Goal: Information Seeking & Learning: Learn about a topic

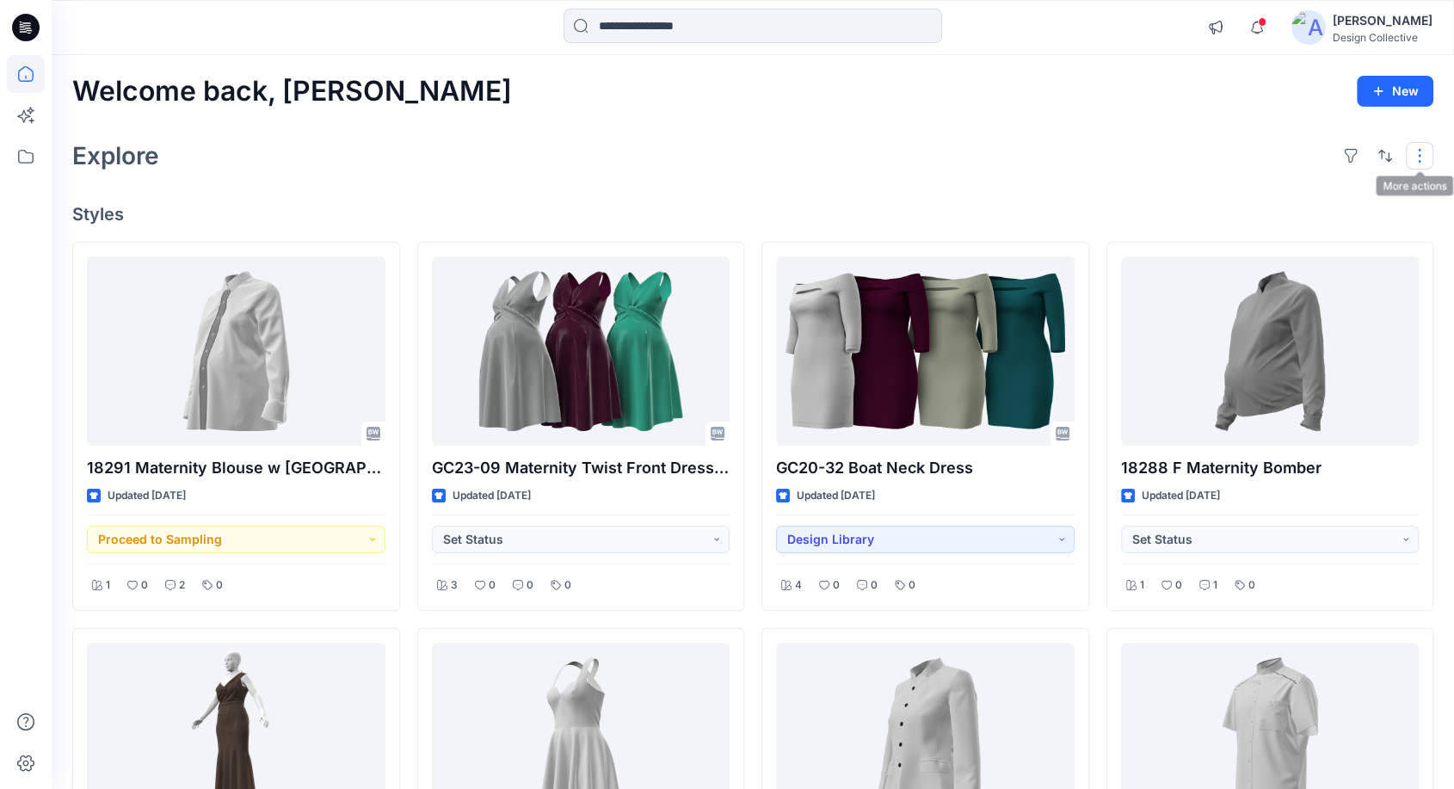
click at [1421, 146] on button "button" at bounding box center [1420, 156] width 28 height 28
click at [1306, 151] on div "Explore Layout Grid Large Grid Folder View Compact Card Card View Card Info Tags" at bounding box center [752, 155] width 1361 height 41
click at [1353, 160] on button "button" at bounding box center [1351, 156] width 28 height 28
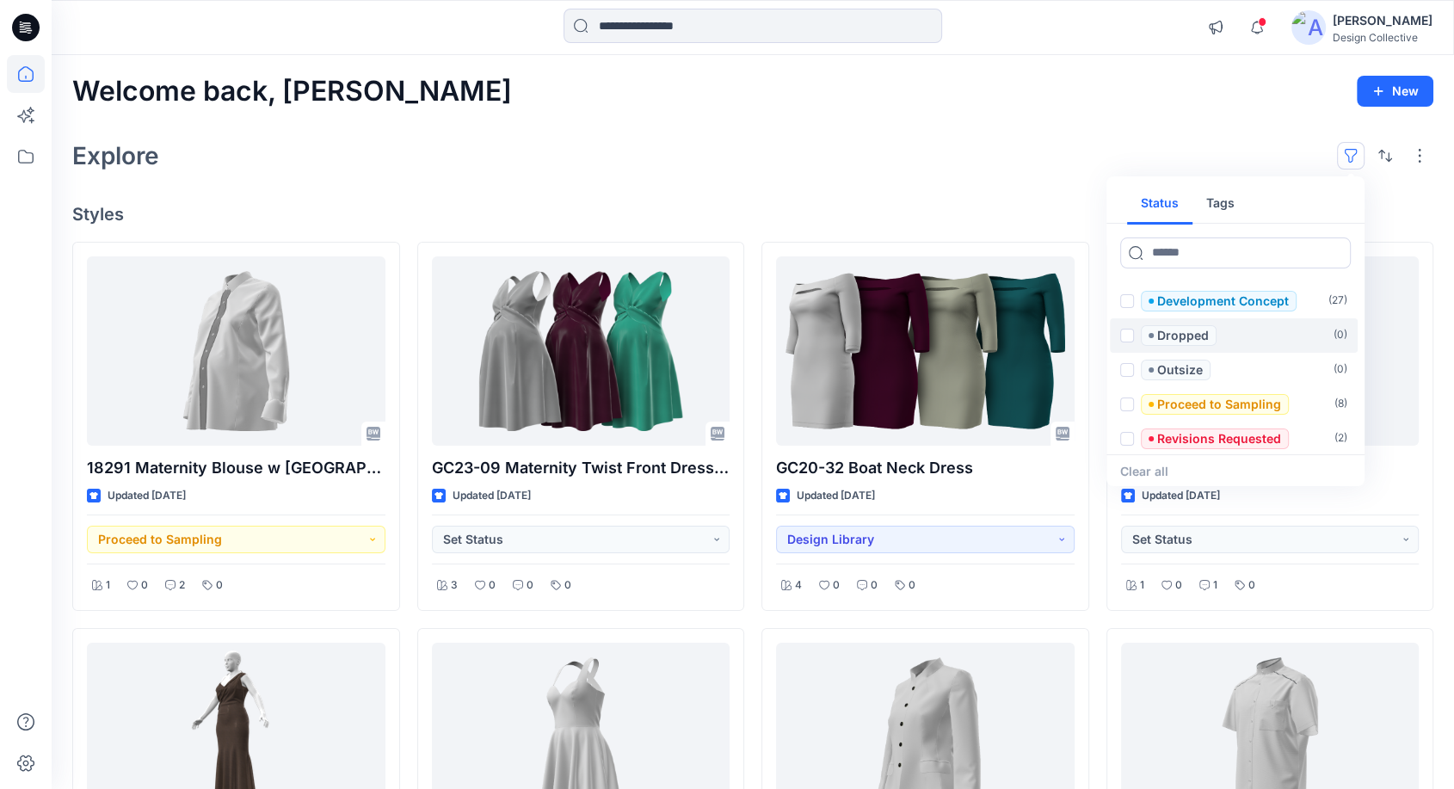
scroll to position [172, 0]
click at [1047, 164] on div "Explore Status Tags Set Status ( 73 ) Accepted ( 0 ) Design Concept ( 7 ) Desig…" at bounding box center [752, 155] width 1361 height 41
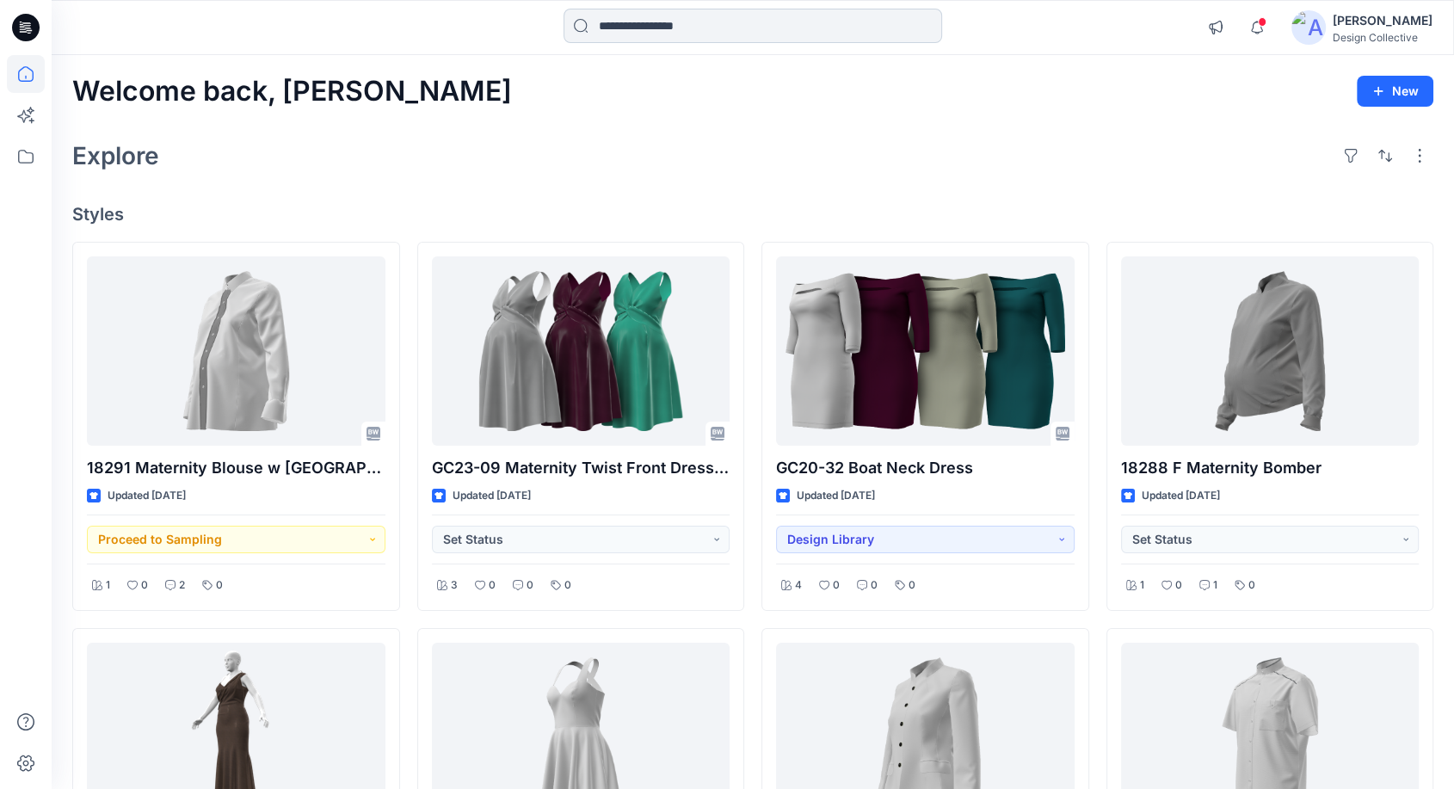
click at [640, 25] on input at bounding box center [753, 26] width 379 height 34
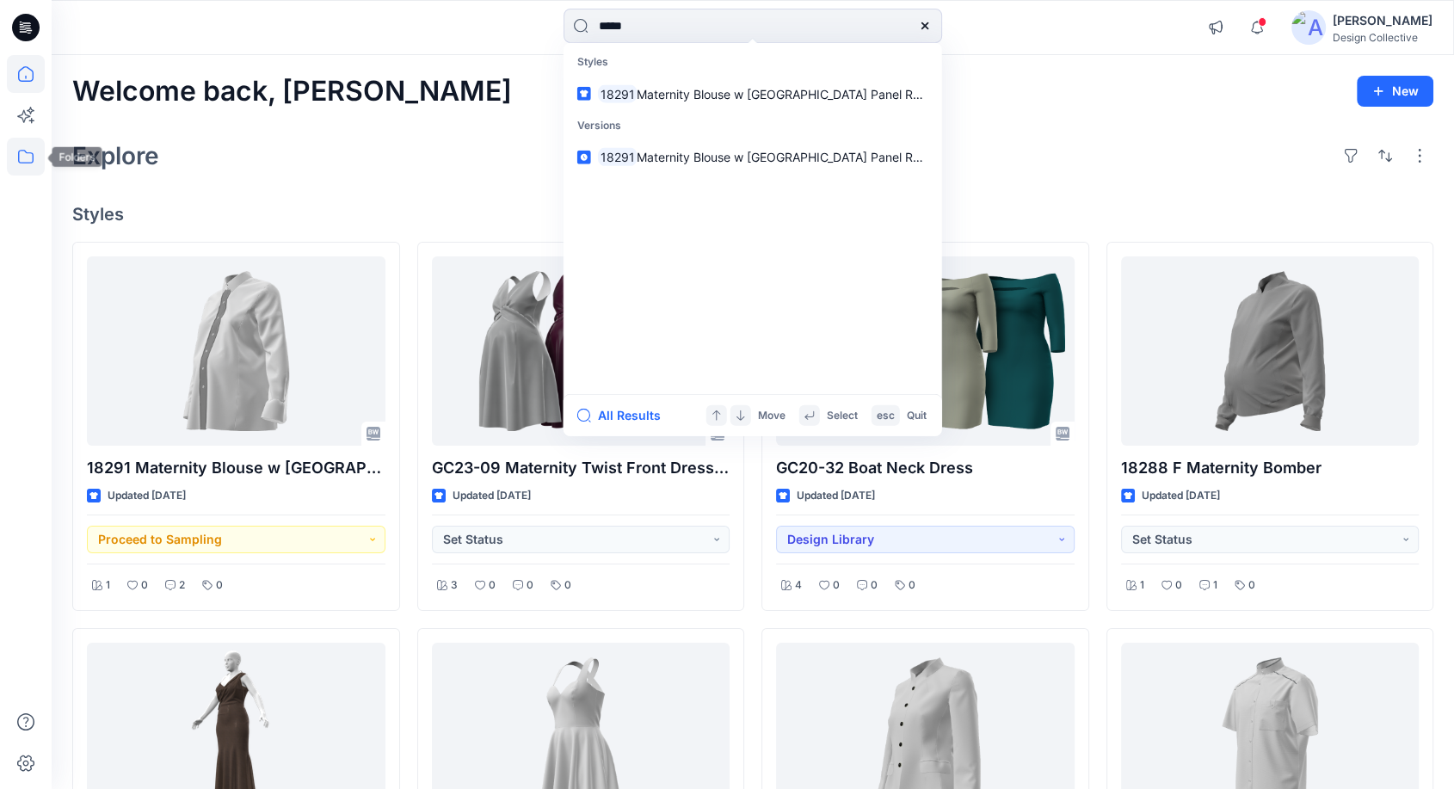
type input "*****"
click at [21, 155] on icon at bounding box center [26, 157] width 38 height 38
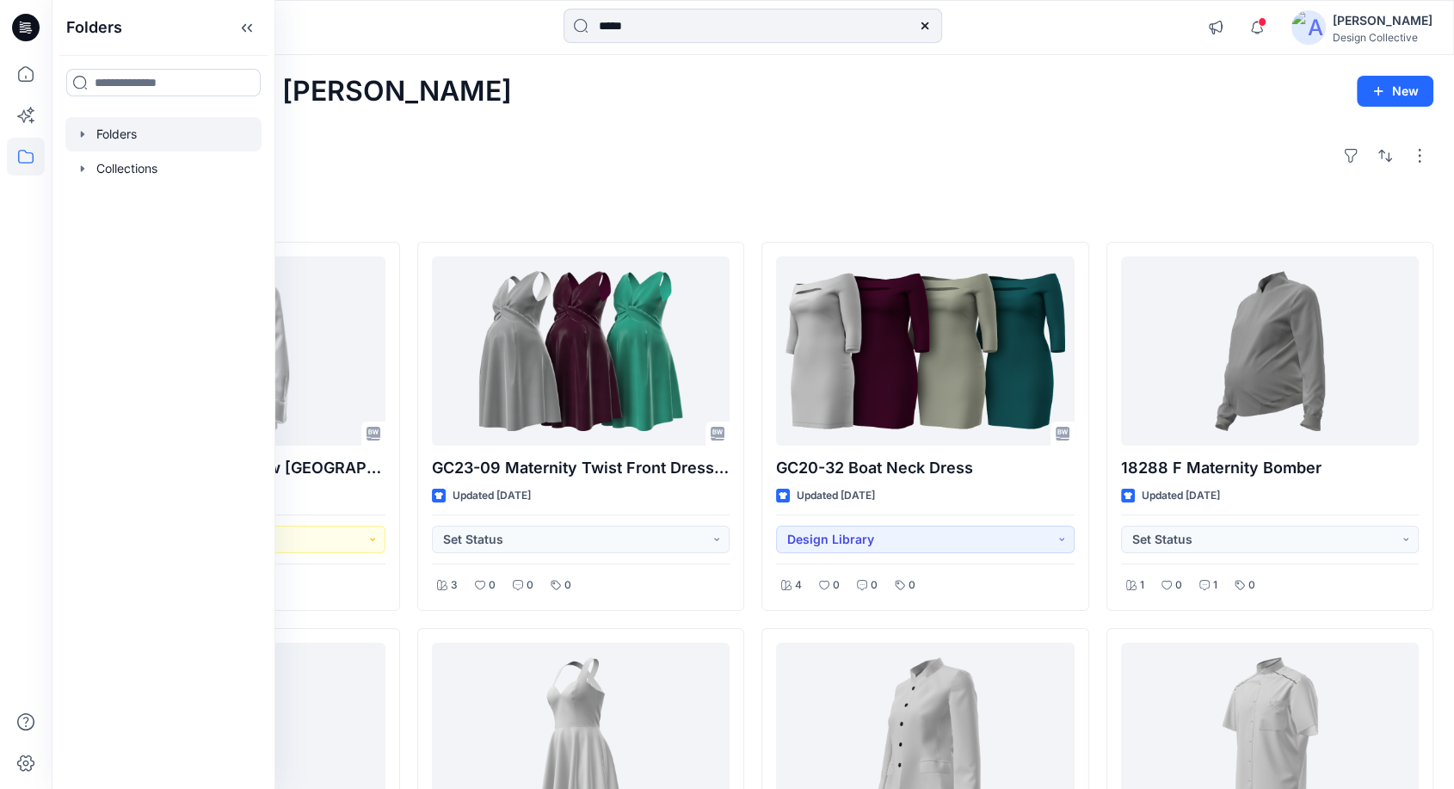
click at [78, 133] on icon "button" at bounding box center [83, 134] width 14 height 14
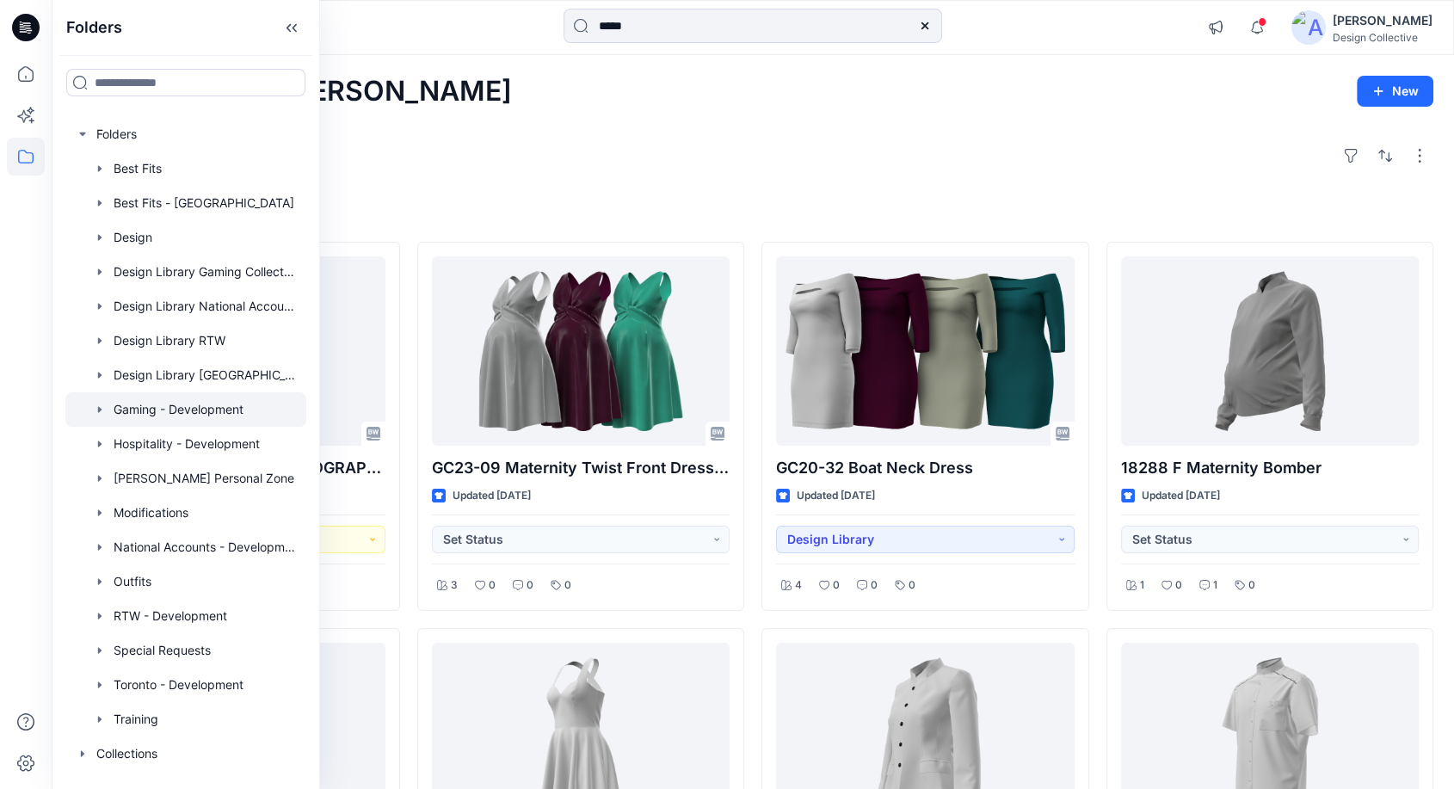
click at [93, 412] on icon "button" at bounding box center [100, 410] width 14 height 14
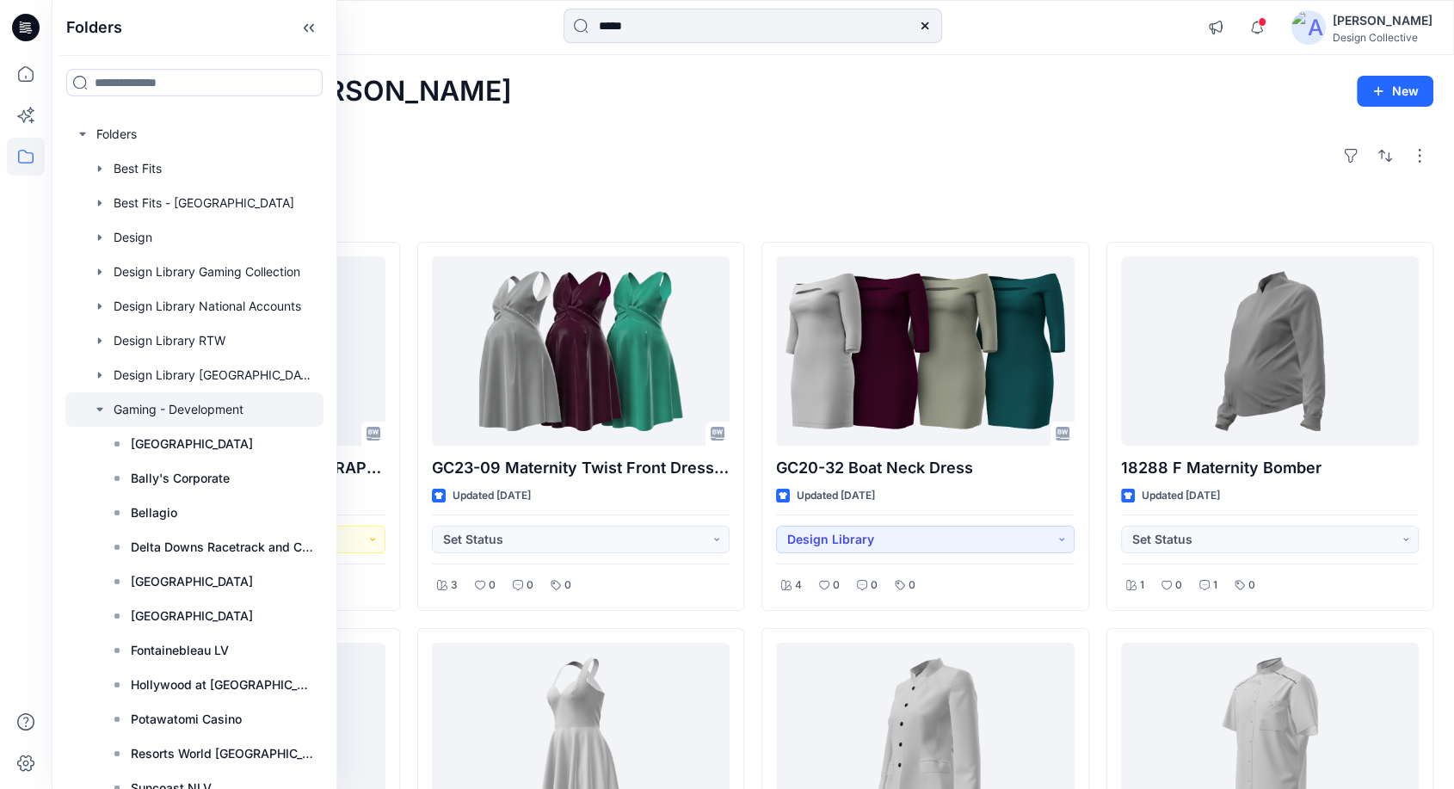
click at [172, 415] on div at bounding box center [194, 409] width 258 height 34
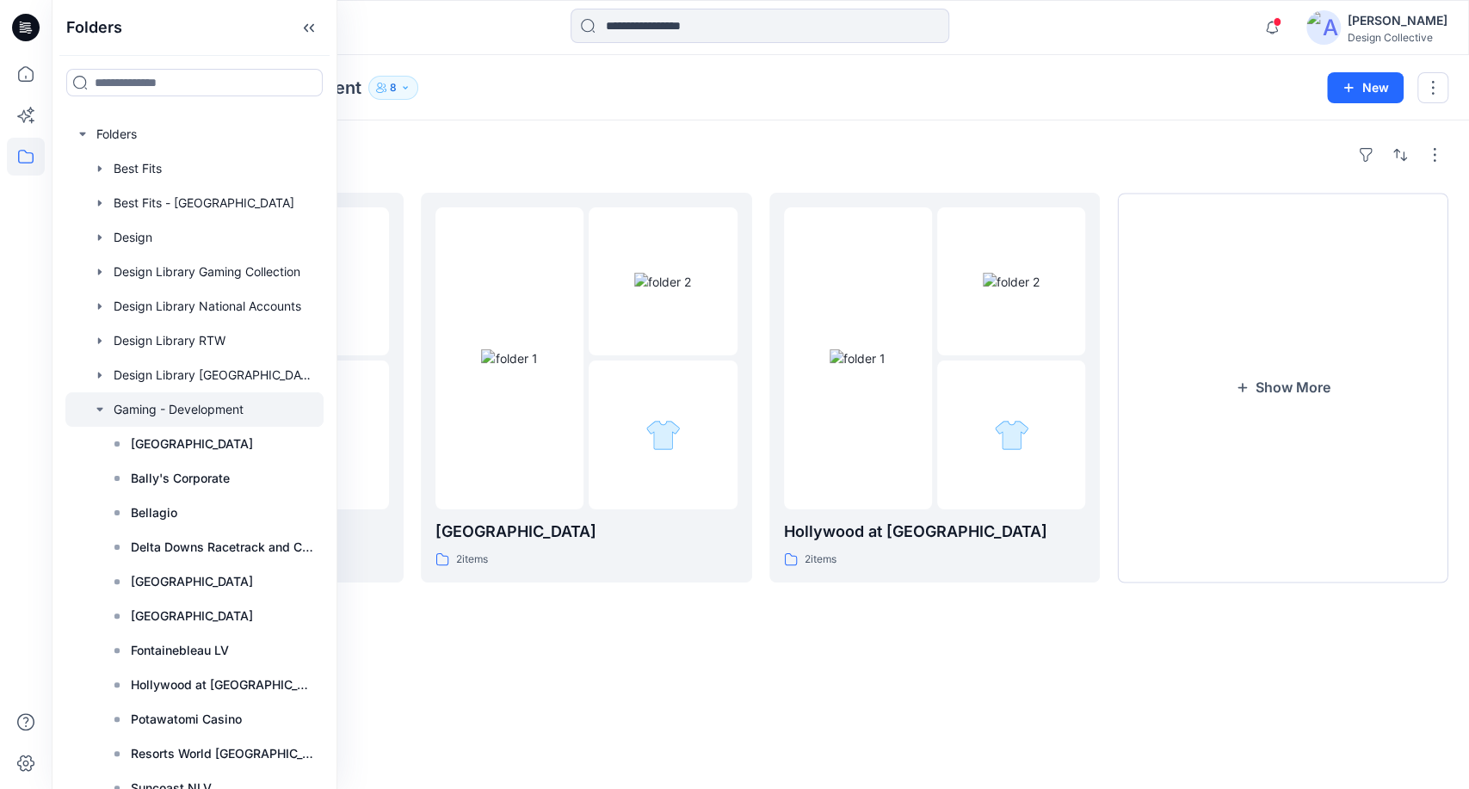
click at [982, 96] on div "Folders Gaming - Development 8" at bounding box center [693, 88] width 1242 height 24
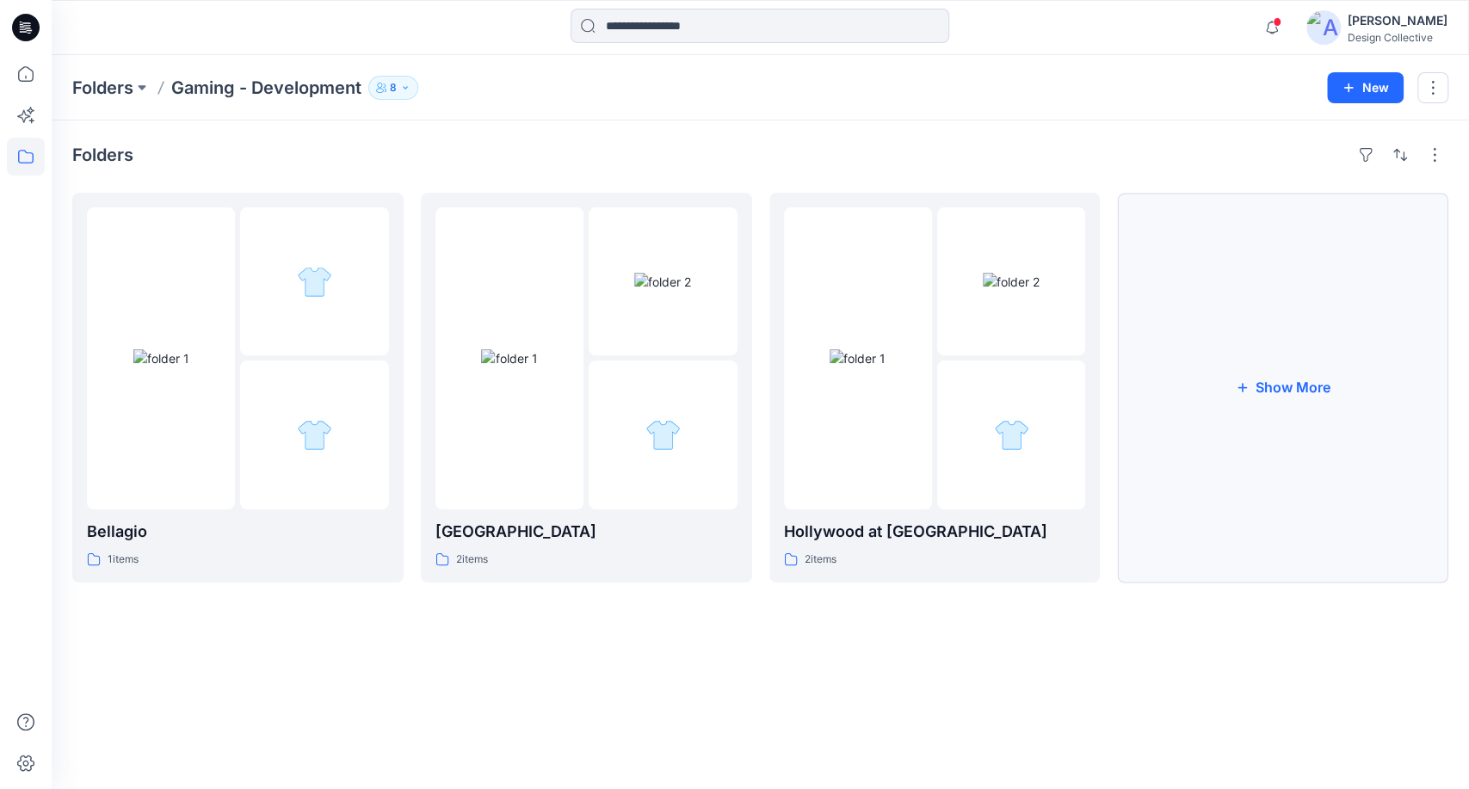
click at [1317, 432] on button "Show More" at bounding box center [1282, 388] width 331 height 390
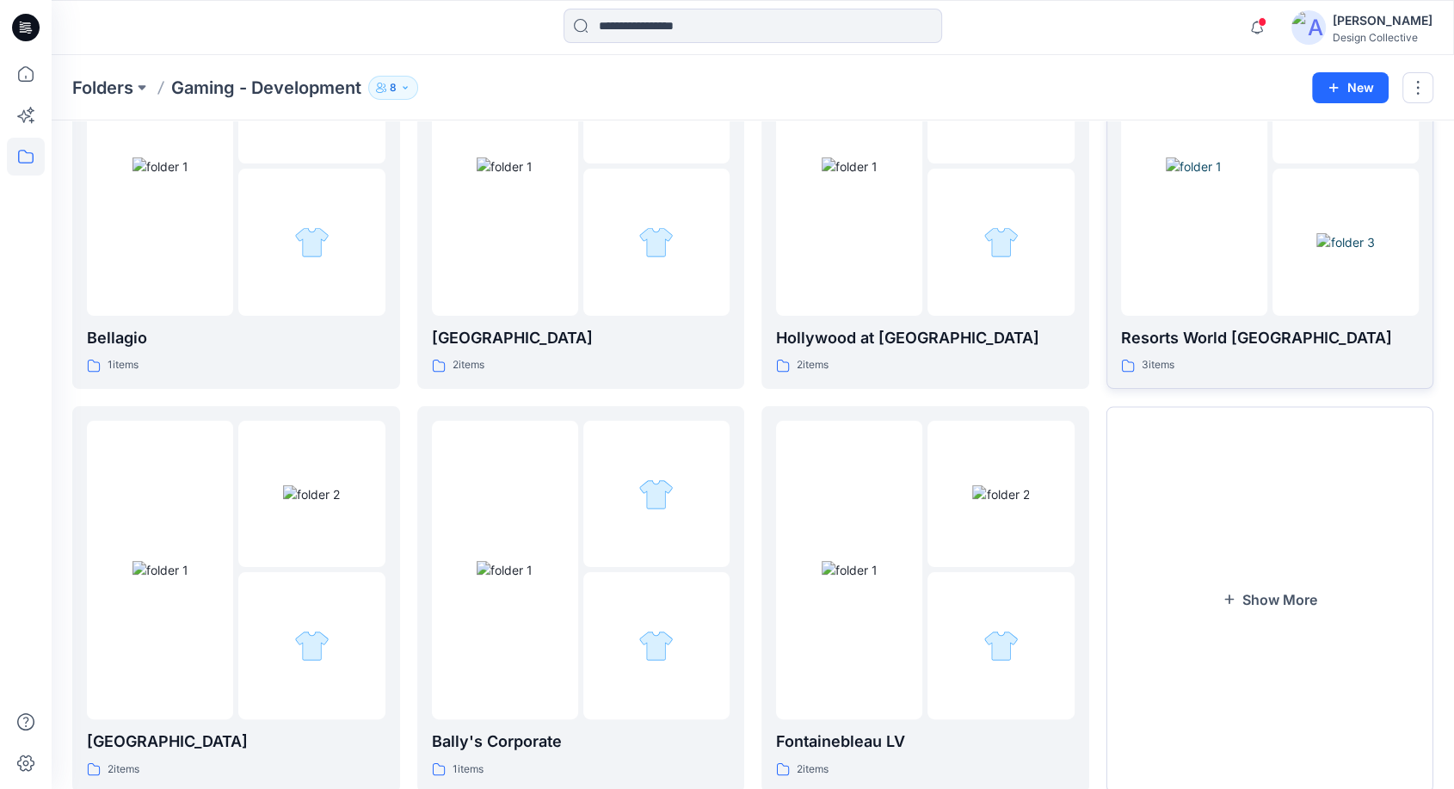
scroll to position [191, 0]
click at [1248, 633] on button "Show More" at bounding box center [1271, 598] width 328 height 386
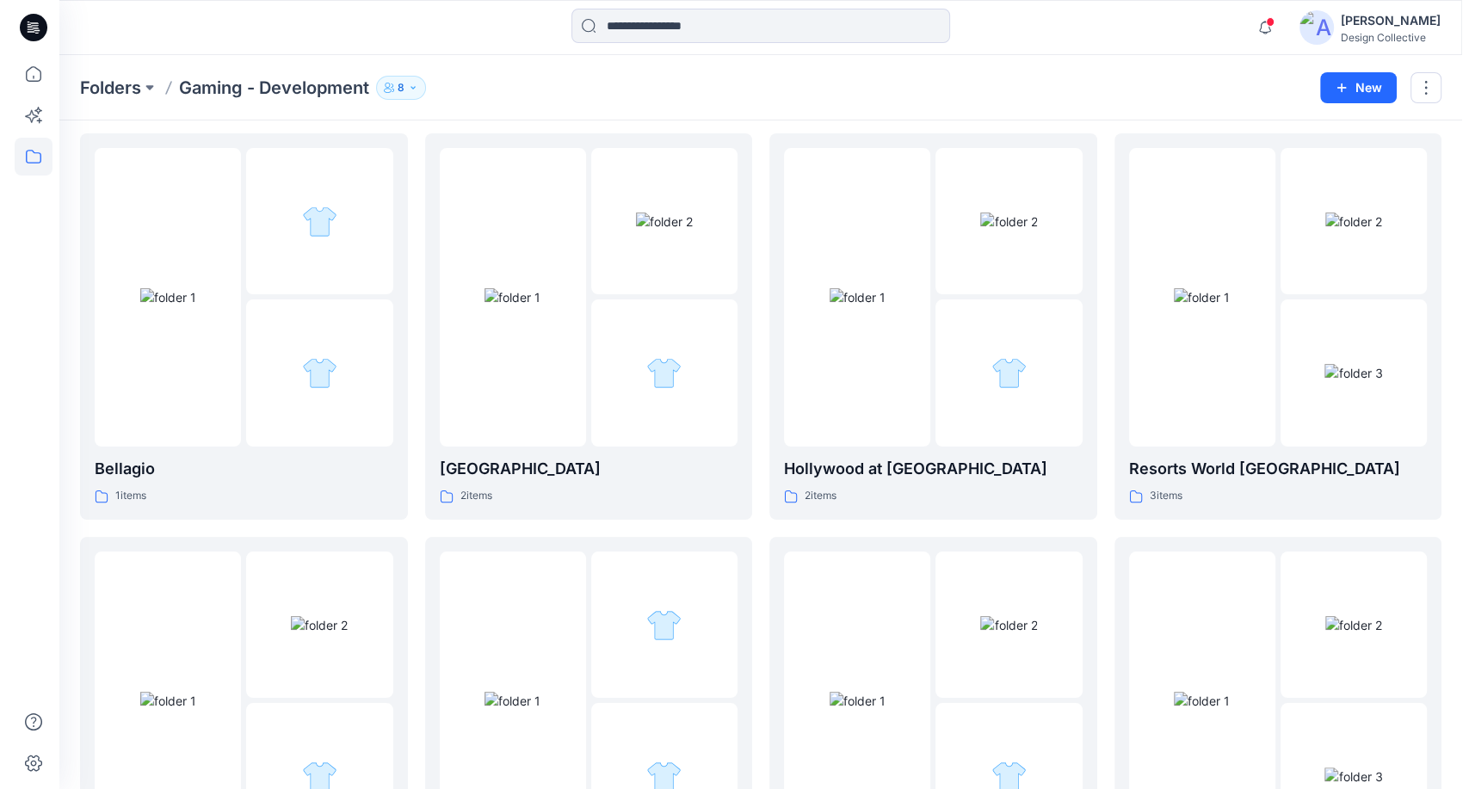
scroll to position [0, 0]
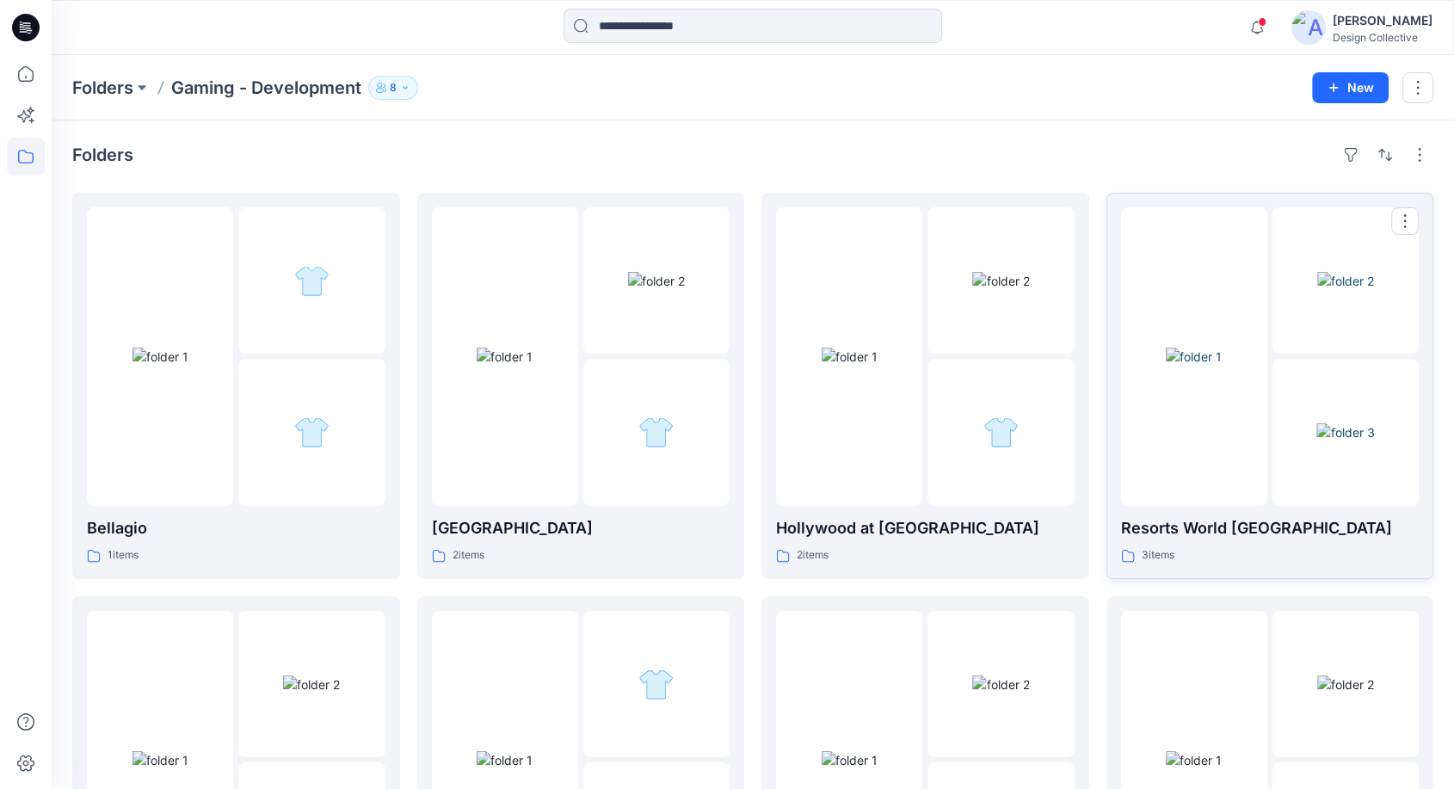
click at [1318, 284] on img at bounding box center [1346, 281] width 57 height 18
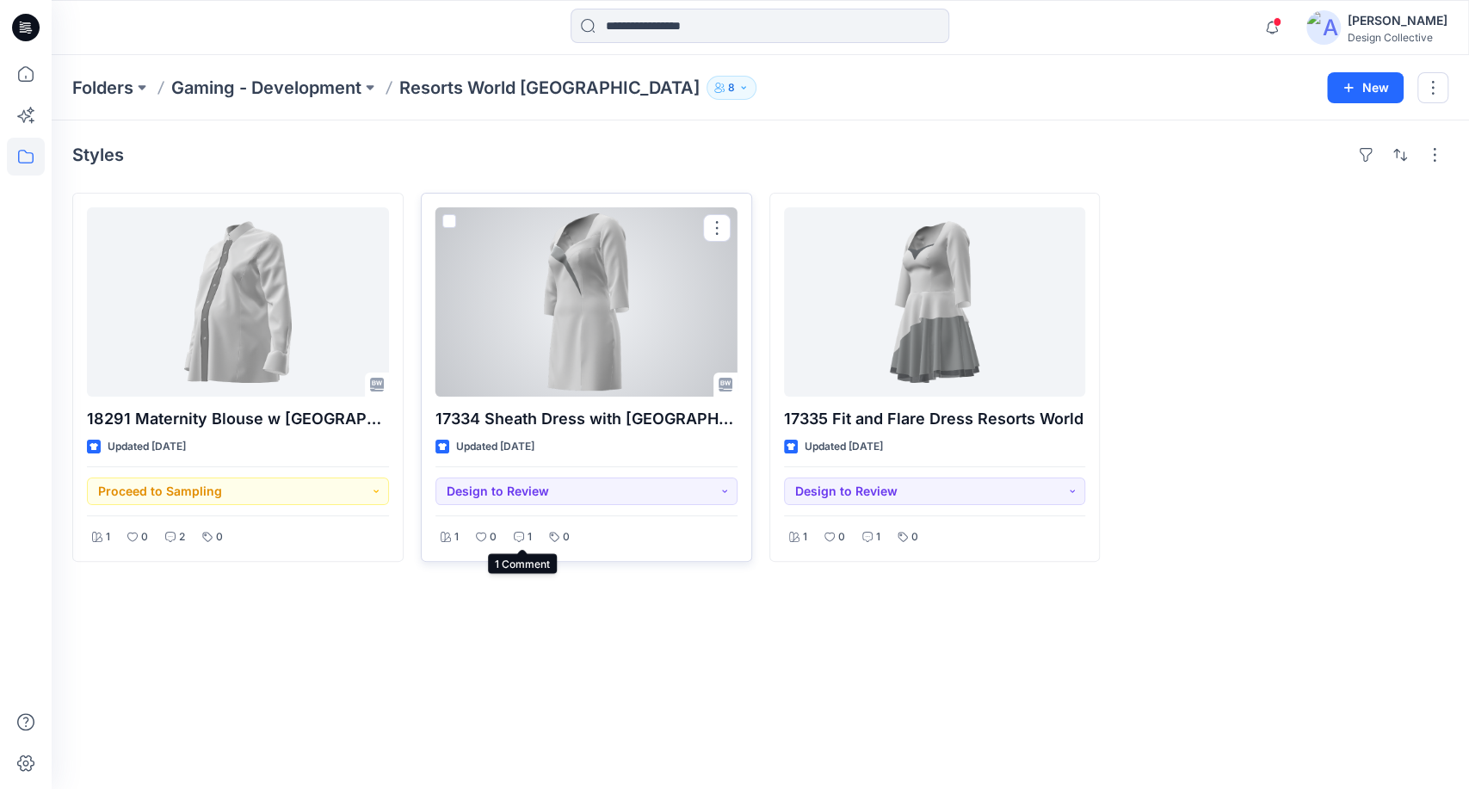
click at [525, 532] on div "1" at bounding box center [523, 538] width 28 height 22
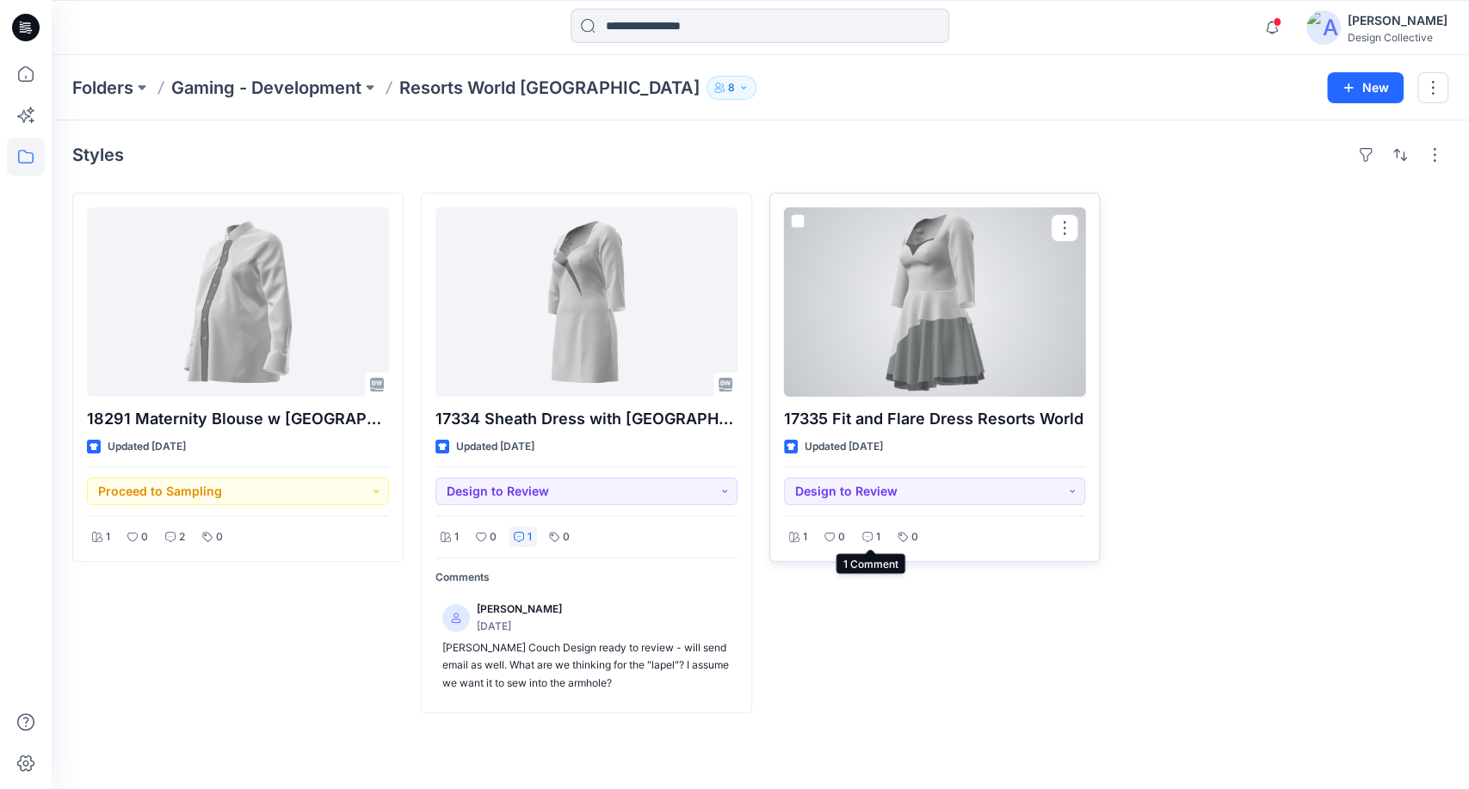
click at [863, 542] on div "1" at bounding box center [871, 538] width 28 height 22
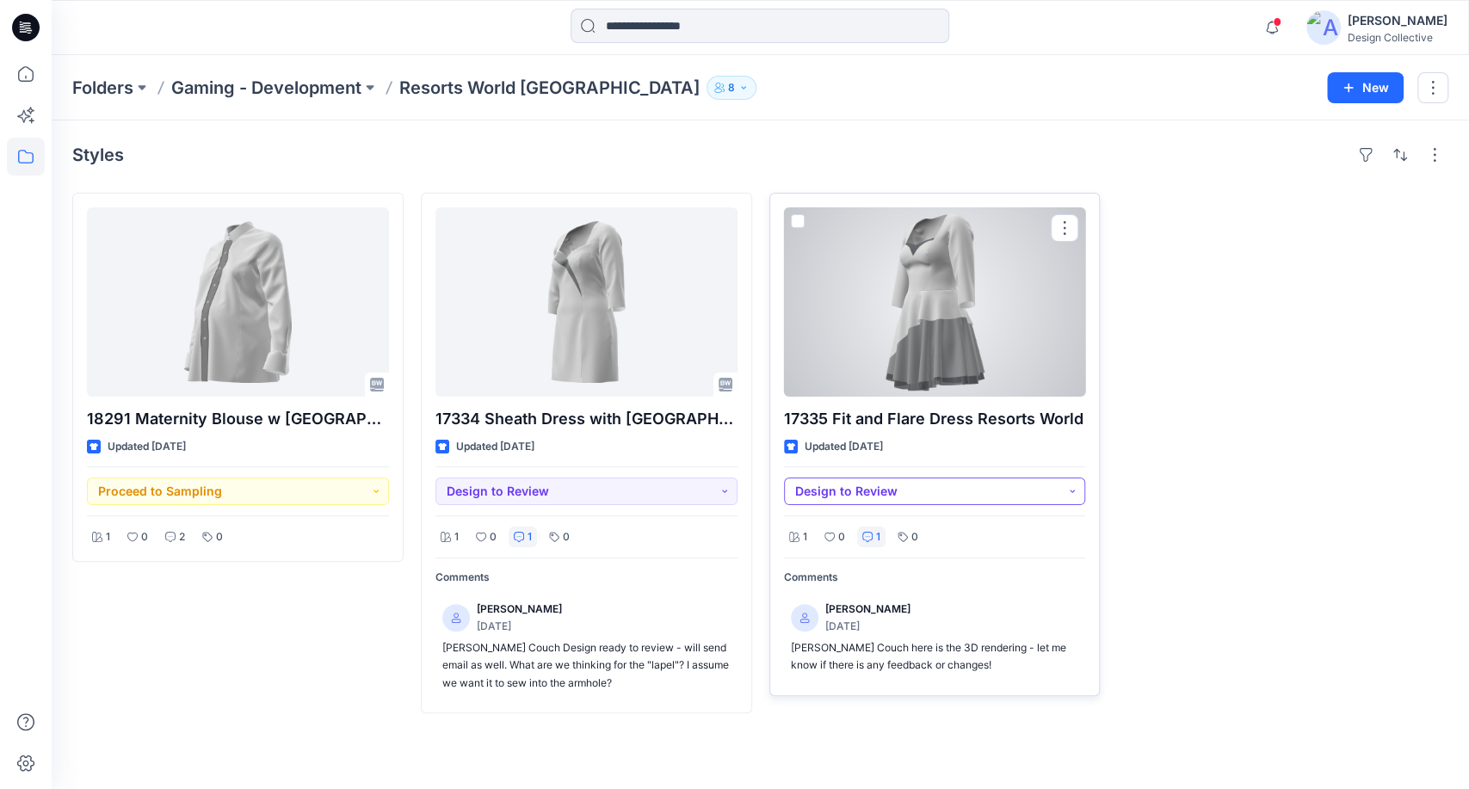
click at [978, 486] on button "Design to Review" at bounding box center [935, 492] width 302 height 28
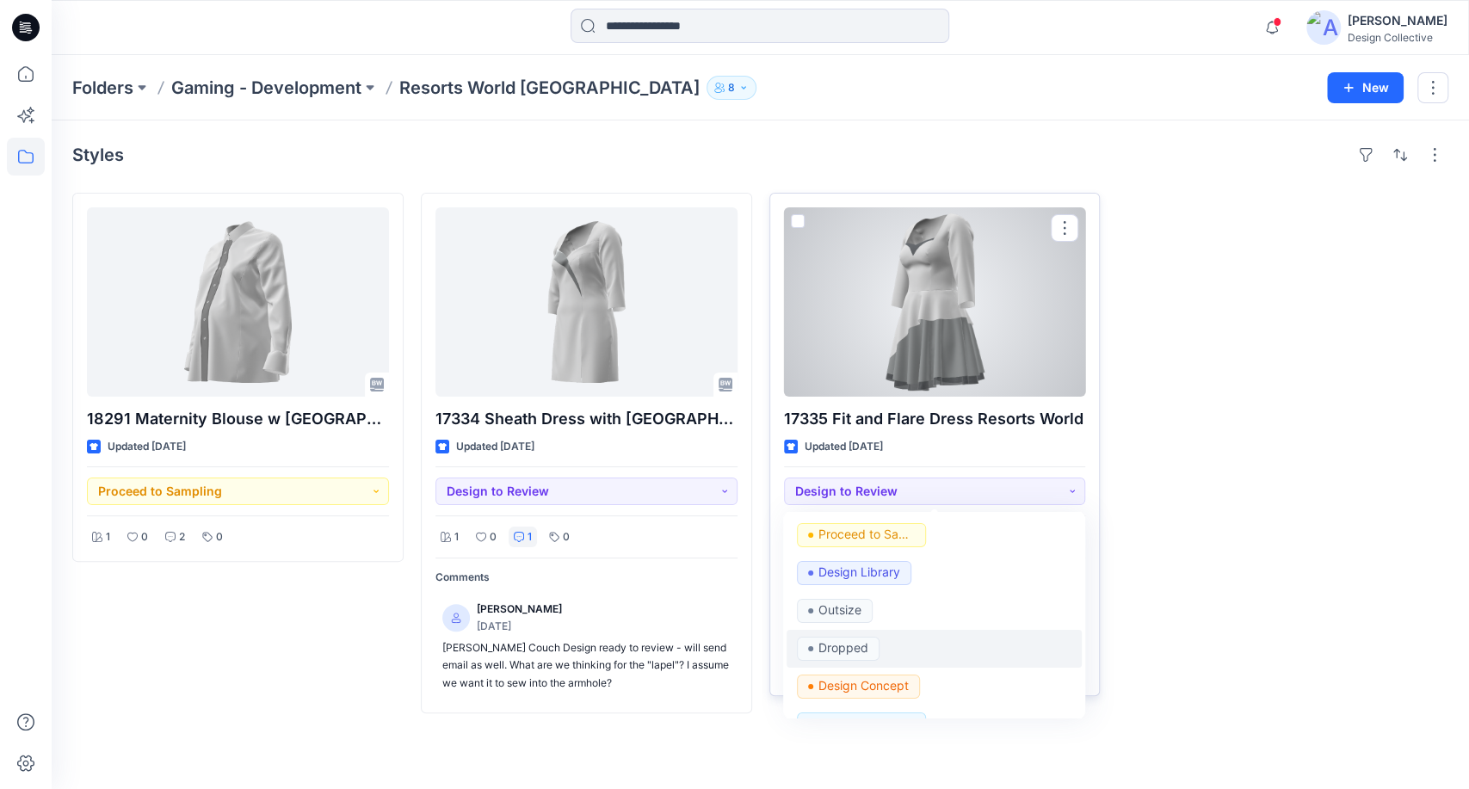
scroll to position [179, 0]
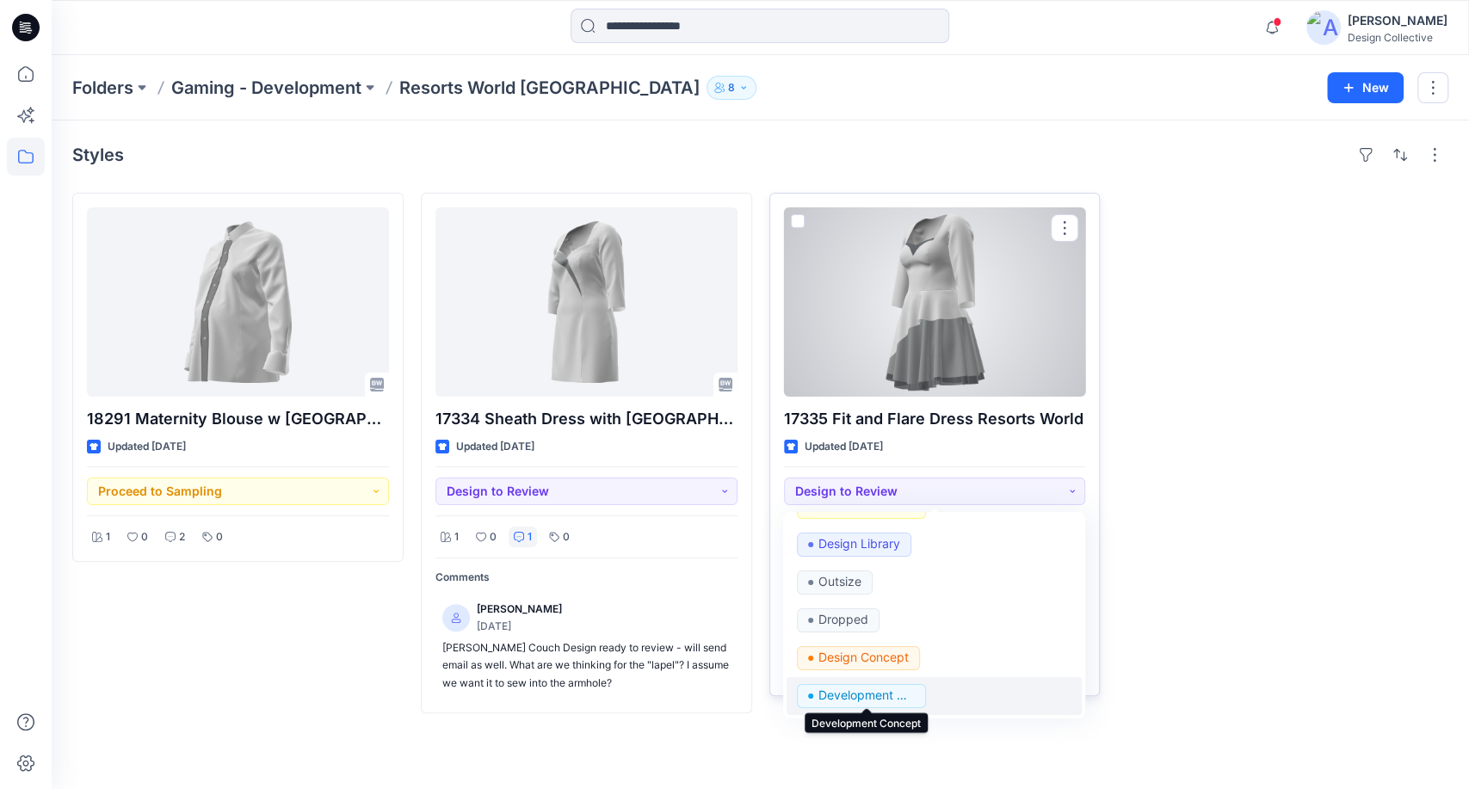
click at [897, 691] on p "Development Concept" at bounding box center [866, 695] width 96 height 22
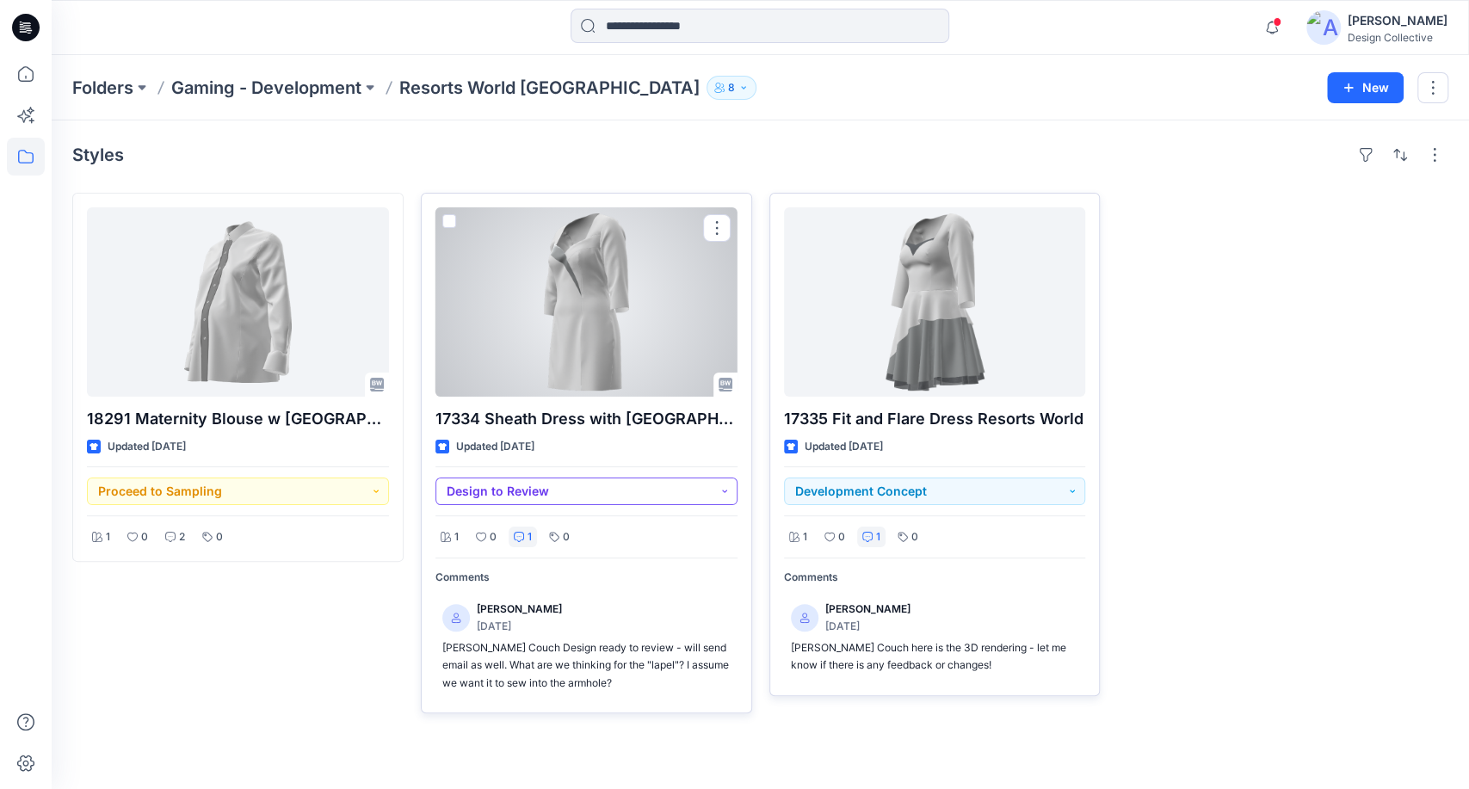
click at [653, 484] on button "Design to Review" at bounding box center [586, 492] width 302 height 28
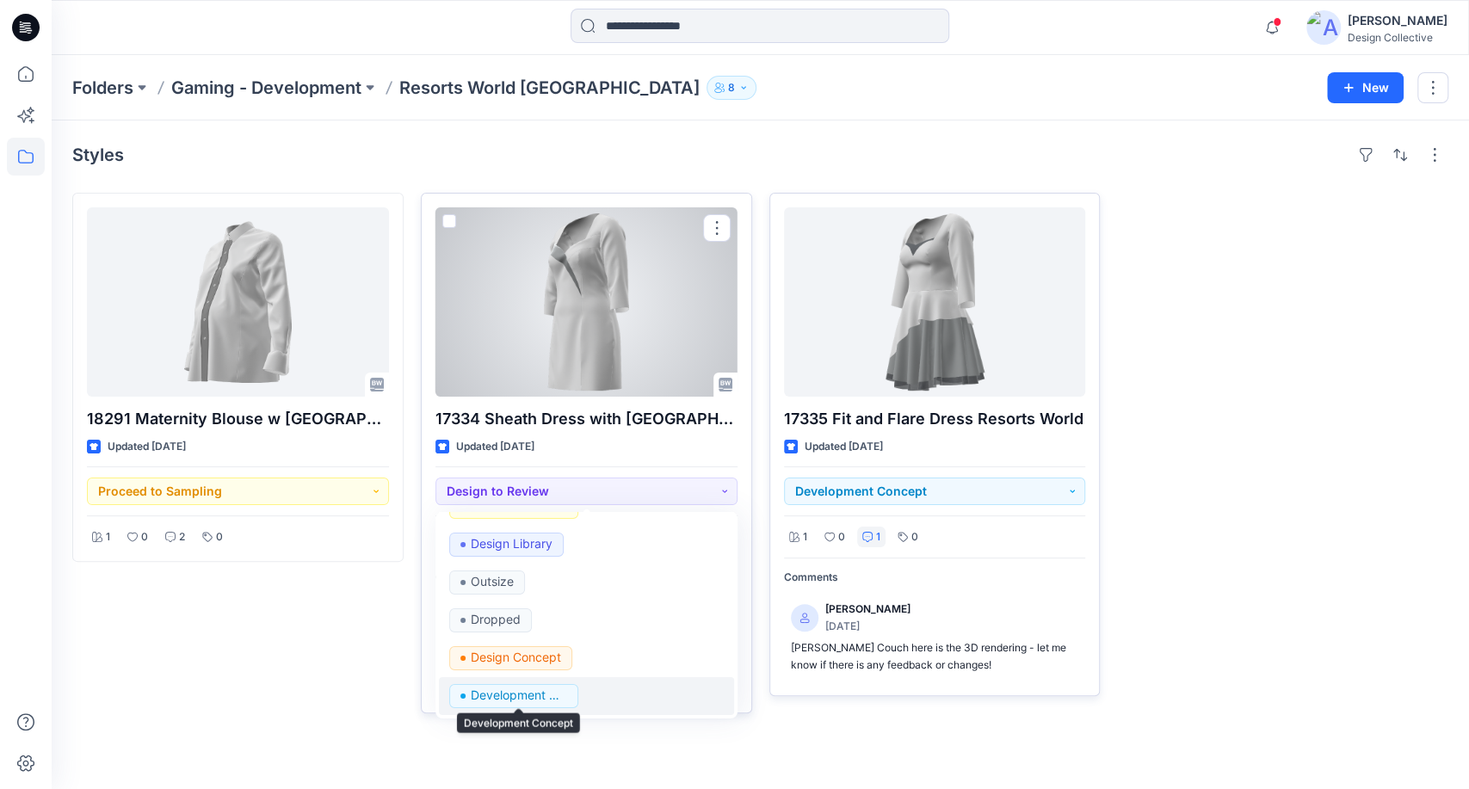
click at [545, 707] on button "Development Concept" at bounding box center [586, 696] width 295 height 38
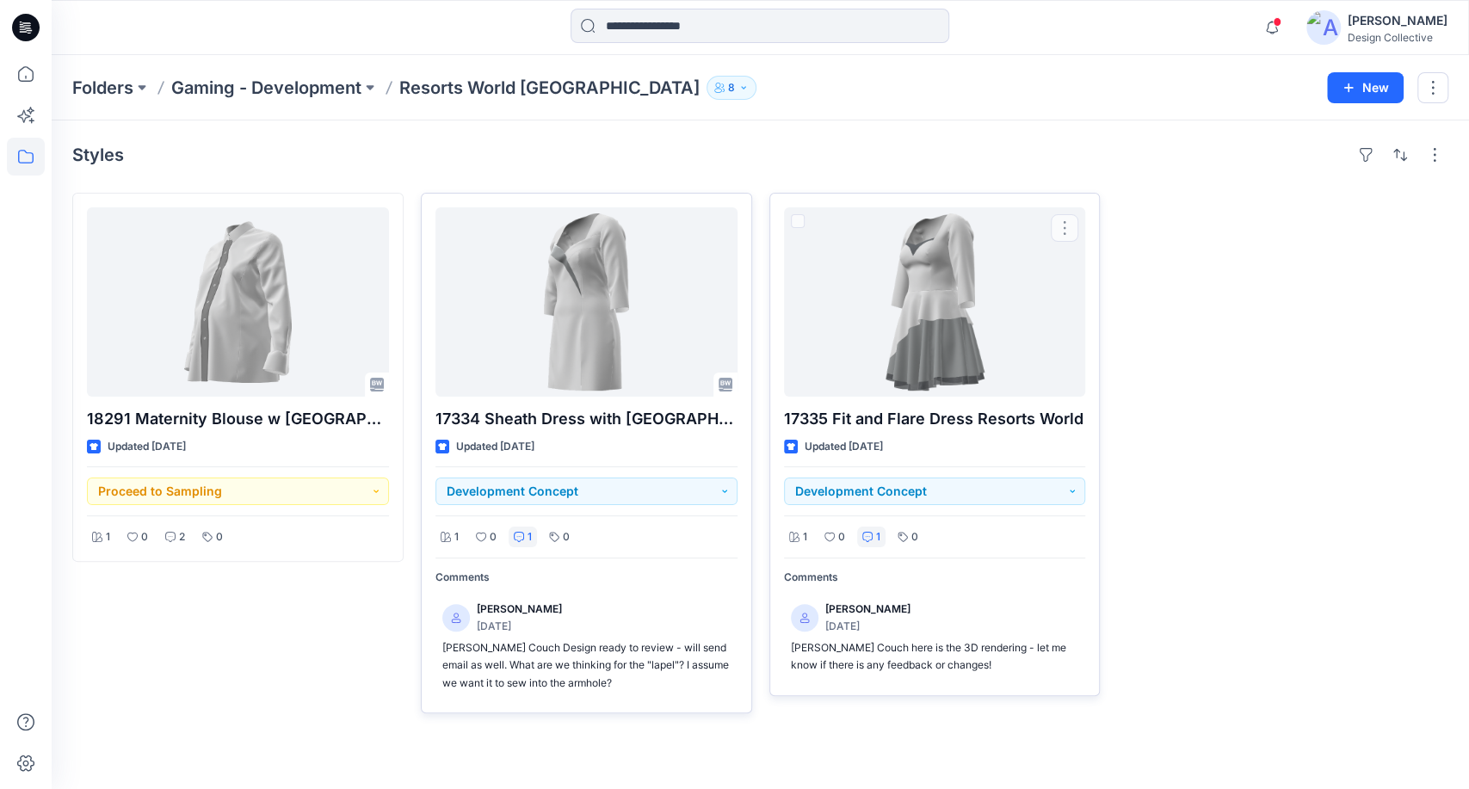
click at [1213, 468] on div at bounding box center [1282, 453] width 331 height 521
click at [28, 154] on icon at bounding box center [26, 157] width 38 height 38
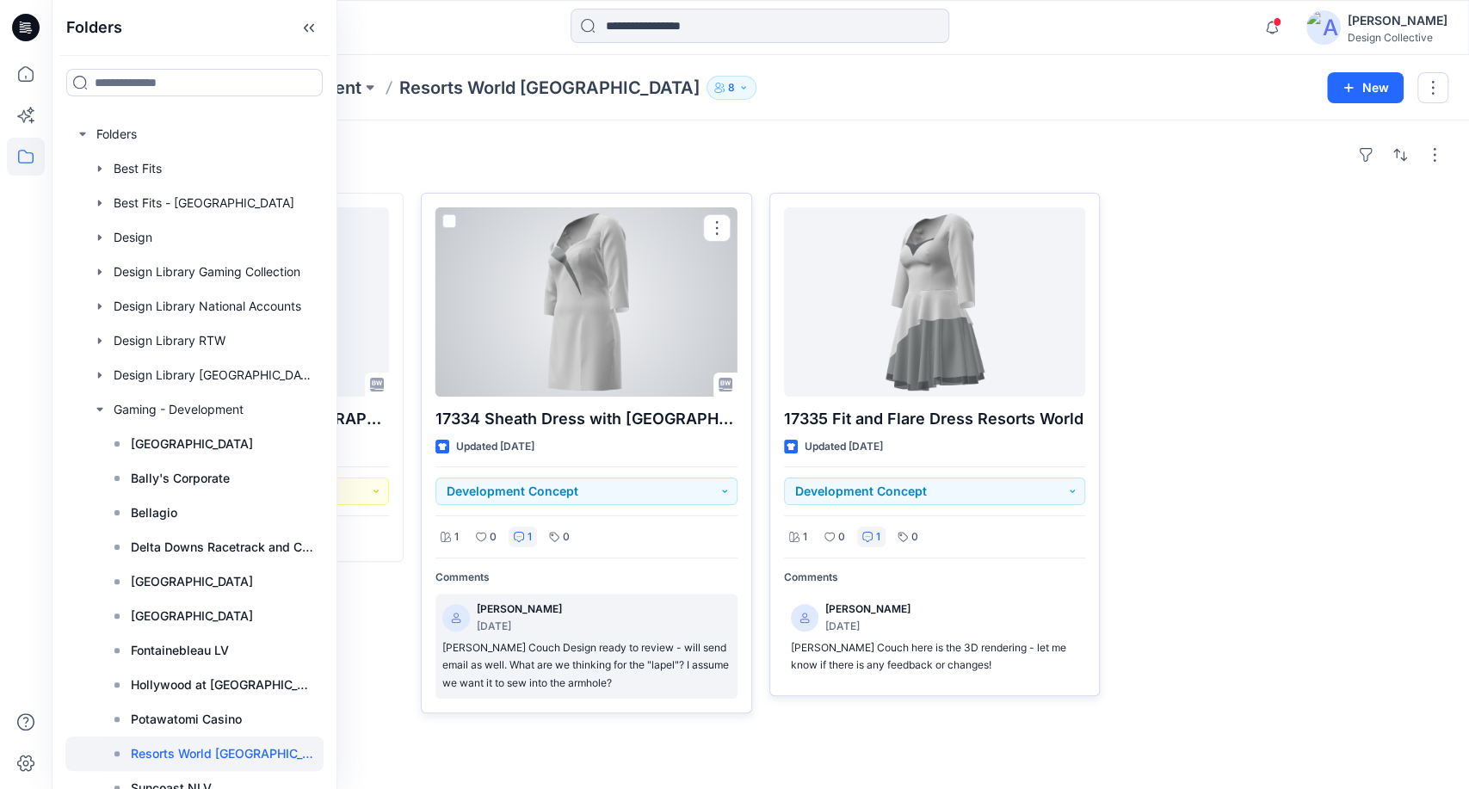
click at [611, 676] on p "Mandy Mclean Couch Design ready to review - will send email as well. What are w…" at bounding box center [586, 665] width 288 height 53
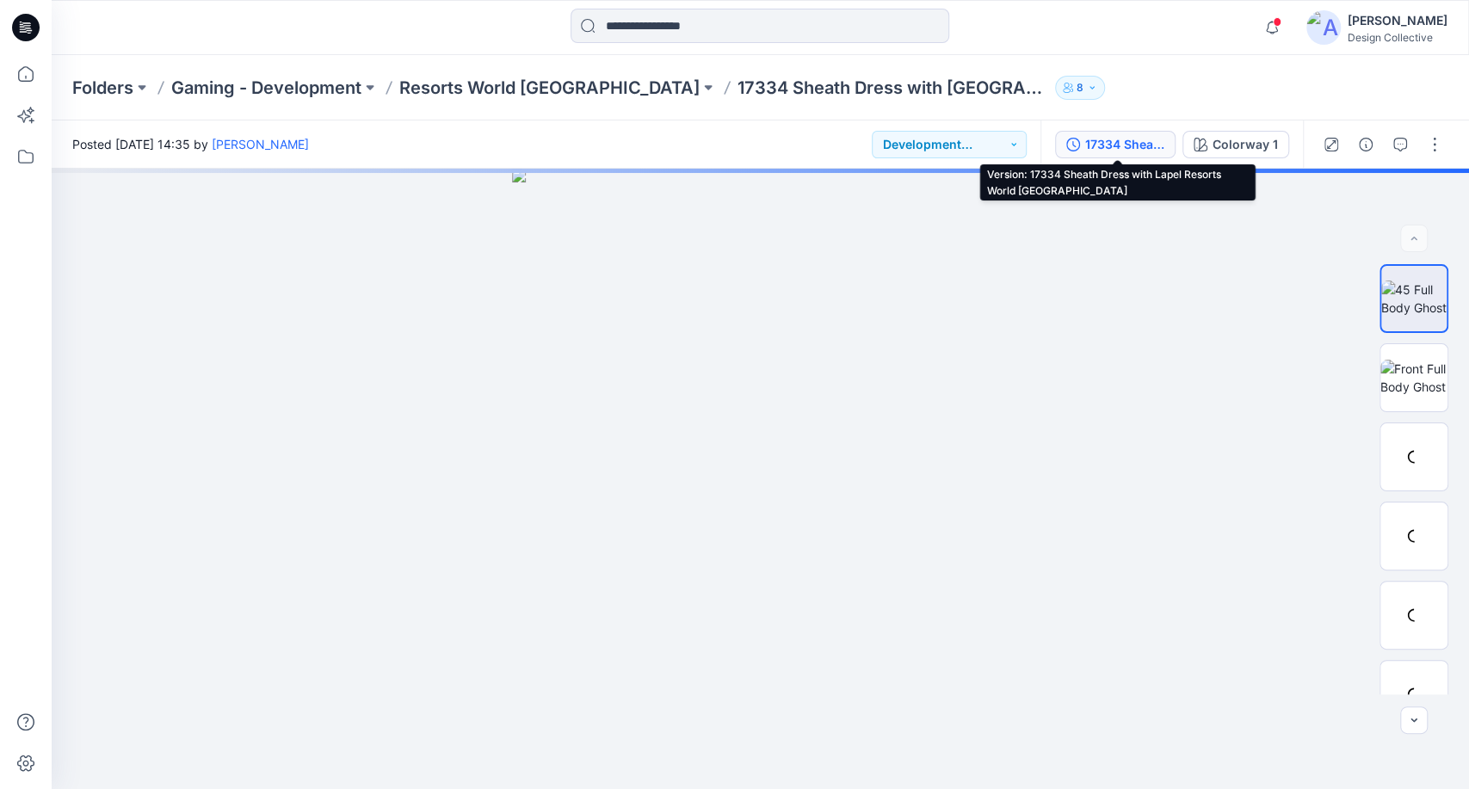
click at [1132, 143] on div "17334 Sheath Dress with Lapel Resorts World NYC" at bounding box center [1124, 144] width 79 height 19
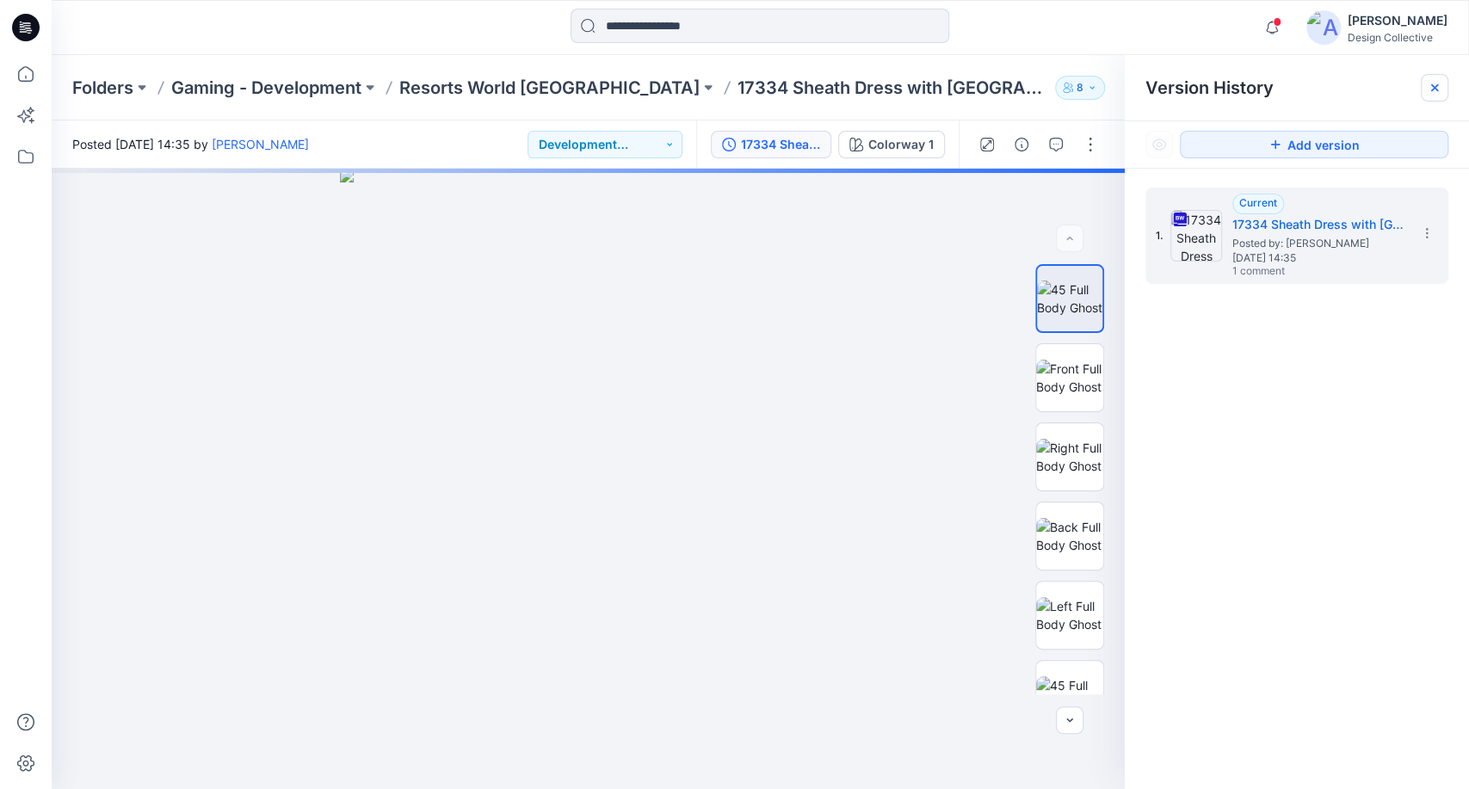
click at [1428, 83] on icon at bounding box center [1435, 88] width 14 height 14
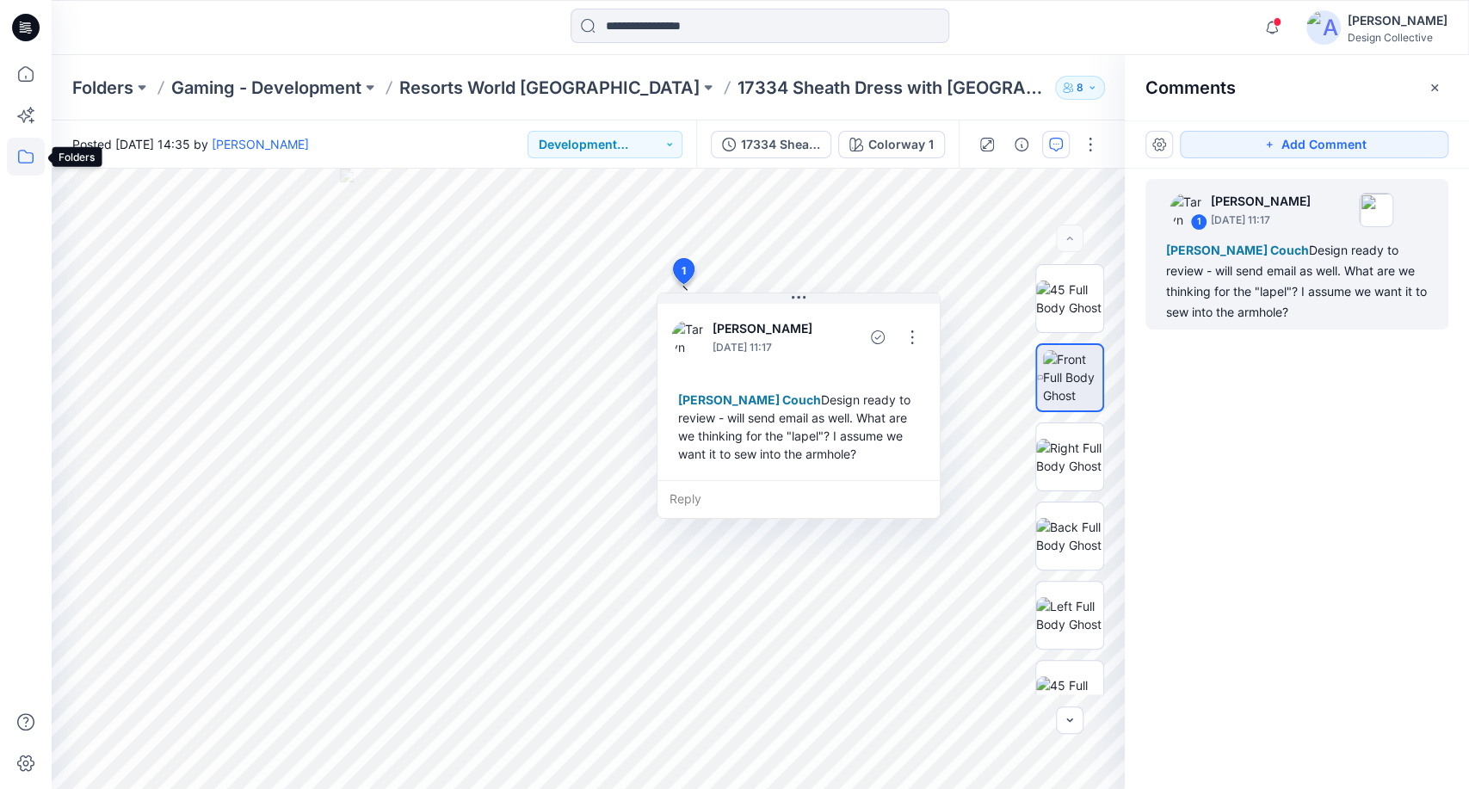
click at [17, 156] on icon at bounding box center [26, 157] width 38 height 38
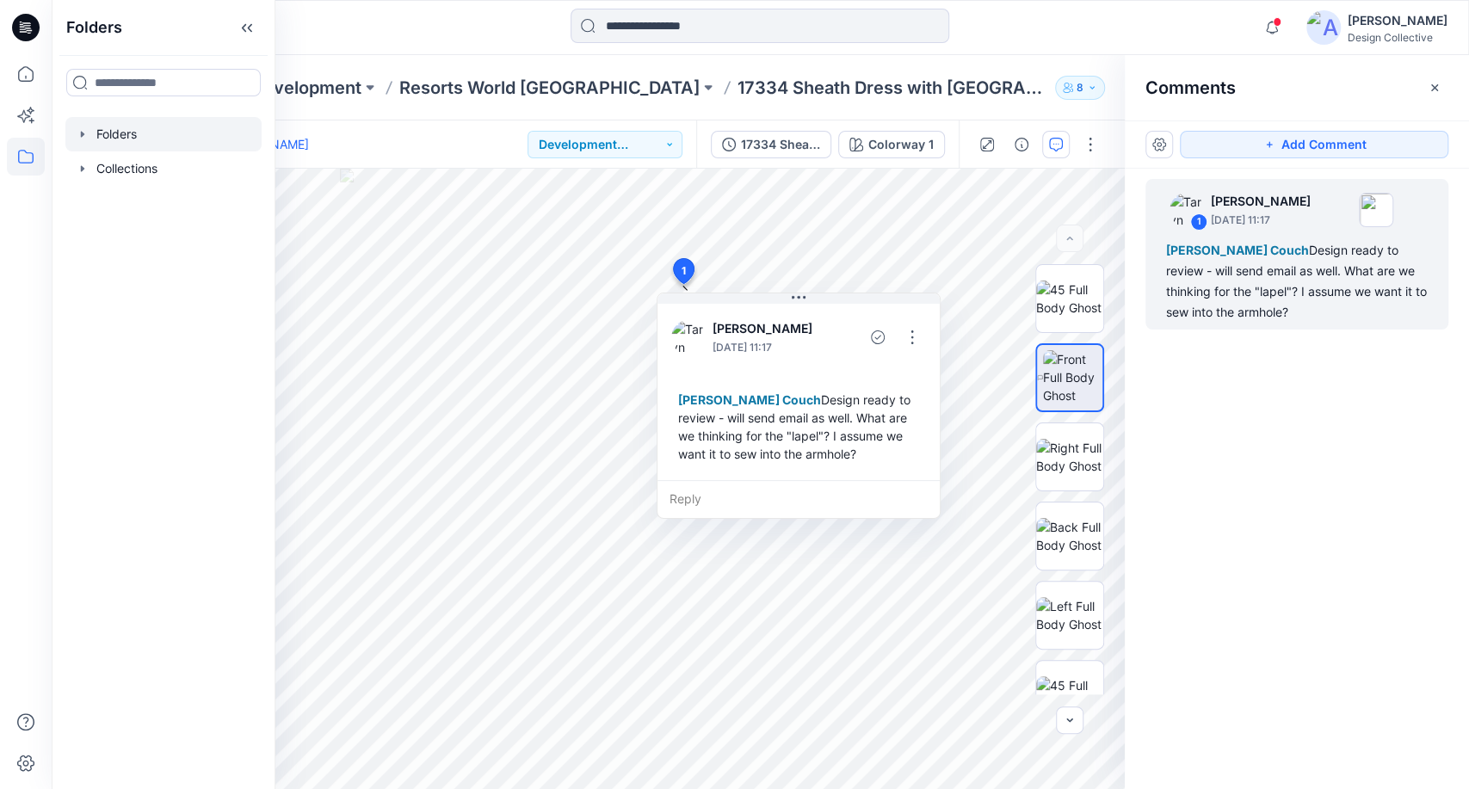
click at [82, 140] on icon "button" at bounding box center [83, 134] width 14 height 14
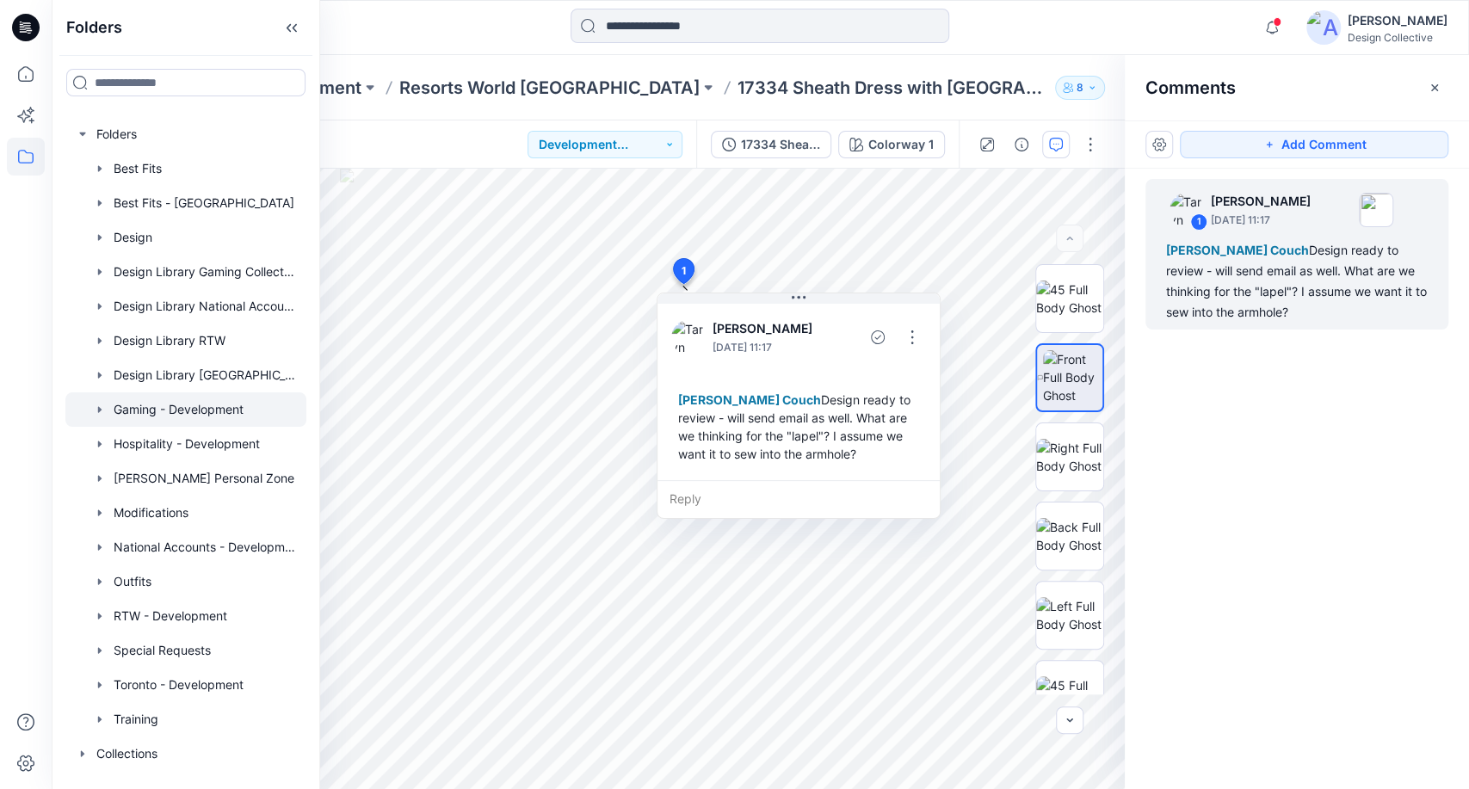
click at [124, 396] on div at bounding box center [185, 409] width 241 height 34
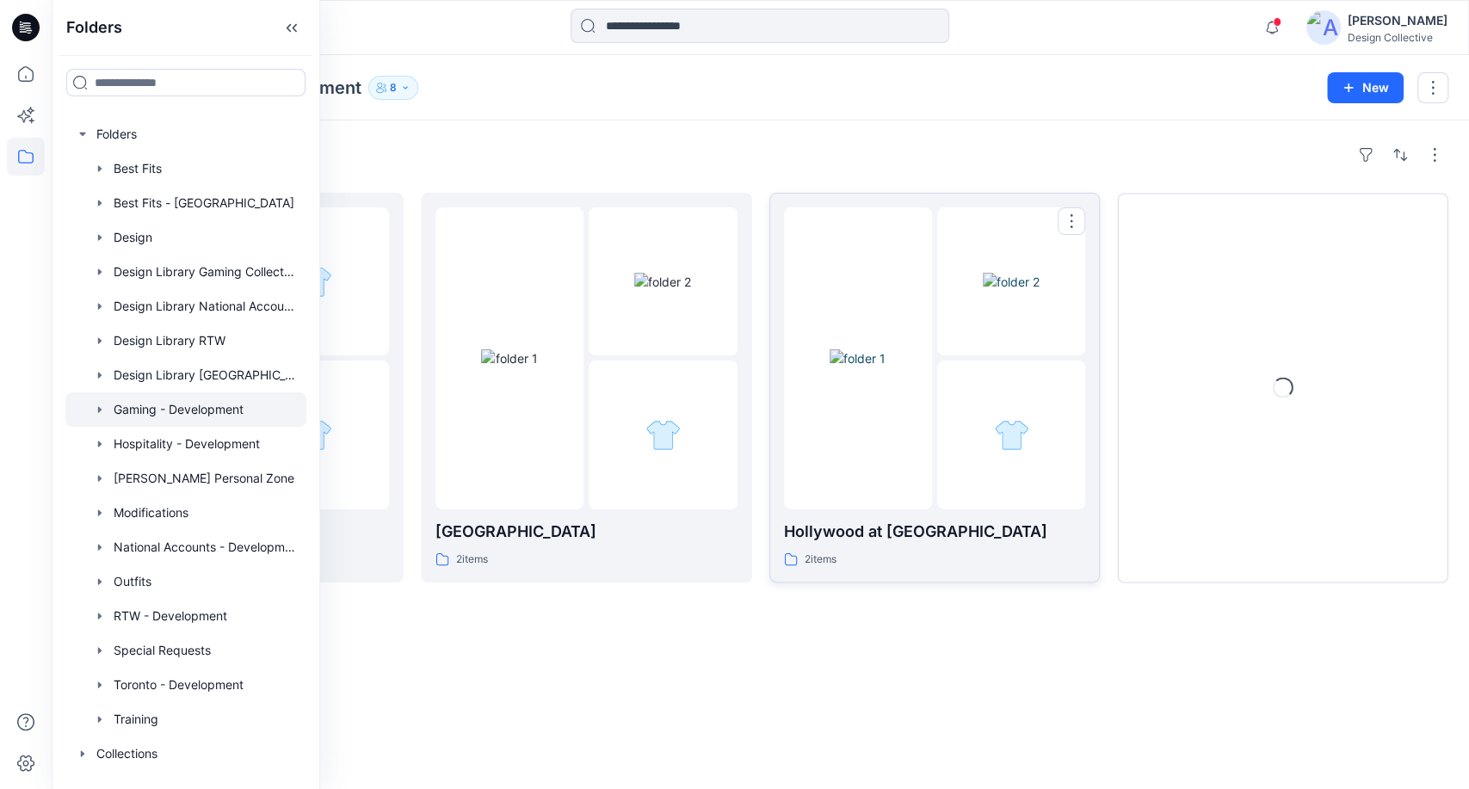
click at [886, 367] on img at bounding box center [858, 358] width 56 height 18
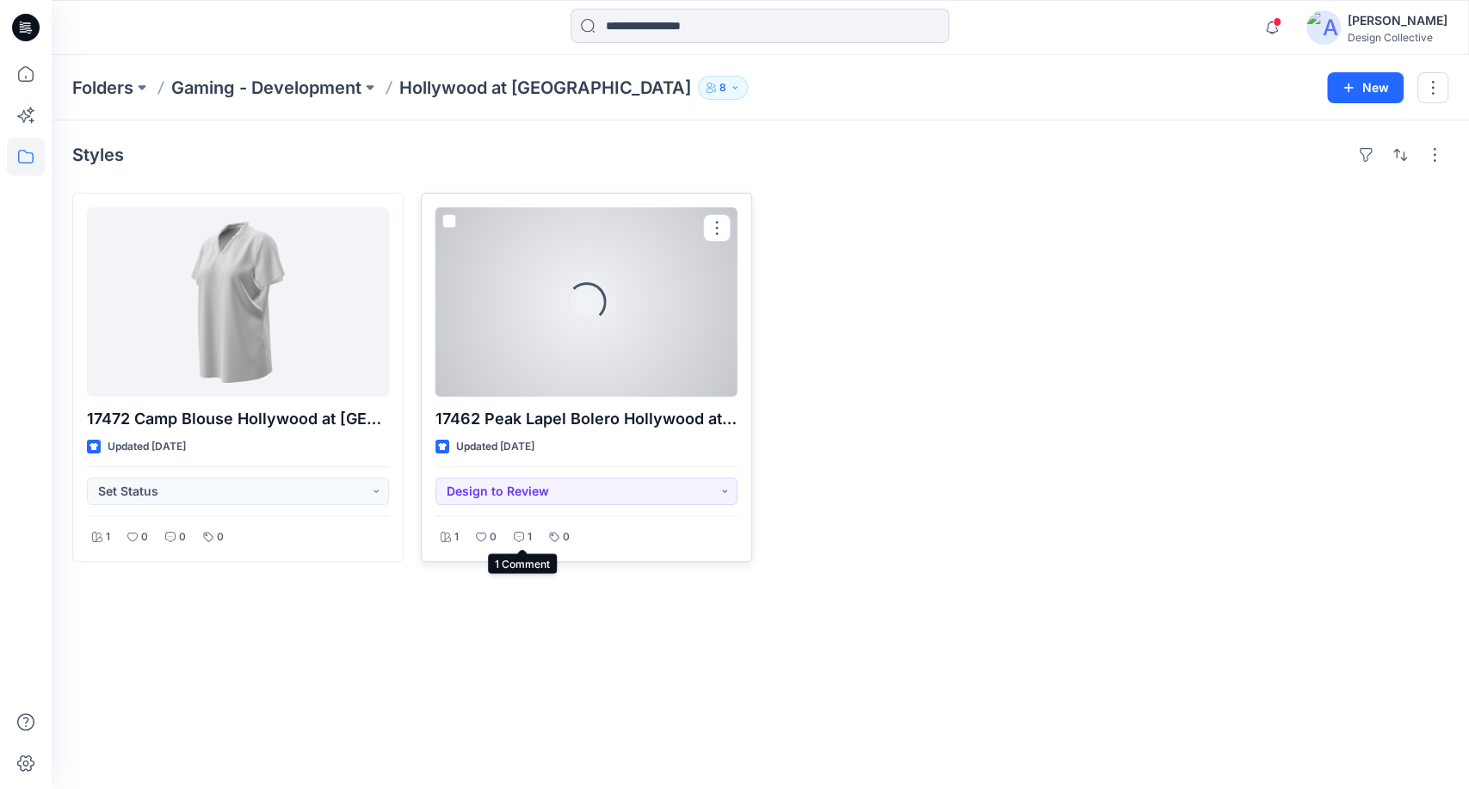
click at [516, 542] on div "1" at bounding box center [523, 538] width 28 height 22
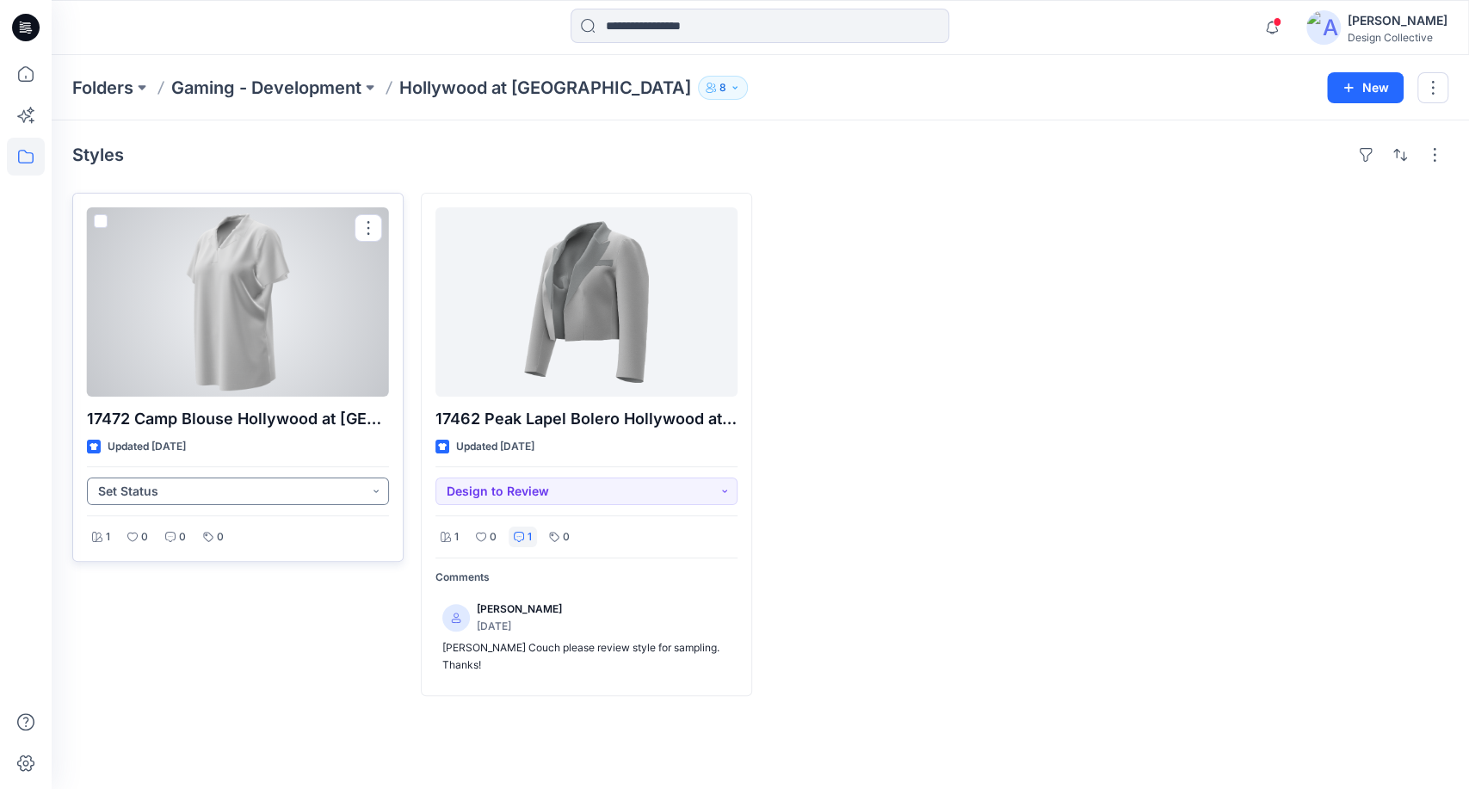
click at [286, 497] on button "Set Status" at bounding box center [238, 492] width 302 height 28
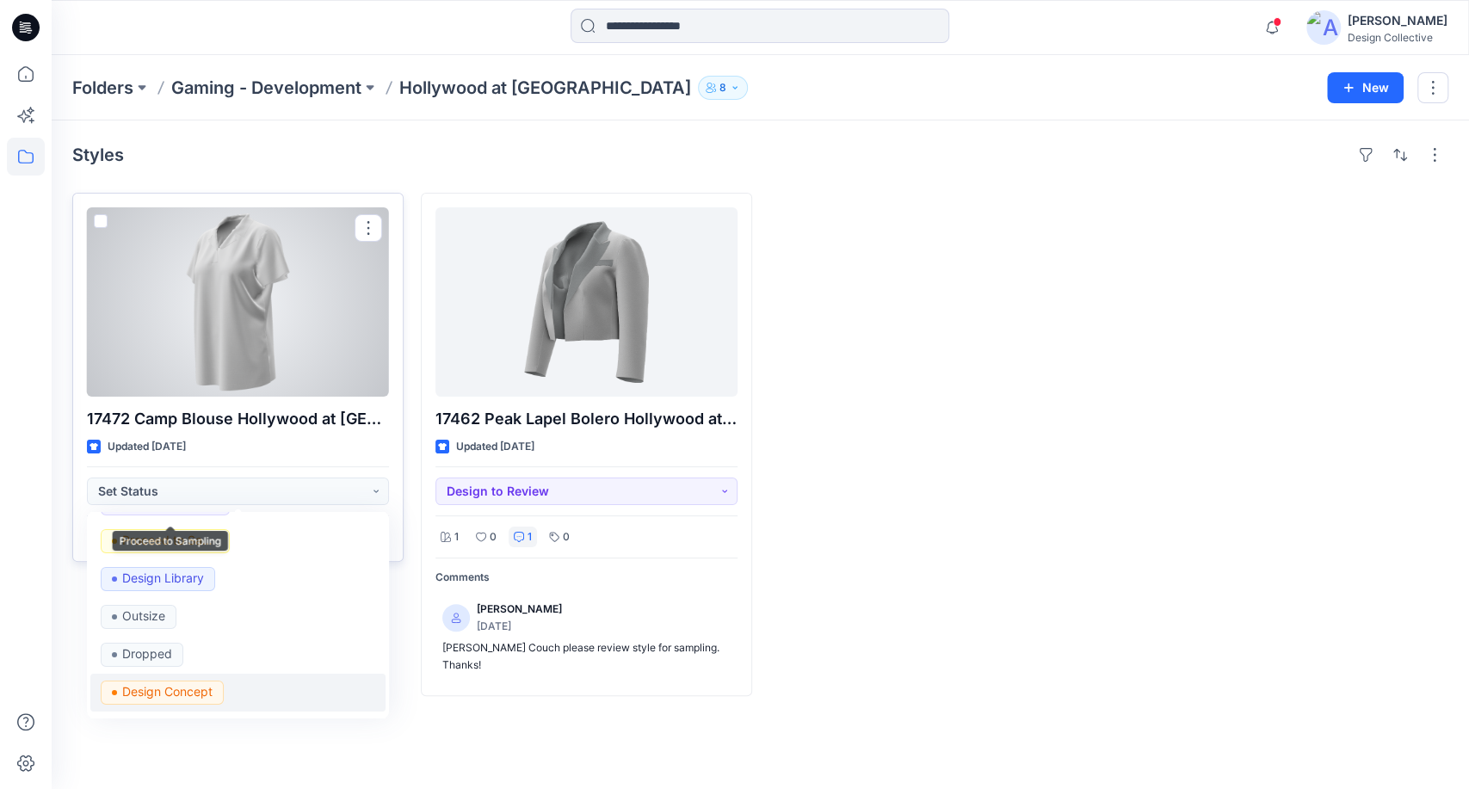
scroll to position [179, 0]
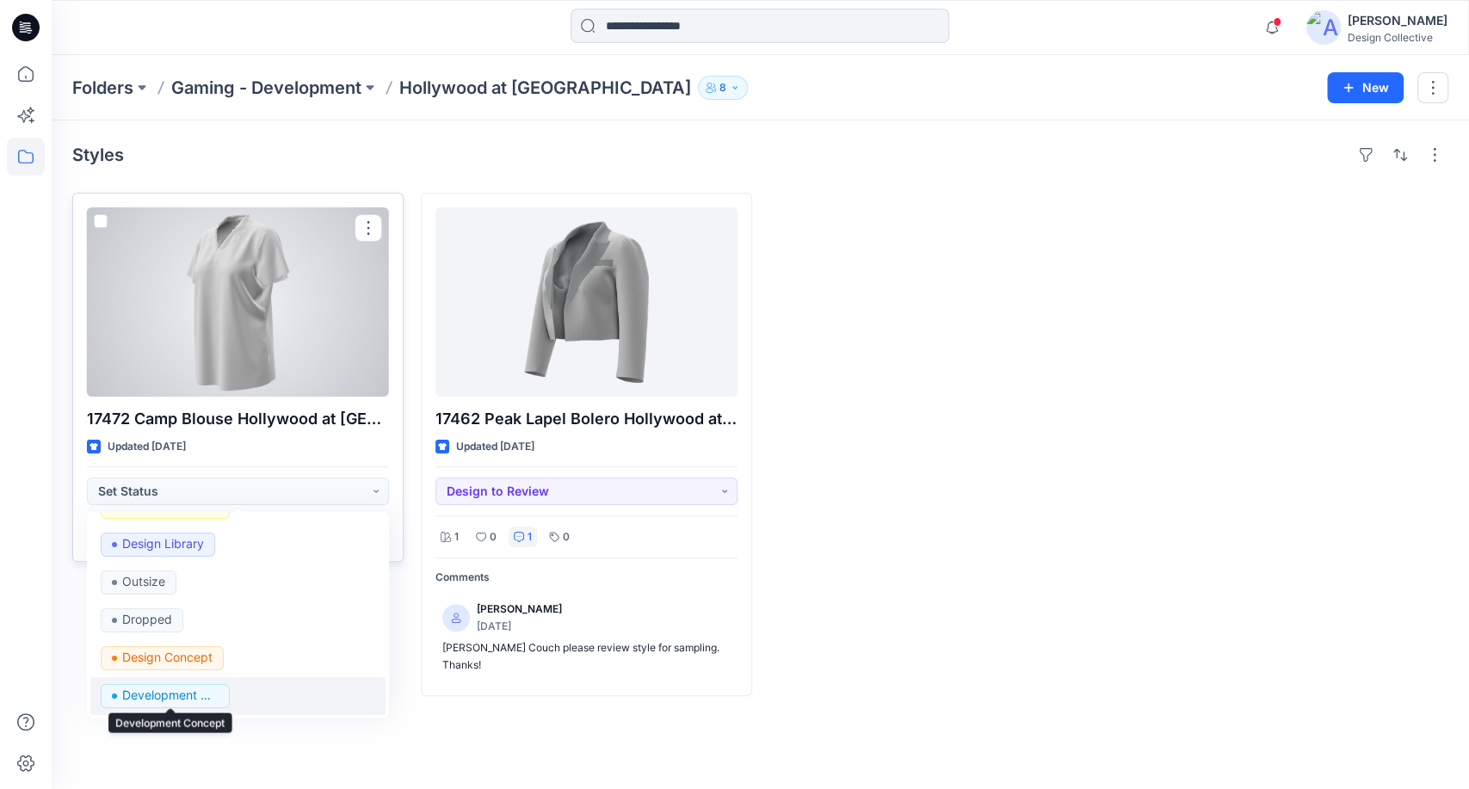
click at [196, 695] on p "Development Concept" at bounding box center [170, 695] width 96 height 22
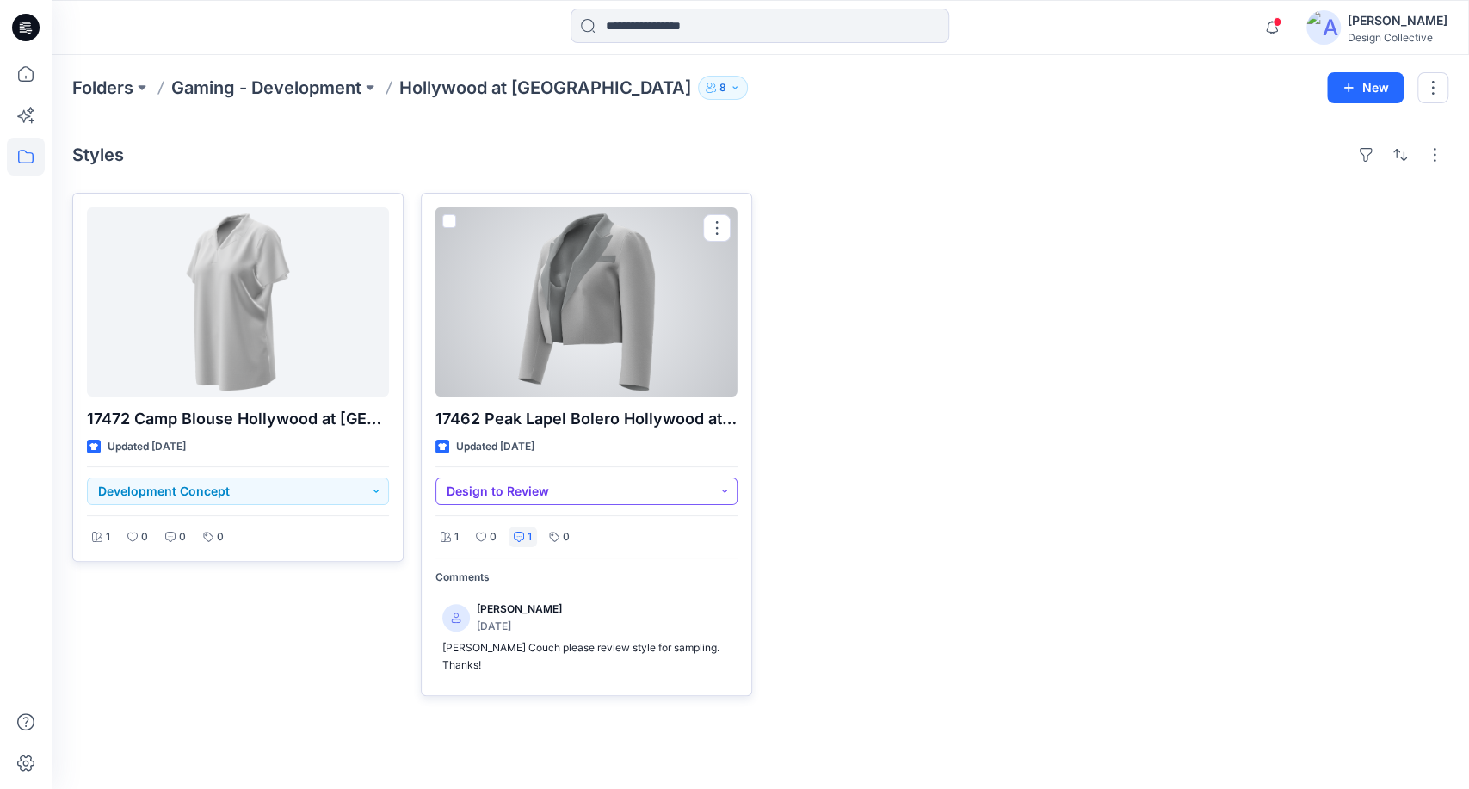
click at [477, 491] on button "Design to Review" at bounding box center [586, 492] width 302 height 28
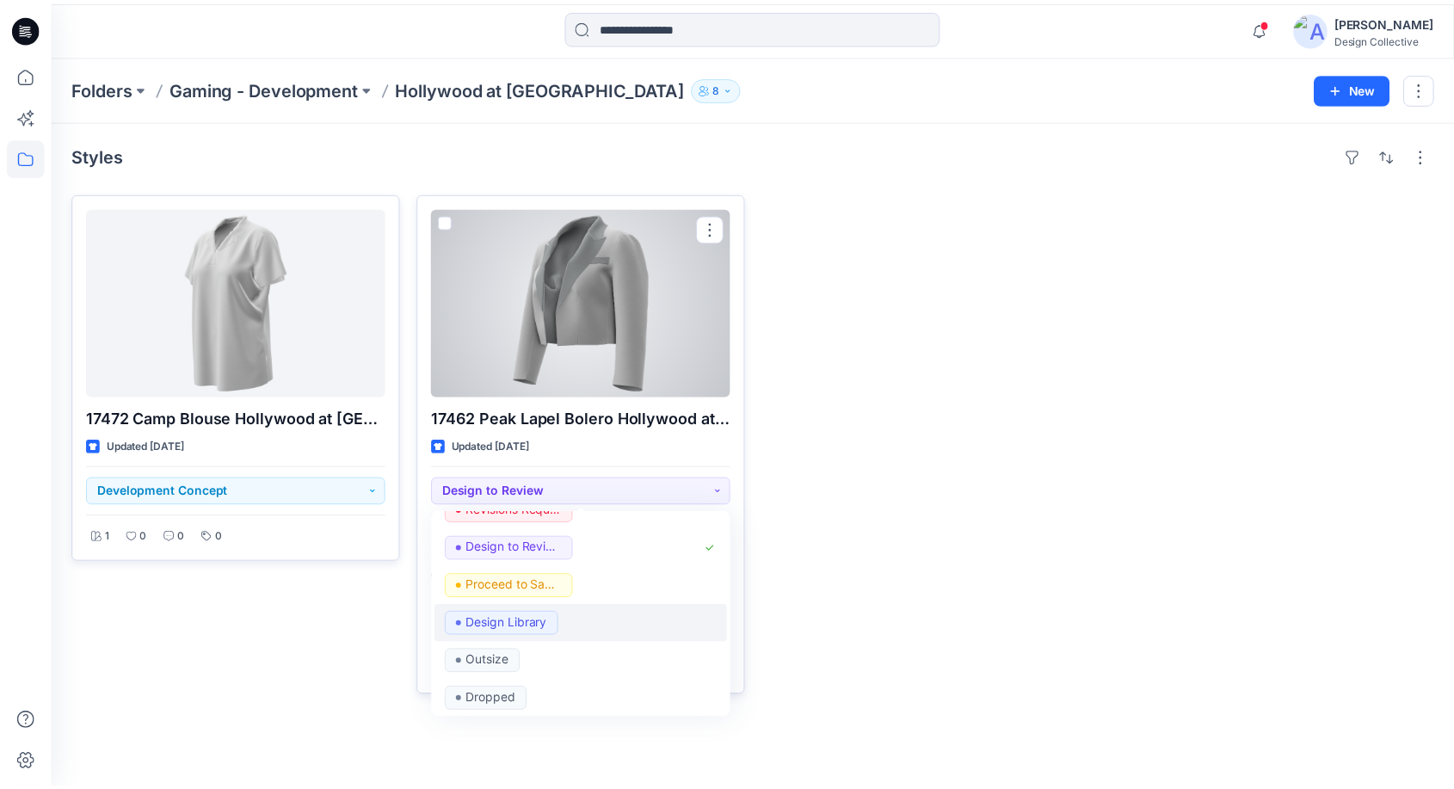
scroll to position [127, 0]
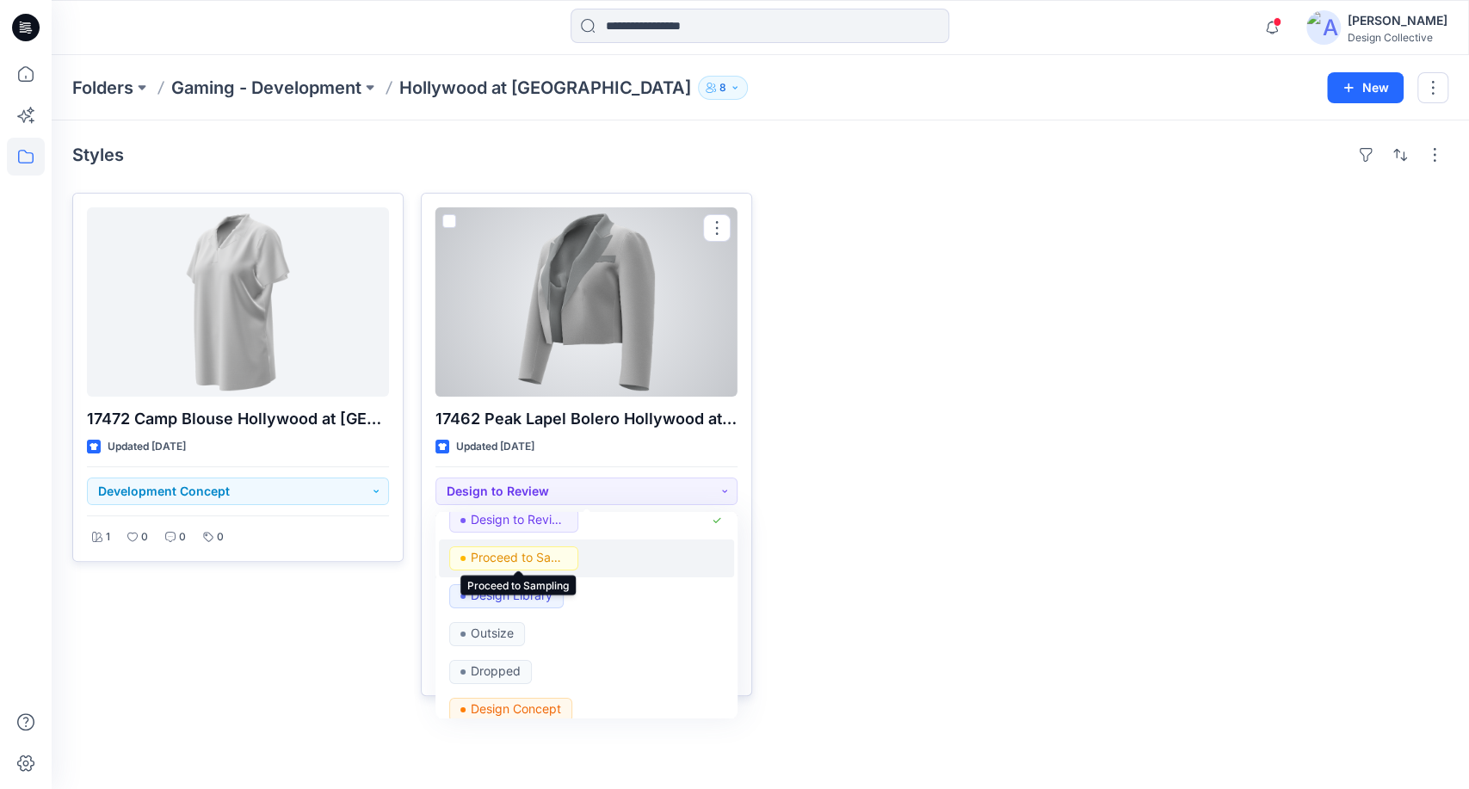
click at [515, 560] on p "Proceed to Sampling" at bounding box center [519, 557] width 96 height 22
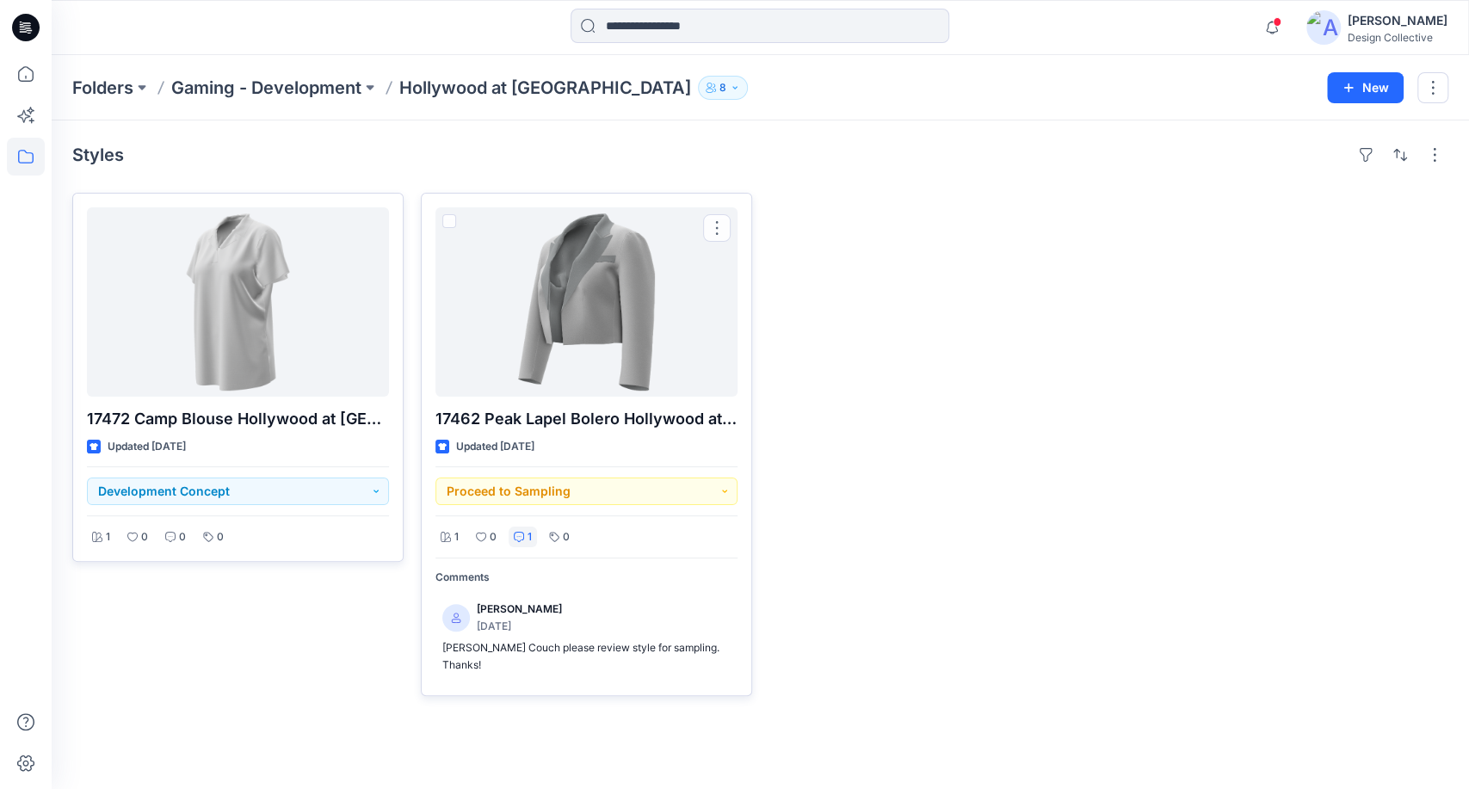
click at [860, 484] on div at bounding box center [934, 444] width 331 height 503
click at [35, 157] on icon at bounding box center [26, 157] width 38 height 38
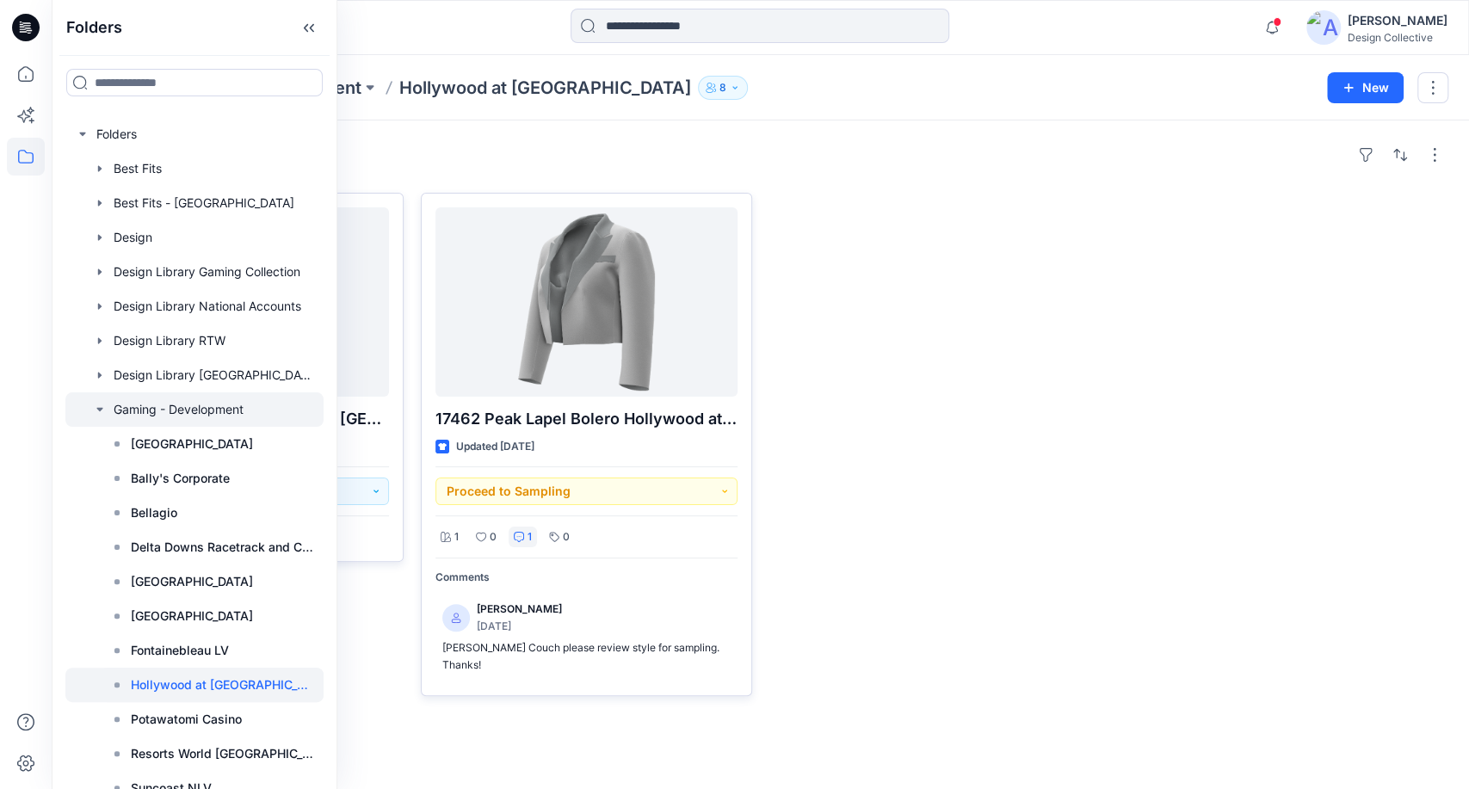
click at [168, 412] on div at bounding box center [194, 409] width 258 height 34
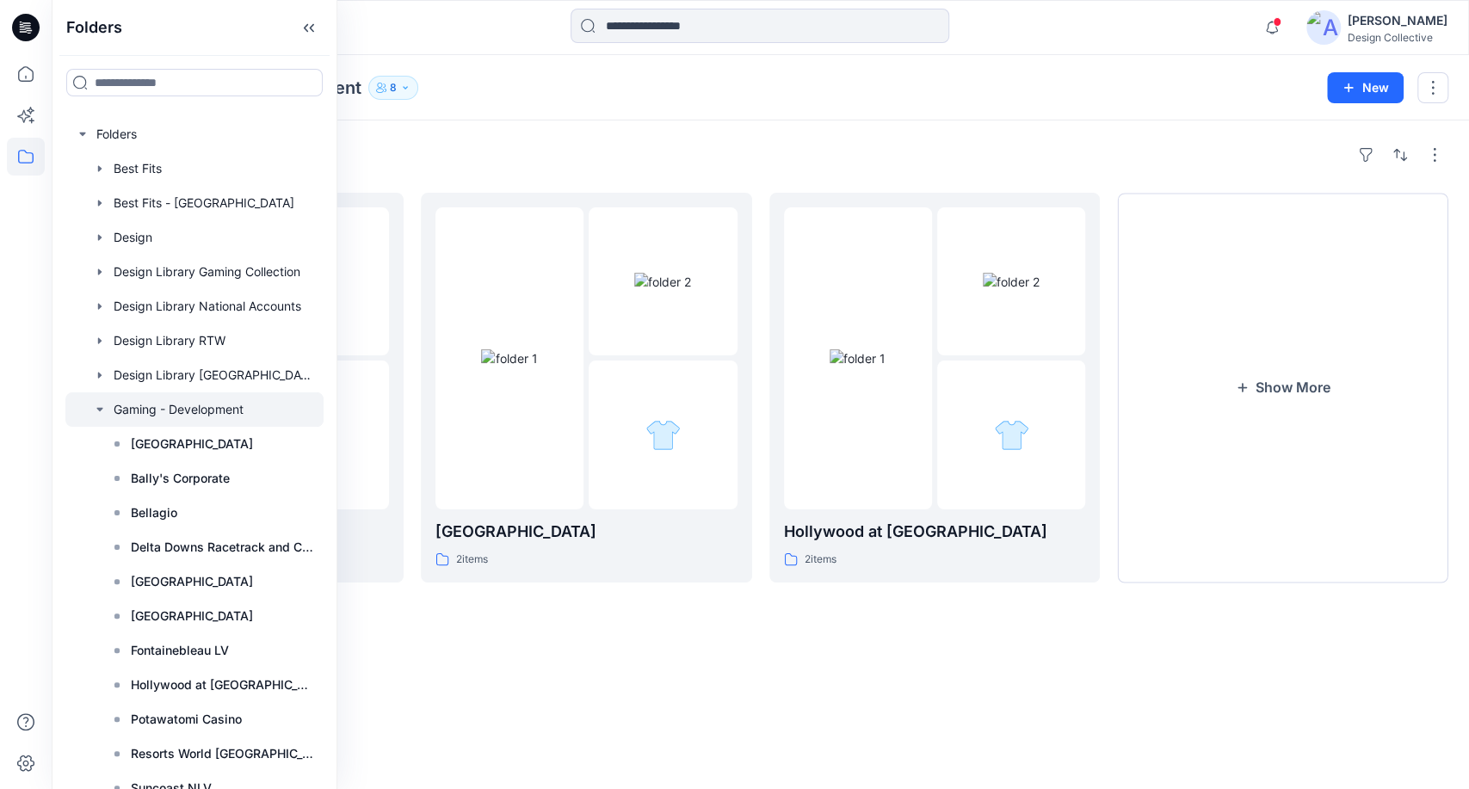
click at [774, 592] on div "Folders Bellagio 1 items Durango 2 items Hollywood at Pen National 2 items Show…" at bounding box center [760, 454] width 1417 height 669
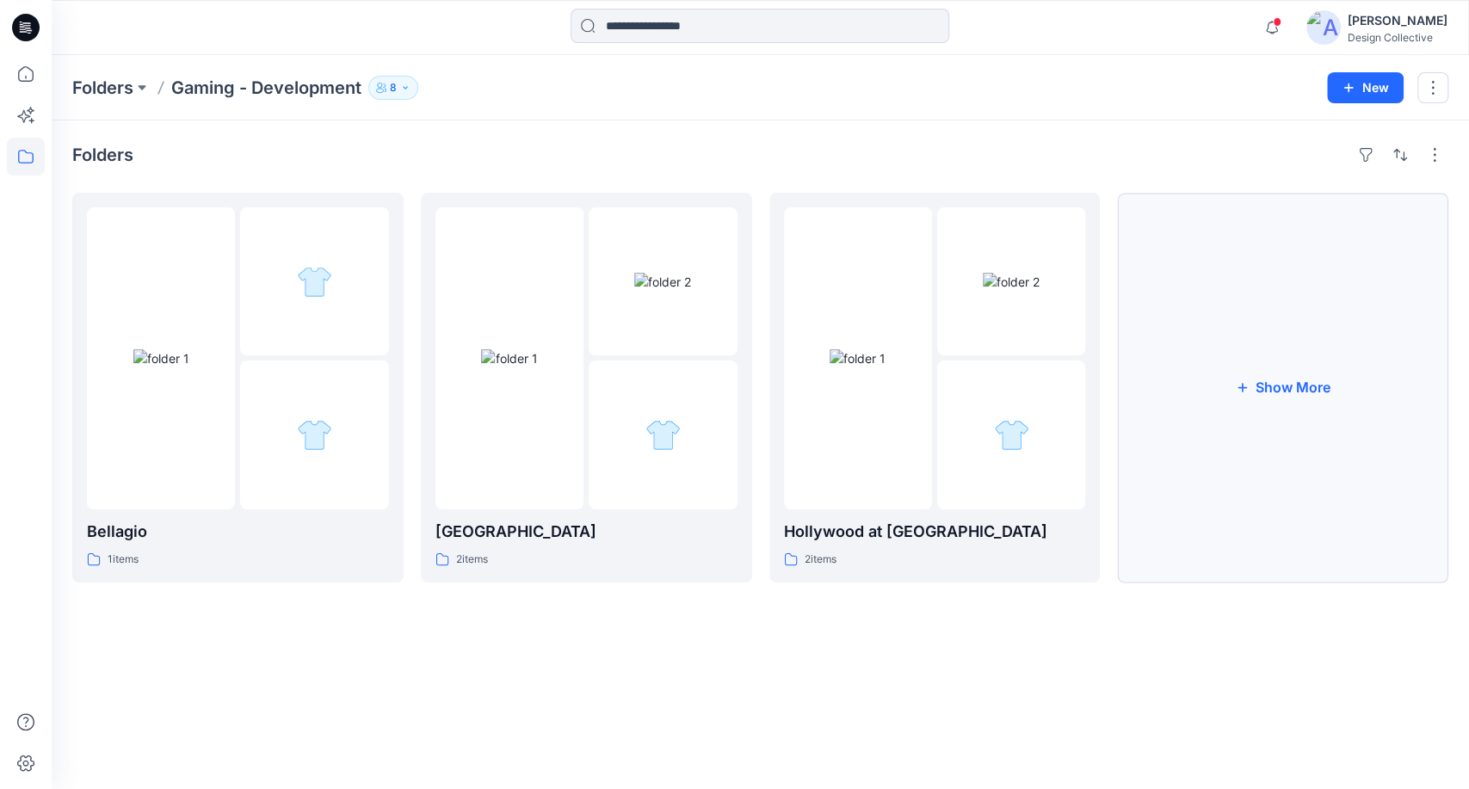
click at [1330, 475] on button "Show More" at bounding box center [1282, 388] width 331 height 390
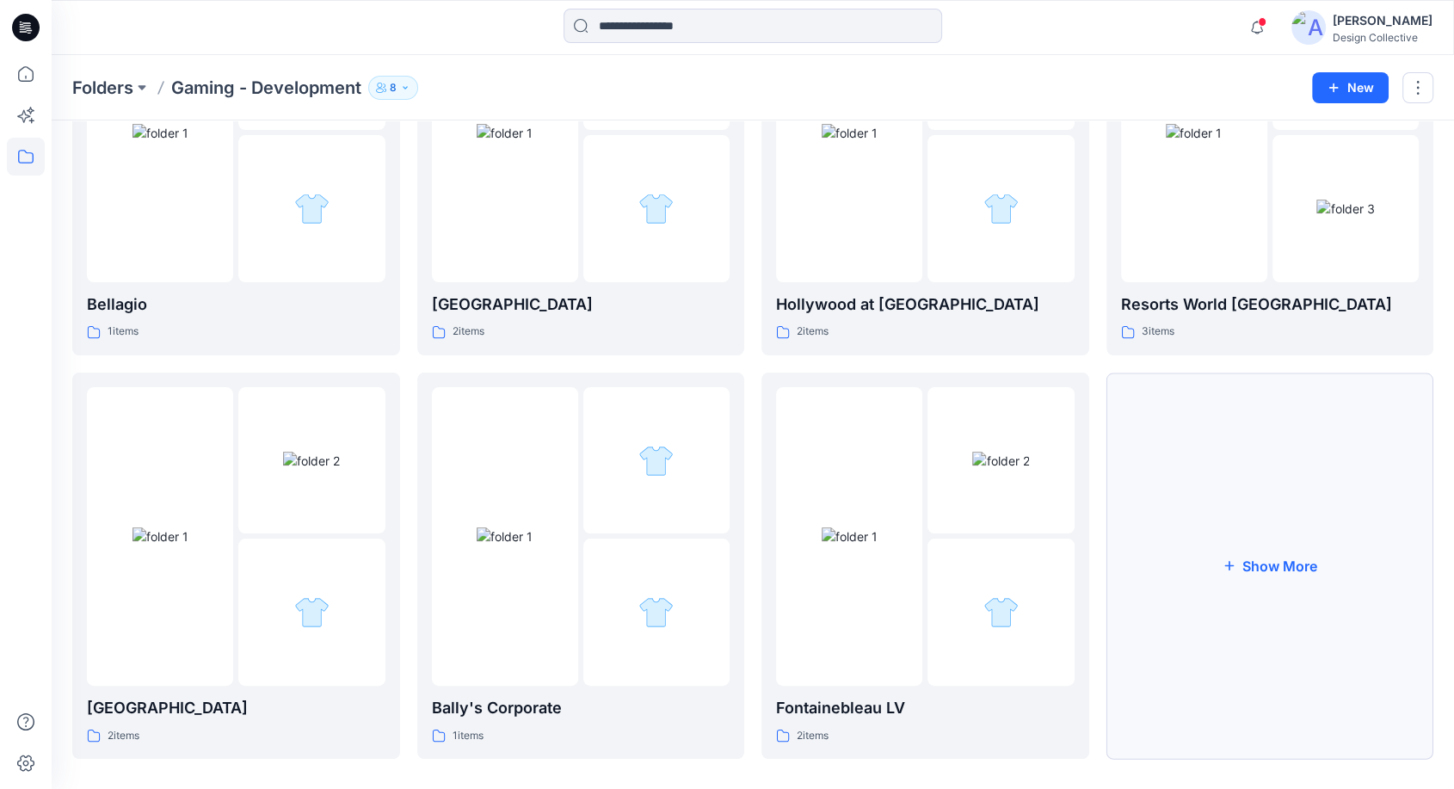
scroll to position [241, 0]
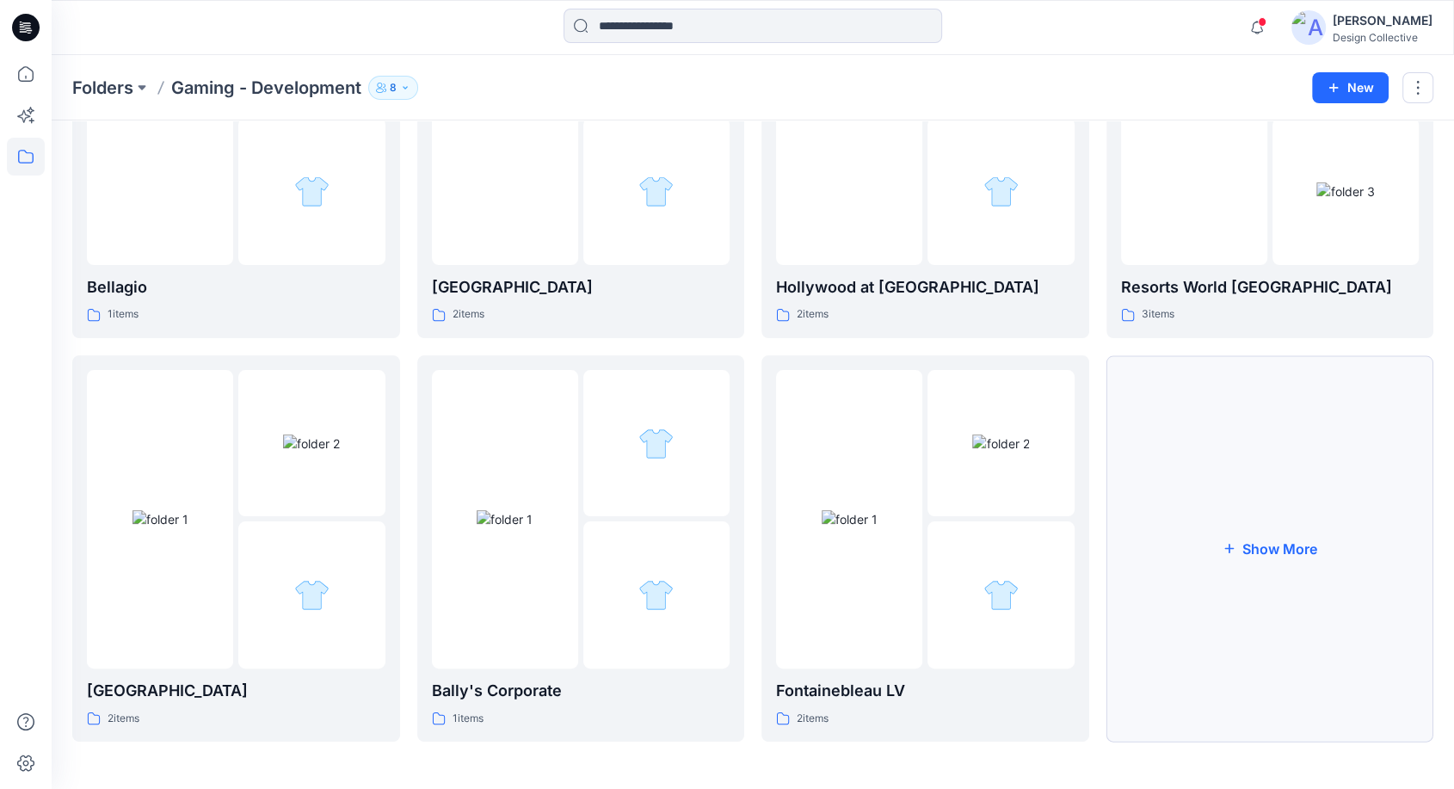
click at [1287, 559] on button "Show More" at bounding box center [1271, 548] width 328 height 386
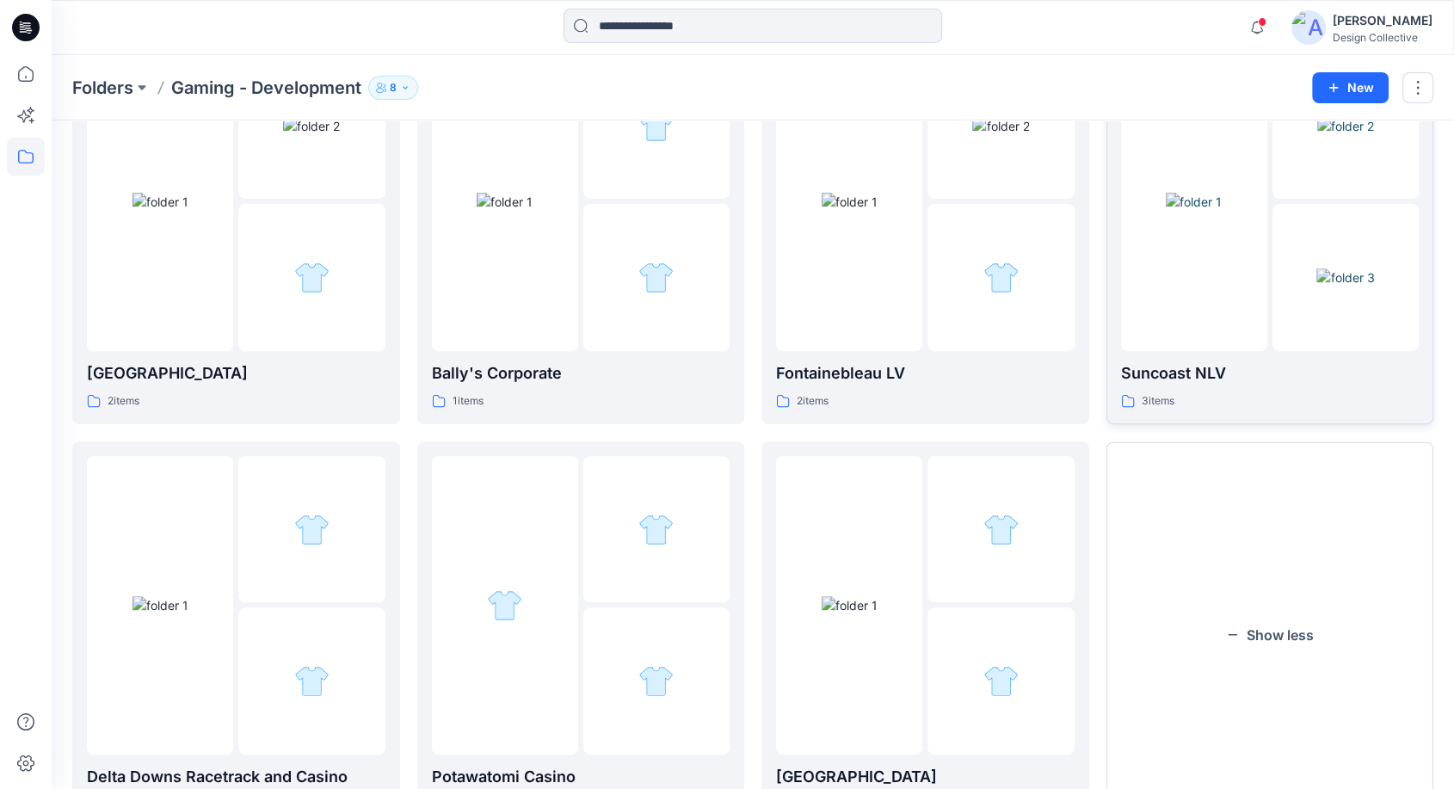
scroll to position [560, 0]
click at [188, 209] on img at bounding box center [161, 200] width 56 height 18
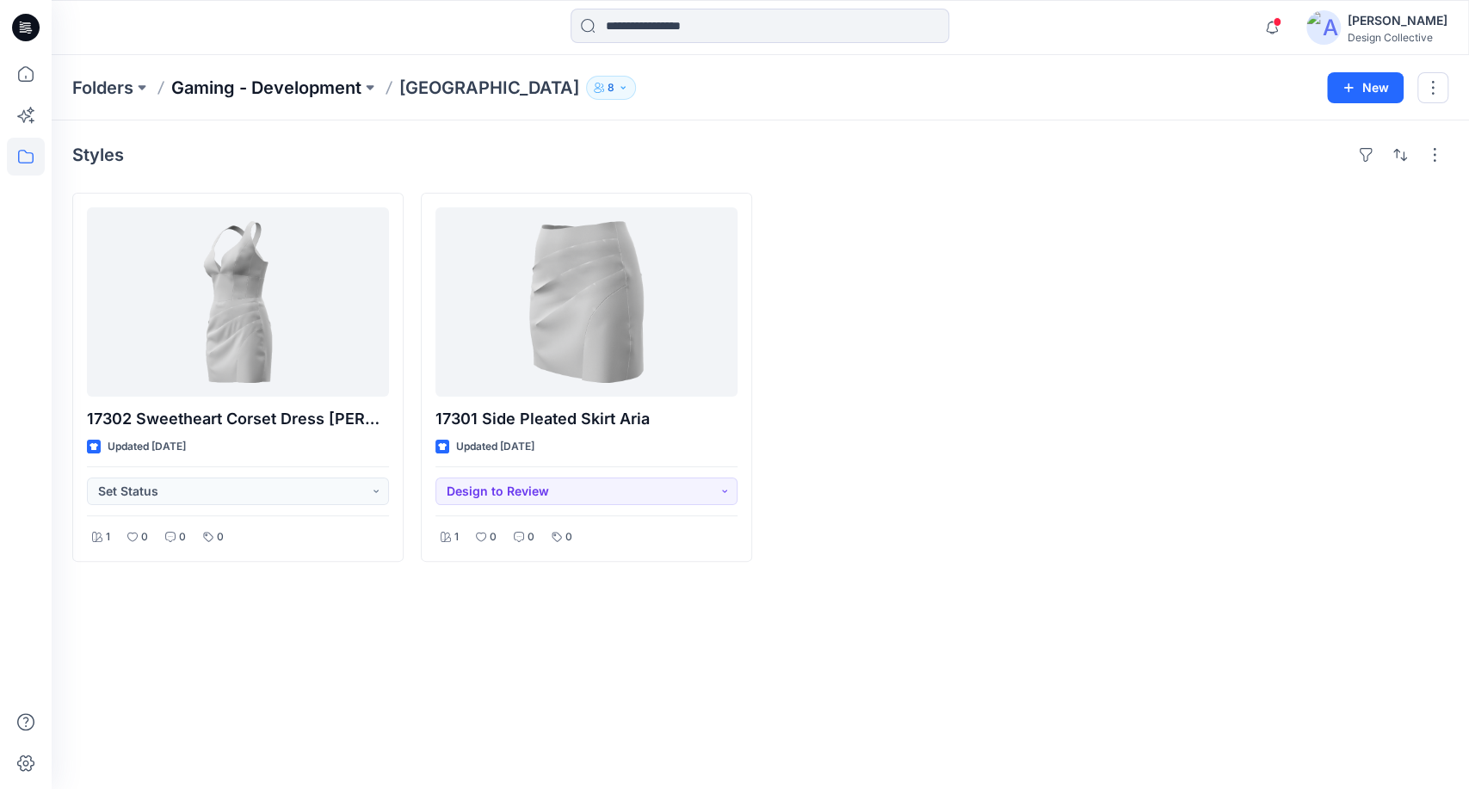
click at [329, 84] on p "Gaming - Development" at bounding box center [266, 88] width 190 height 24
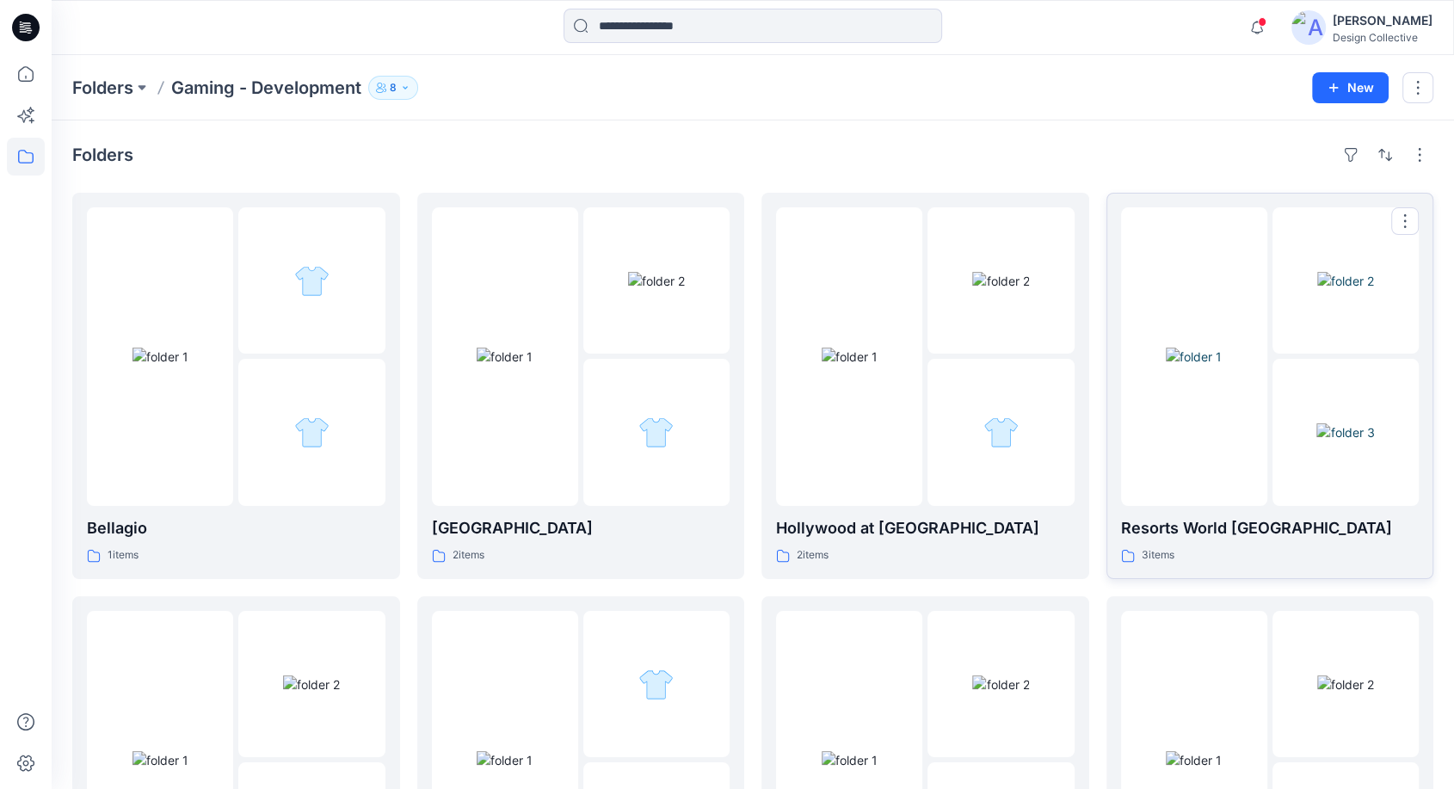
click at [1213, 366] on img at bounding box center [1194, 357] width 56 height 18
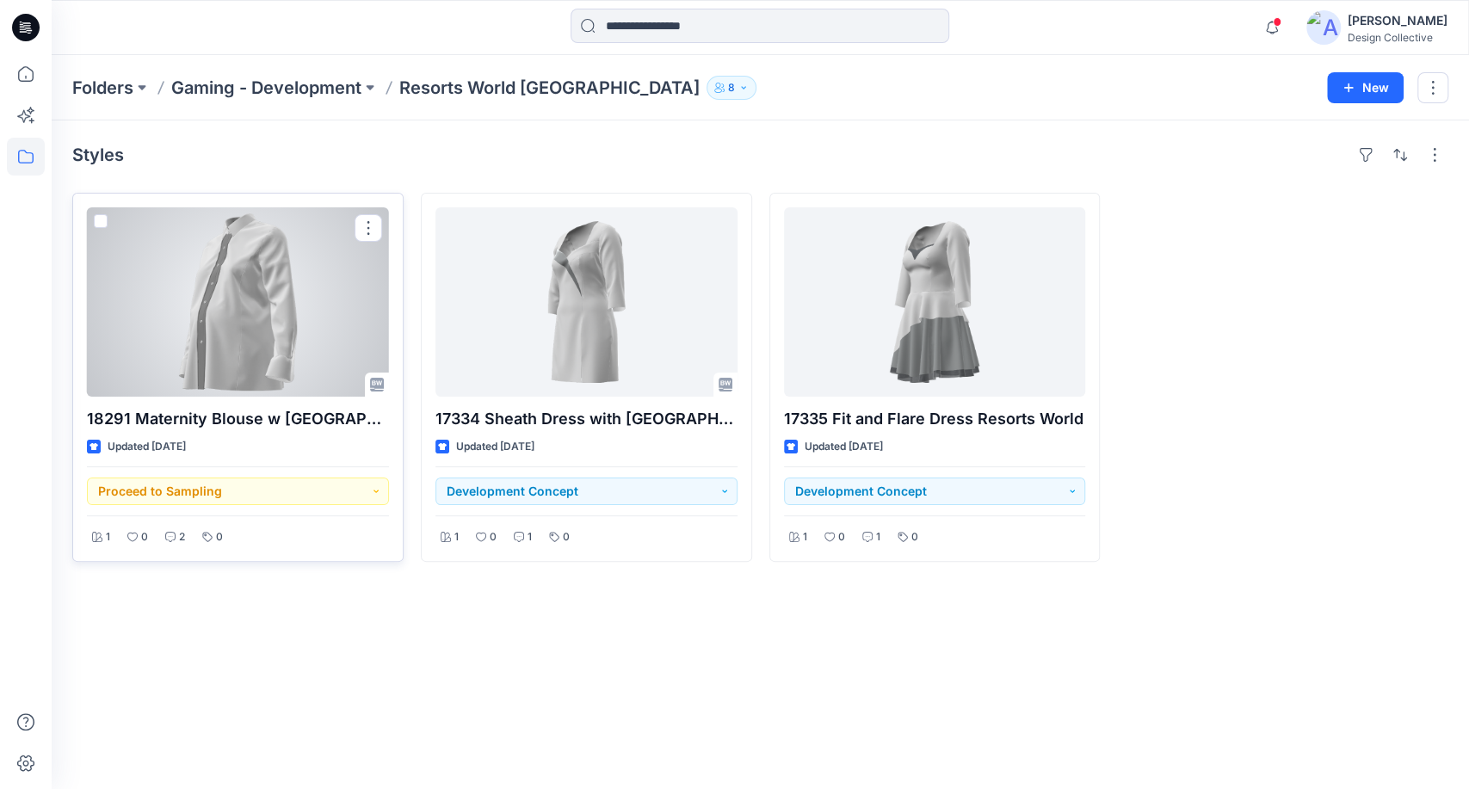
click at [254, 299] on div at bounding box center [238, 301] width 302 height 189
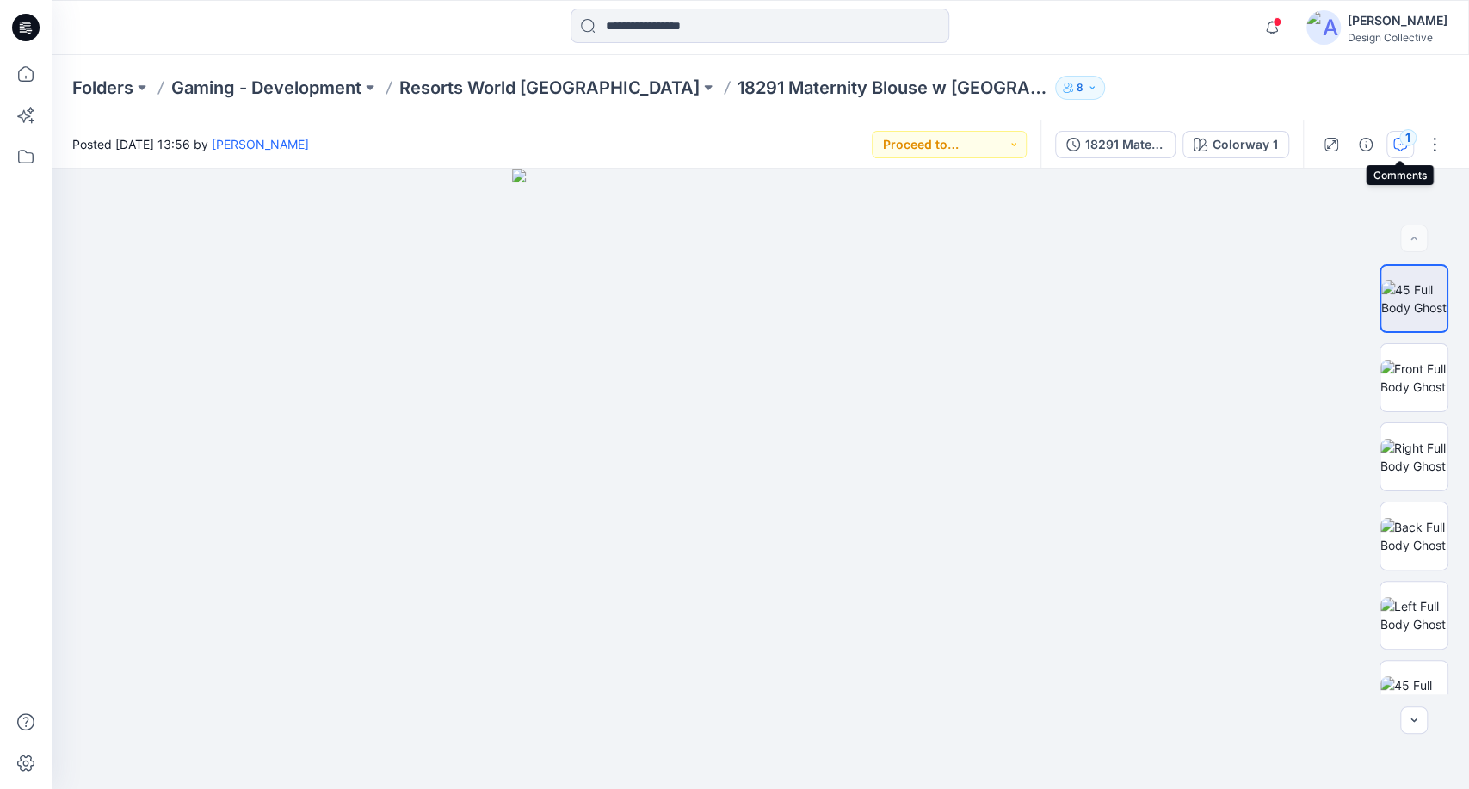
click at [1401, 148] on icon "button" at bounding box center [1400, 145] width 14 height 14
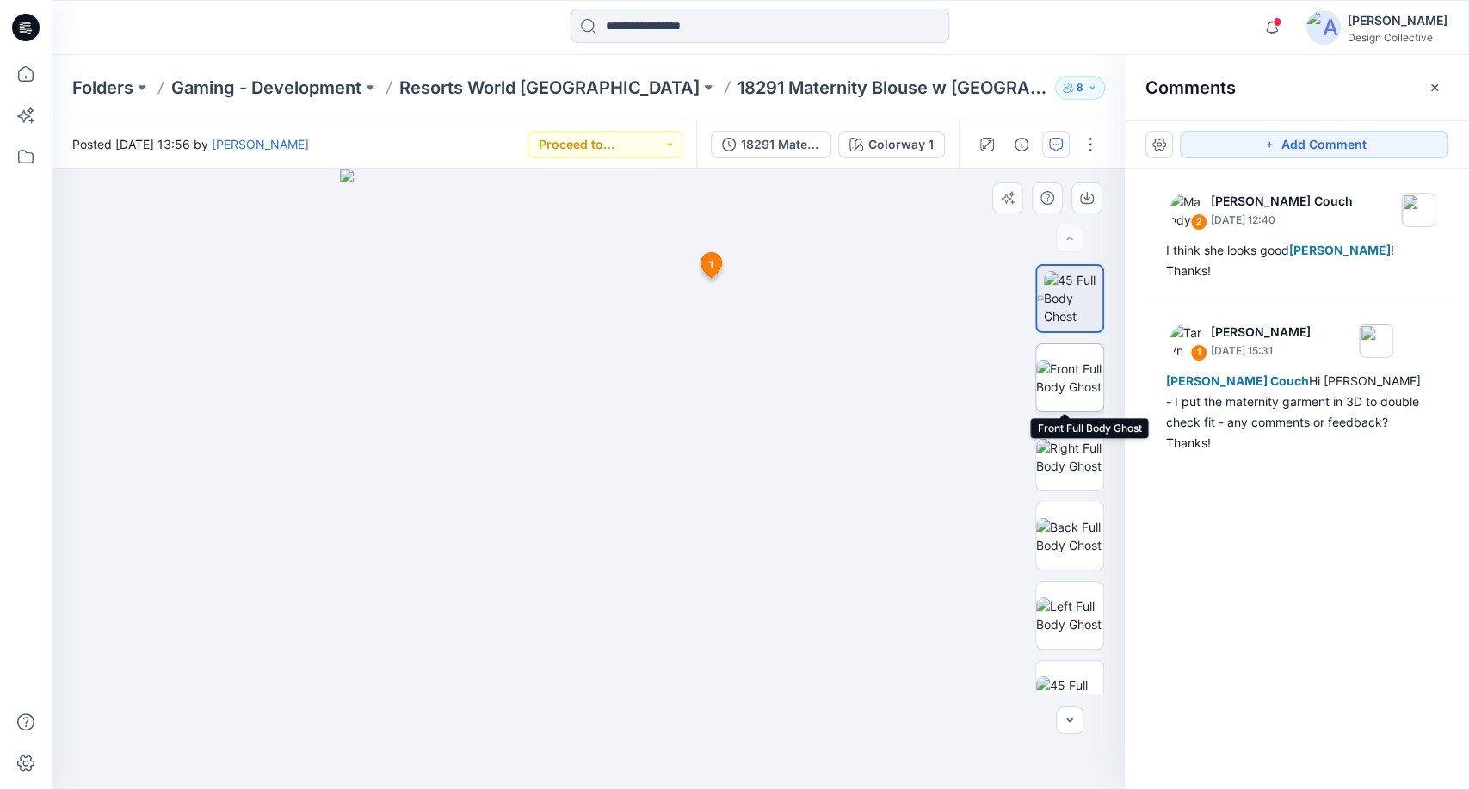
click at [1065, 373] on img at bounding box center [1069, 378] width 67 height 36
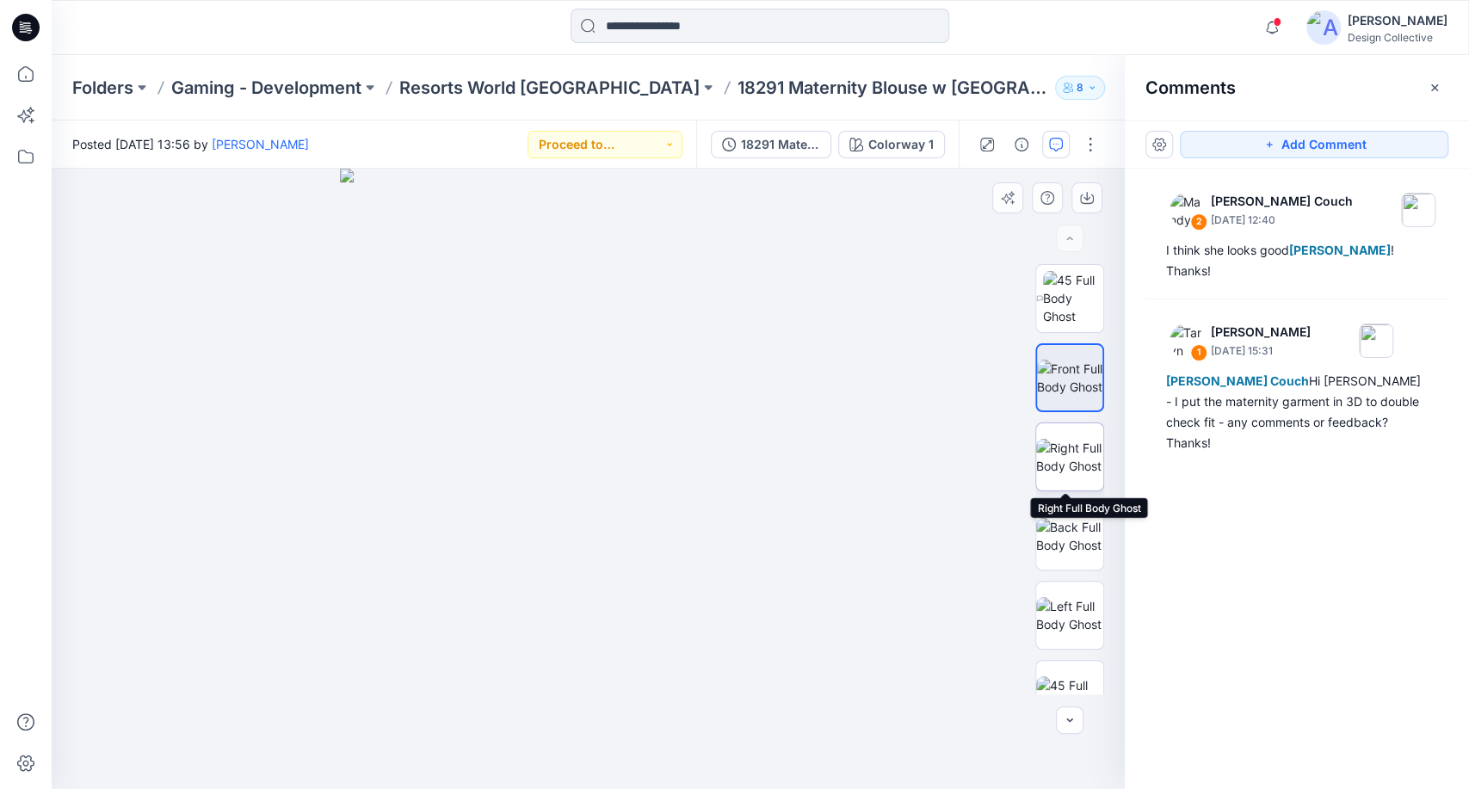
click at [1061, 456] on img at bounding box center [1069, 457] width 67 height 36
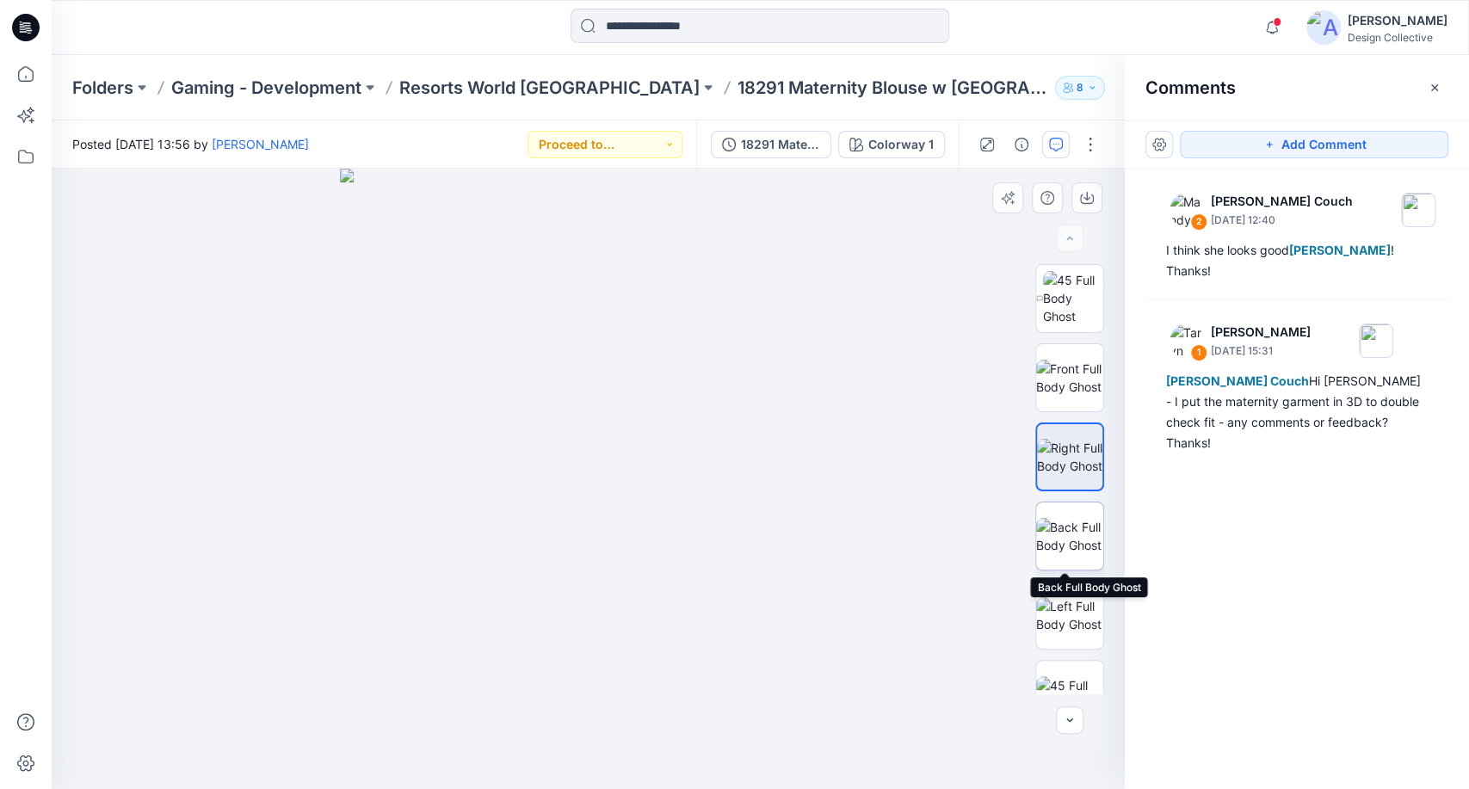
click at [1071, 539] on img at bounding box center [1069, 536] width 67 height 36
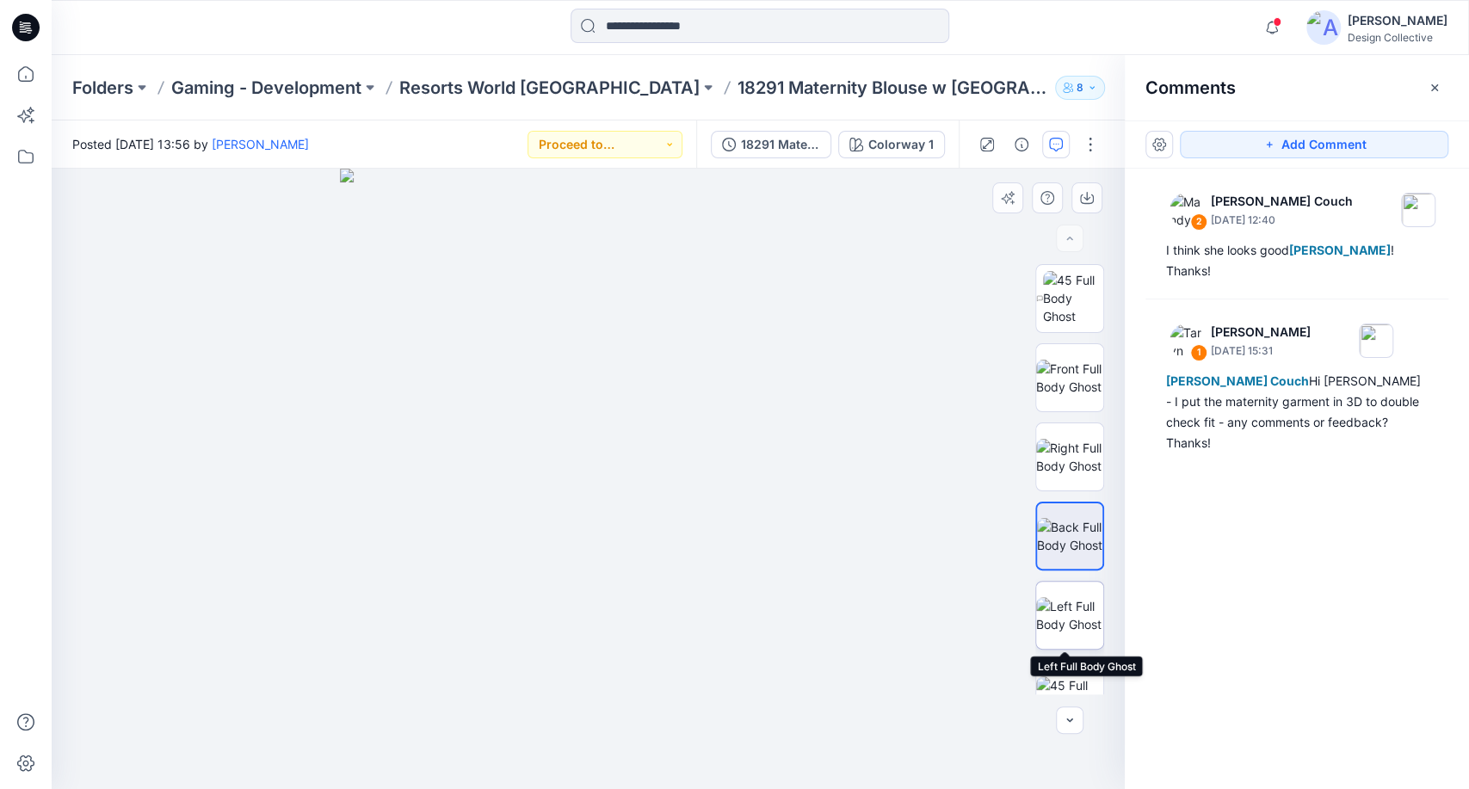
click at [1067, 620] on img at bounding box center [1069, 615] width 67 height 36
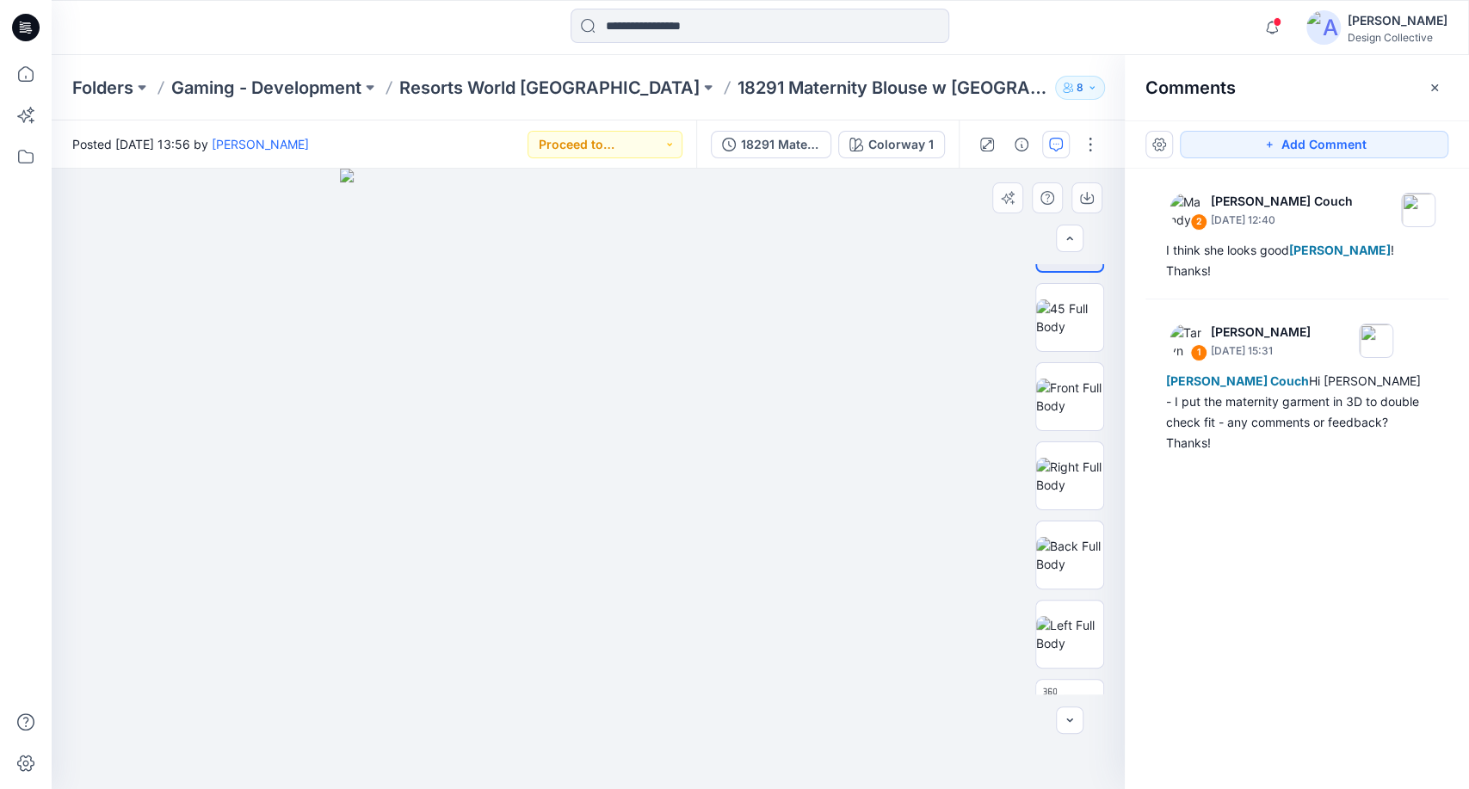
scroll to position [382, 0]
click at [1081, 533] on img at bounding box center [1069, 550] width 67 height 36
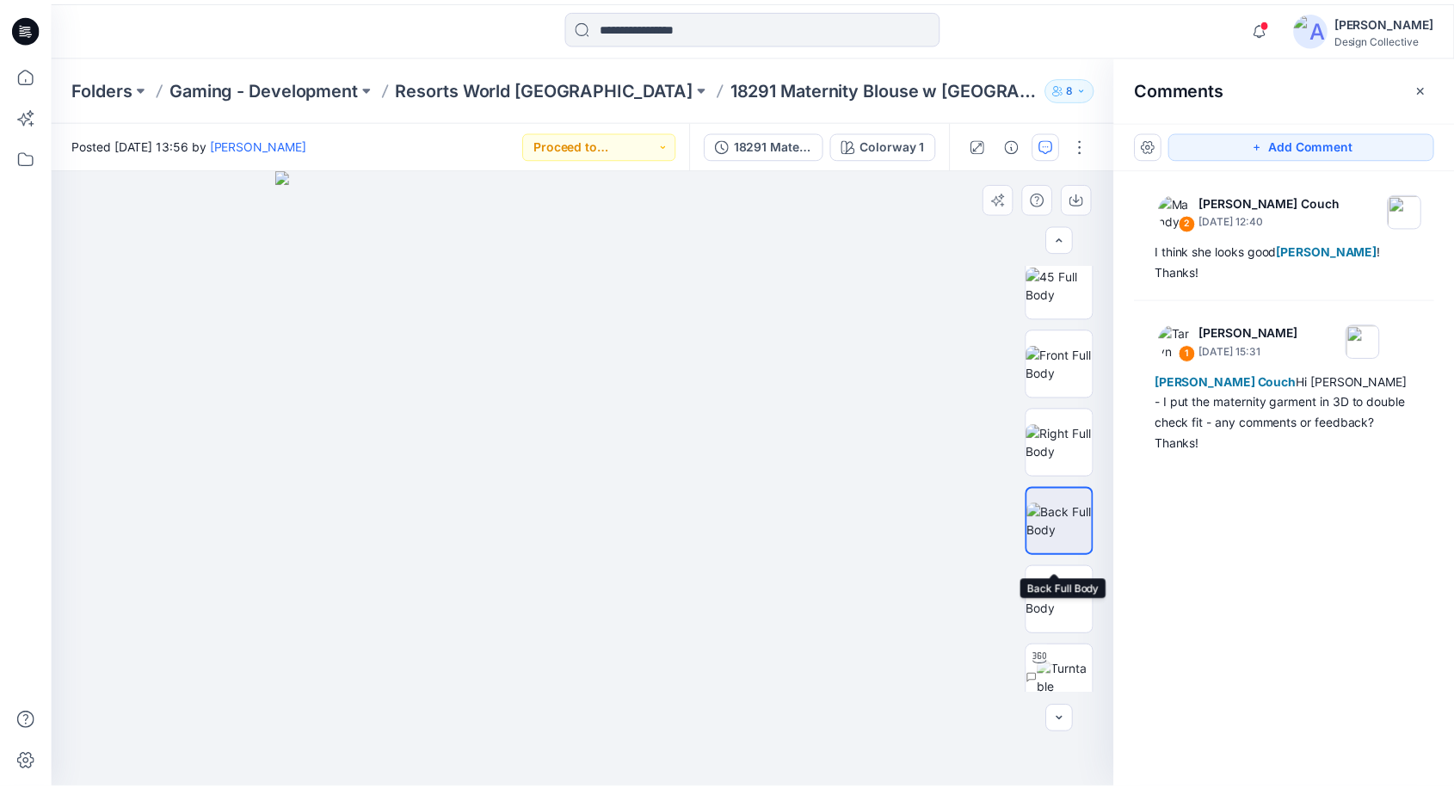
scroll to position [509, 0]
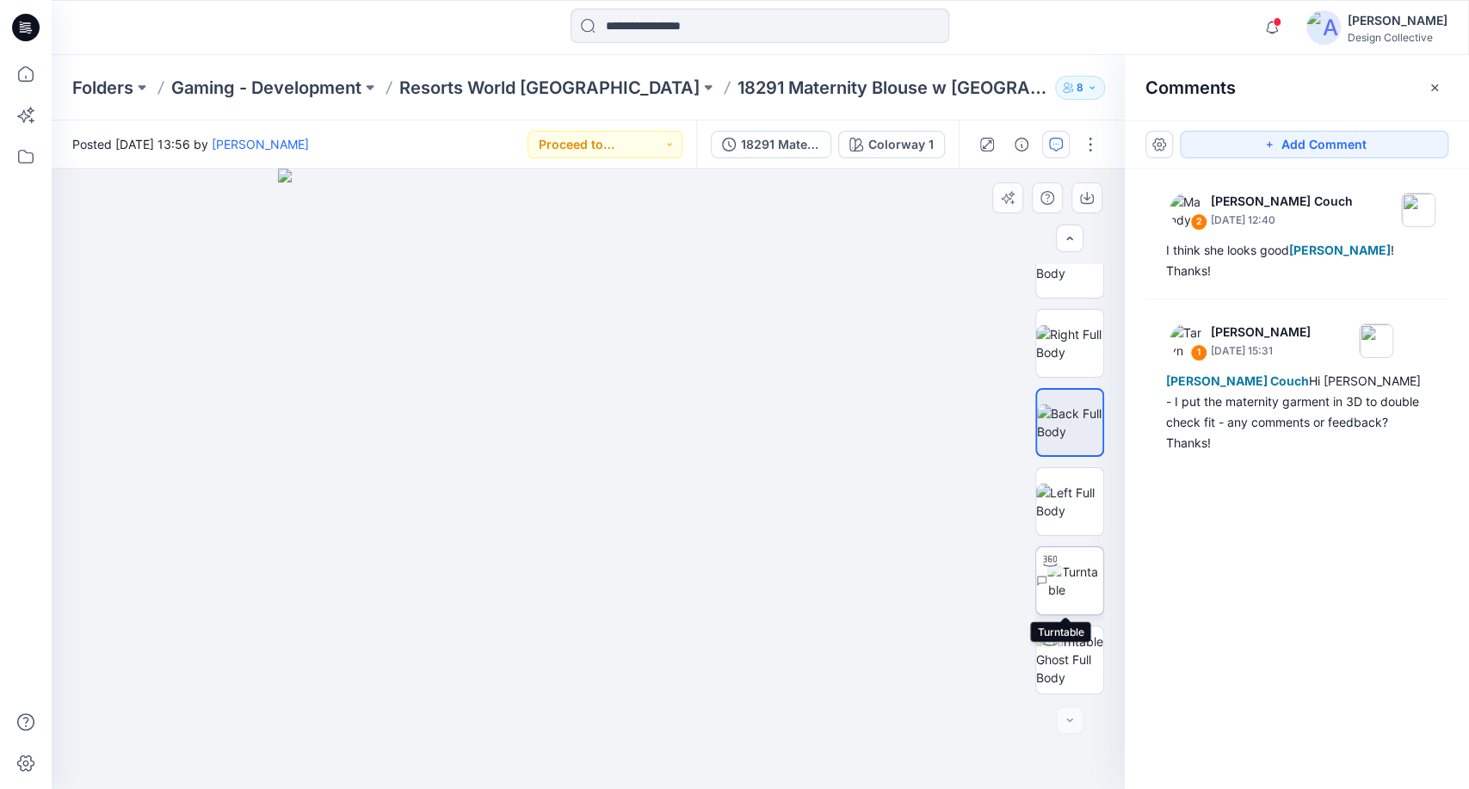
drag, startPoint x: 1083, startPoint y: 590, endPoint x: 1067, endPoint y: 586, distance: 16.1
click at [1082, 590] on img at bounding box center [1075, 581] width 56 height 36
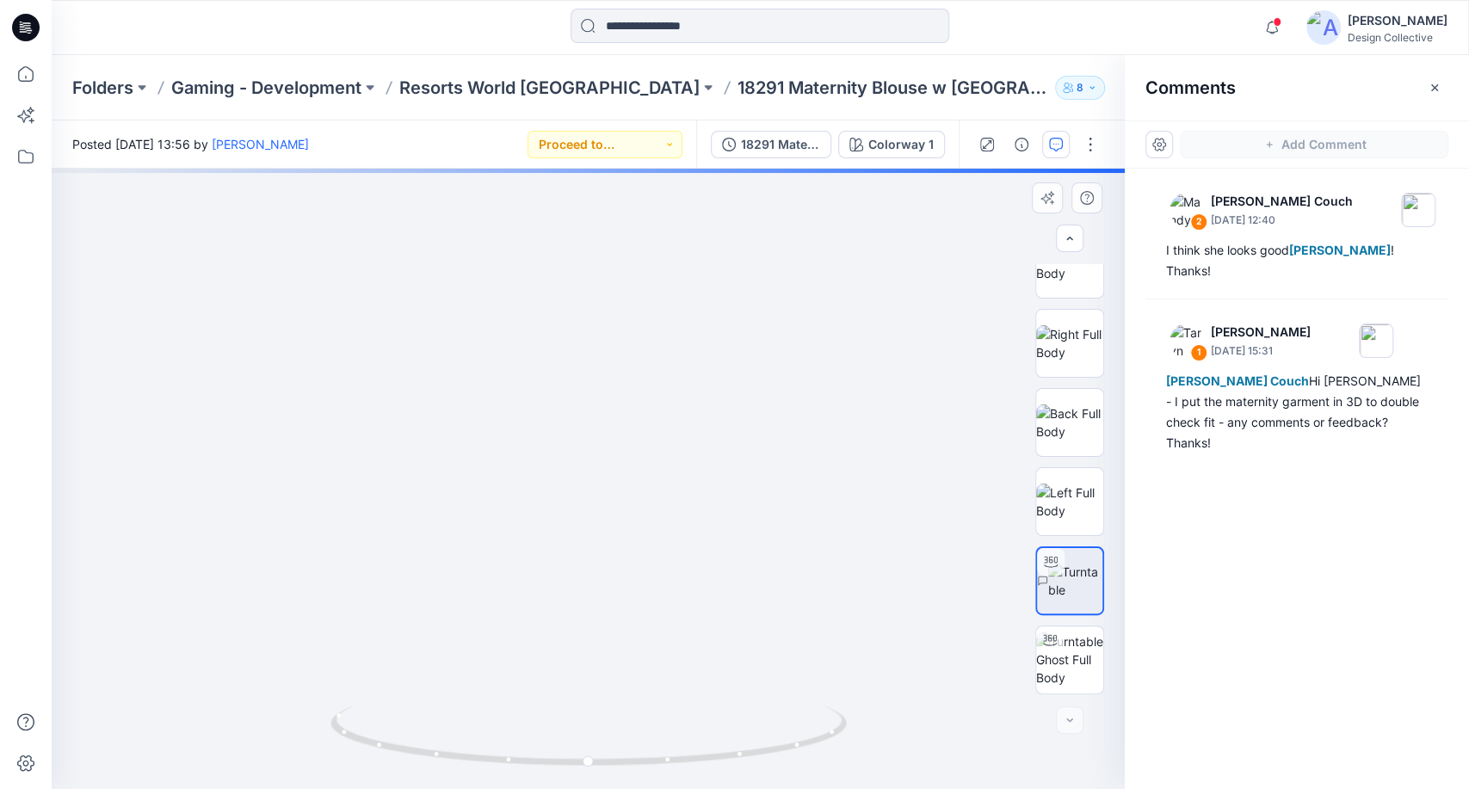
drag, startPoint x: 646, startPoint y: 392, endPoint x: 670, endPoint y: 477, distance: 88.3
click at [670, 477] on img at bounding box center [588, 433] width 966 height 713
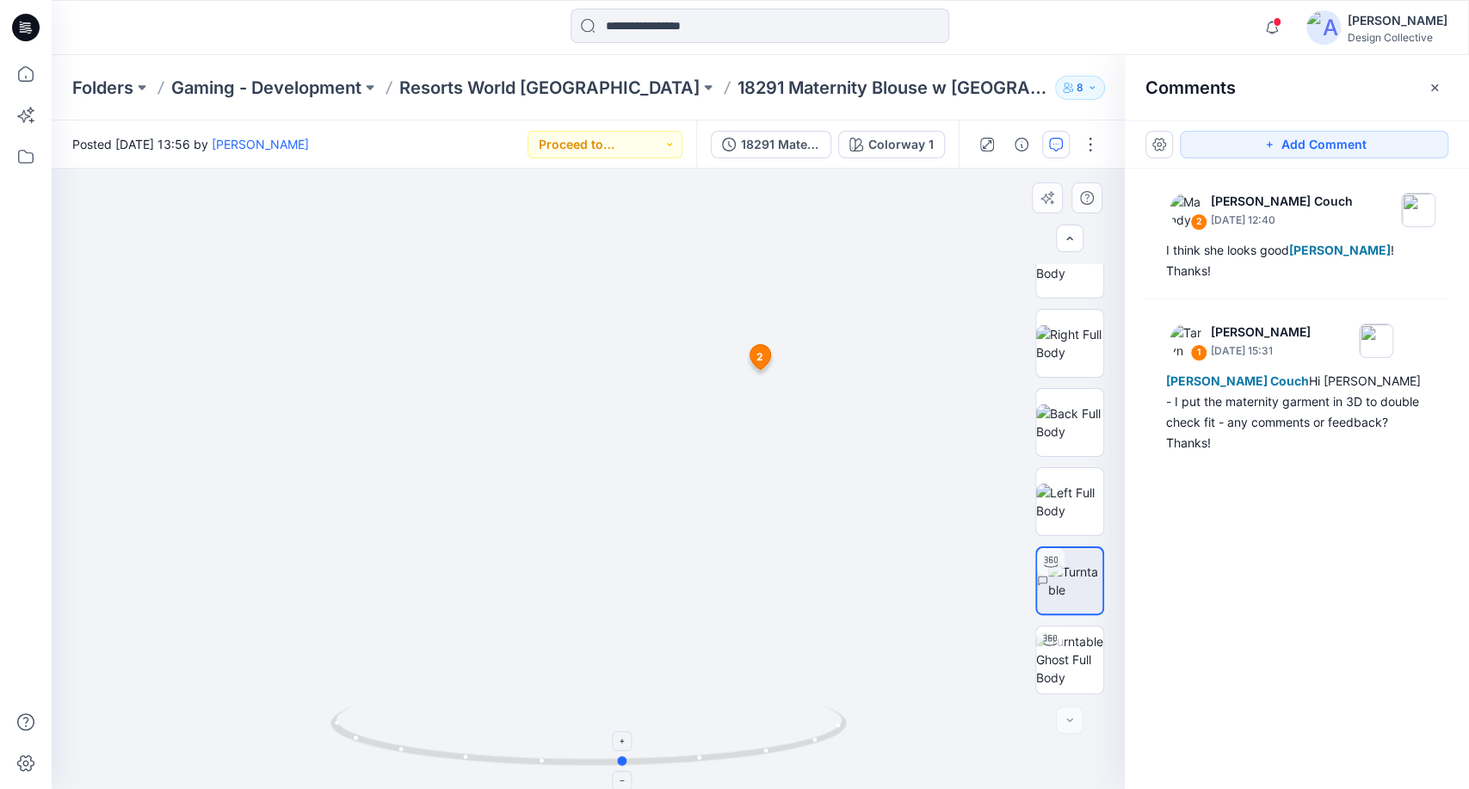
drag, startPoint x: 621, startPoint y: 763, endPoint x: 657, endPoint y: 749, distance: 38.2
click at [657, 749] on icon at bounding box center [590, 738] width 521 height 65
click at [24, 76] on icon at bounding box center [26, 74] width 38 height 38
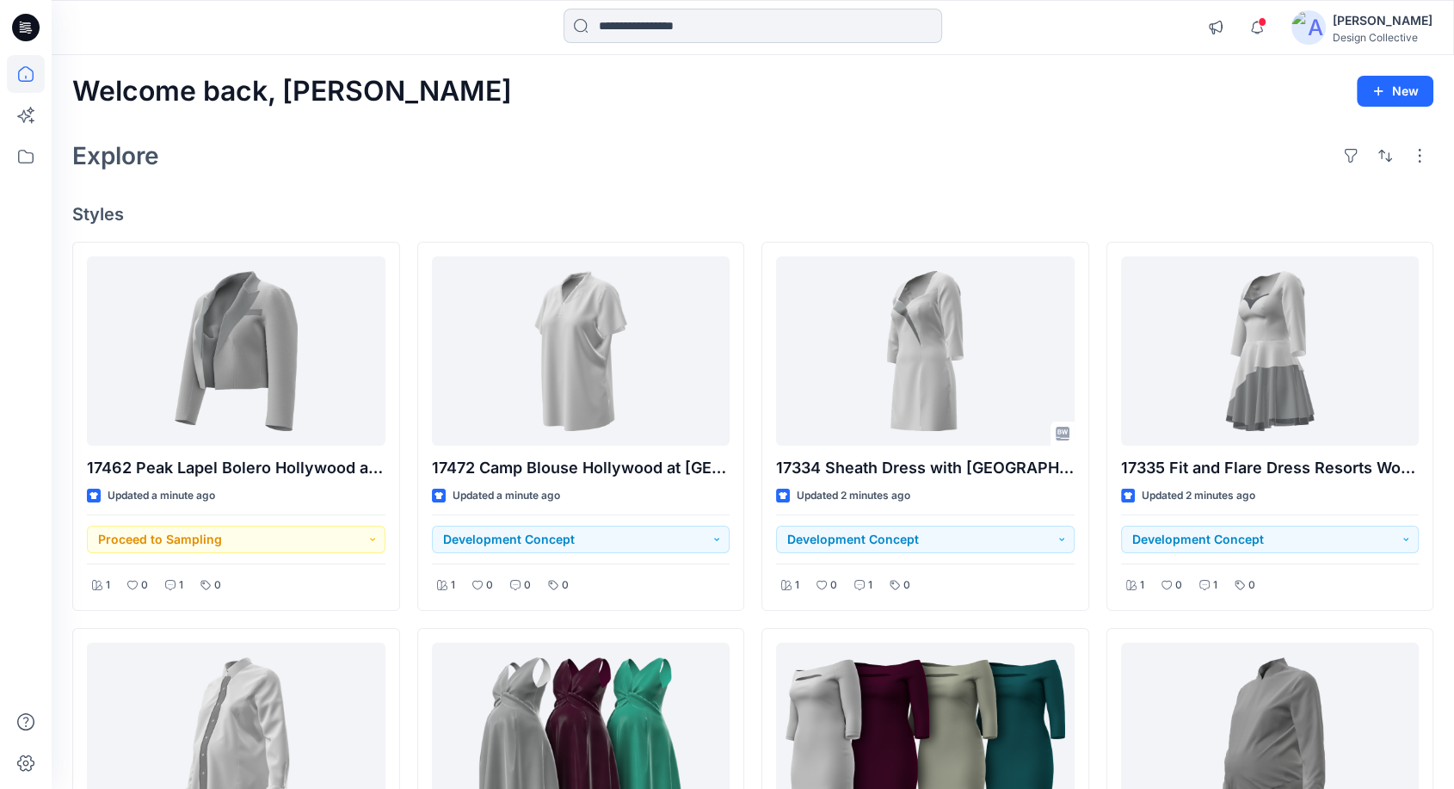
click at [675, 22] on input at bounding box center [753, 26] width 379 height 34
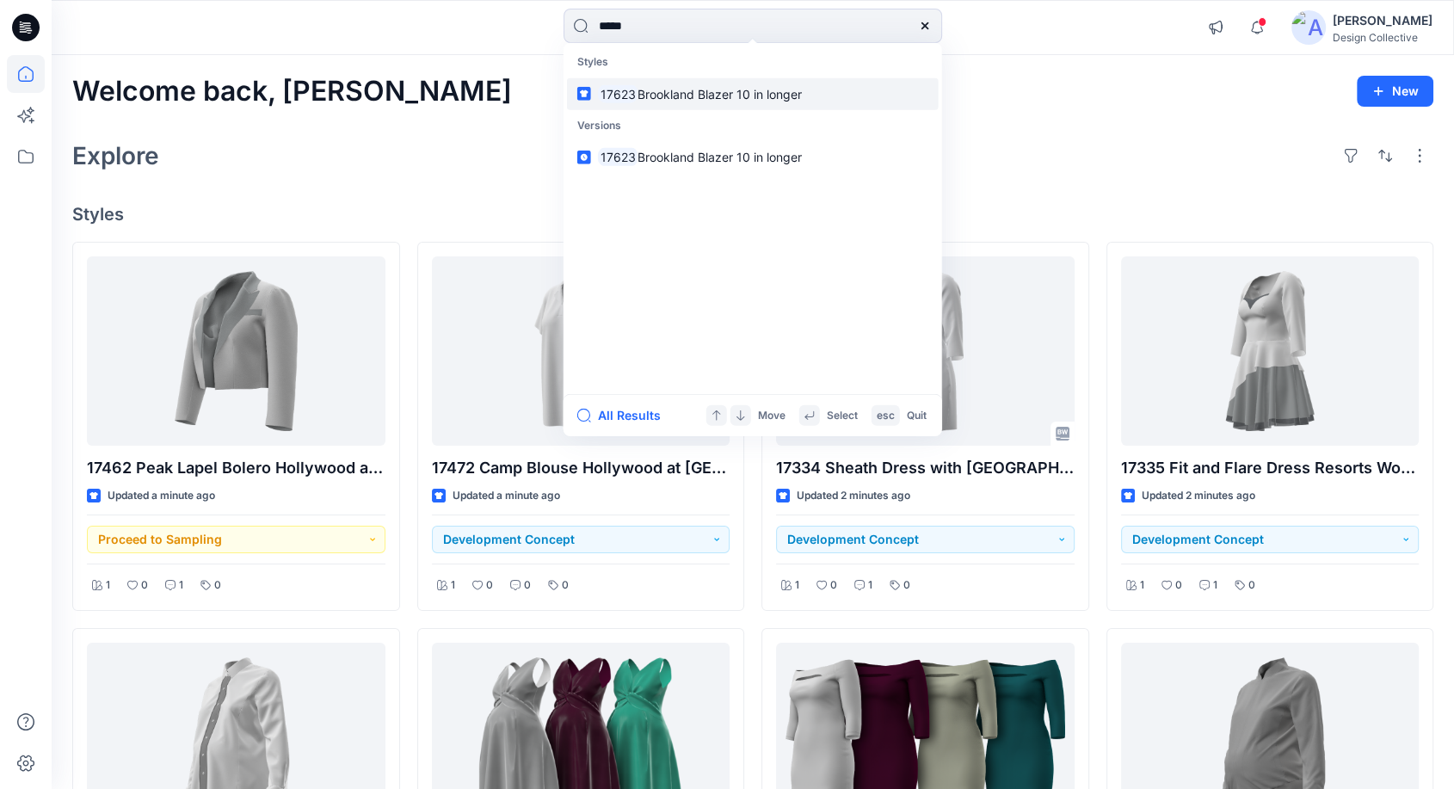
type input "*****"
click at [696, 96] on span "Brookland Blazer 10 in longer" at bounding box center [720, 93] width 164 height 15
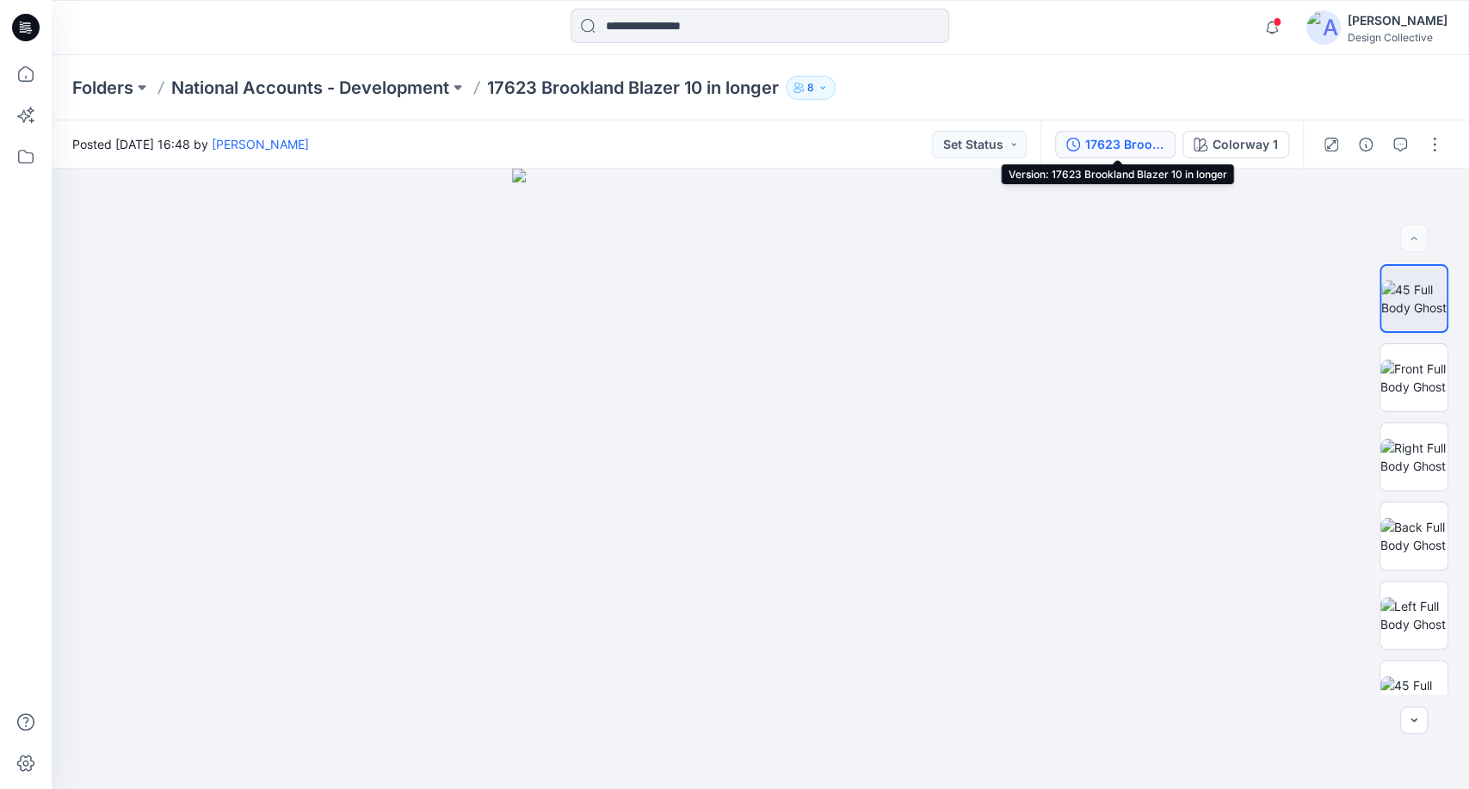
click at [1142, 145] on div "17623 Brookland Blazer 10 in longer" at bounding box center [1124, 144] width 79 height 19
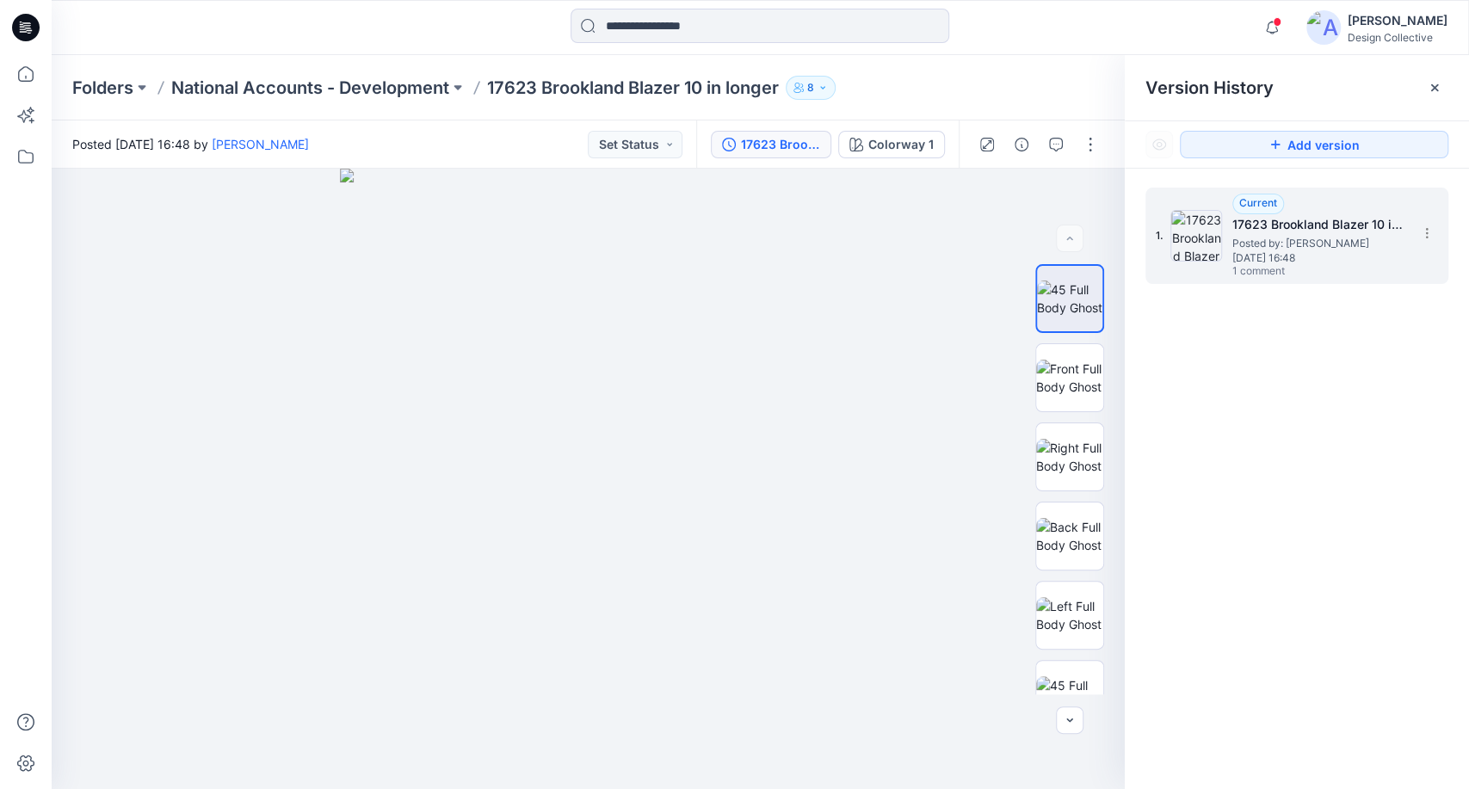
click at [1291, 259] on span "Thursday, May 08, 2025 16:48" at bounding box center [1318, 258] width 172 height 12
click at [1437, 91] on icon at bounding box center [1435, 88] width 14 height 14
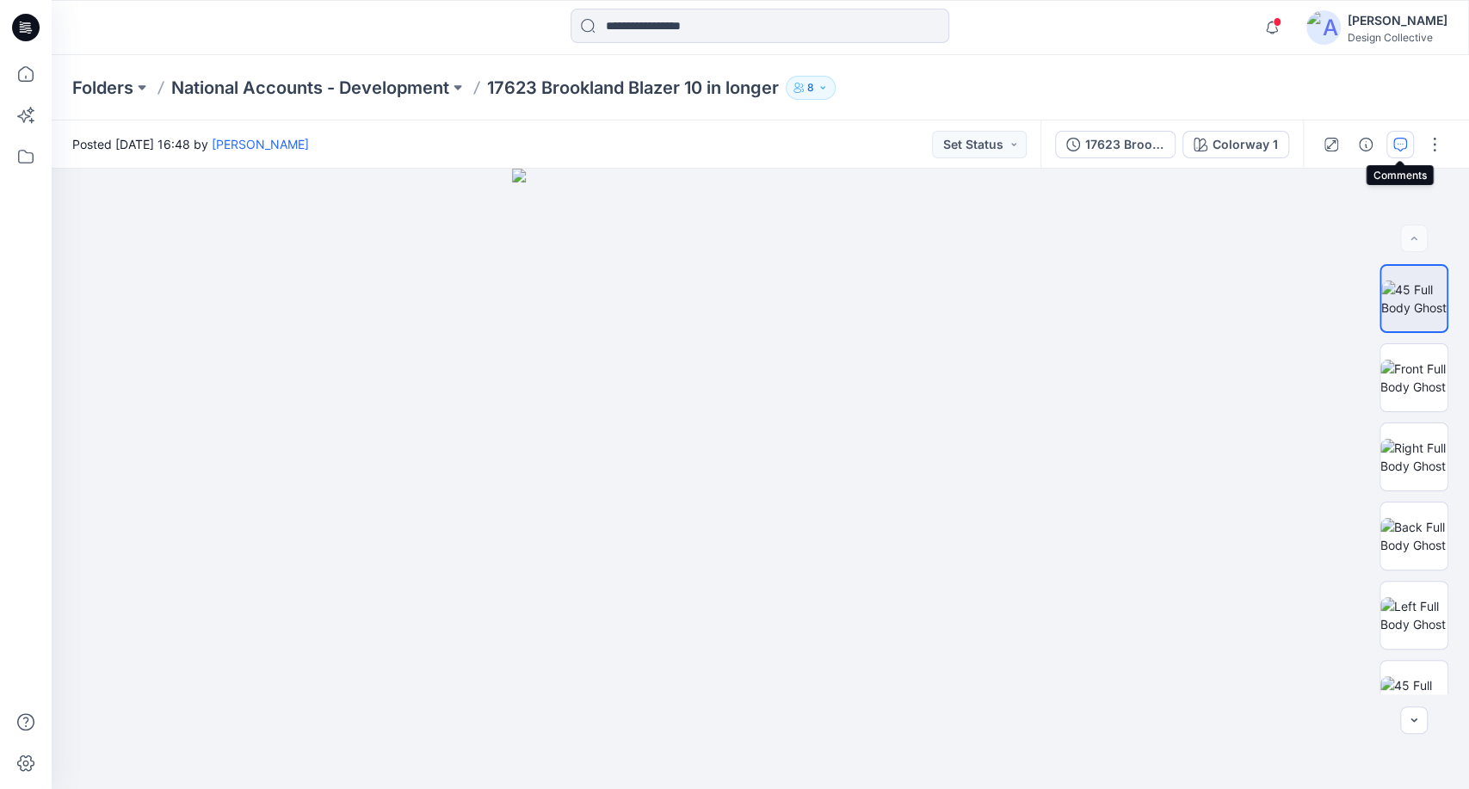
click at [1395, 132] on button "button" at bounding box center [1400, 145] width 28 height 28
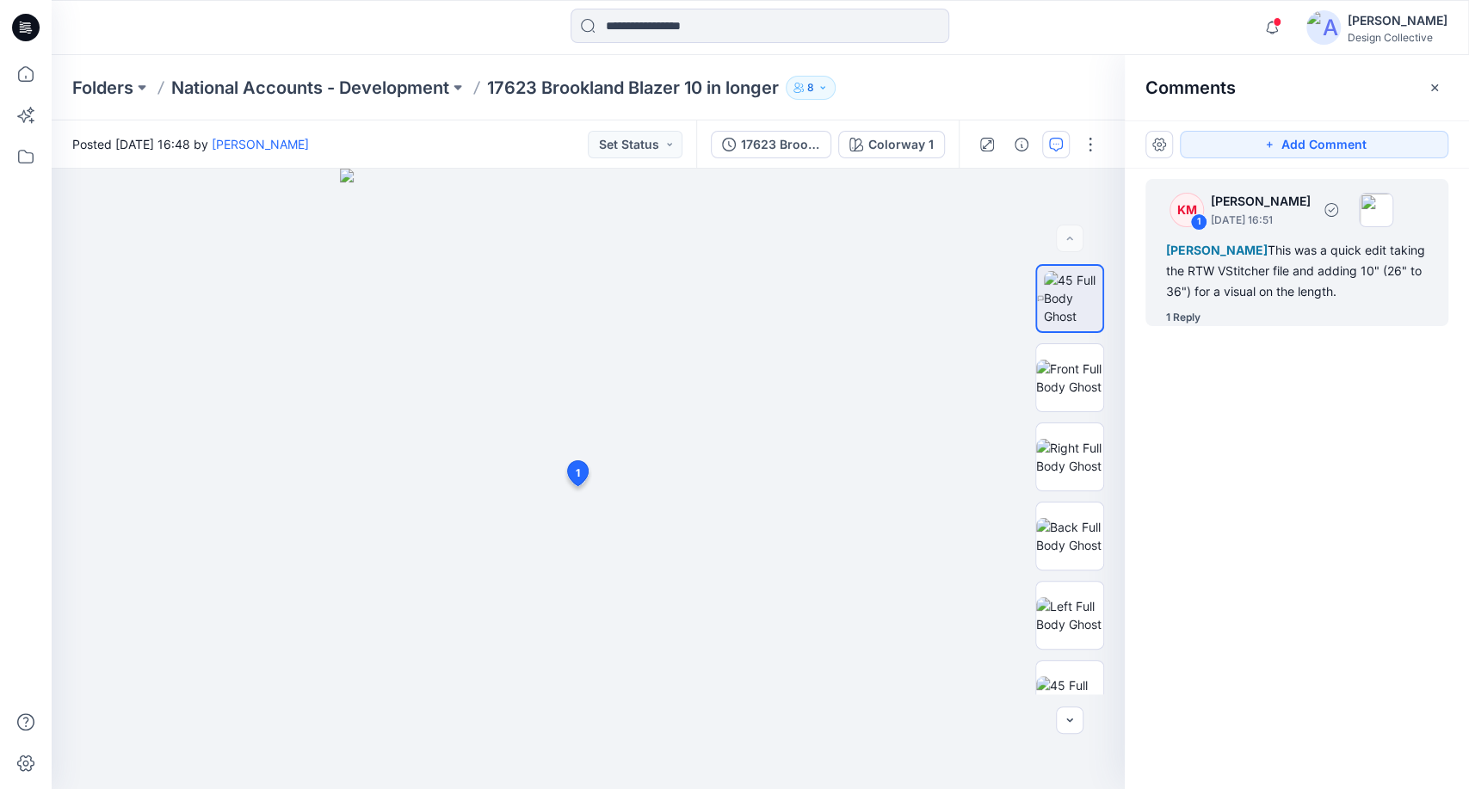
click at [1329, 301] on div "Jacqueline Heath This was a quick edit taking the RTW VStitcher file and adding…" at bounding box center [1297, 271] width 262 height 62
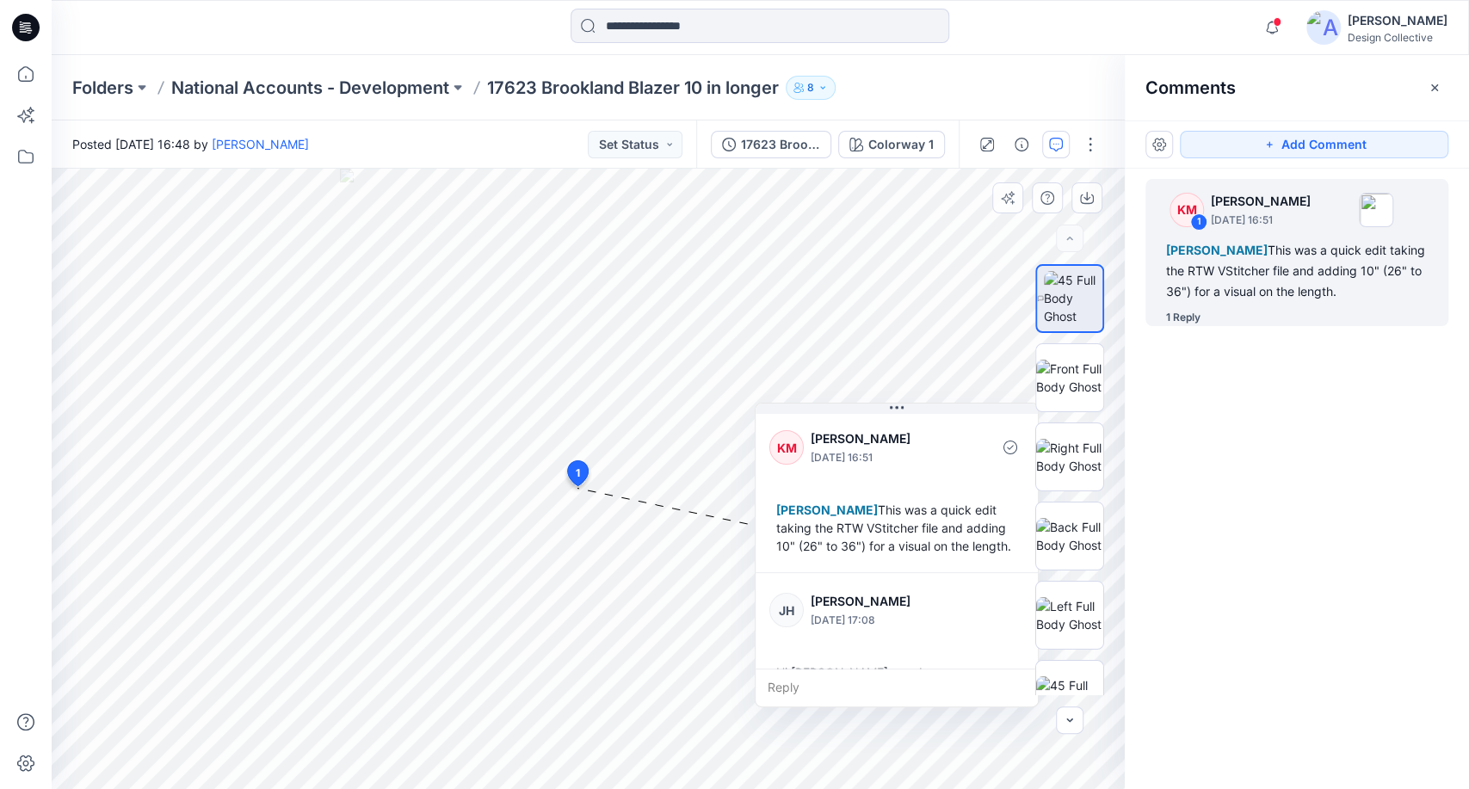
drag, startPoint x: 741, startPoint y: 495, endPoint x: 944, endPoint y: 460, distance: 206.0
click at [945, 404] on button at bounding box center [897, 409] width 282 height 10
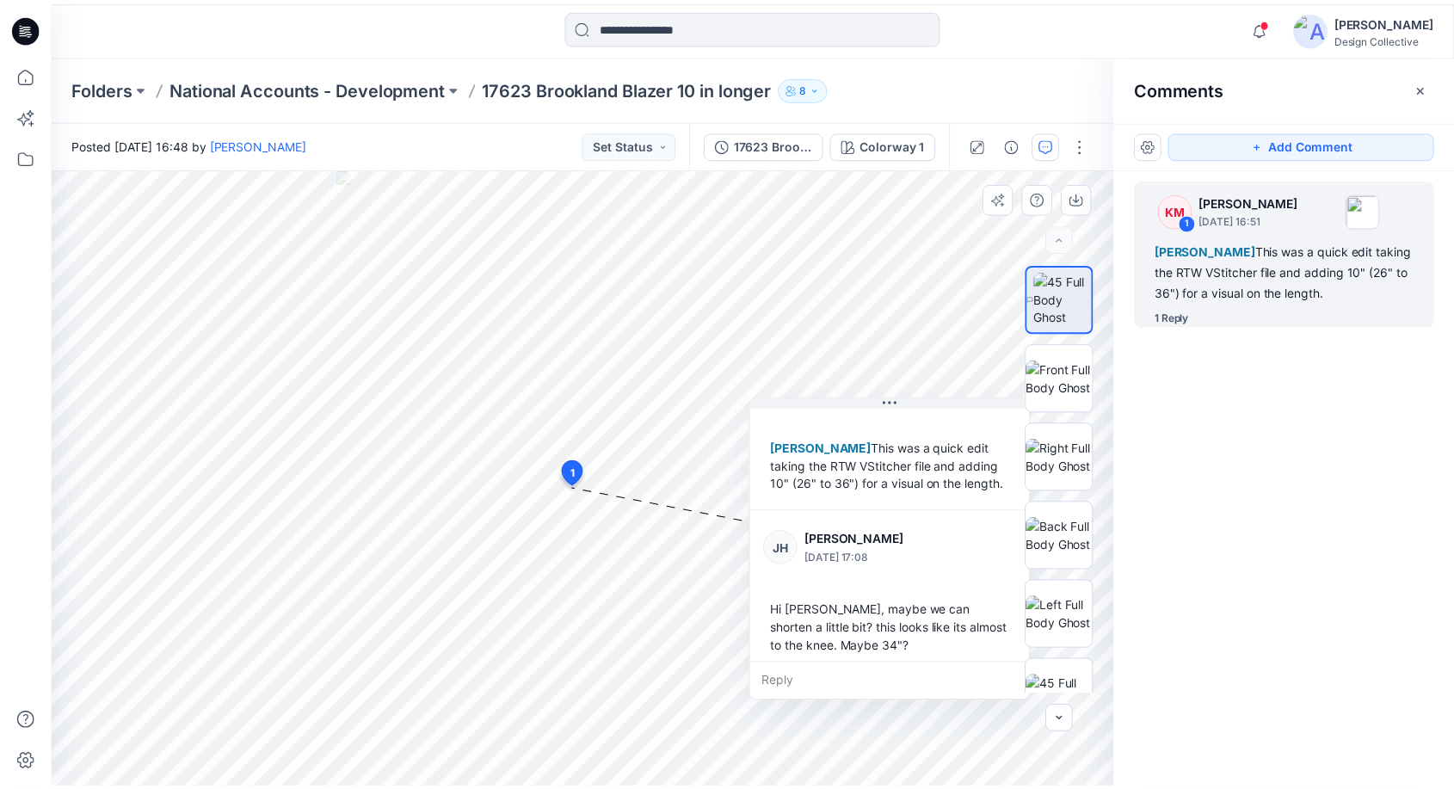
scroll to position [65, 0]
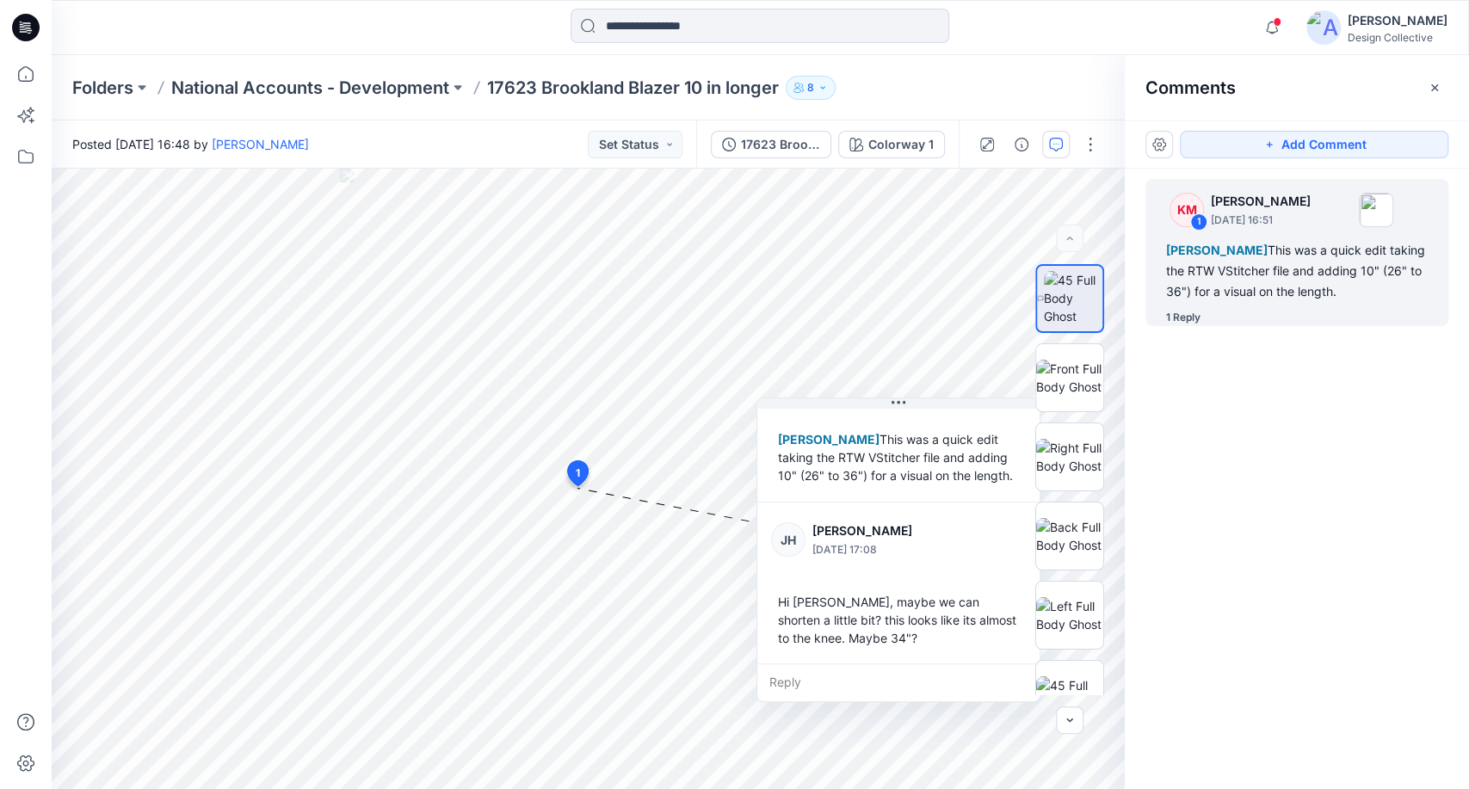
click at [952, 76] on div "Folders National Accounts - Development 17623 Brookland Blazer 10 in longer 8" at bounding box center [693, 88] width 1242 height 24
click at [792, 144] on div "17623 Brookland Blazer 10 in longer" at bounding box center [780, 144] width 79 height 19
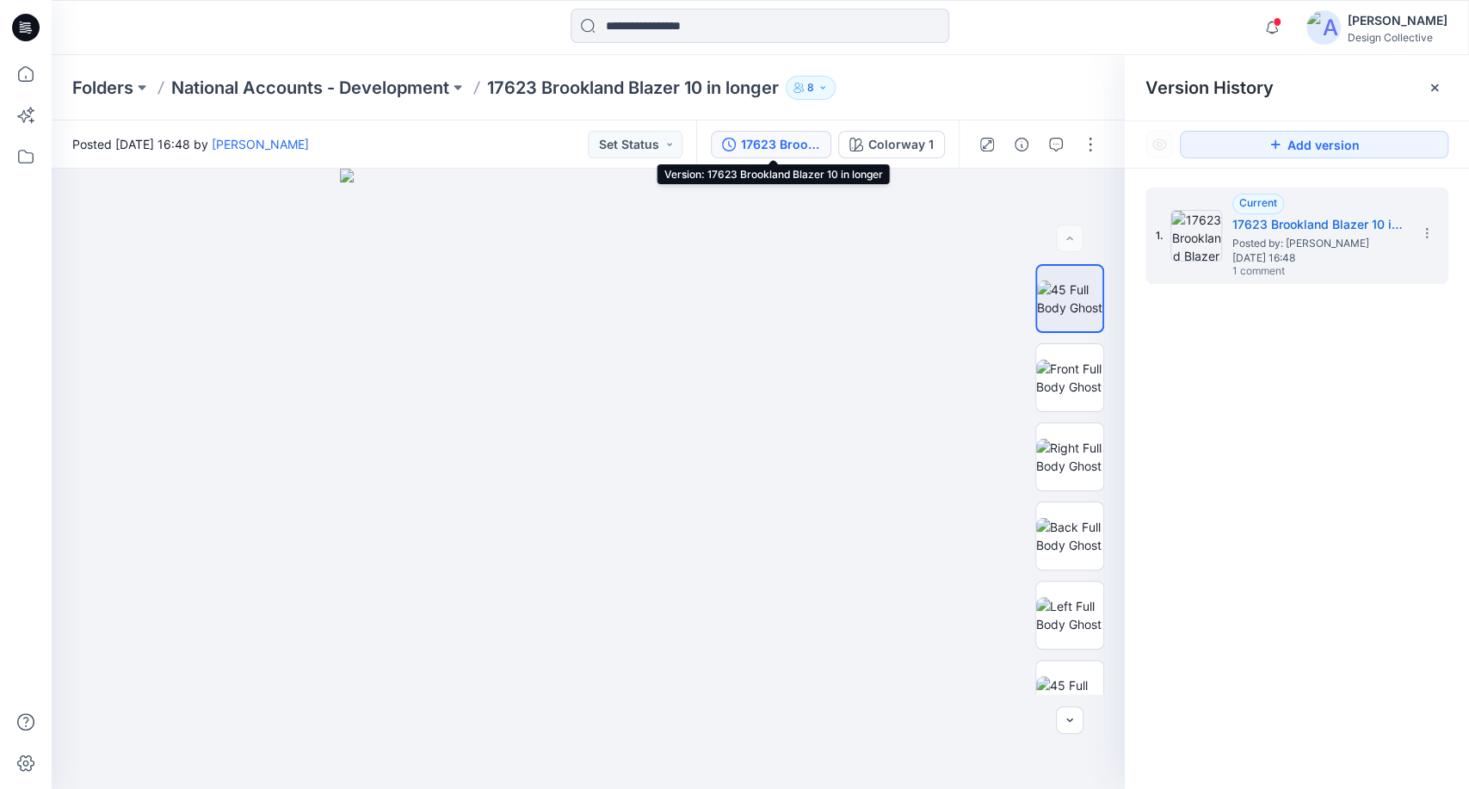
click at [790, 148] on div "17623 Brookland Blazer 10 in longer" at bounding box center [780, 144] width 79 height 19
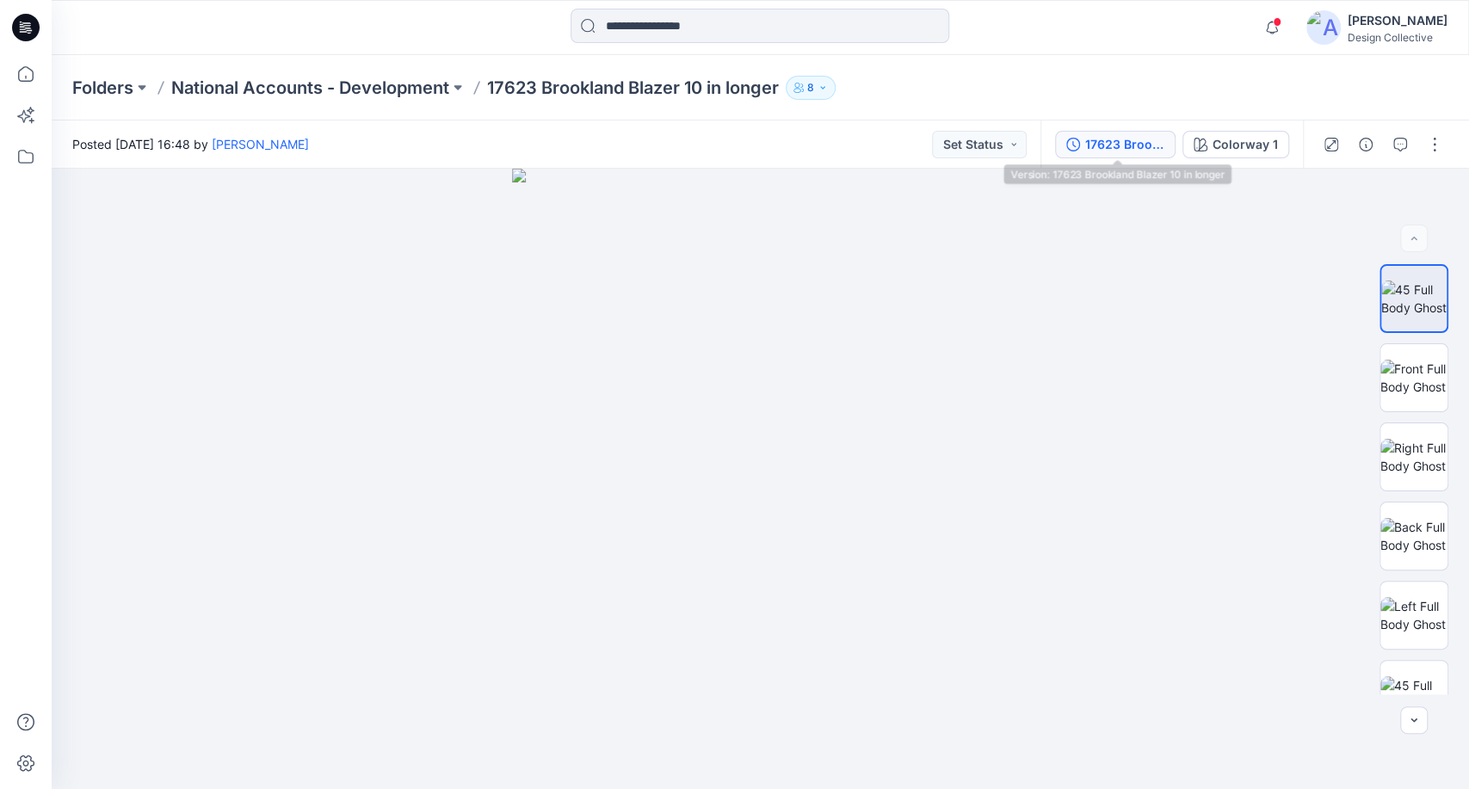
click at [1120, 146] on div "17623 Brookland Blazer 10 in longer" at bounding box center [1124, 144] width 79 height 19
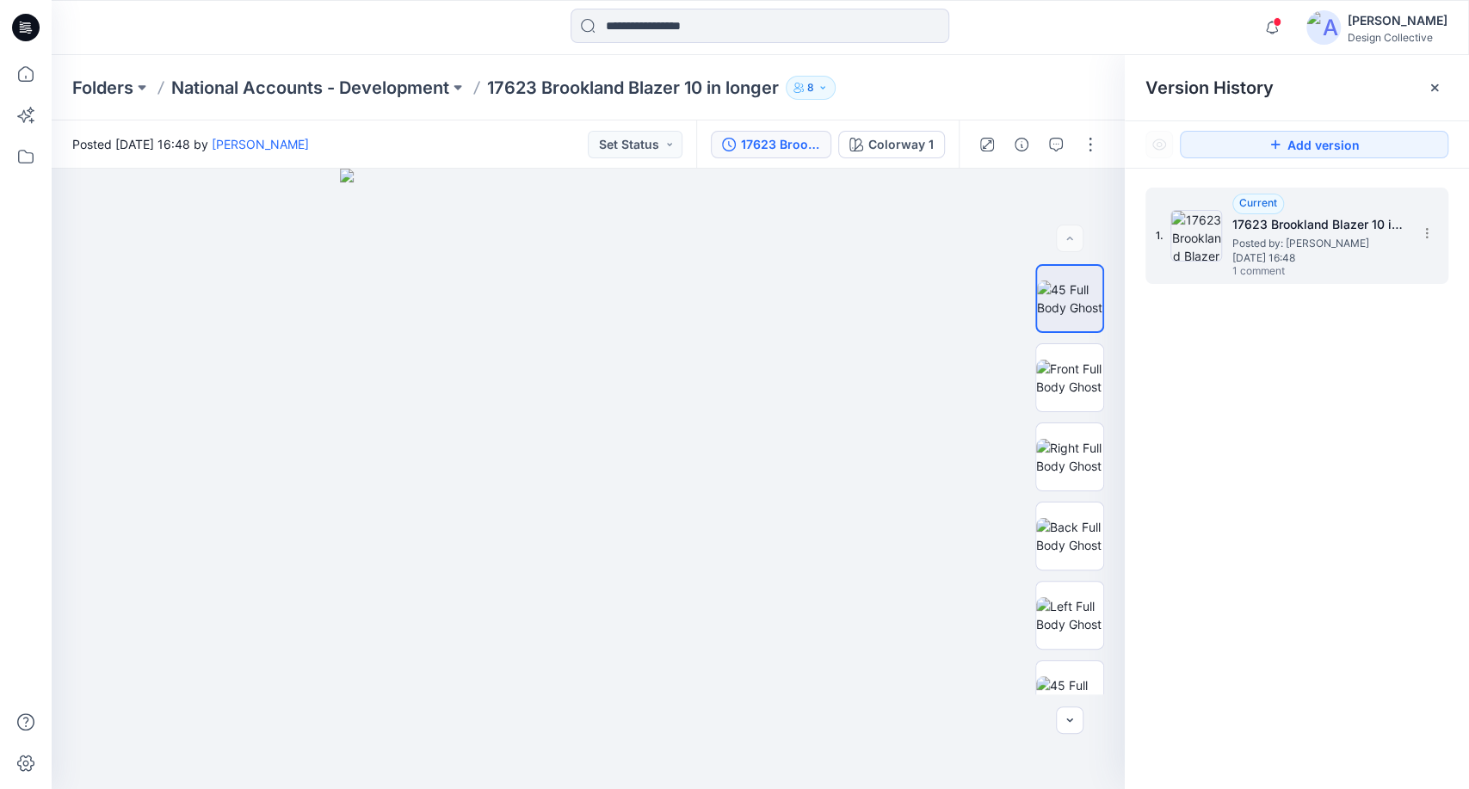
click at [1333, 265] on span "1 comment" at bounding box center [1292, 272] width 120 height 14
click at [423, 89] on p "National Accounts - Development" at bounding box center [310, 88] width 278 height 24
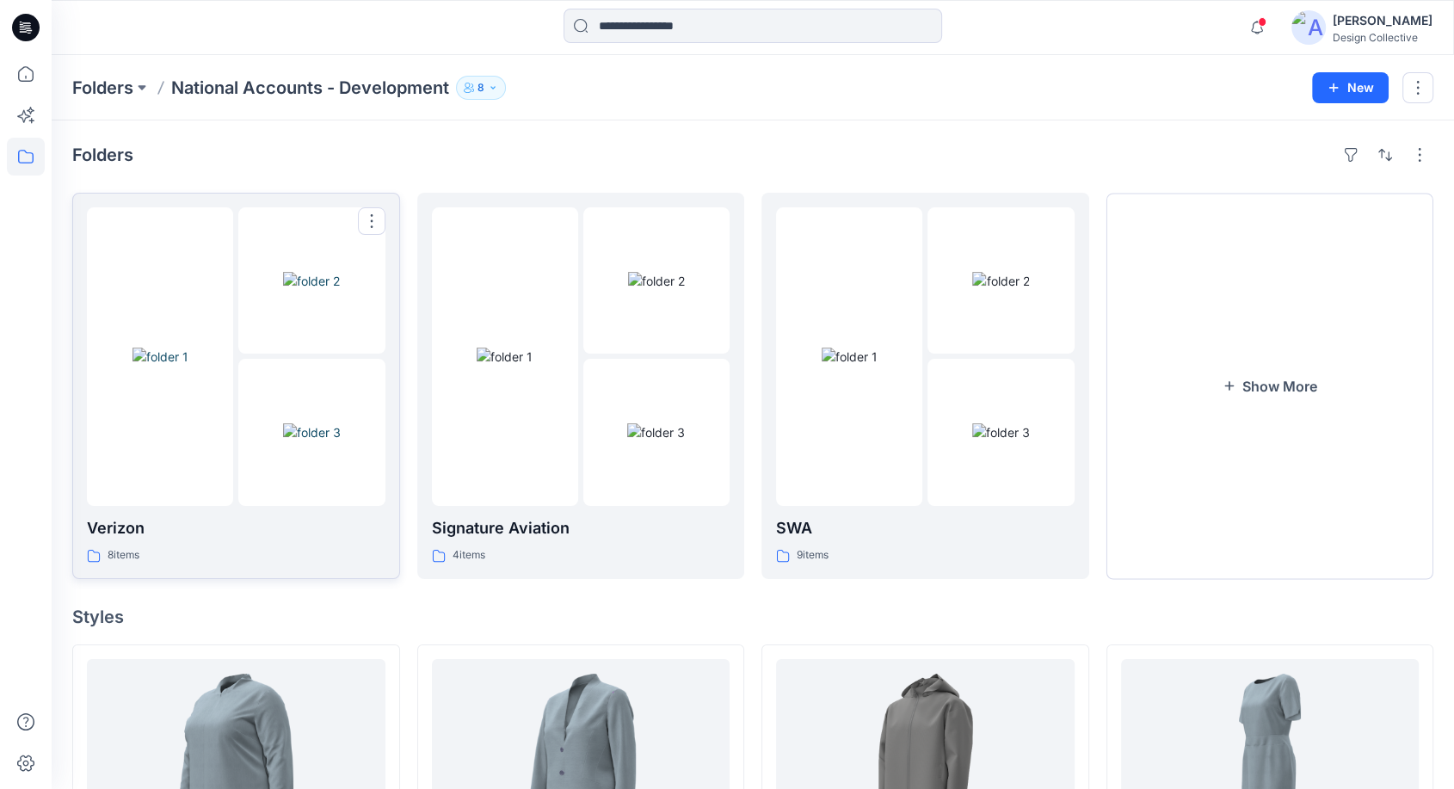
click at [188, 366] on img at bounding box center [161, 357] width 56 height 18
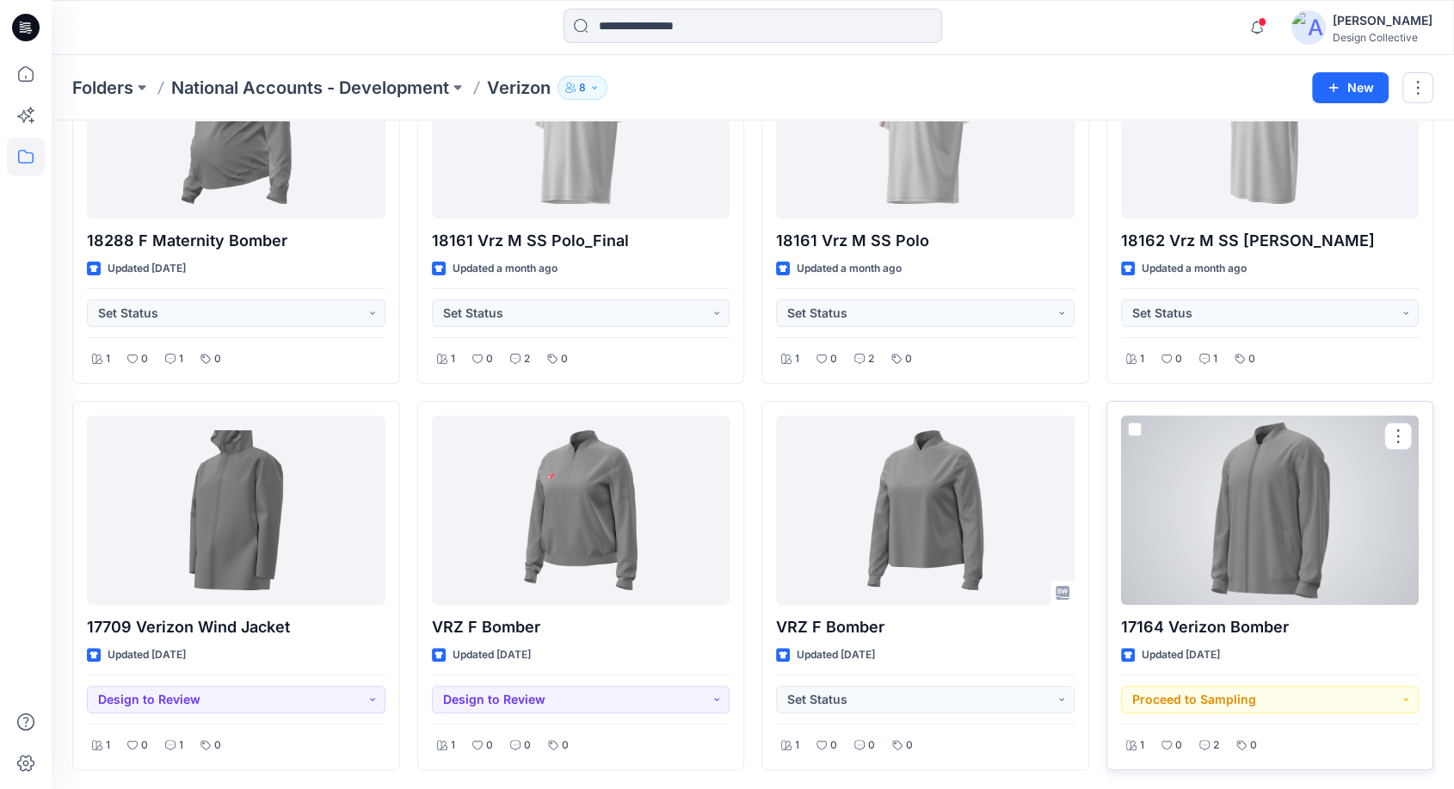
scroll to position [179, 0]
click at [1204, 521] on div at bounding box center [1270, 509] width 299 height 189
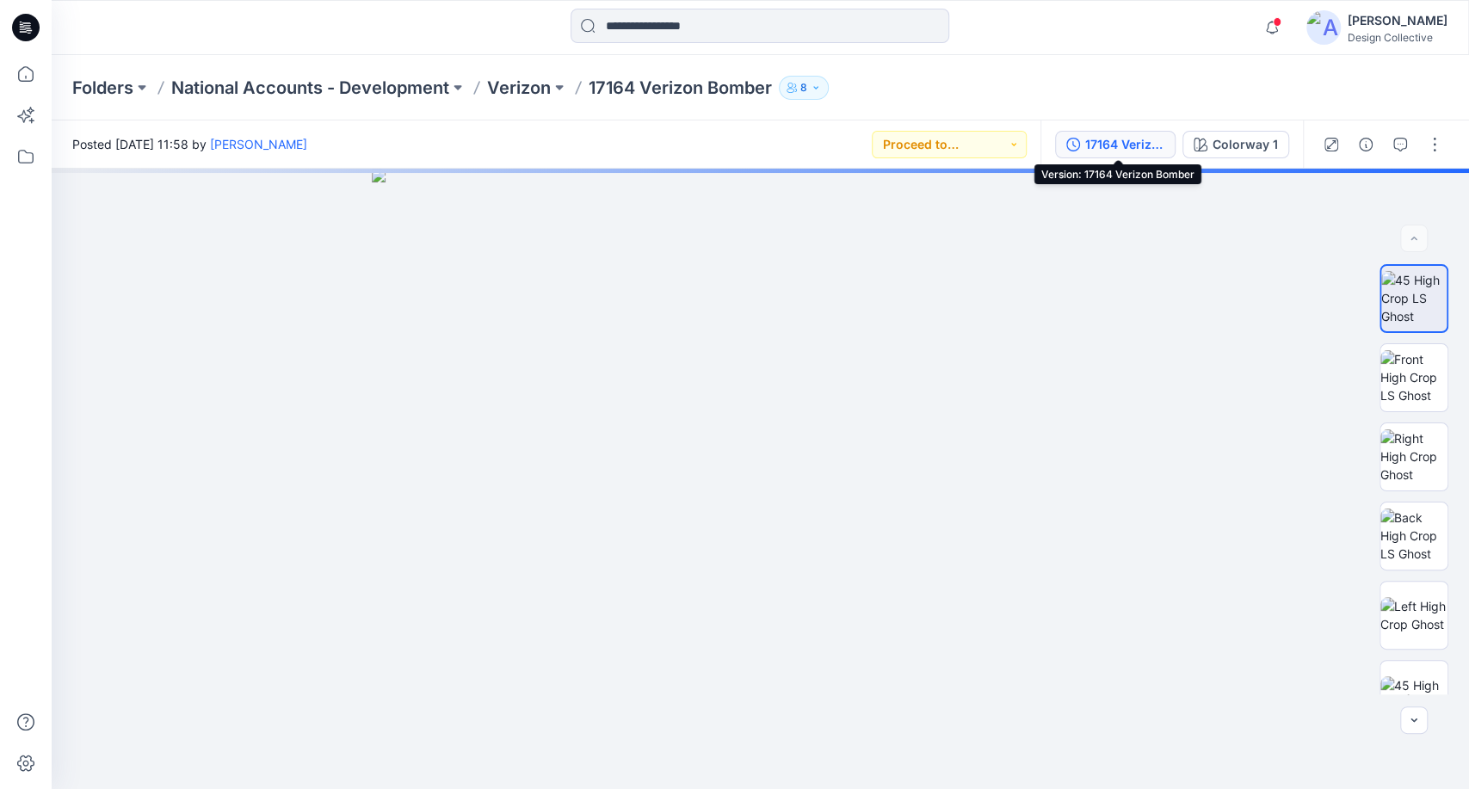
click at [1148, 143] on div "17164 Verizon Bomber" at bounding box center [1124, 144] width 79 height 19
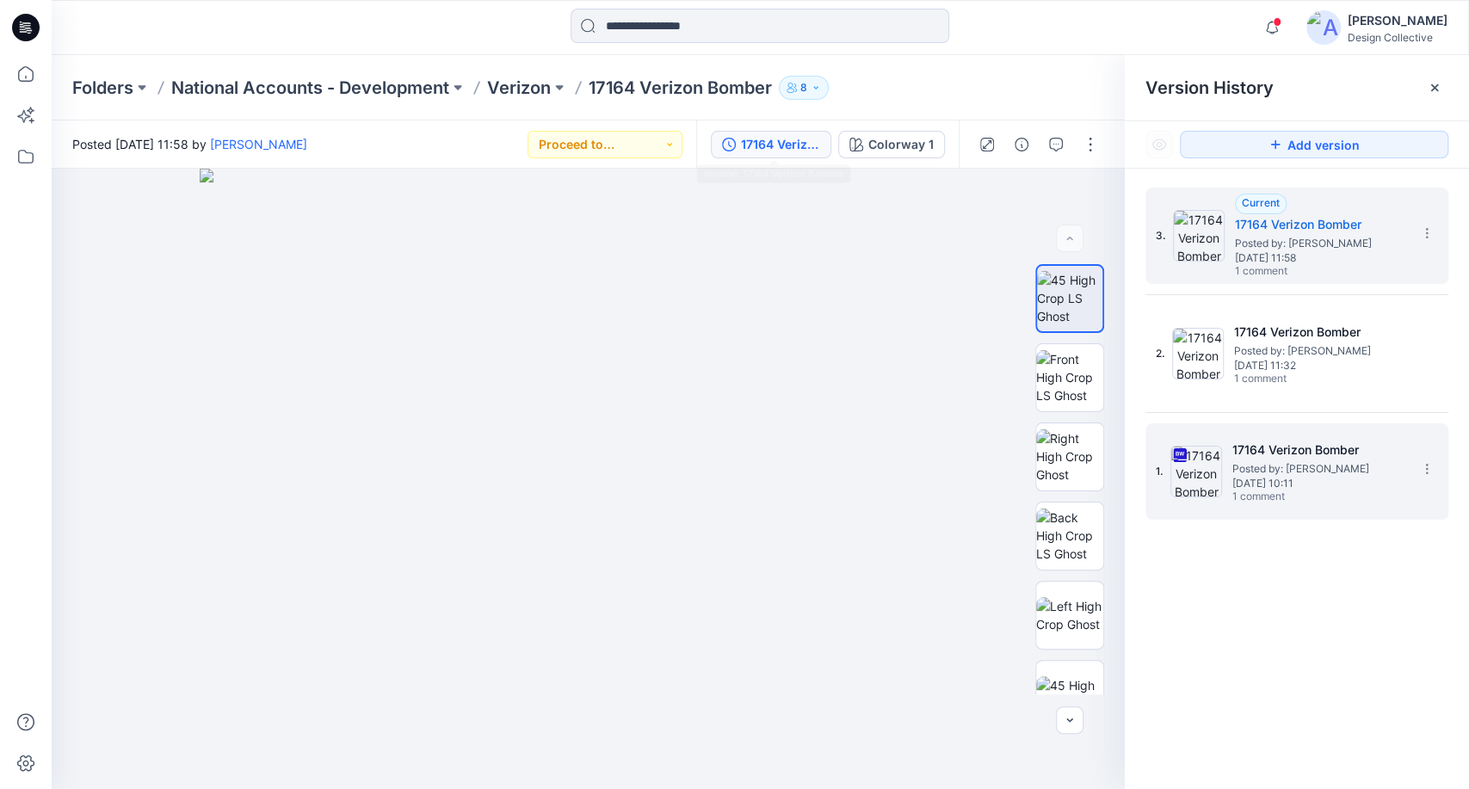
click at [1325, 469] on span "Posted by: Kathleen Mueggenborg" at bounding box center [1318, 468] width 172 height 17
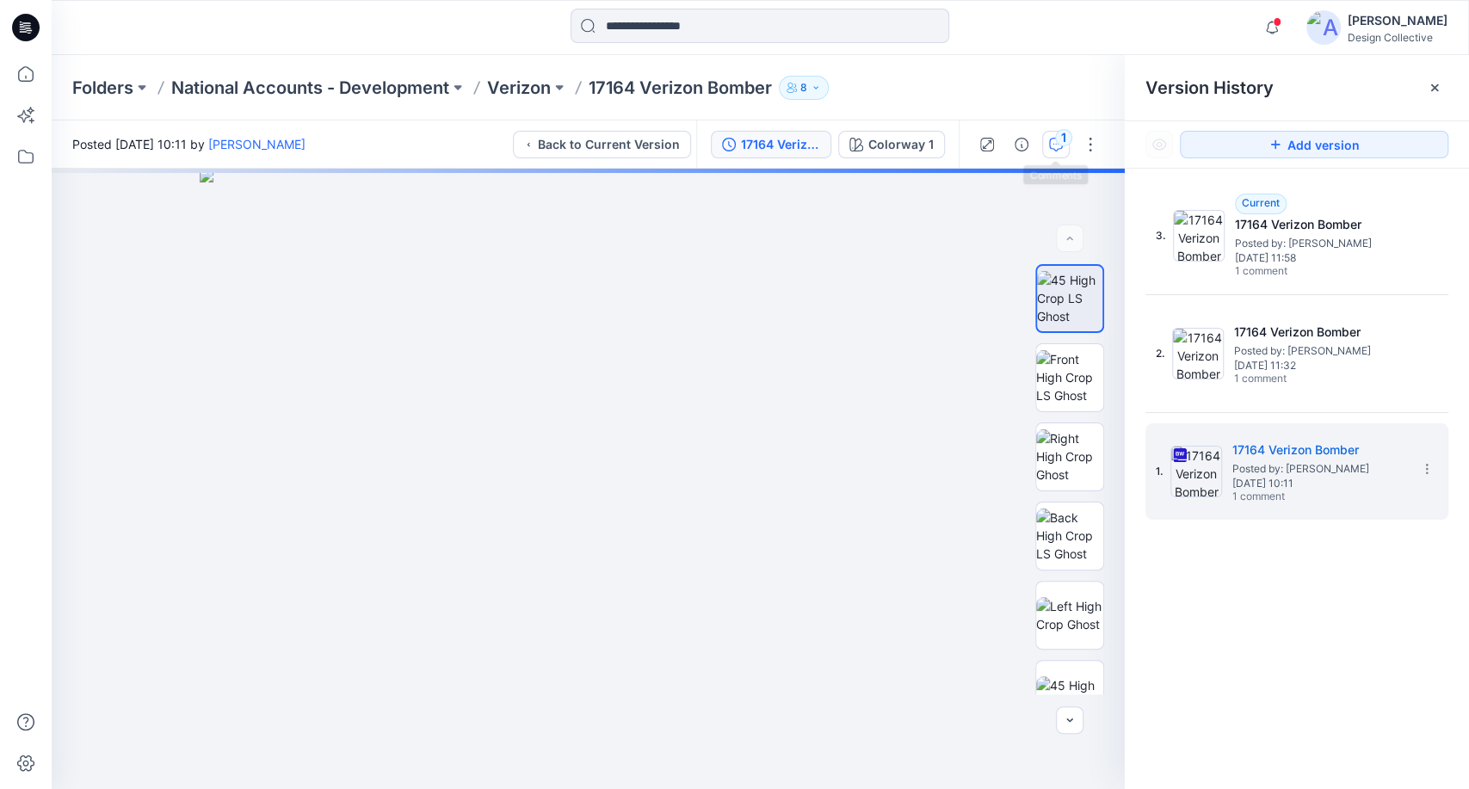
click at [1052, 151] on button "1" at bounding box center [1056, 145] width 28 height 28
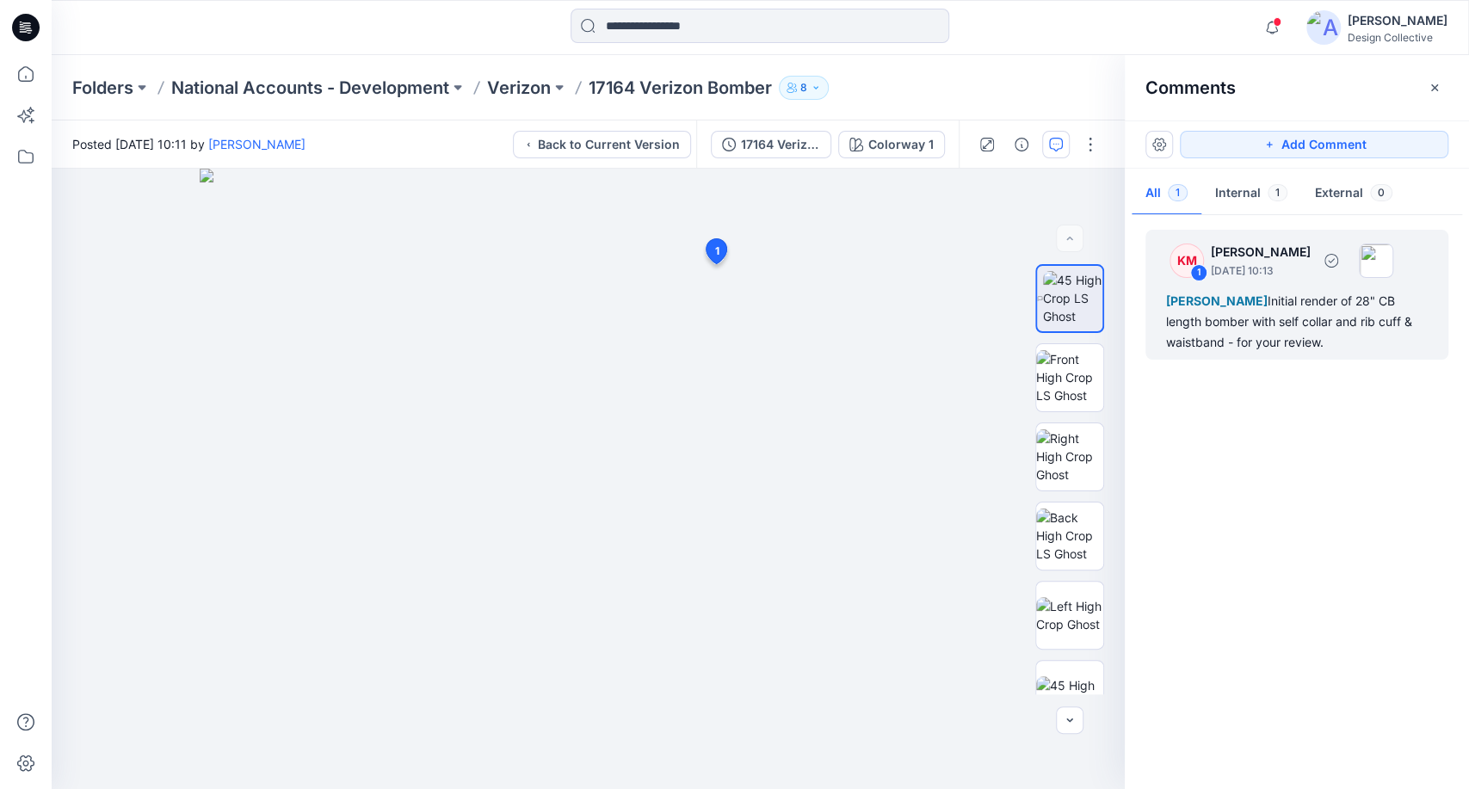
click at [1313, 307] on div "Thomas Chung Initial render of 28" CB length bomber with self collar and rib cu…" at bounding box center [1297, 322] width 262 height 62
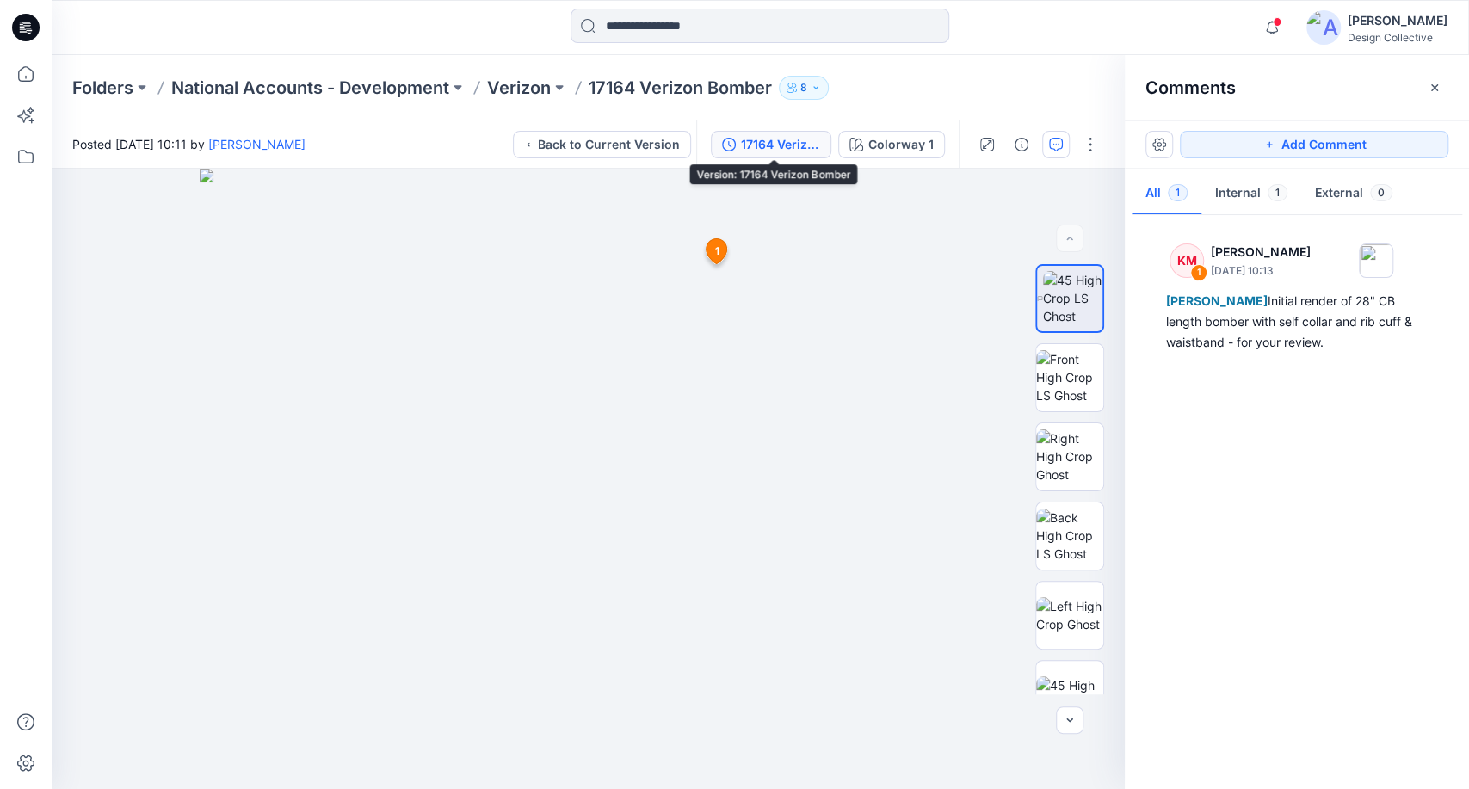
click at [799, 139] on div "17164 Verizon Bomber" at bounding box center [780, 144] width 79 height 19
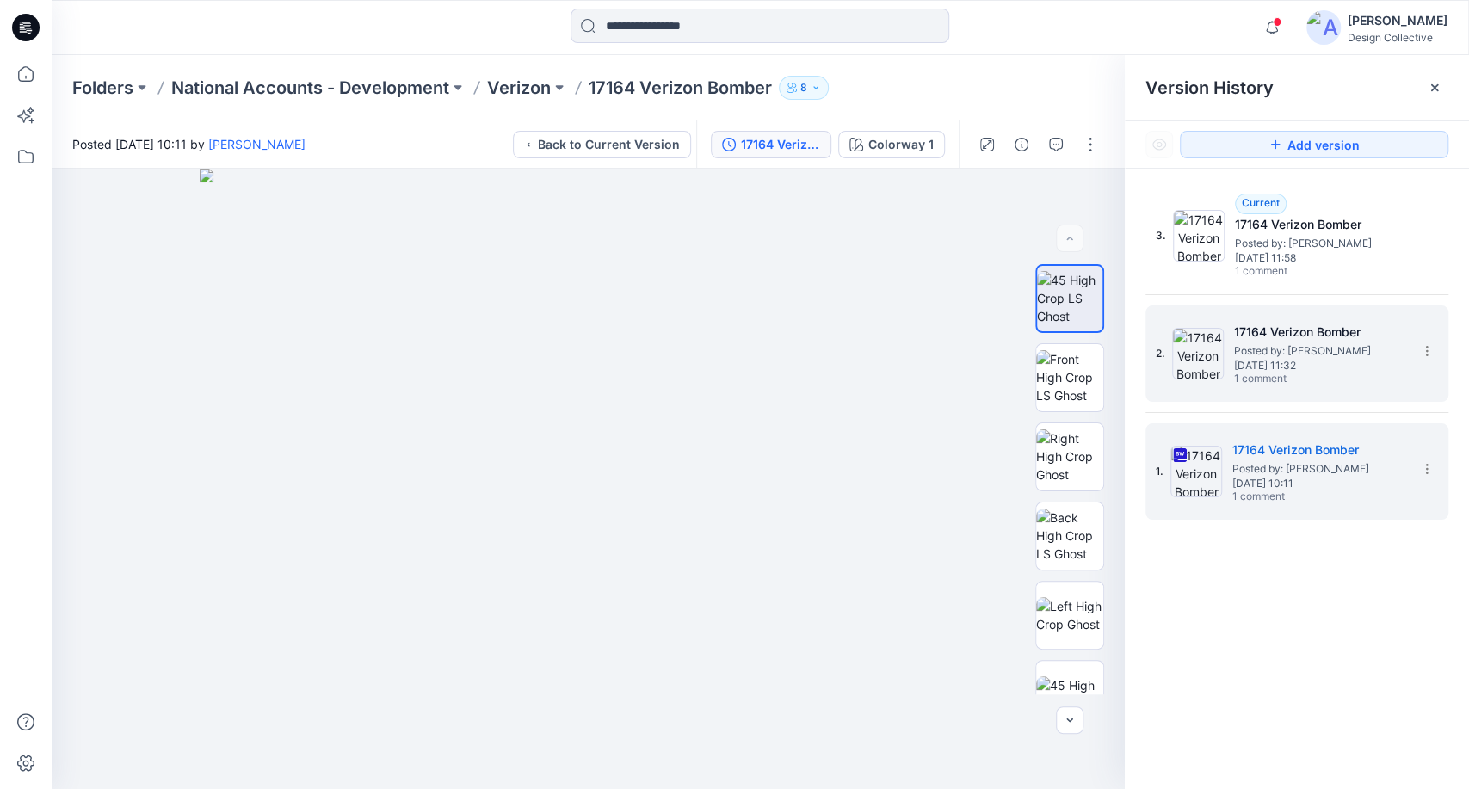
click at [1320, 375] on span "1 comment" at bounding box center [1294, 380] width 120 height 14
click at [1346, 462] on span "Posted by: Kathleen Mueggenborg" at bounding box center [1318, 468] width 172 height 17
click at [1338, 386] on div "2. 17164 Verizon Bomber Posted by: Kathleen Mueggenborg Tuesday, March 04, 2025…" at bounding box center [1285, 353] width 258 height 83
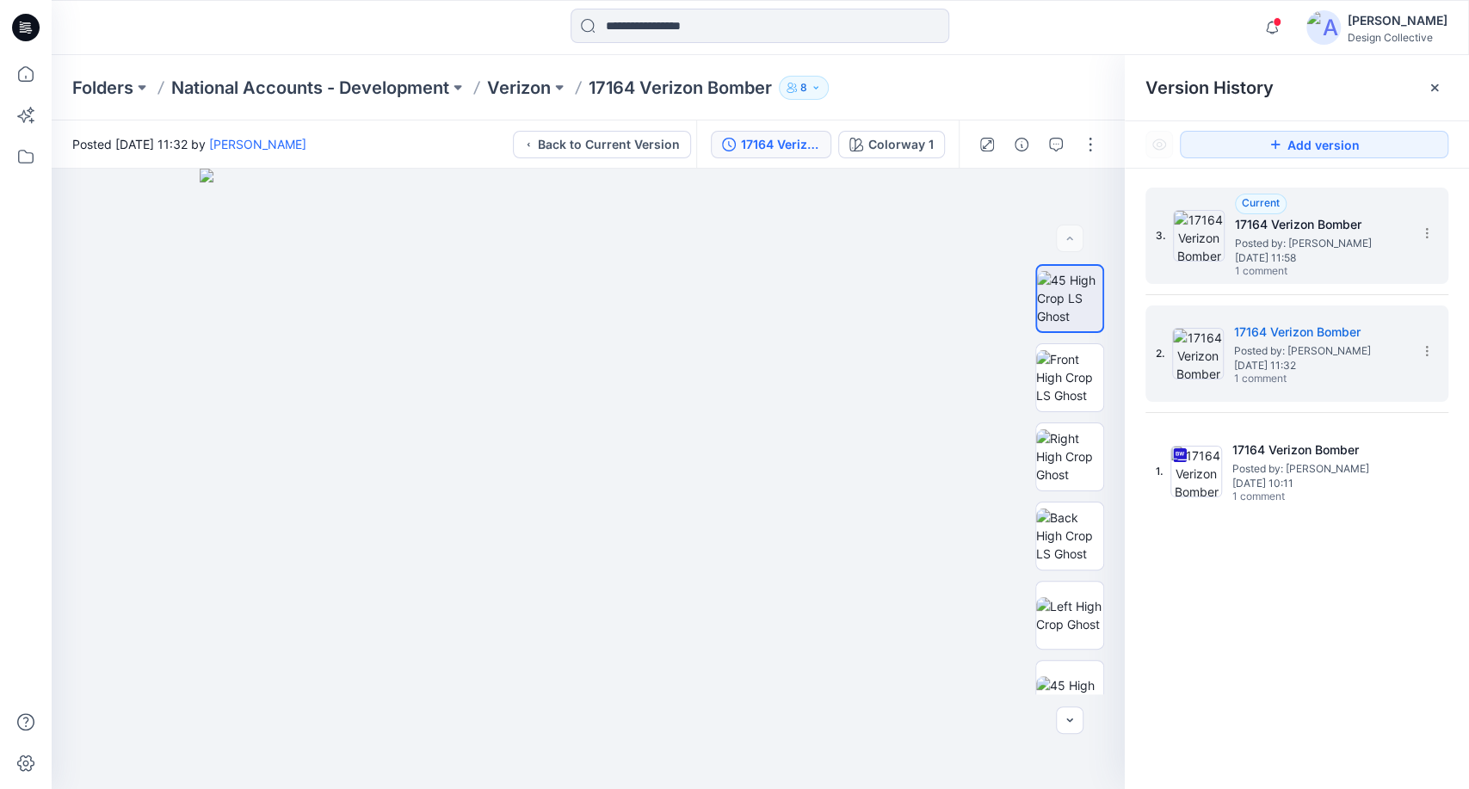
click at [1322, 271] on span "1 comment" at bounding box center [1295, 272] width 120 height 14
click at [1330, 360] on span "Tuesday, March 04, 2025 11:32" at bounding box center [1320, 366] width 172 height 12
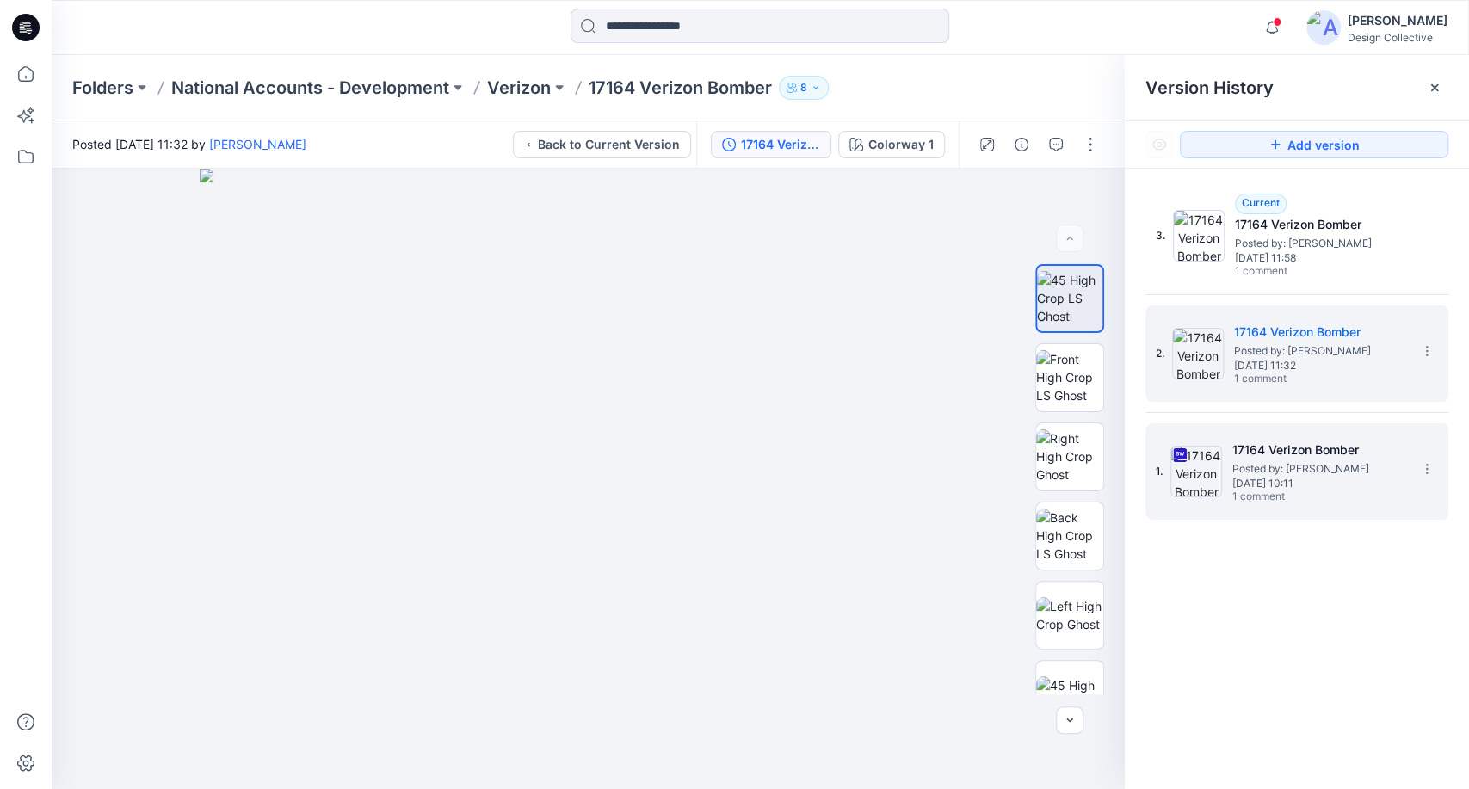
click at [1302, 464] on span "Posted by: Kathleen Mueggenborg" at bounding box center [1318, 468] width 172 height 17
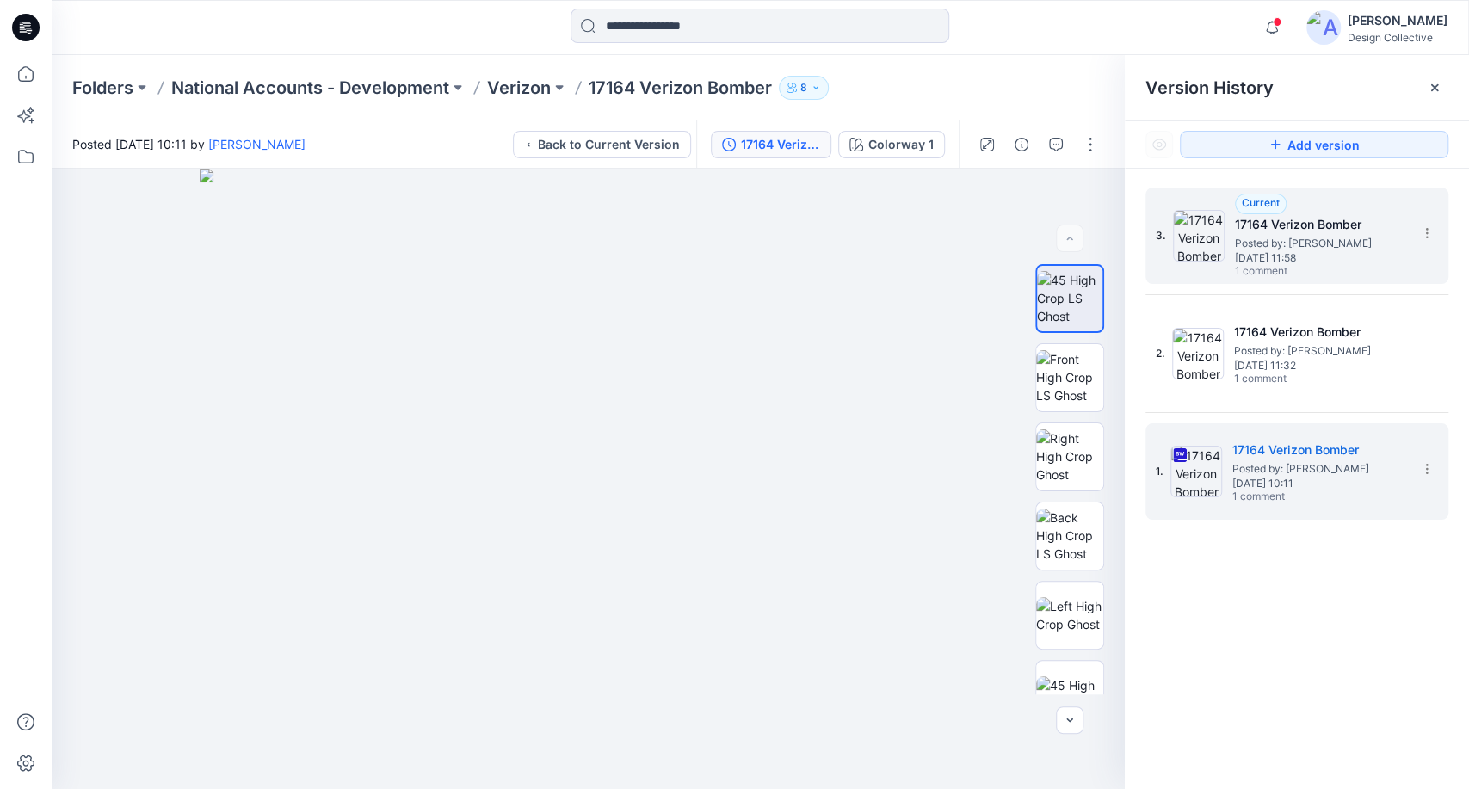
click at [1315, 244] on span "Posted by: Kathleen Mueggenborg" at bounding box center [1321, 243] width 172 height 17
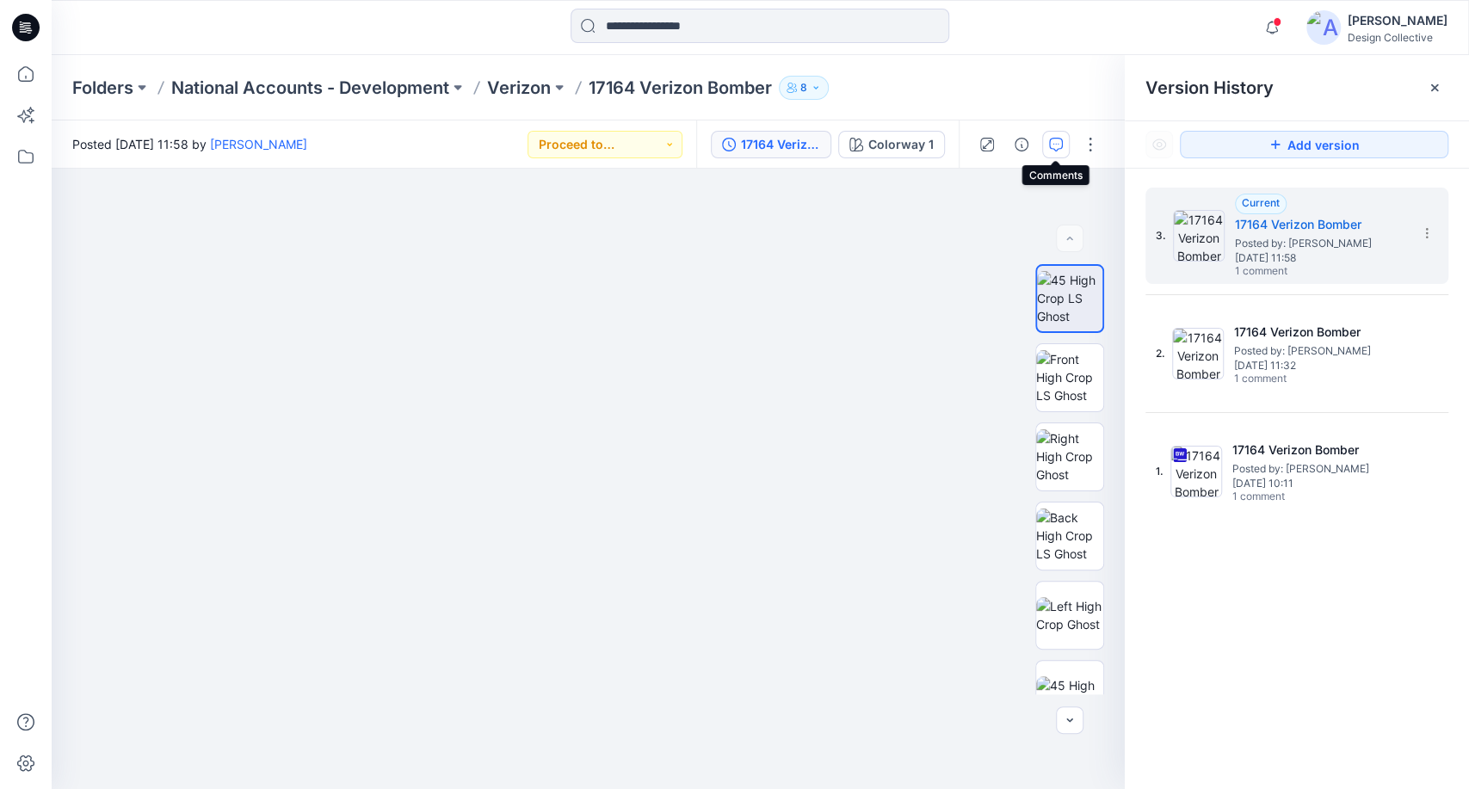
click at [1060, 146] on icon "button" at bounding box center [1056, 145] width 14 height 14
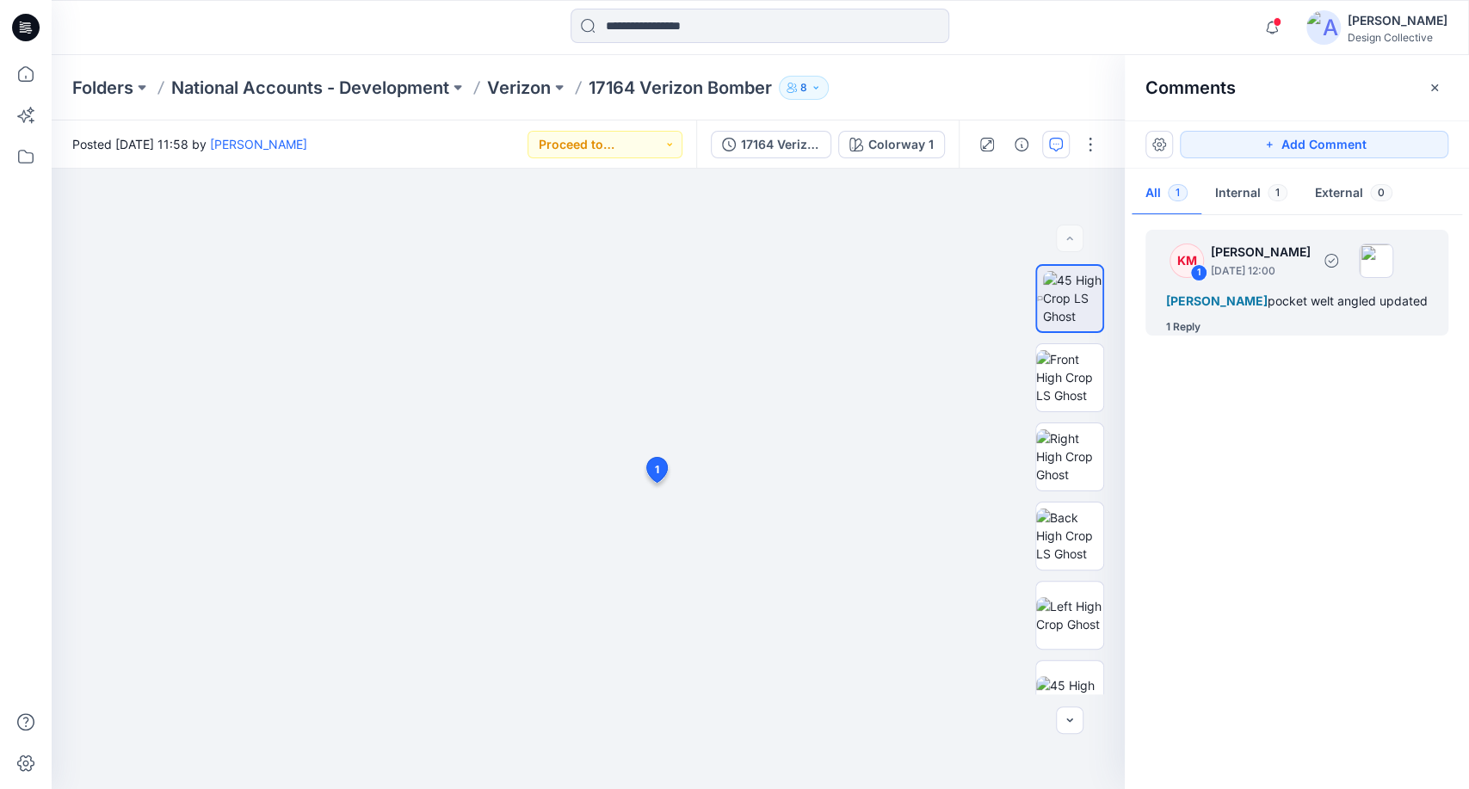
click at [1305, 310] on div "Thomas Chung pocket welt angled updated" at bounding box center [1297, 301] width 262 height 21
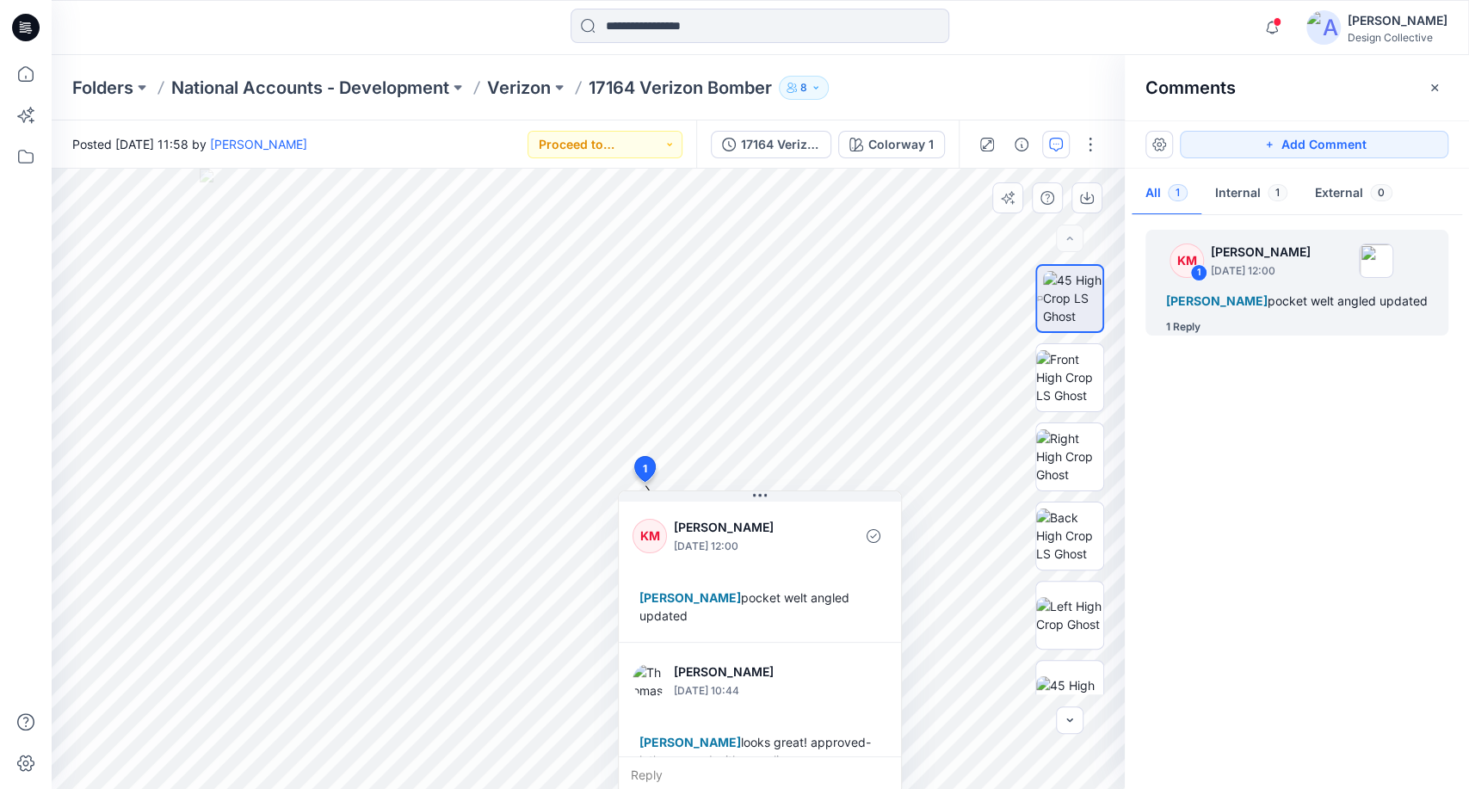
scroll to position [29, 0]
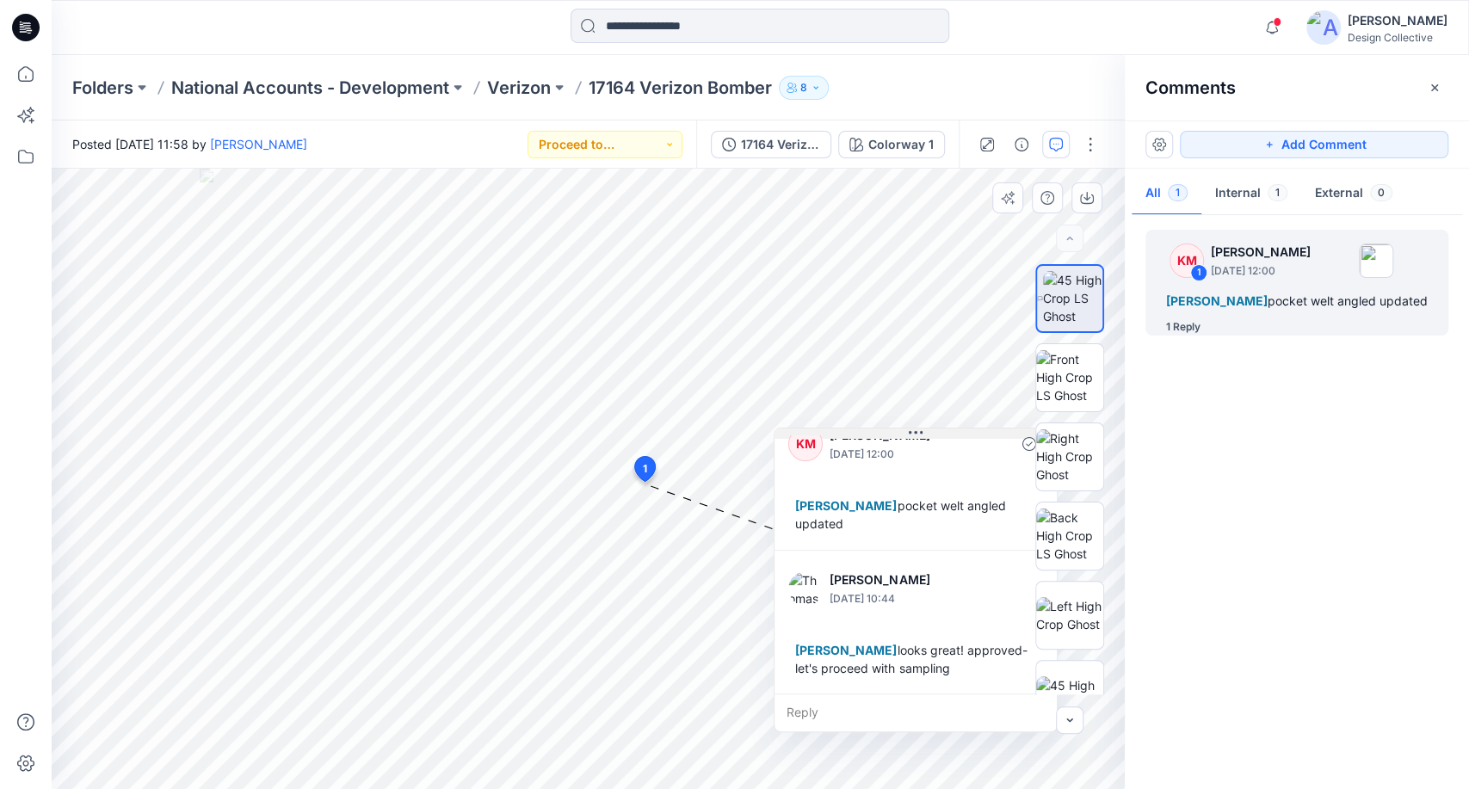
drag, startPoint x: 801, startPoint y: 496, endPoint x: 957, endPoint y: 434, distance: 167.6
click at [957, 434] on button at bounding box center [915, 434] width 282 height 10
click at [936, 89] on div "Folders National Accounts - Development Verizon 17164 Verizon Bomber 8" at bounding box center [693, 88] width 1242 height 24
click at [797, 138] on div "17164 Verizon Bomber" at bounding box center [780, 144] width 79 height 19
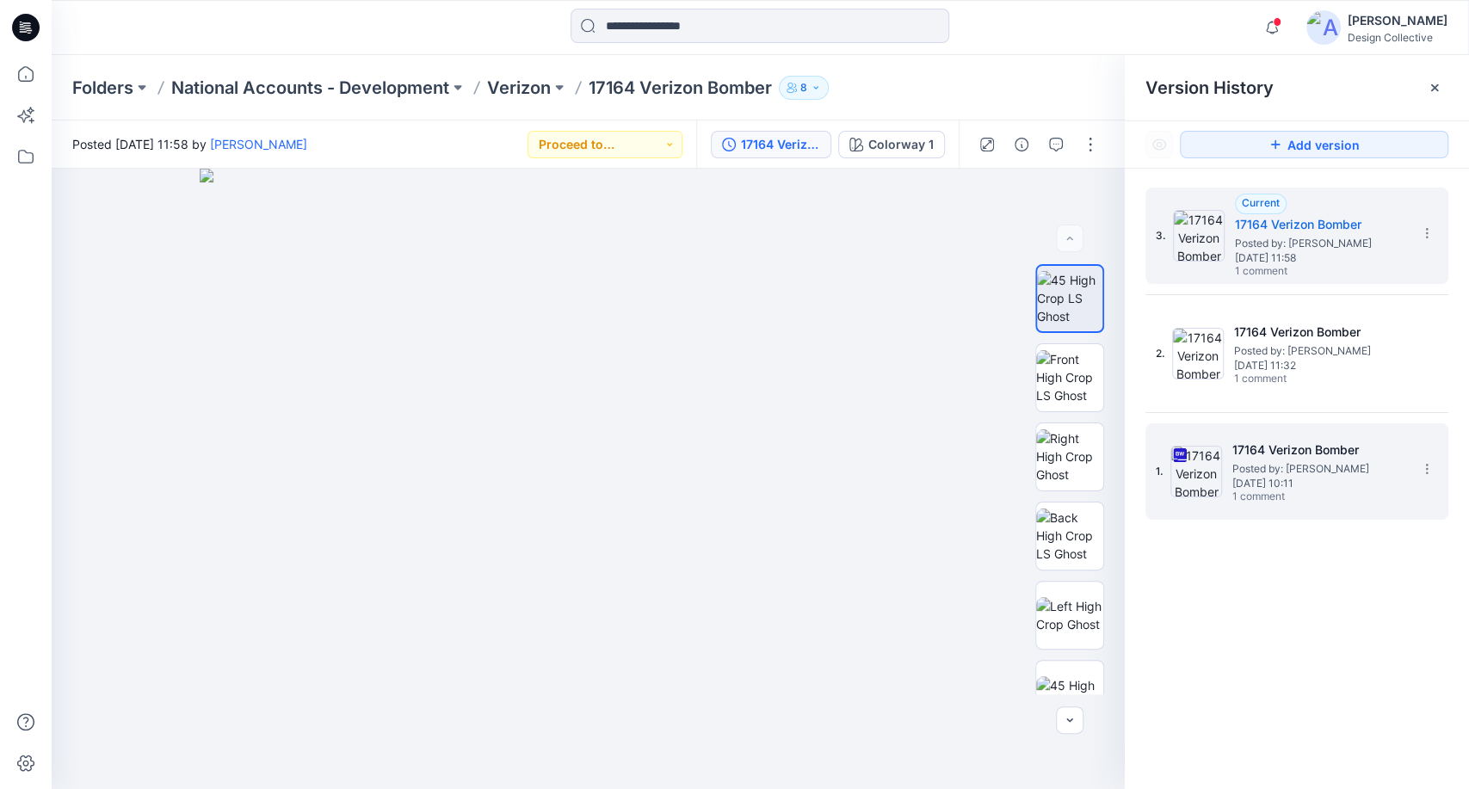
click at [1323, 478] on span "Tuesday, March 04, 2025 10:11" at bounding box center [1318, 484] width 172 height 12
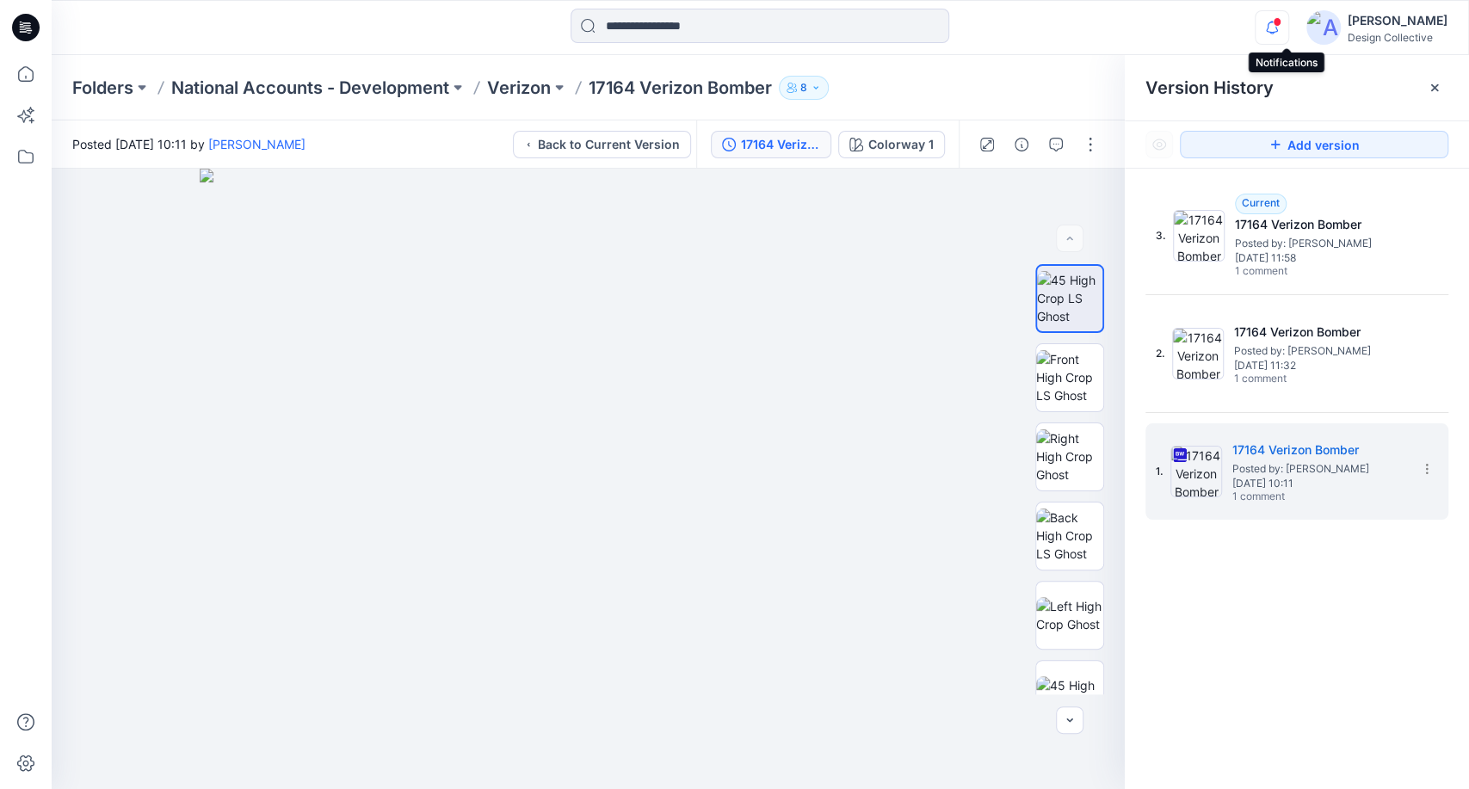
click at [1281, 26] on icon "button" at bounding box center [1272, 27] width 33 height 34
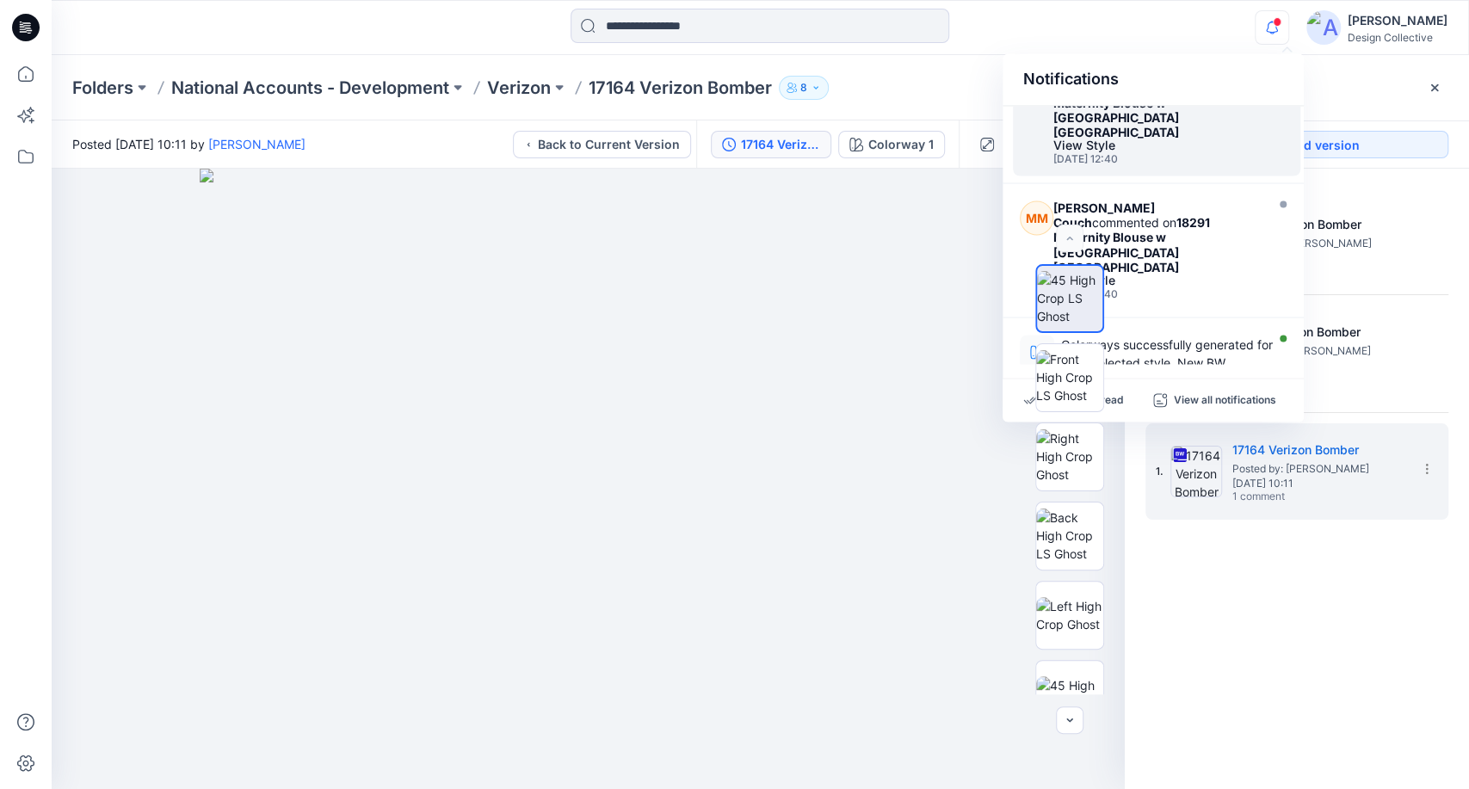
scroll to position [0, 0]
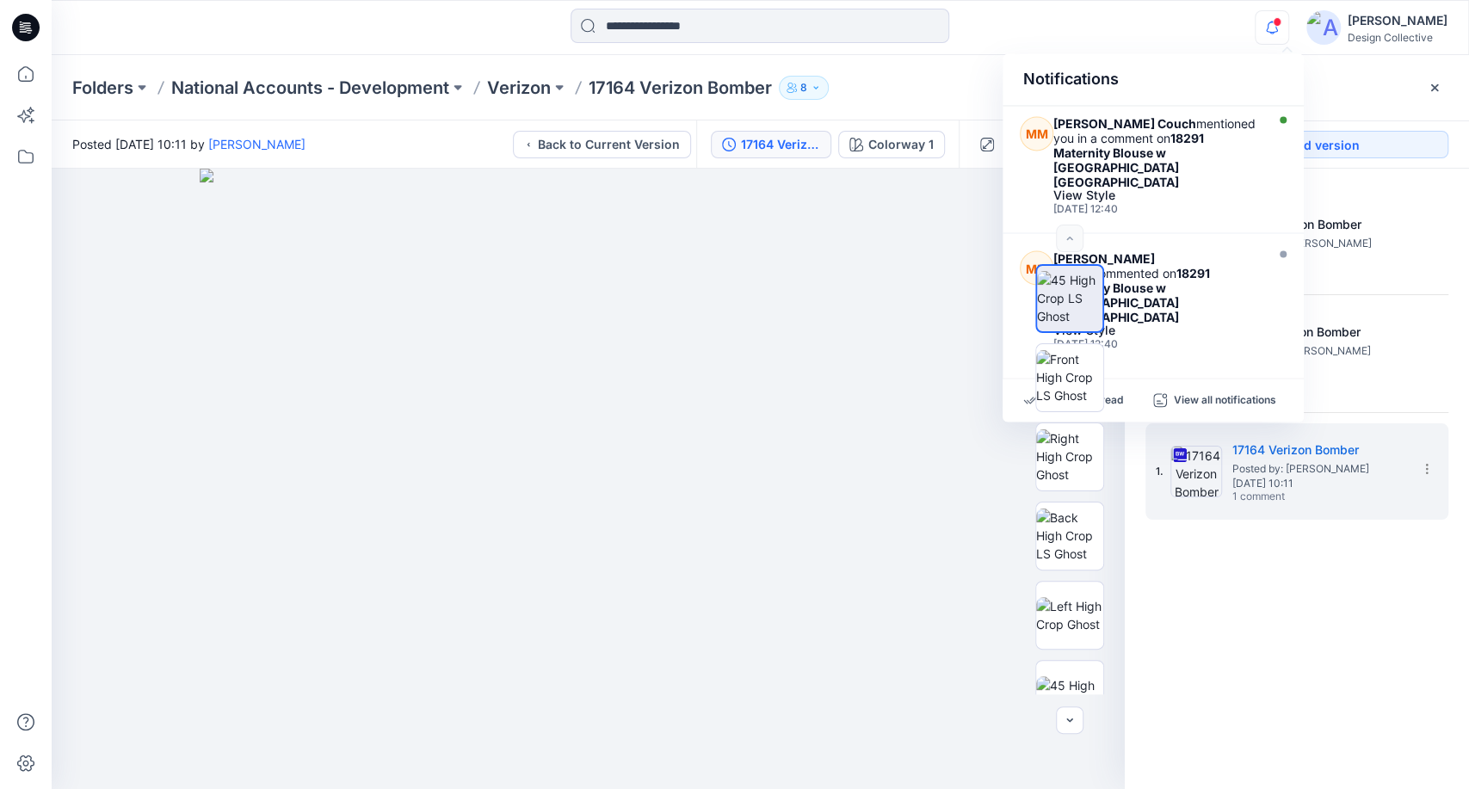
click at [1288, 31] on icon "button" at bounding box center [1272, 27] width 33 height 34
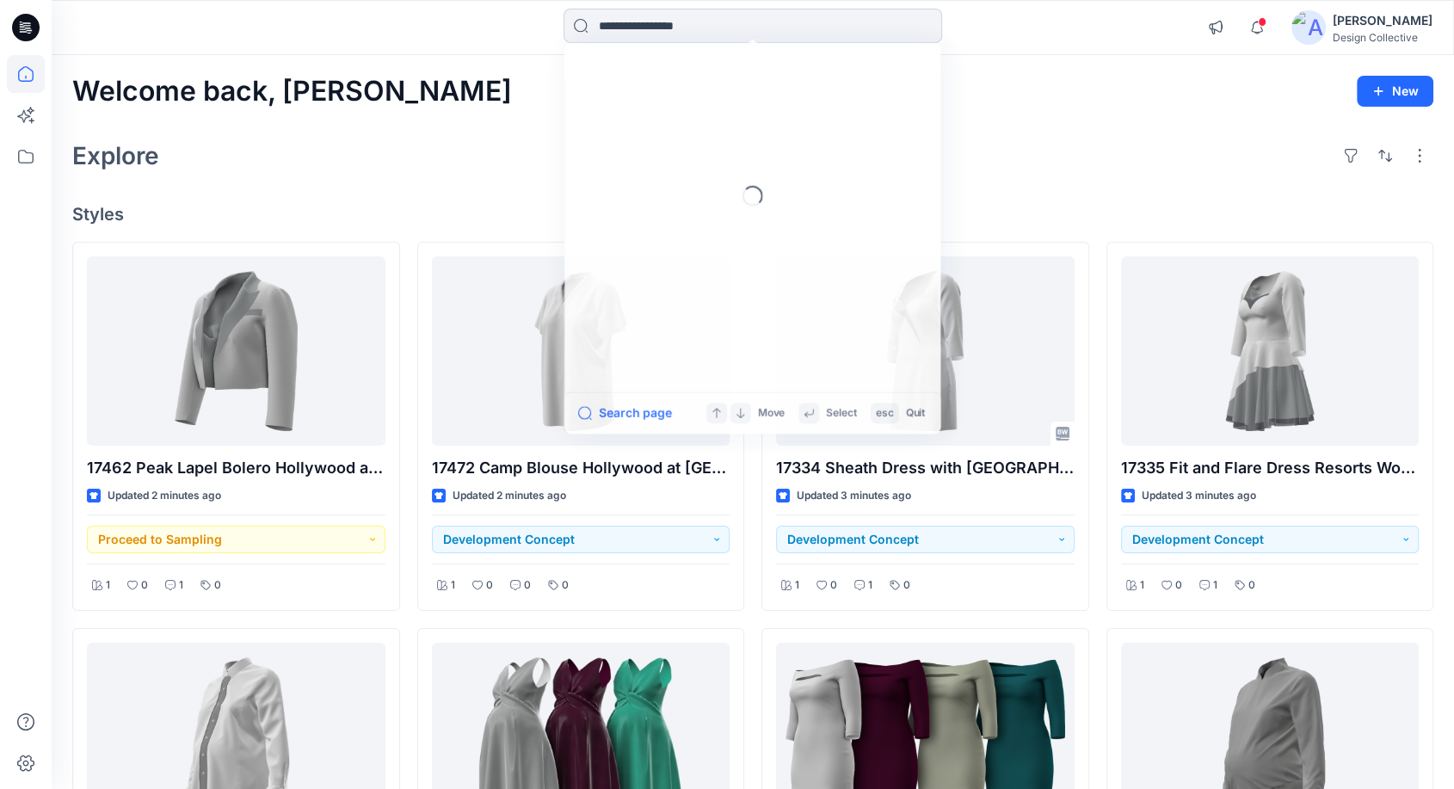
click at [630, 27] on input at bounding box center [753, 26] width 379 height 34
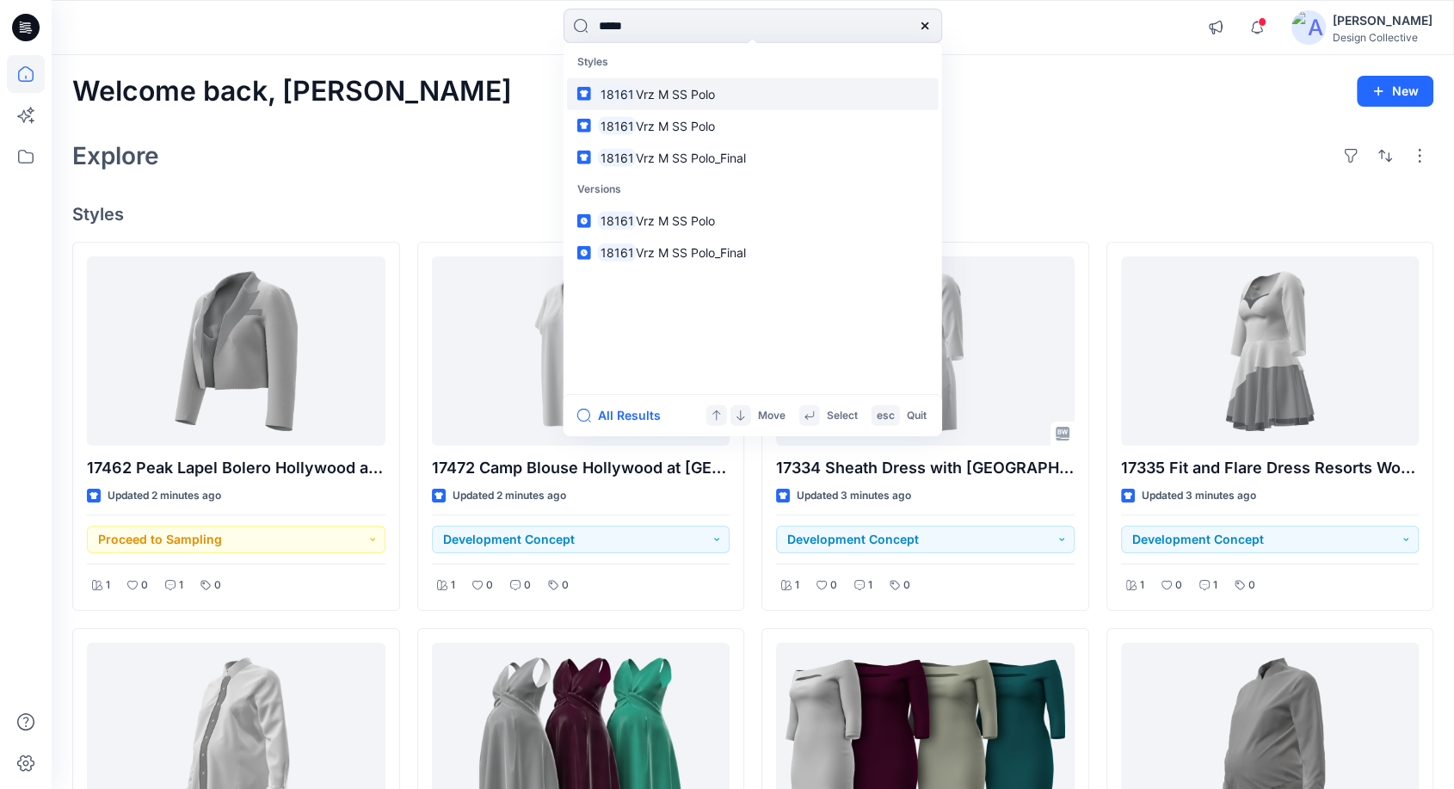
type input "*****"
click at [731, 95] on link "18161 Vrz M SS Polo" at bounding box center [753, 93] width 372 height 32
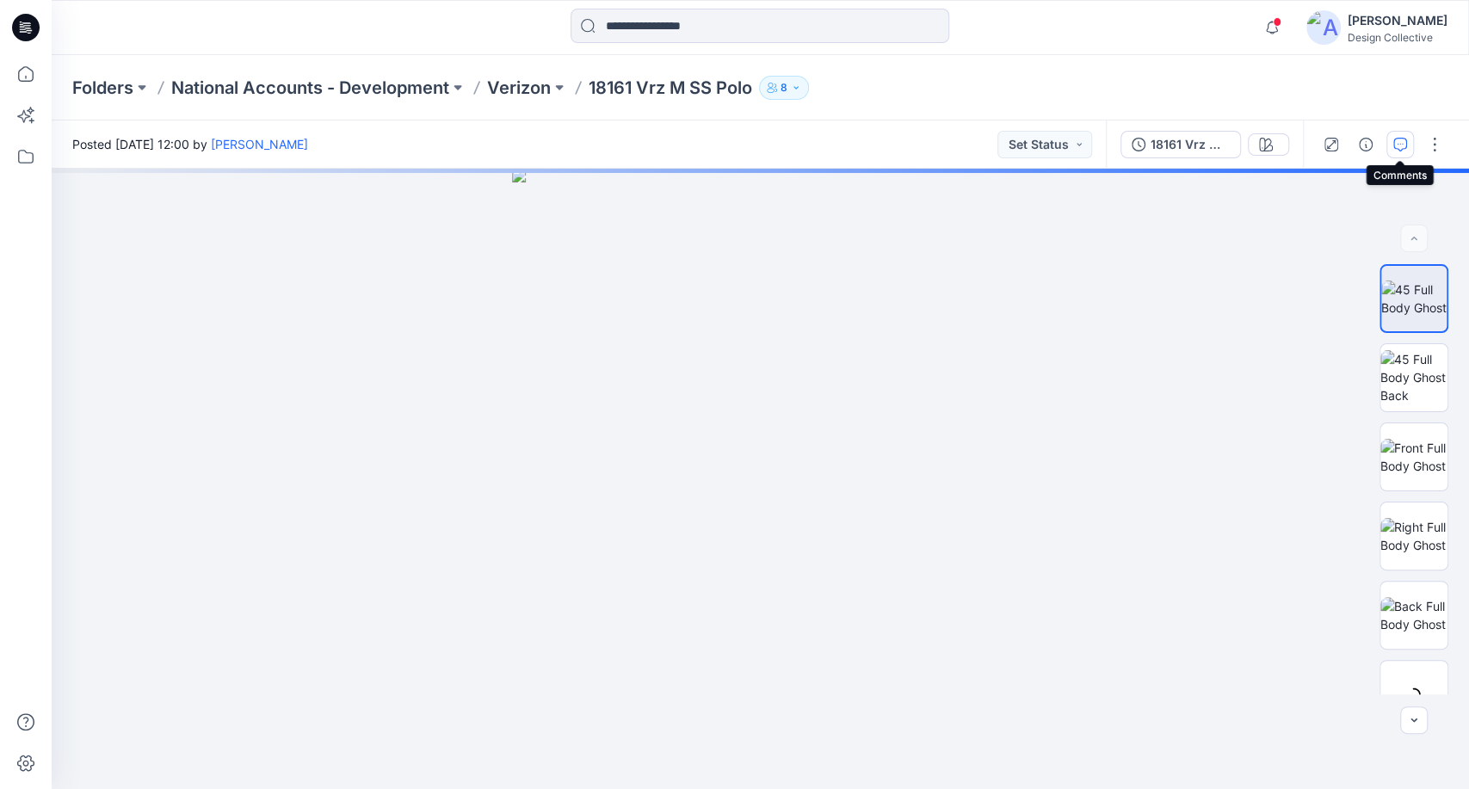
click at [1399, 139] on icon "button" at bounding box center [1400, 145] width 14 height 14
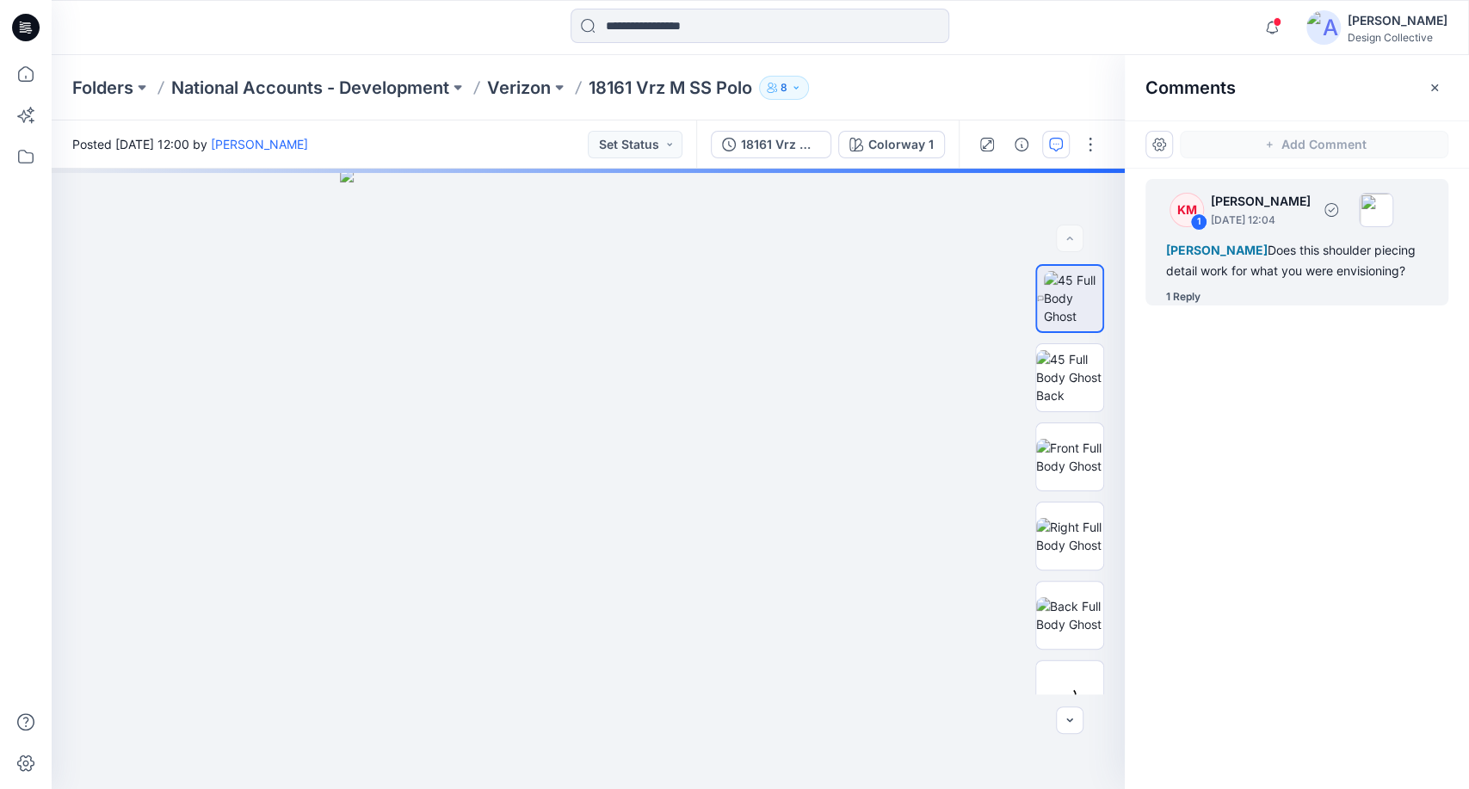
click at [1357, 287] on div "KM 1 Kathleen Mueggenborg July 21, 2025 12:04 Thomas Chung Does this shoulder p…" at bounding box center [1296, 242] width 303 height 127
click at [1172, 294] on div "1 Reply" at bounding box center [1183, 296] width 34 height 17
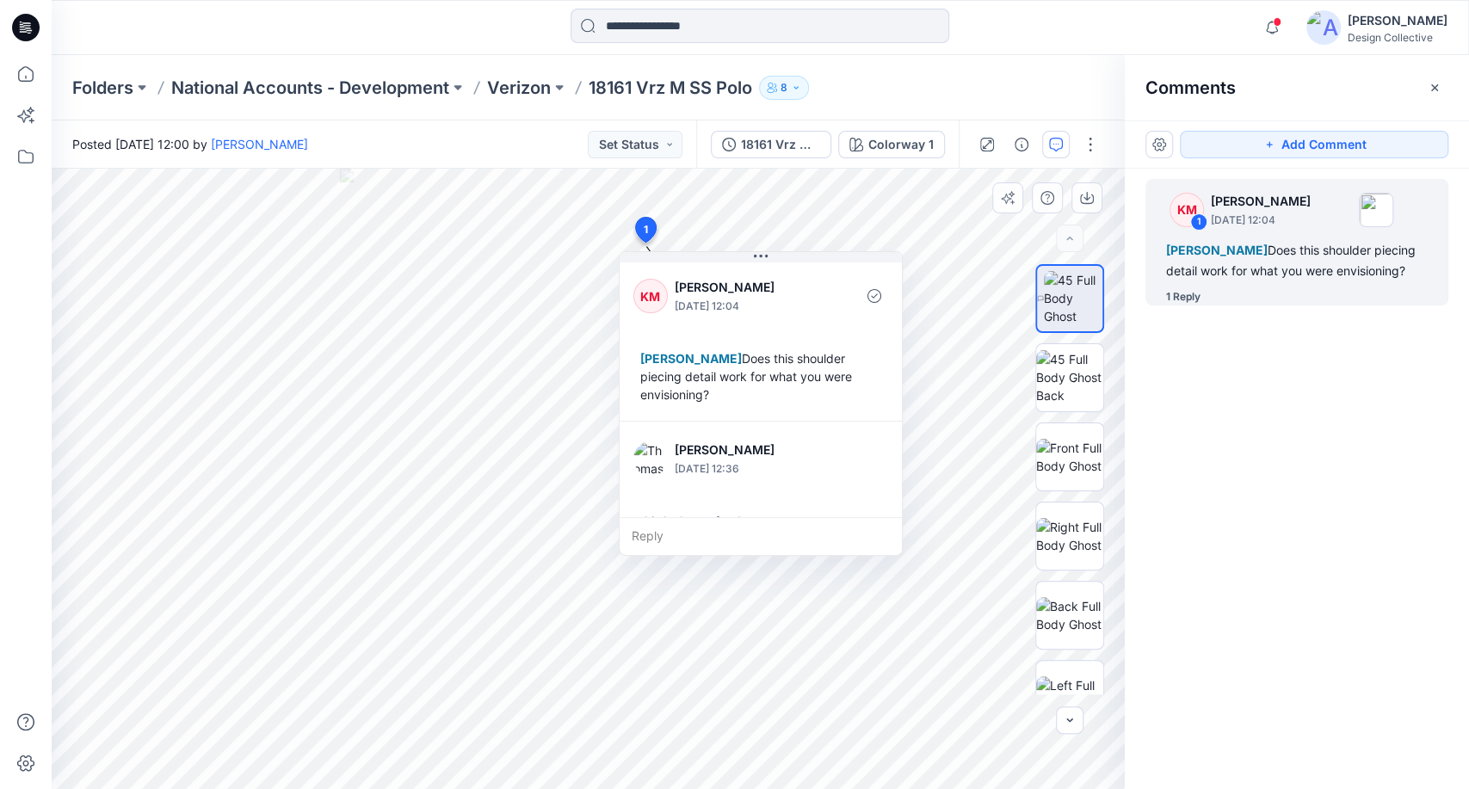
scroll to position [29, 0]
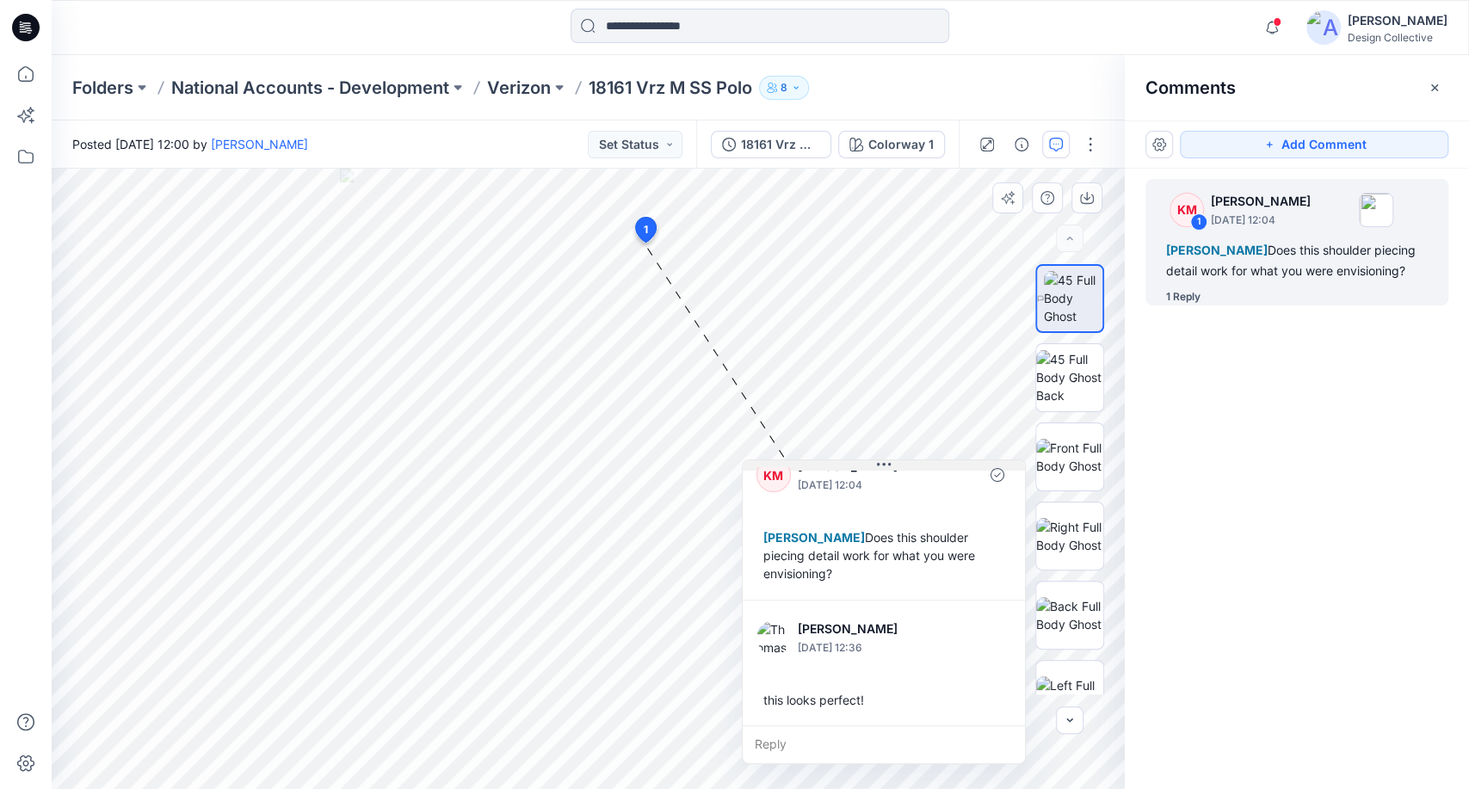
drag, startPoint x: 807, startPoint y: 256, endPoint x: 930, endPoint y: 465, distance: 241.9
click at [930, 465] on button at bounding box center [884, 465] width 282 height 10
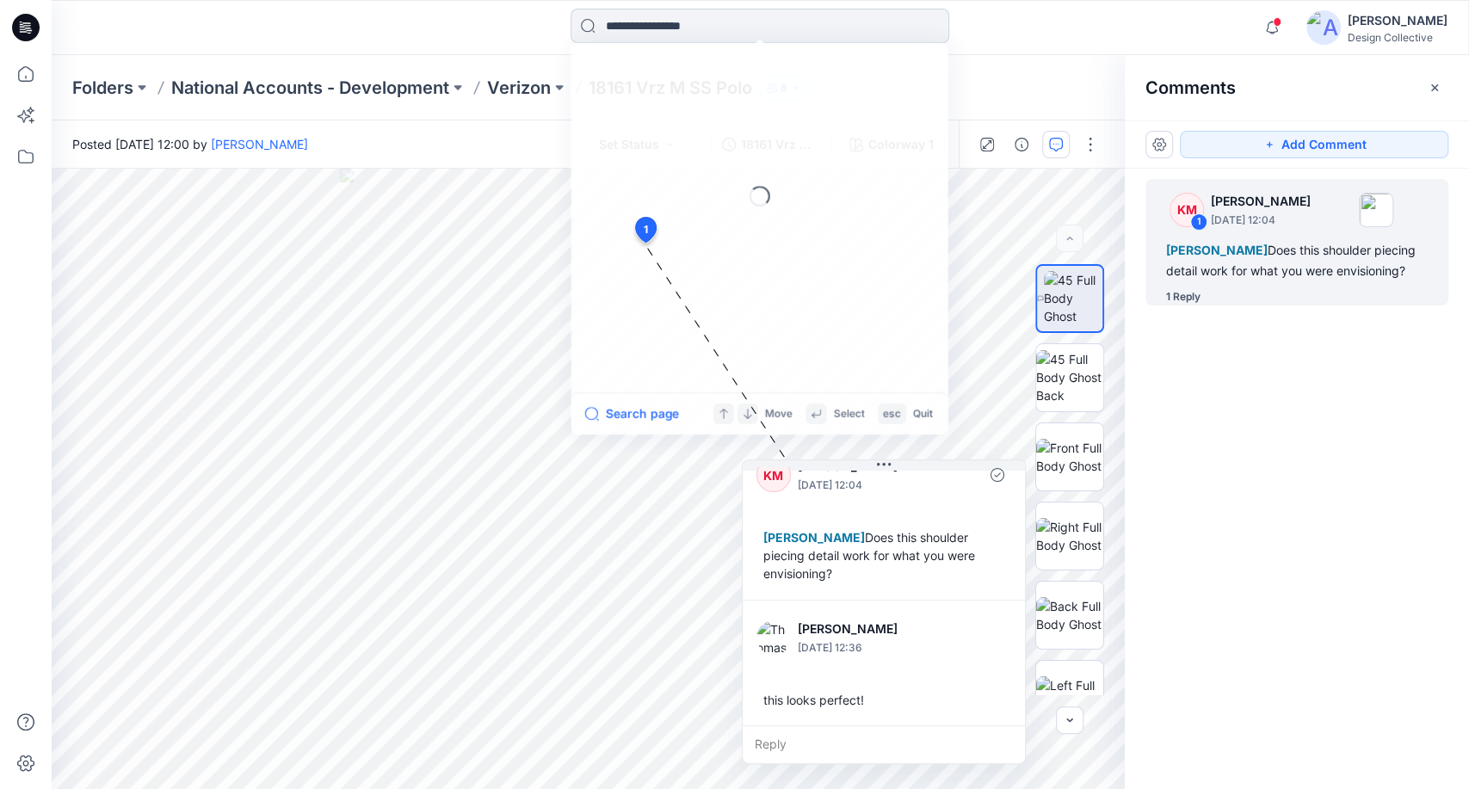
click at [729, 34] on input at bounding box center [760, 26] width 379 height 34
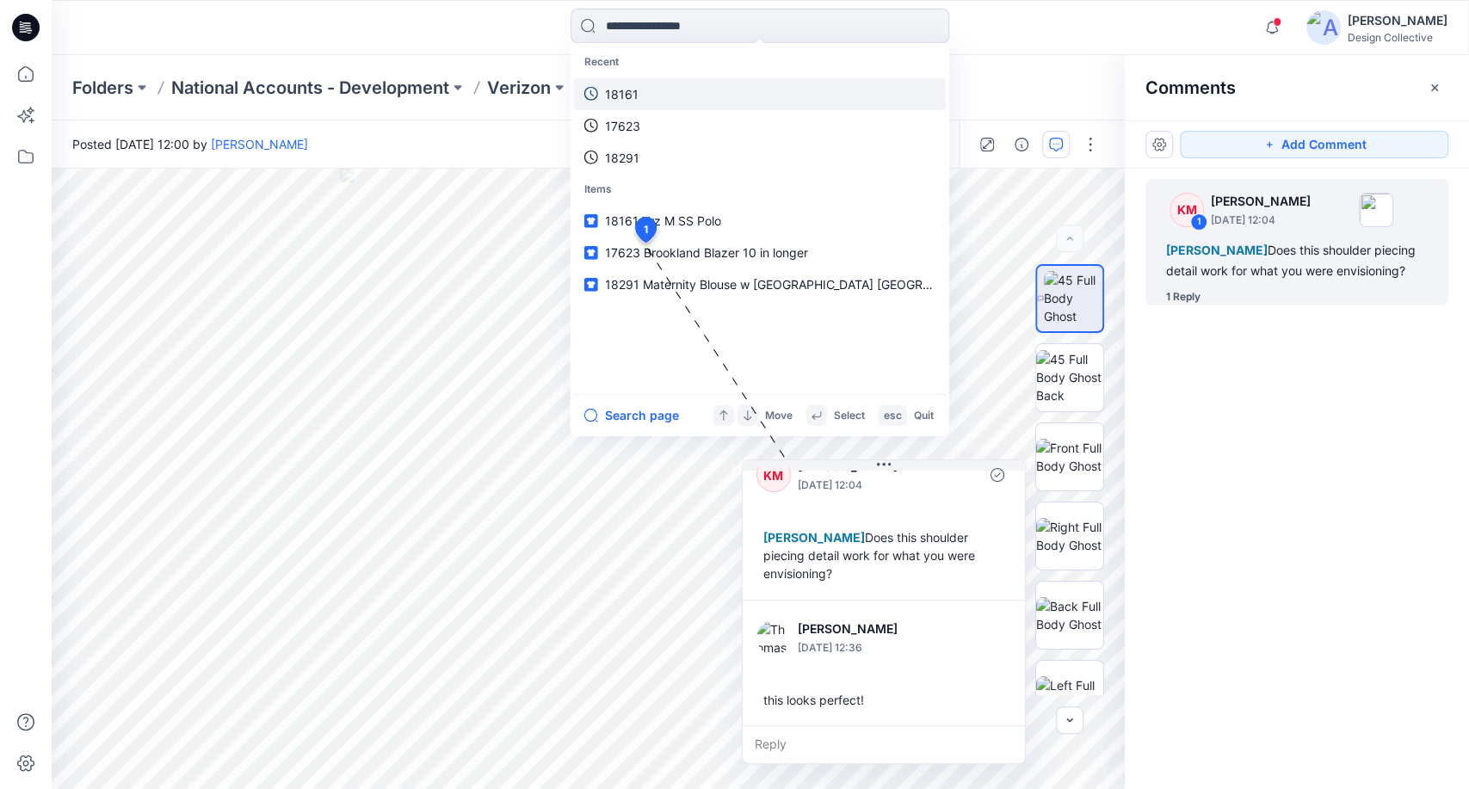
click at [690, 92] on link "18161" at bounding box center [760, 93] width 372 height 32
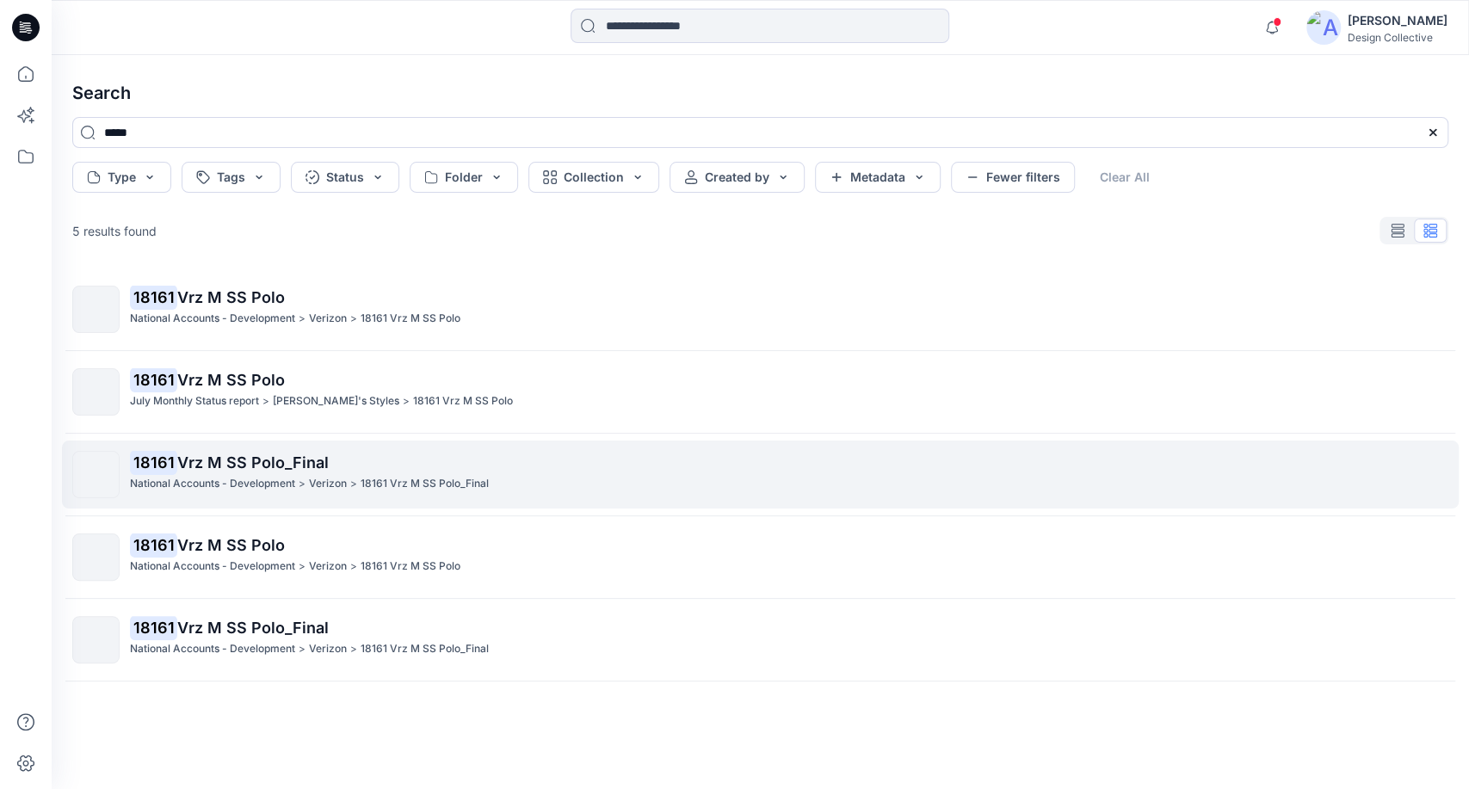
click at [569, 488] on div "National Accounts - Development > Verizon > 18161 Vrz M SS Polo_Final" at bounding box center [789, 484] width 1318 height 18
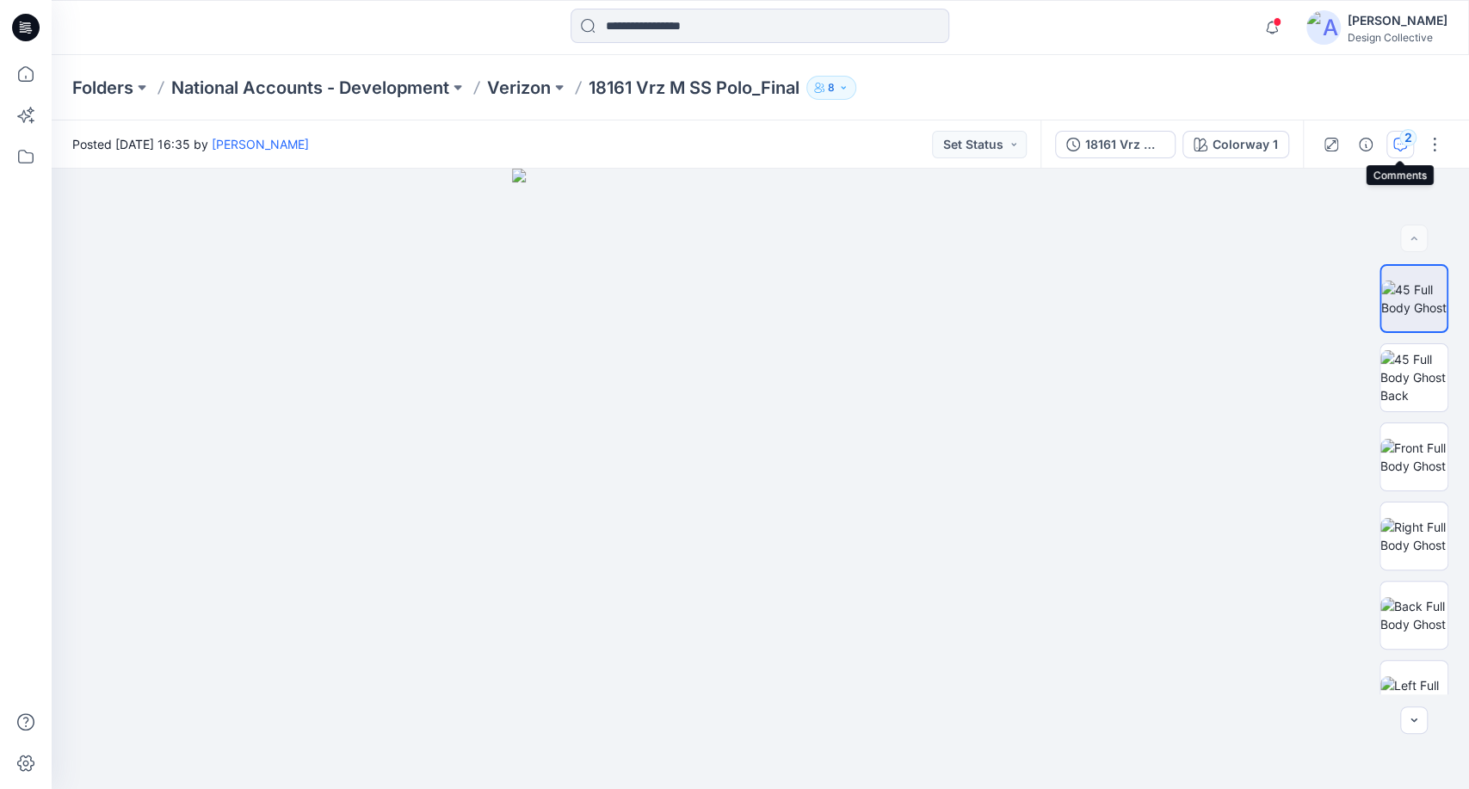
click at [1404, 139] on div "2" at bounding box center [1407, 137] width 17 height 17
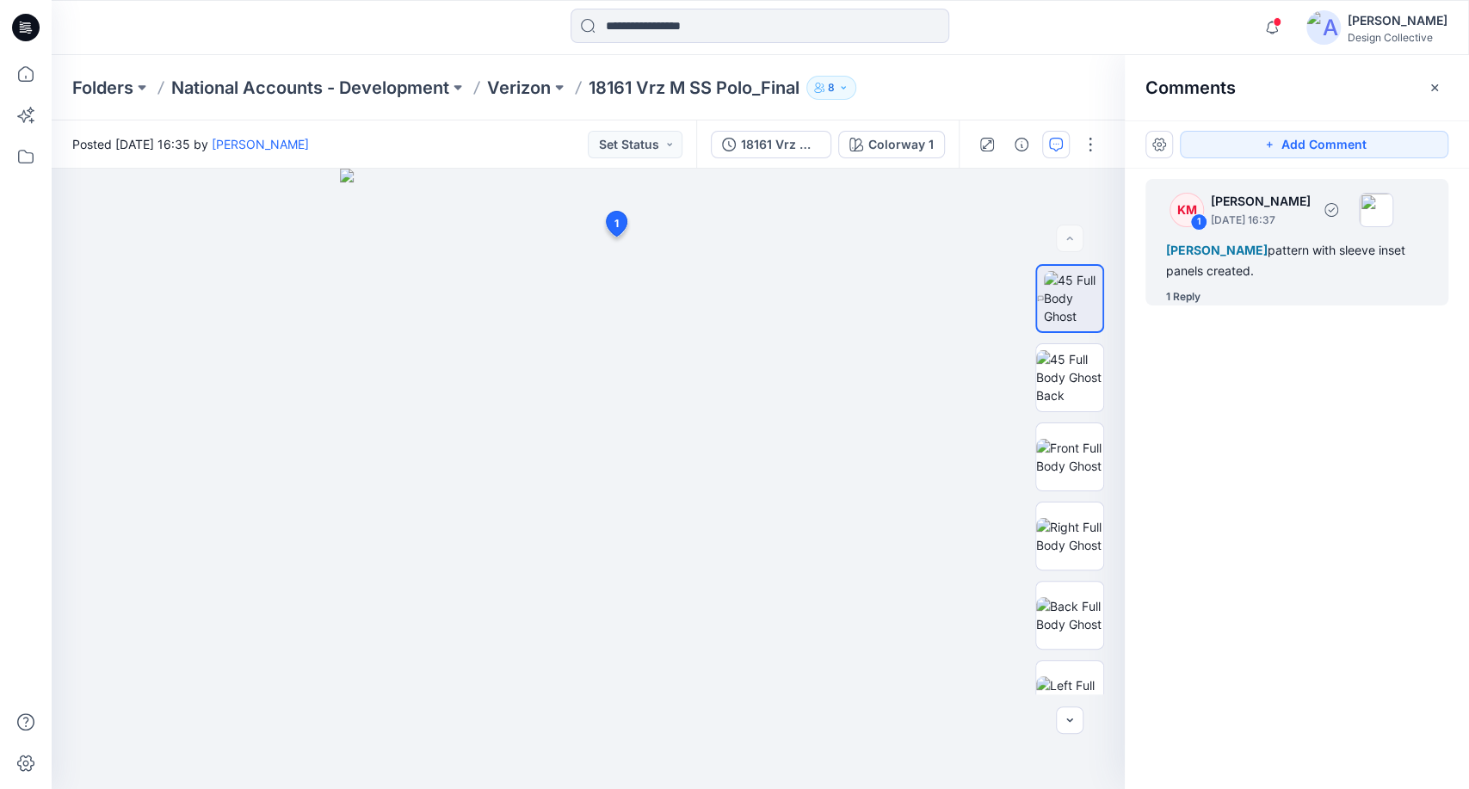
click at [1299, 263] on div "Thomas Chung pattern with sleeve inset panels created." at bounding box center [1297, 260] width 262 height 41
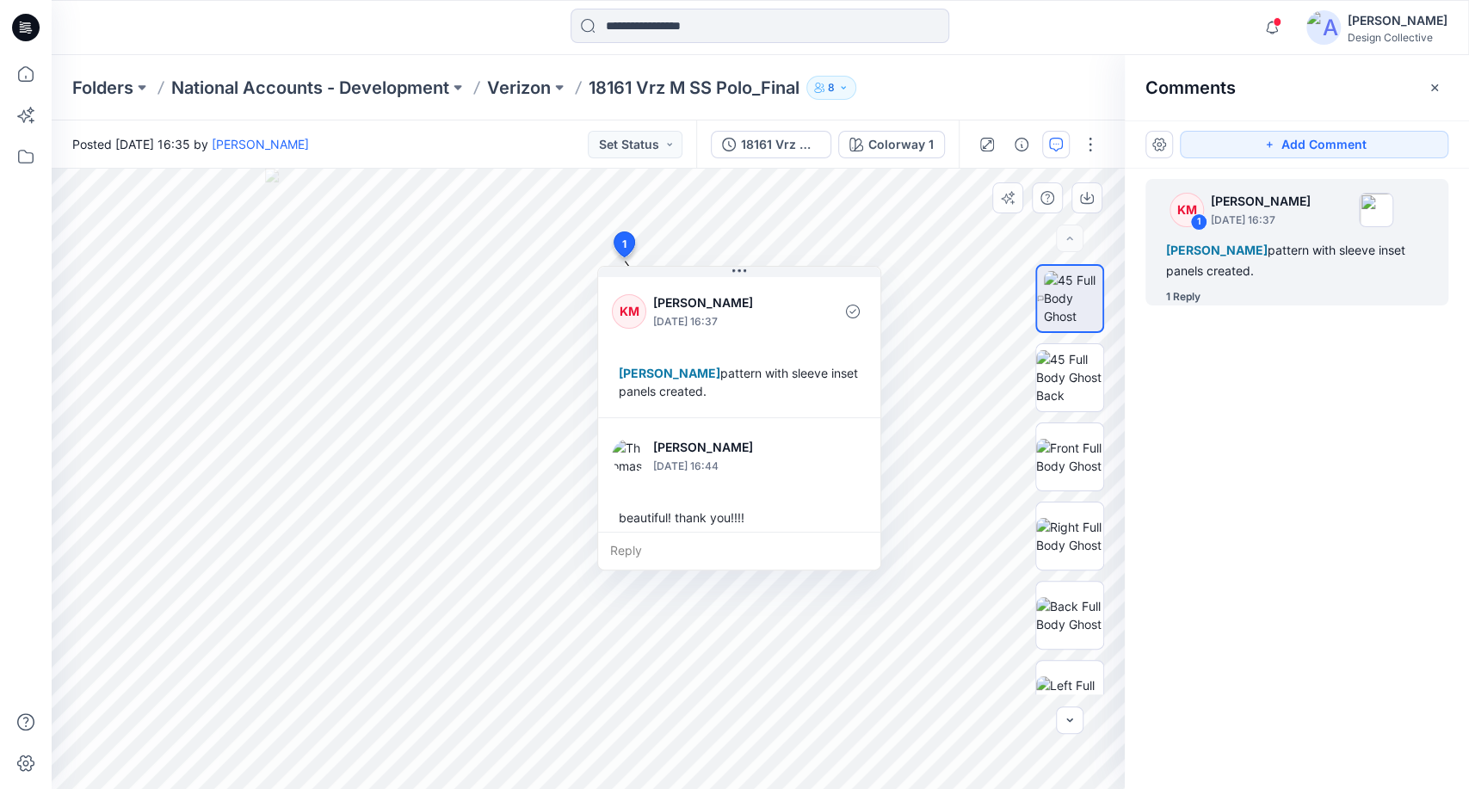
scroll to position [11, 0]
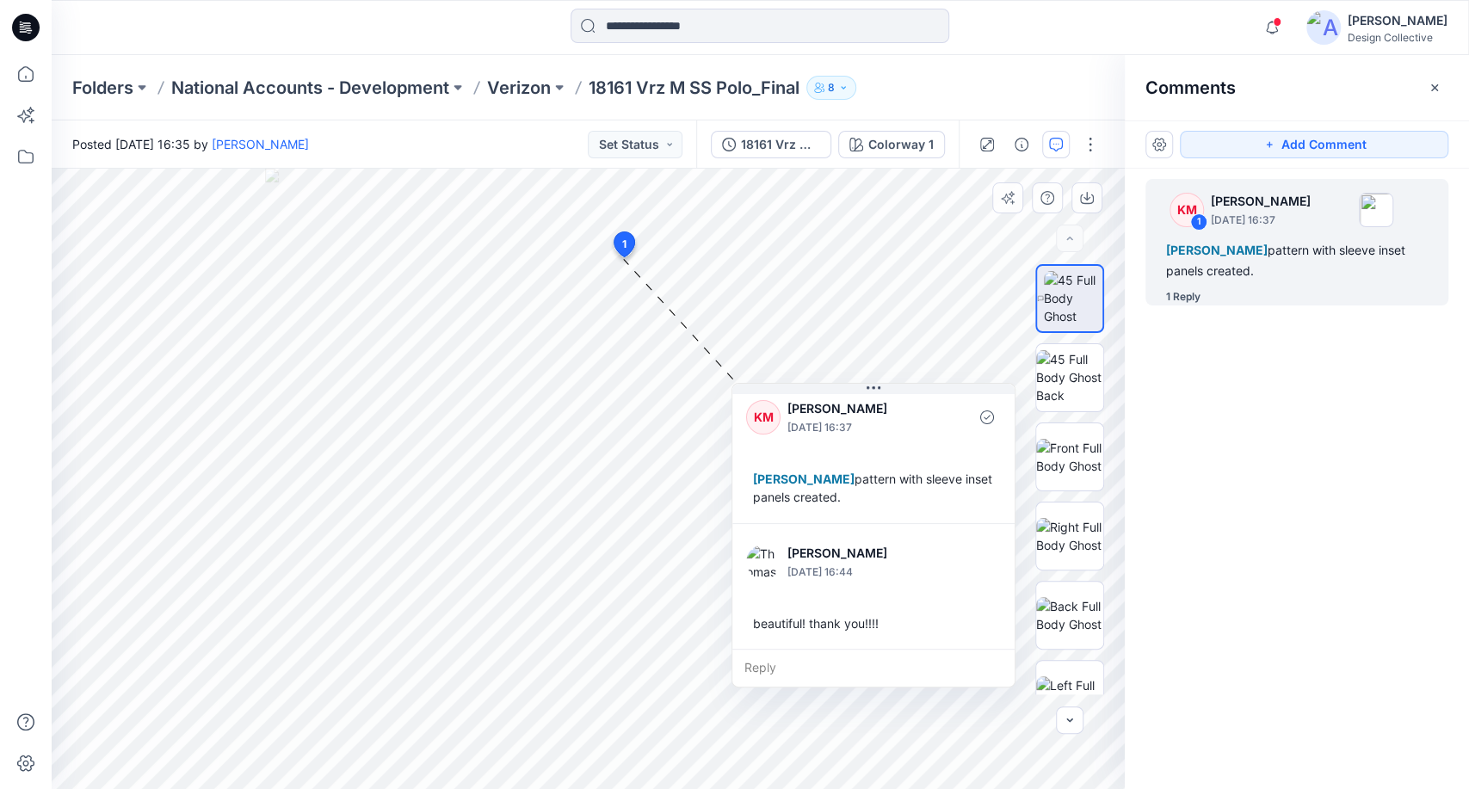
drag, startPoint x: 806, startPoint y: 277, endPoint x: 941, endPoint y: 393, distance: 177.5
click at [941, 393] on button at bounding box center [873, 389] width 282 height 10
click at [819, 146] on div "18161 Vrz M SS Polo_Final" at bounding box center [780, 144] width 79 height 19
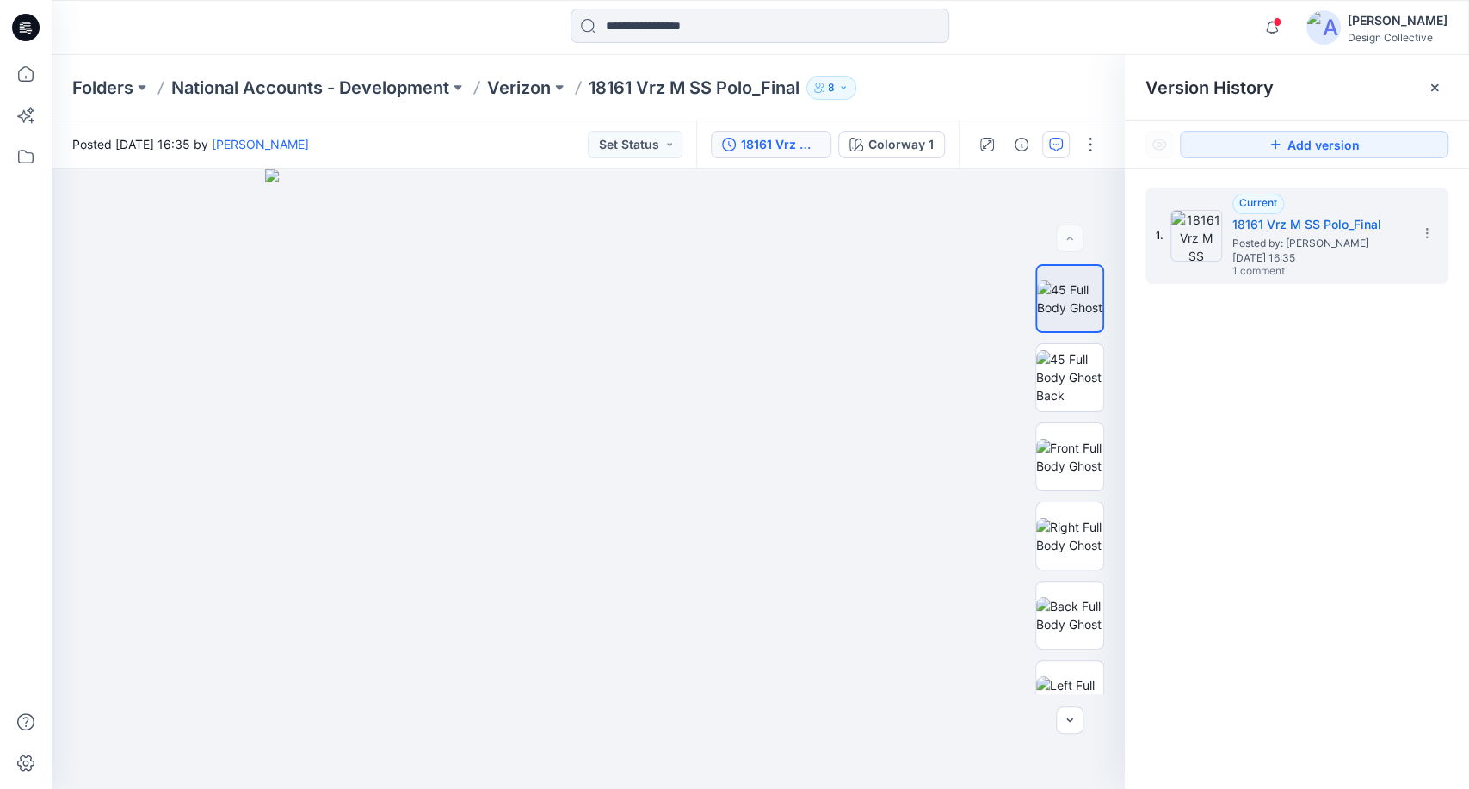
click at [1429, 89] on icon at bounding box center [1435, 88] width 14 height 14
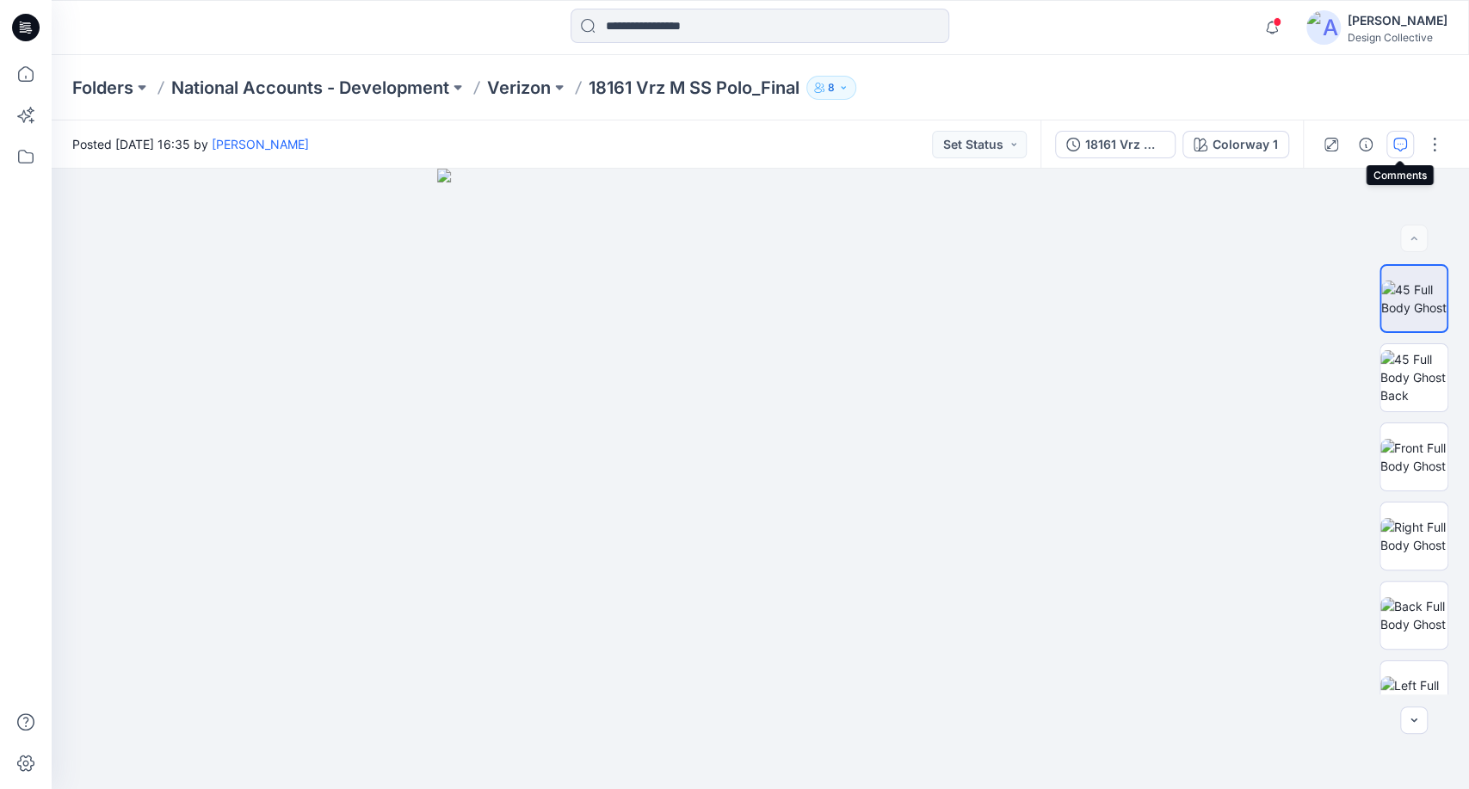
click at [1400, 145] on icon "button" at bounding box center [1400, 145] width 14 height 14
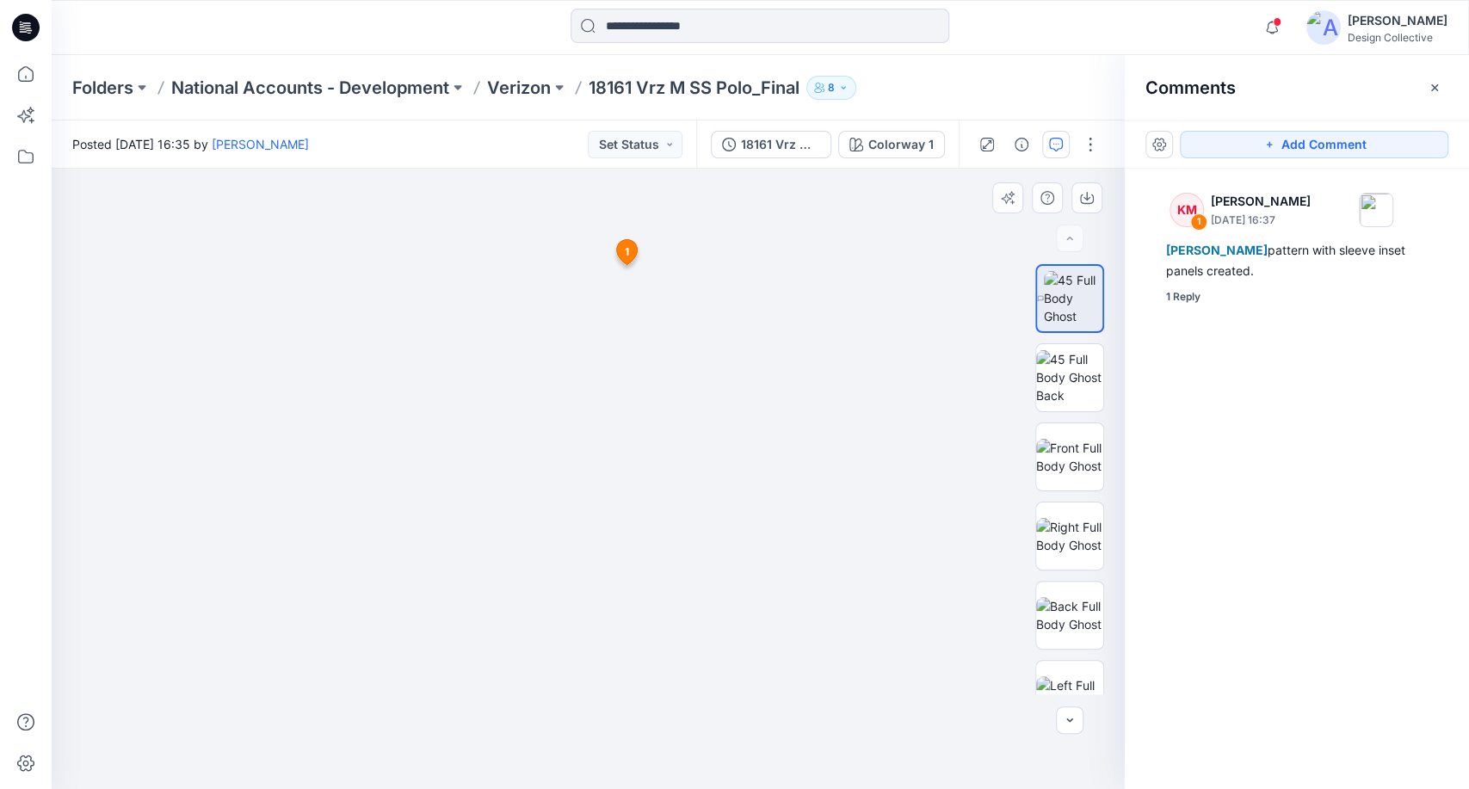
drag, startPoint x: 693, startPoint y: 537, endPoint x: 667, endPoint y: 472, distance: 69.5
click at [667, 472] on img at bounding box center [561, 446] width 1167 height 685
click at [1046, 386] on img at bounding box center [1069, 377] width 67 height 54
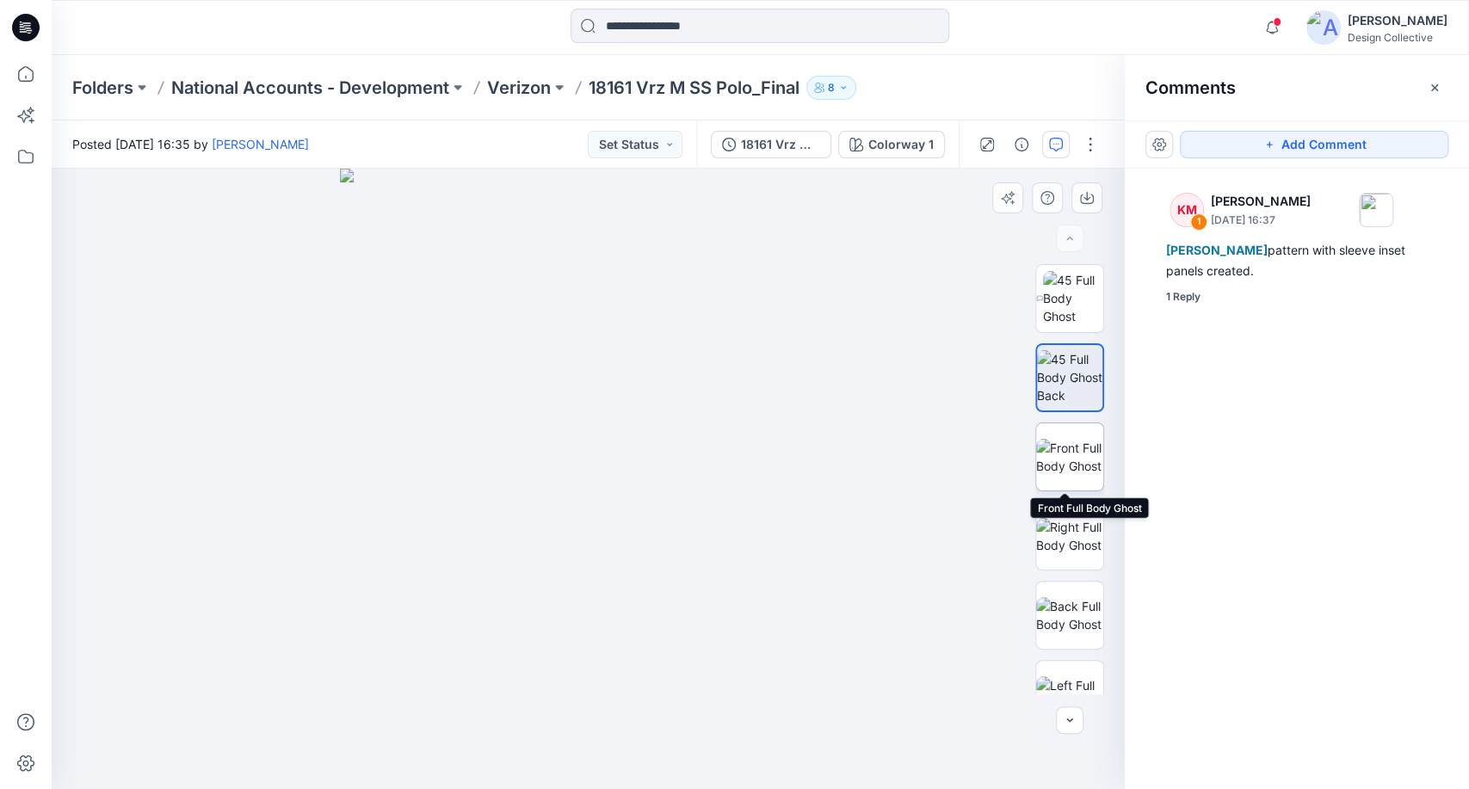
click at [1058, 462] on img at bounding box center [1069, 457] width 67 height 36
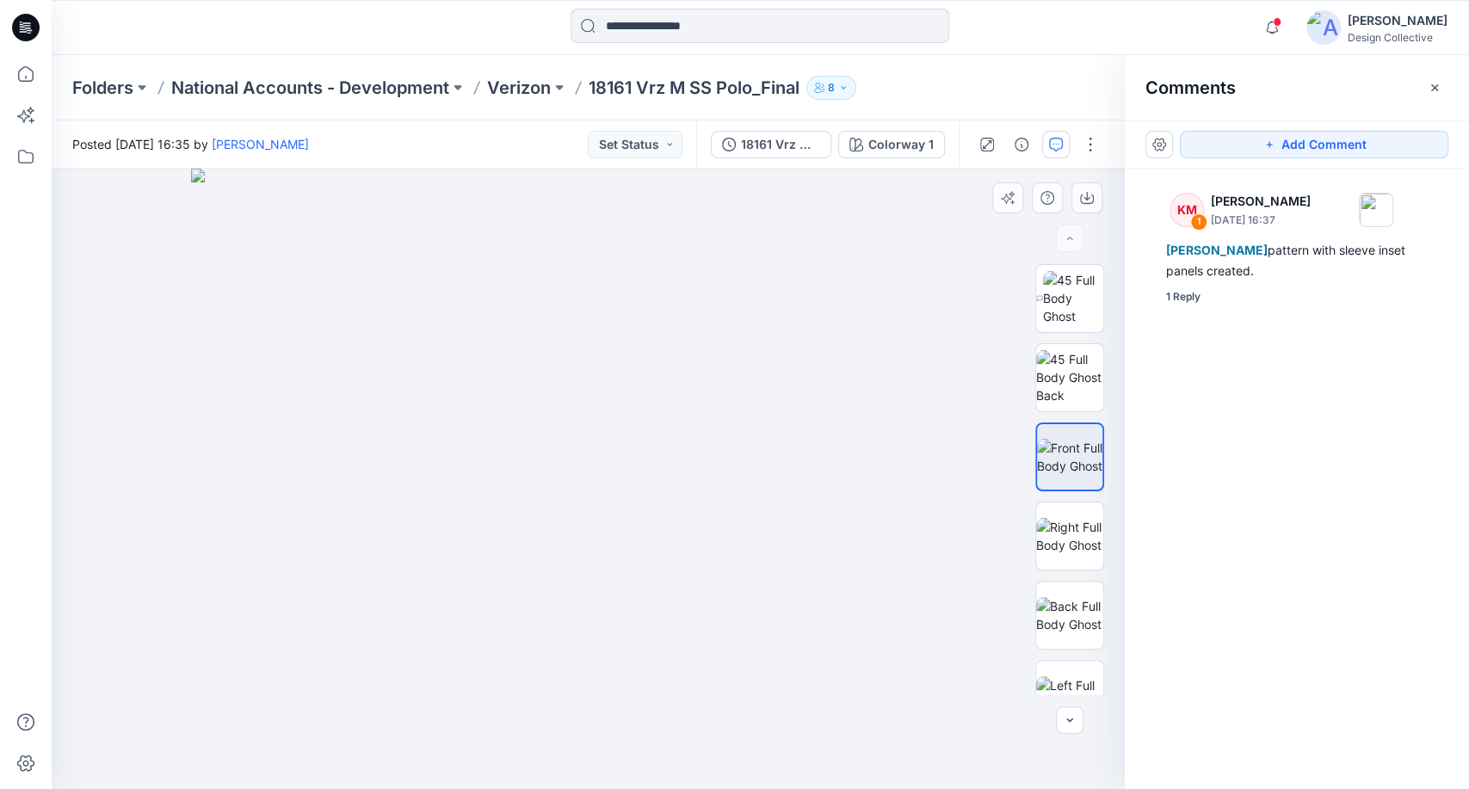
drag, startPoint x: 637, startPoint y: 357, endPoint x: 625, endPoint y: 349, distance: 14.3
click at [669, 628] on img at bounding box center [588, 479] width 794 height 620
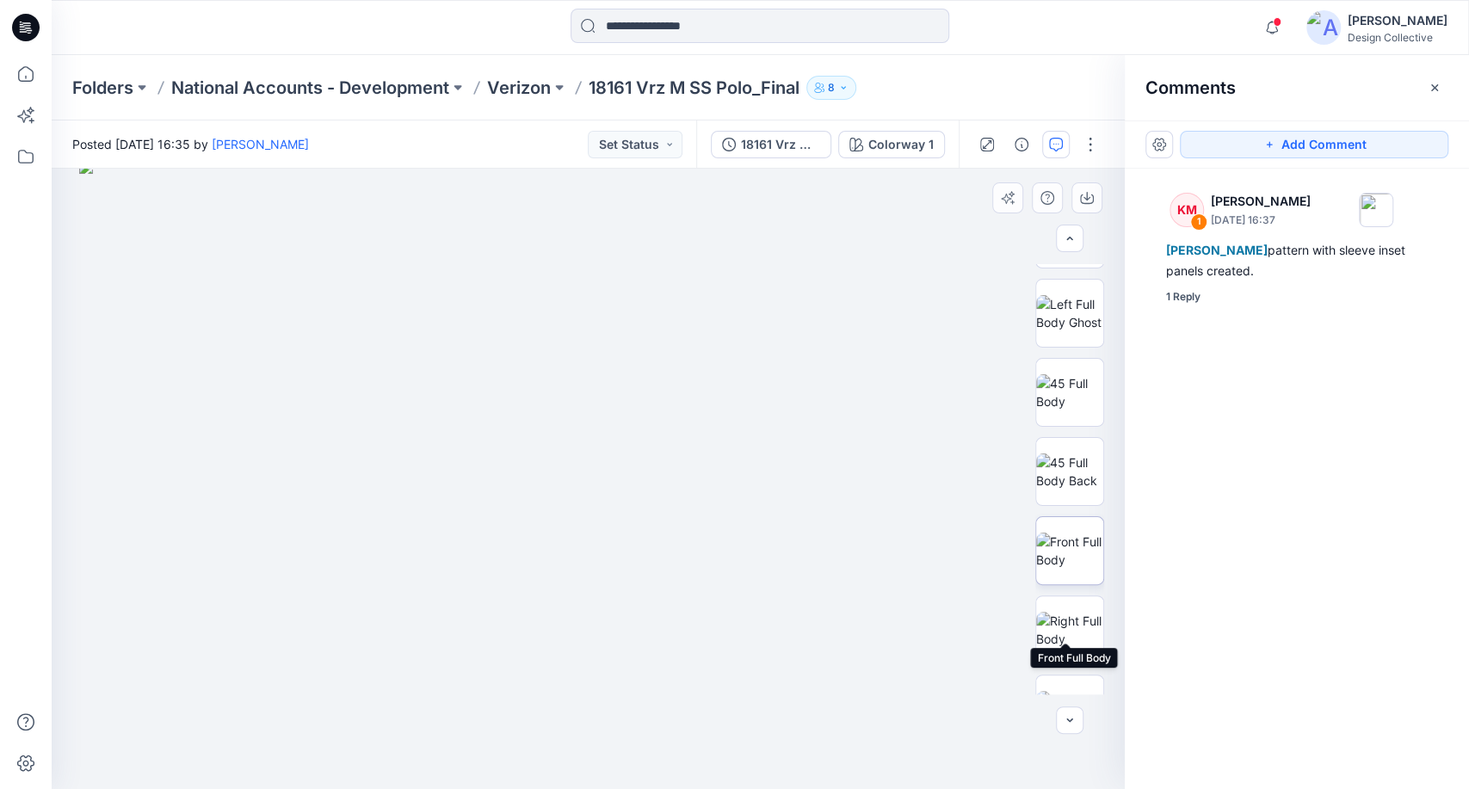
scroll to position [382, 0]
click at [1073, 387] on img at bounding box center [1069, 391] width 67 height 36
drag, startPoint x: 610, startPoint y: 252, endPoint x: 626, endPoint y: 473, distance: 221.8
click at [626, 473] on img at bounding box center [604, 424] width 1273 height 729
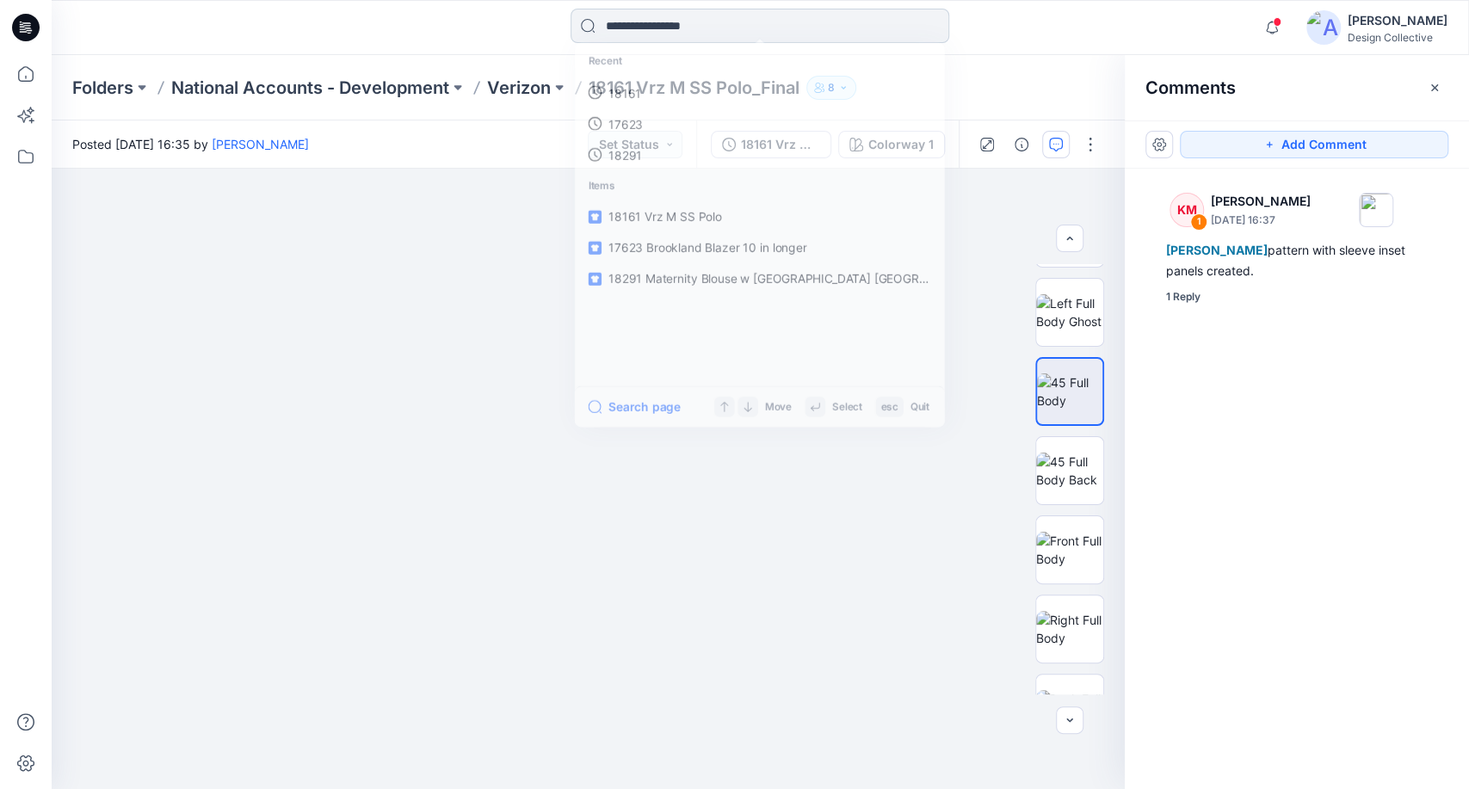
click at [699, 27] on input at bounding box center [760, 26] width 379 height 34
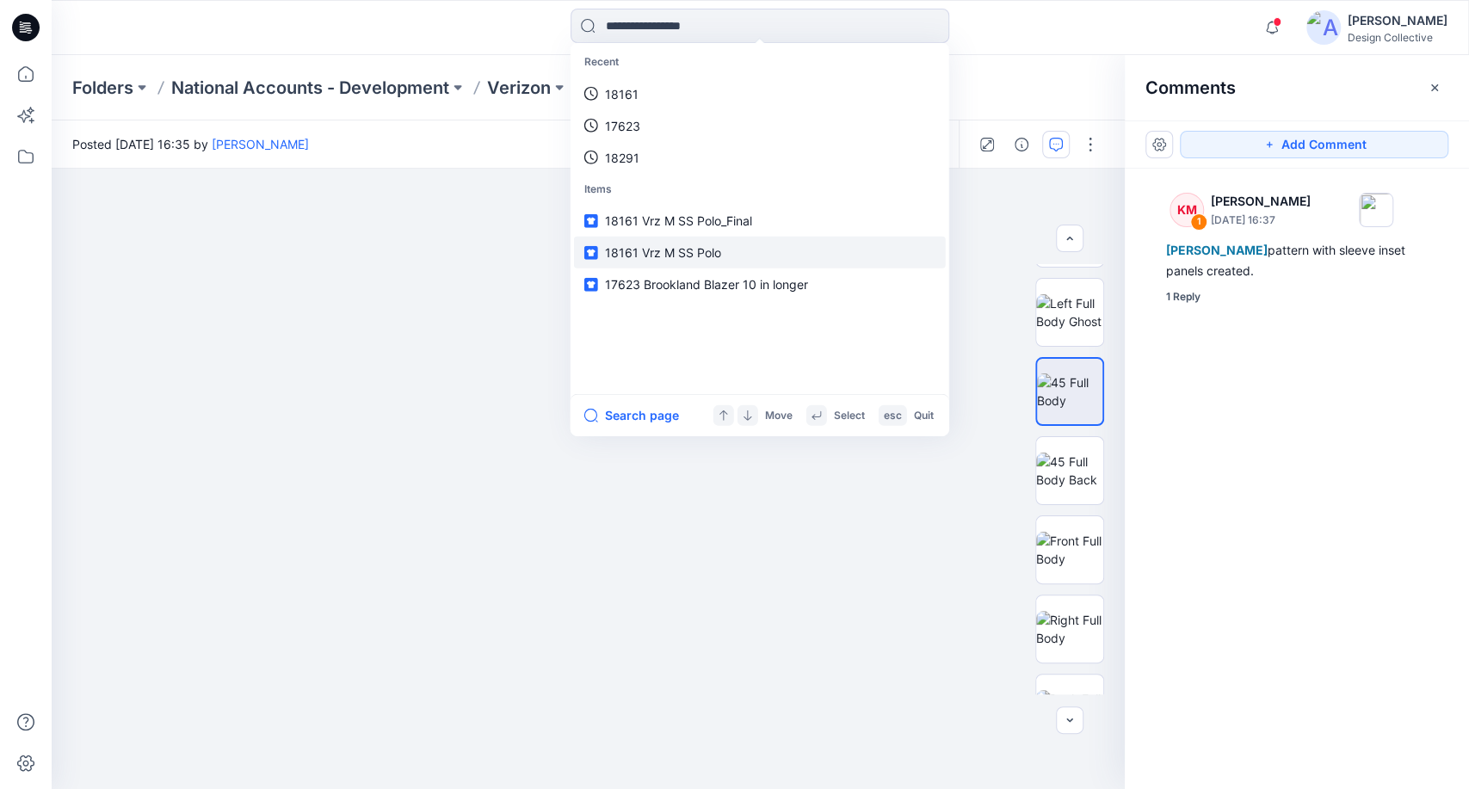
drag, startPoint x: 716, startPoint y: 256, endPoint x: 762, endPoint y: 243, distance: 48.2
click at [716, 256] on span "18161 Vrz M SS Polo" at bounding box center [663, 252] width 116 height 15
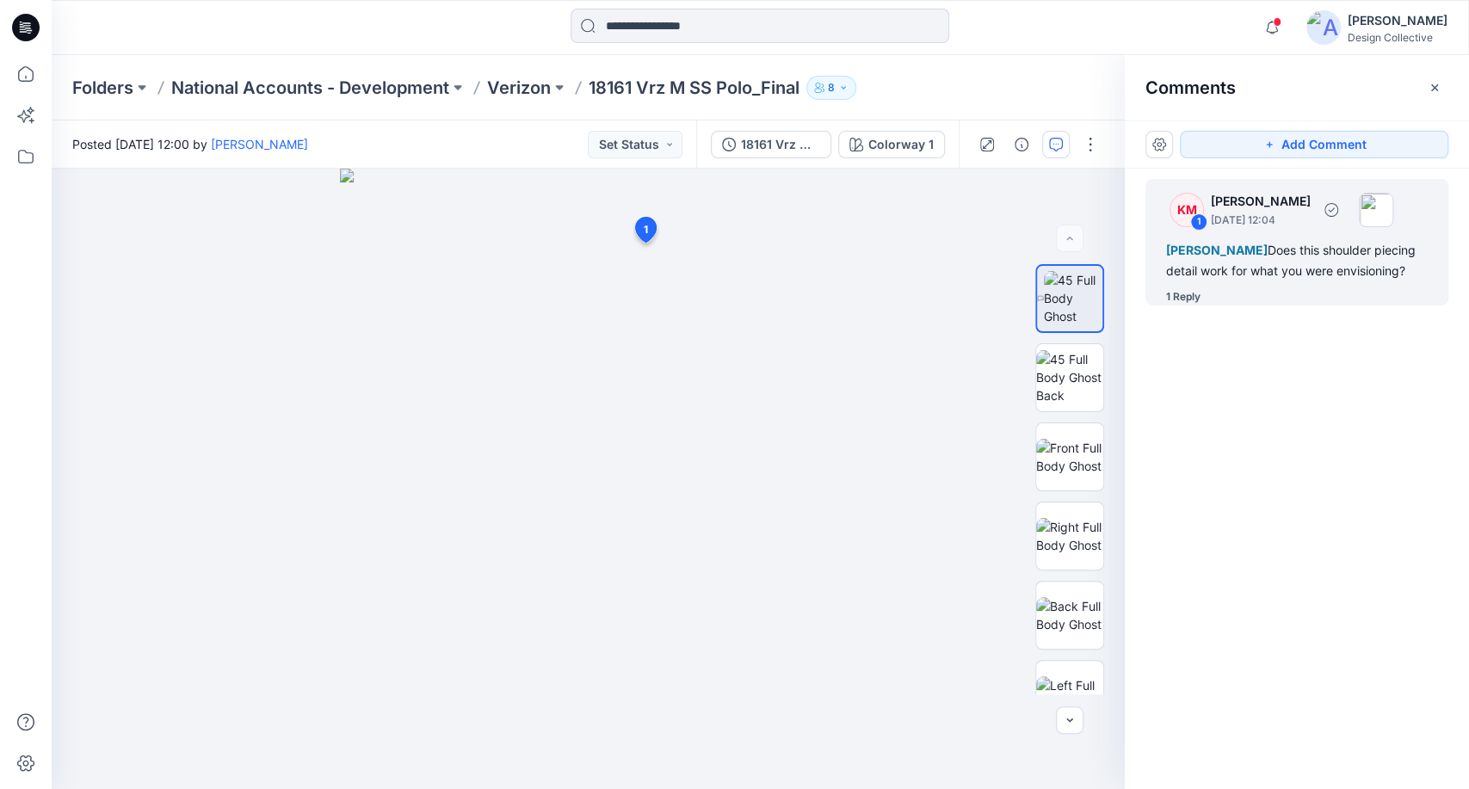
click at [1256, 288] on div "1 Reply" at bounding box center [1307, 296] width 282 height 17
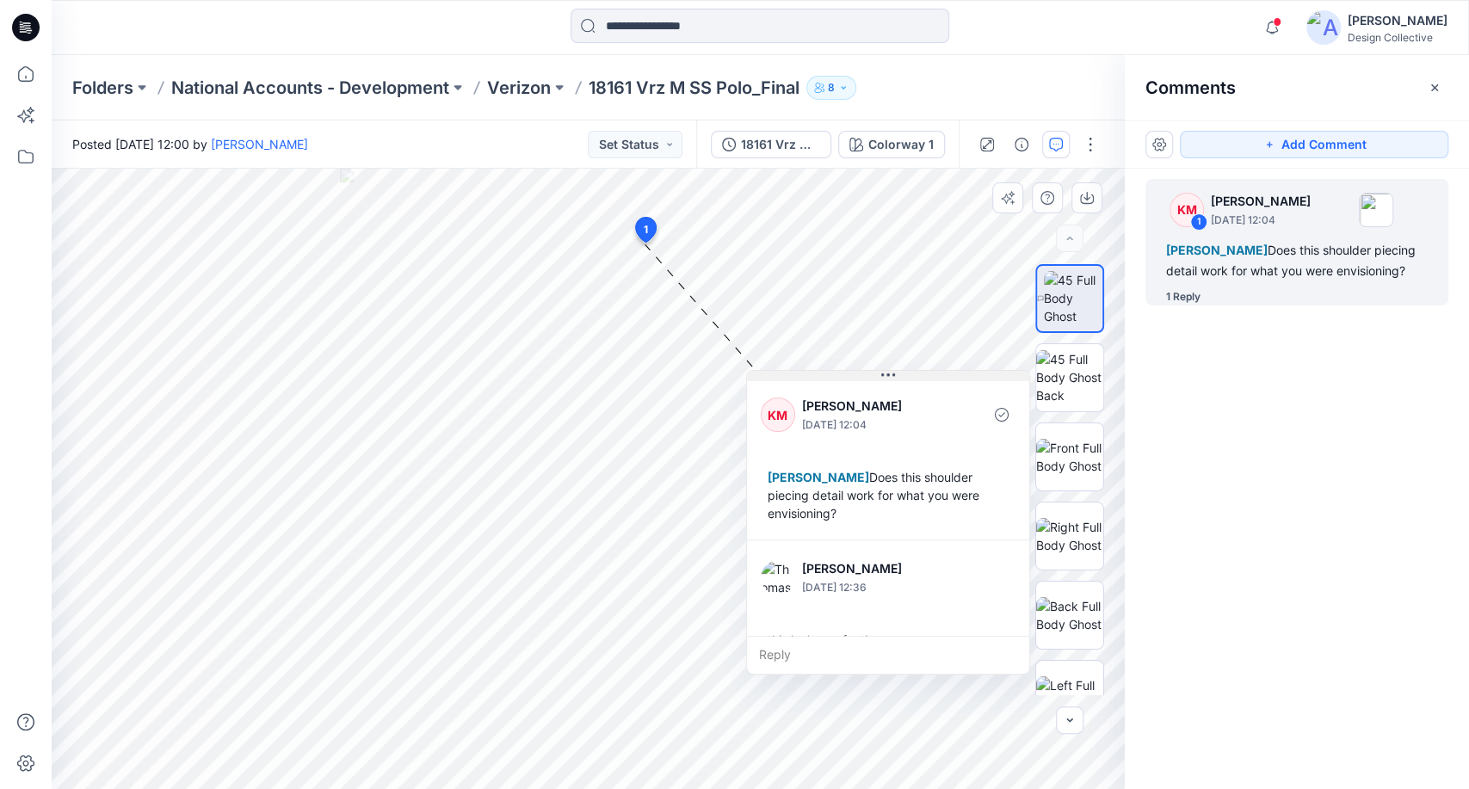
drag, startPoint x: 854, startPoint y: 260, endPoint x: 981, endPoint y: 379, distance: 174.1
click at [981, 379] on button at bounding box center [888, 376] width 282 height 10
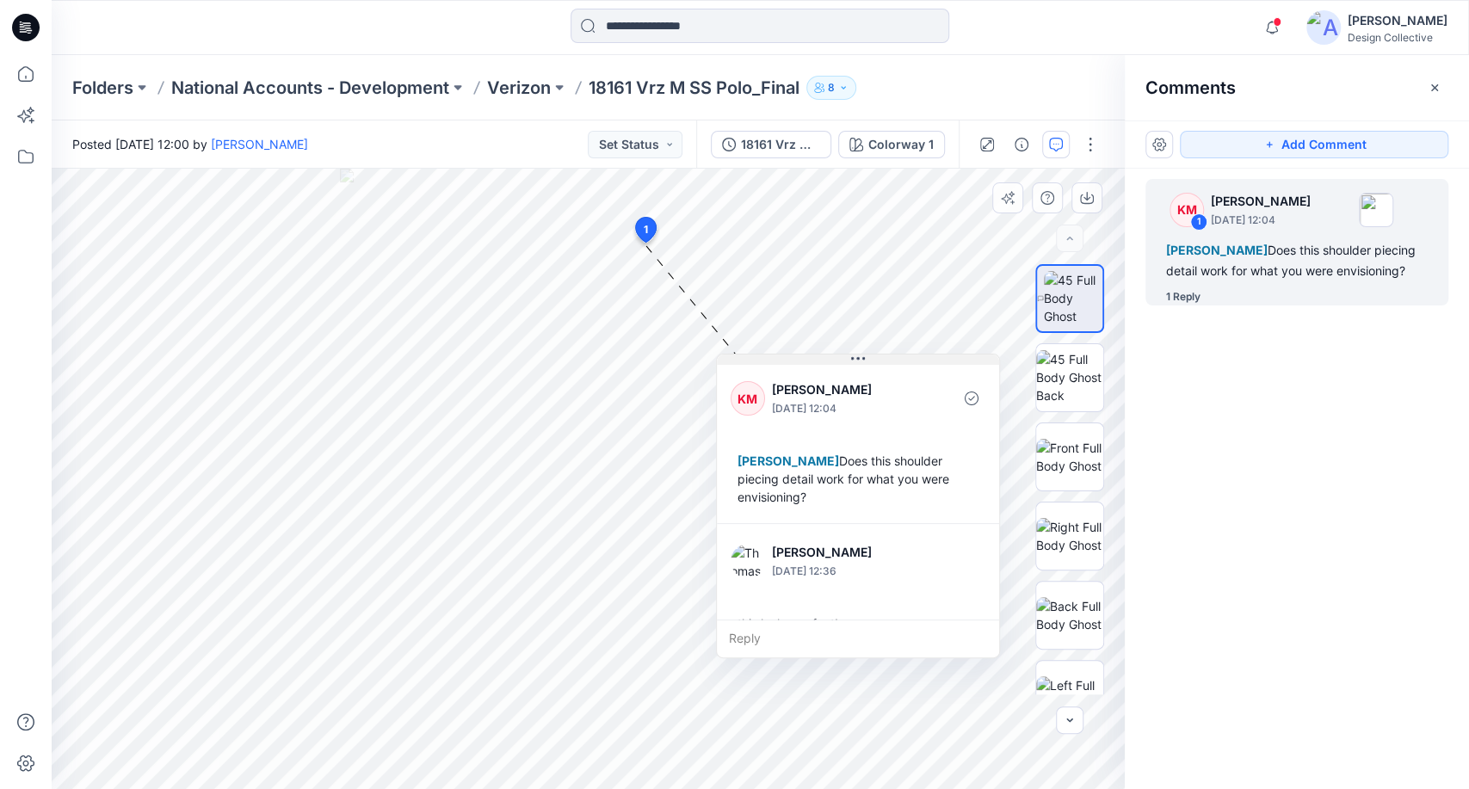
drag, startPoint x: 929, startPoint y: 373, endPoint x: 899, endPoint y: 357, distance: 34.3
click at [899, 357] on button at bounding box center [858, 360] width 282 height 10
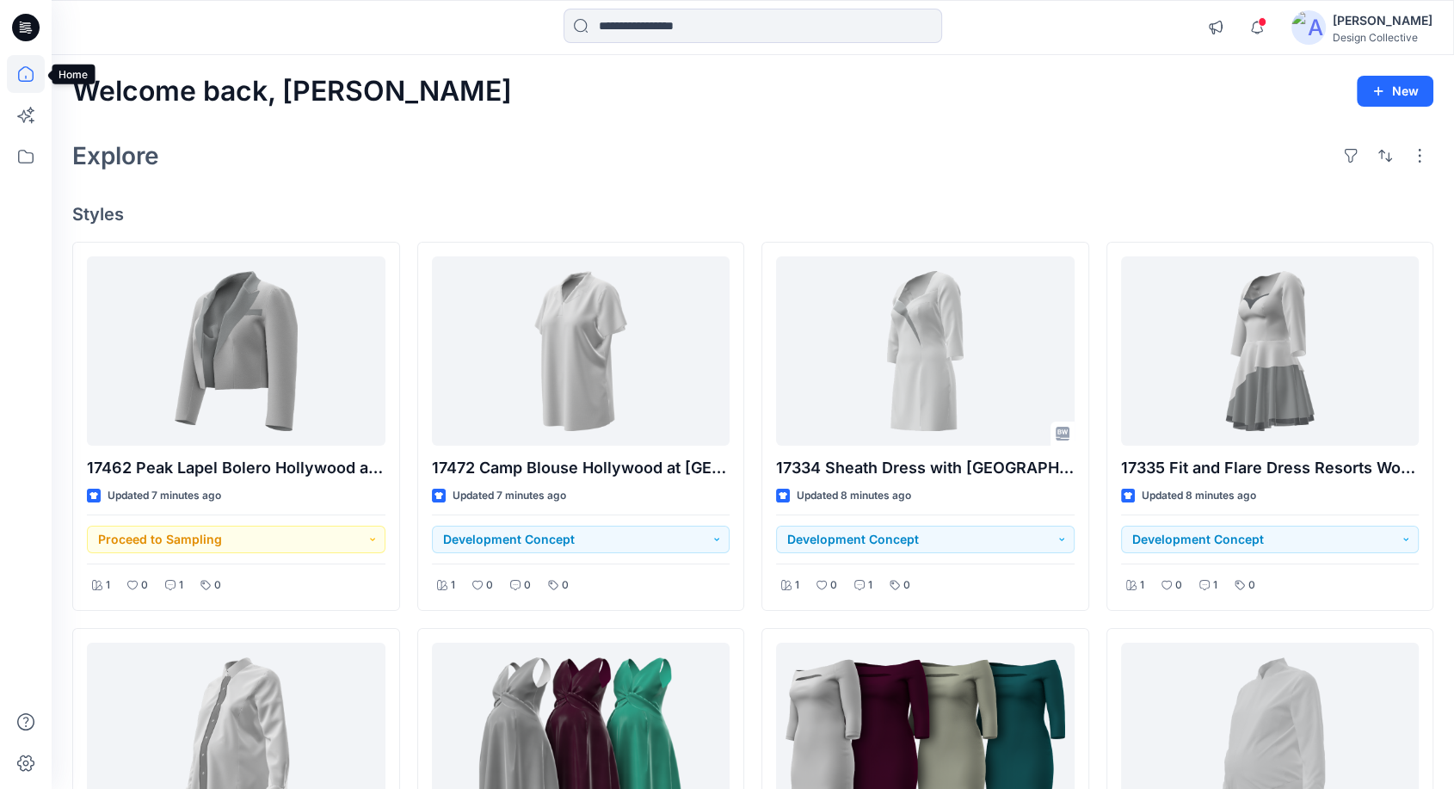
click at [24, 73] on icon at bounding box center [26, 74] width 38 height 38
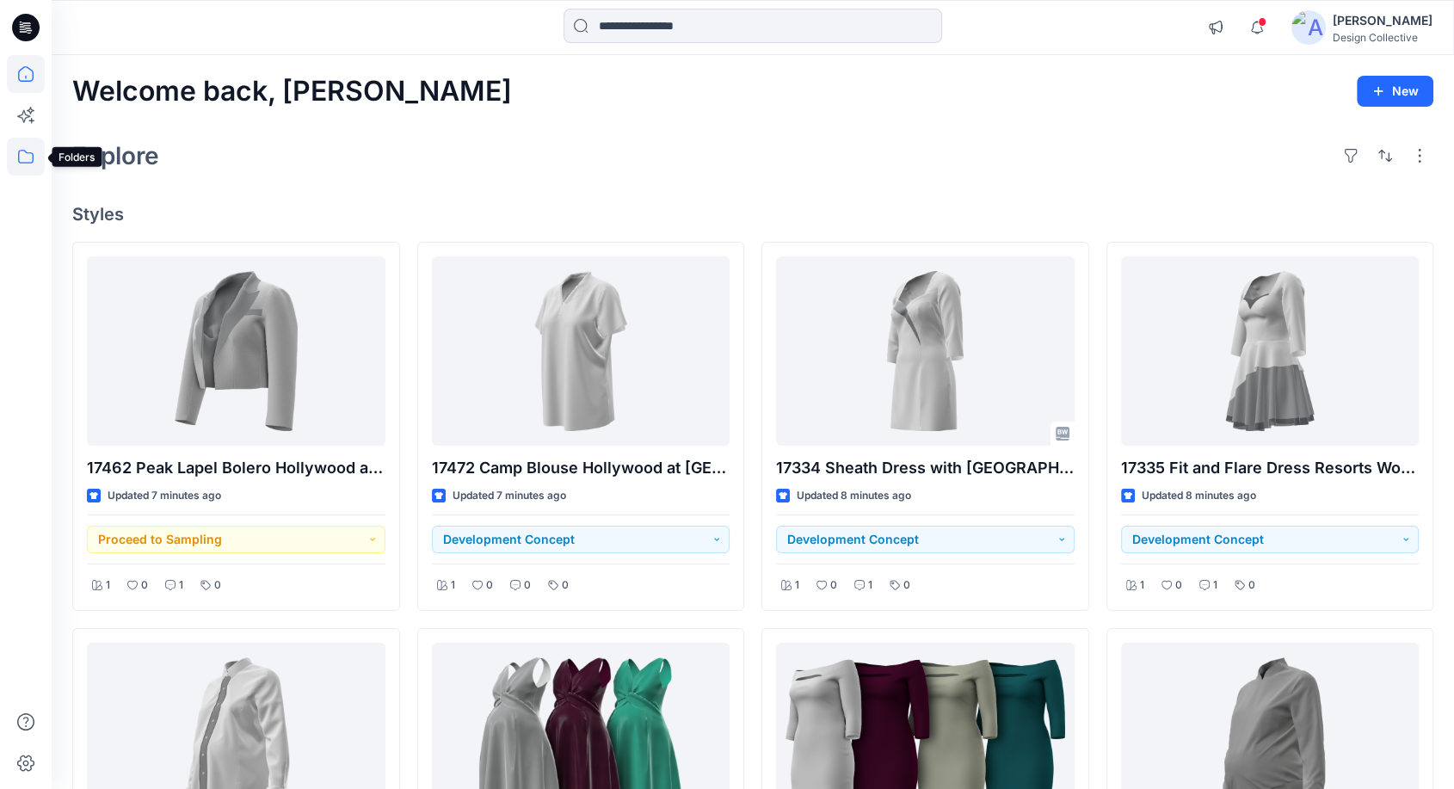
click at [16, 159] on icon at bounding box center [26, 157] width 38 height 38
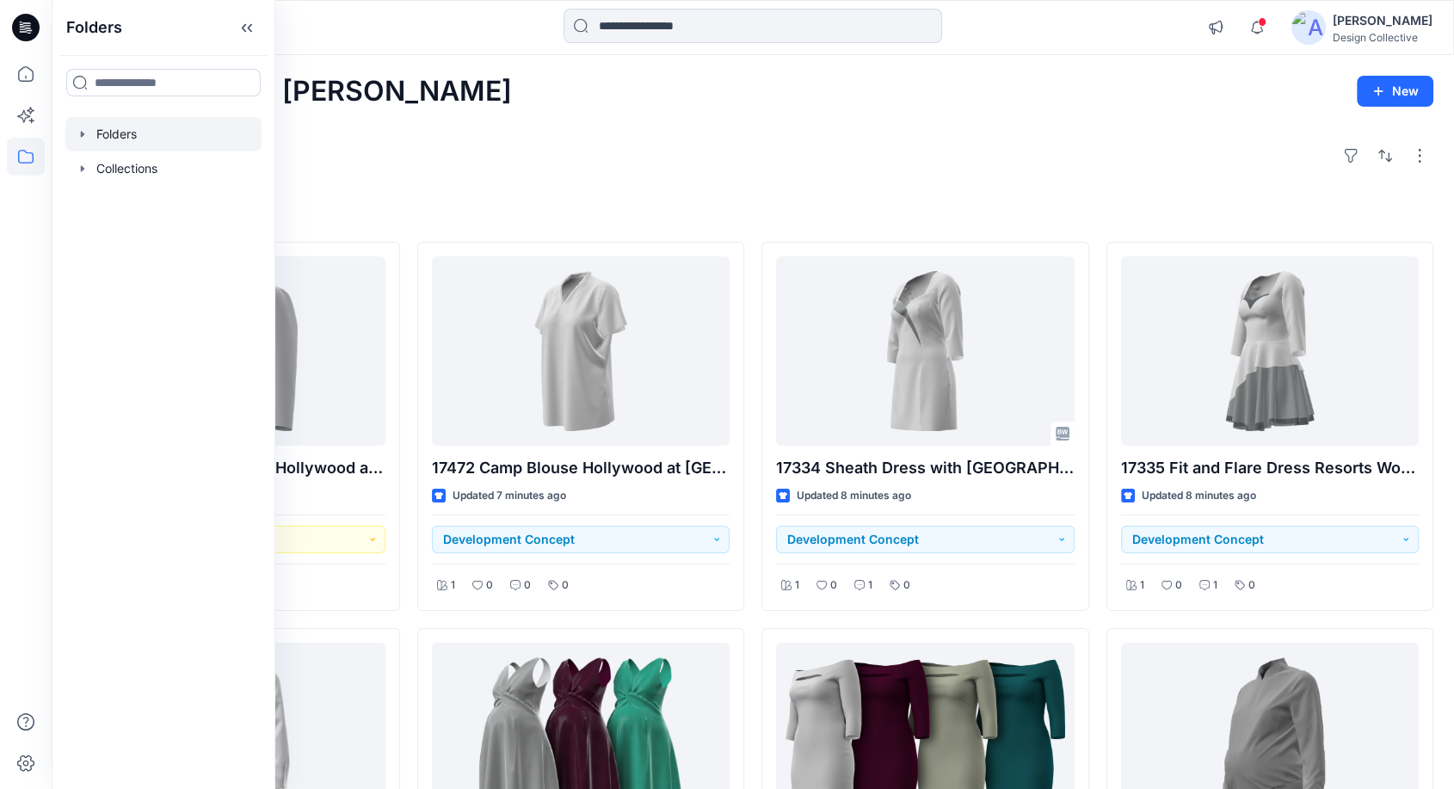
click at [79, 129] on icon "button" at bounding box center [83, 134] width 14 height 14
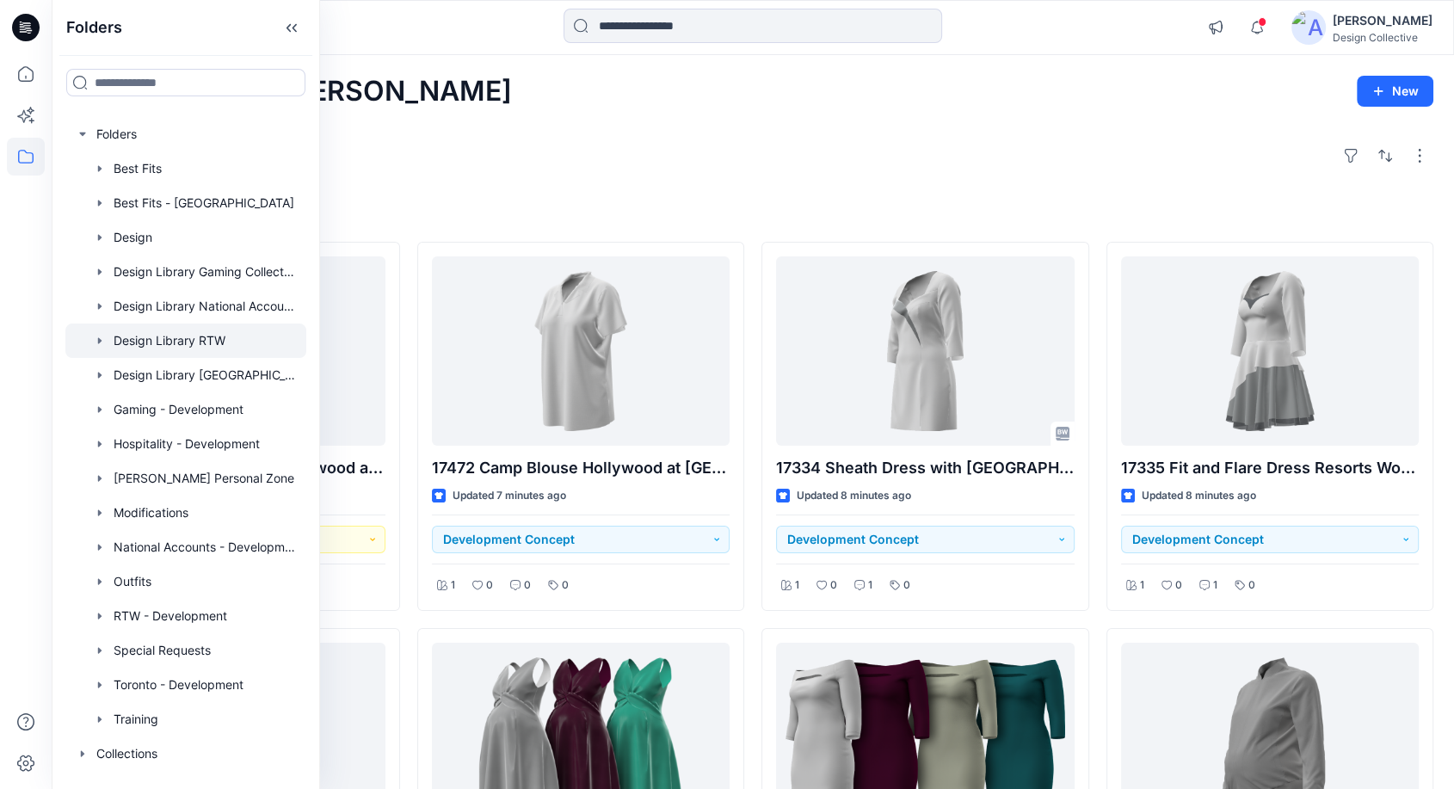
click at [220, 338] on div at bounding box center [185, 341] width 241 height 34
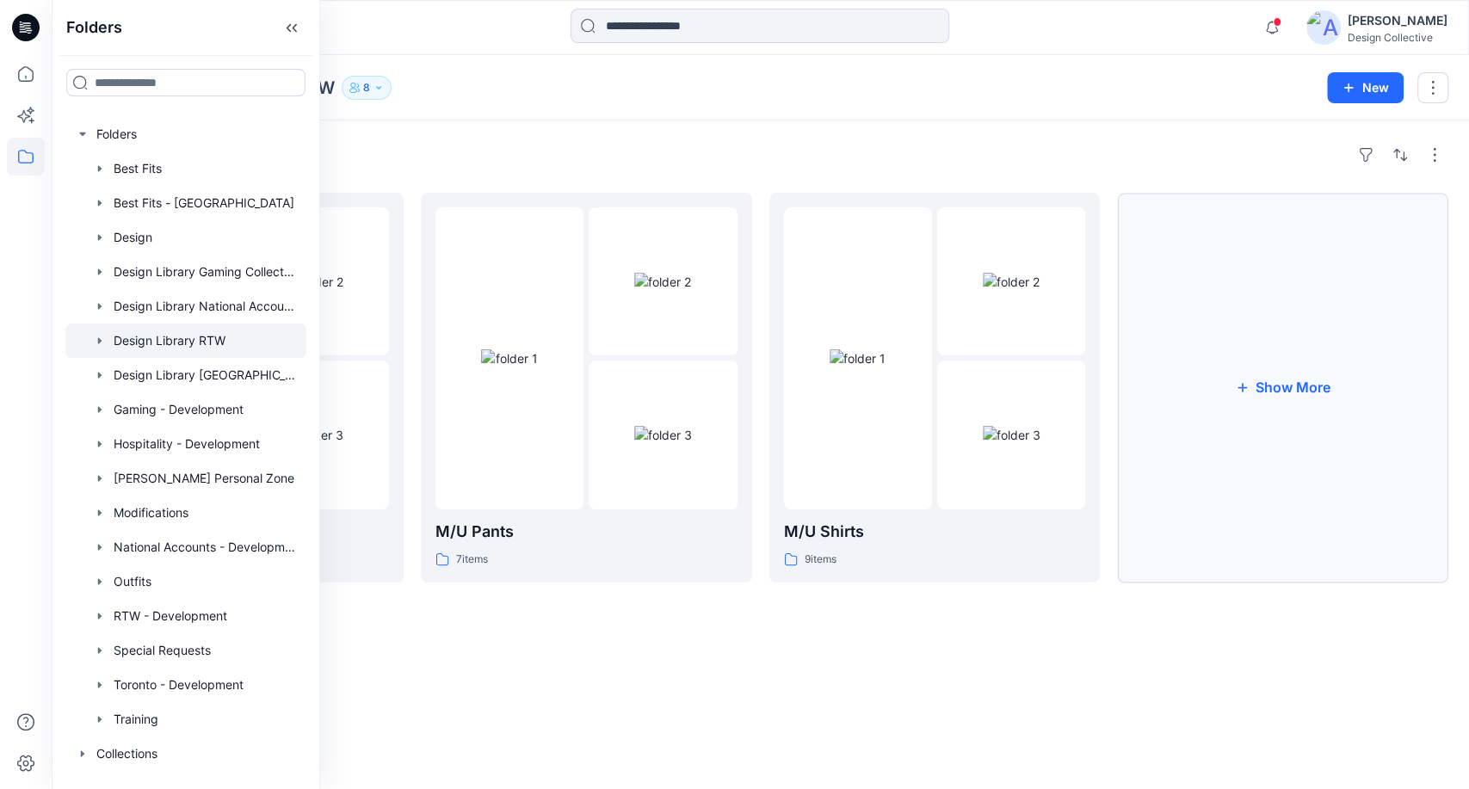
click at [1326, 410] on button "Show More" at bounding box center [1282, 388] width 331 height 390
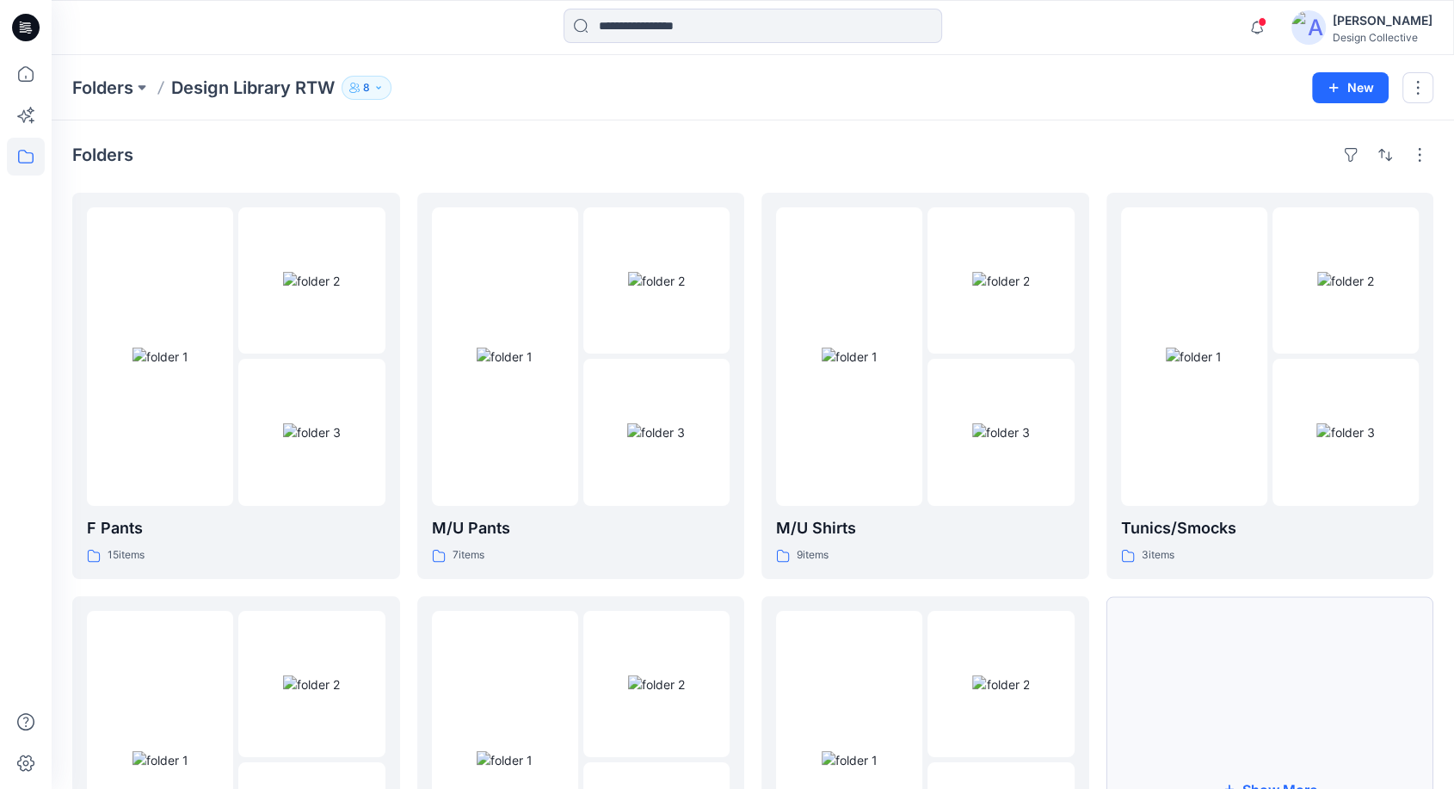
click at [1247, 643] on button "Show More" at bounding box center [1271, 789] width 328 height 386
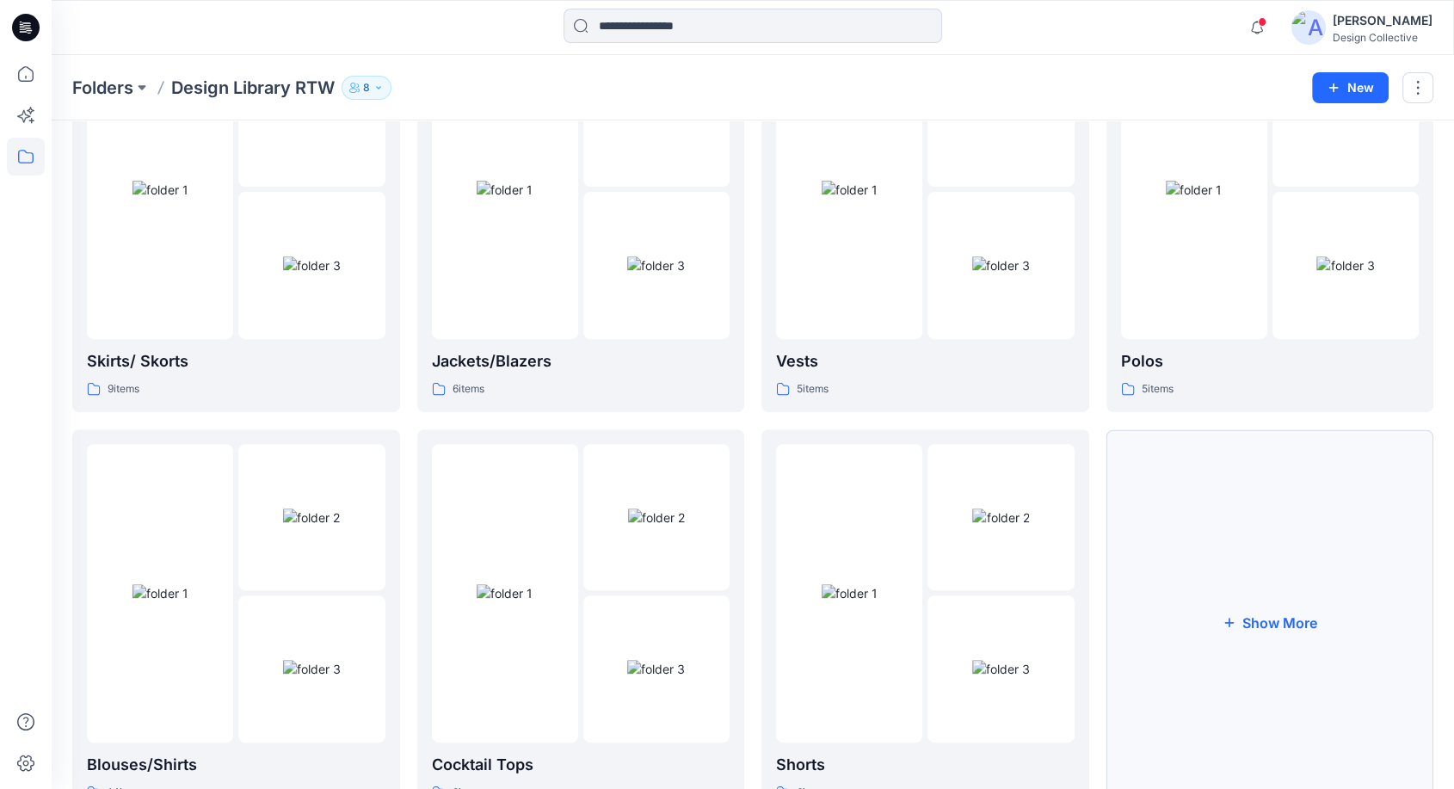
scroll to position [573, 0]
click at [1299, 618] on button "Show More" at bounding box center [1271, 620] width 328 height 386
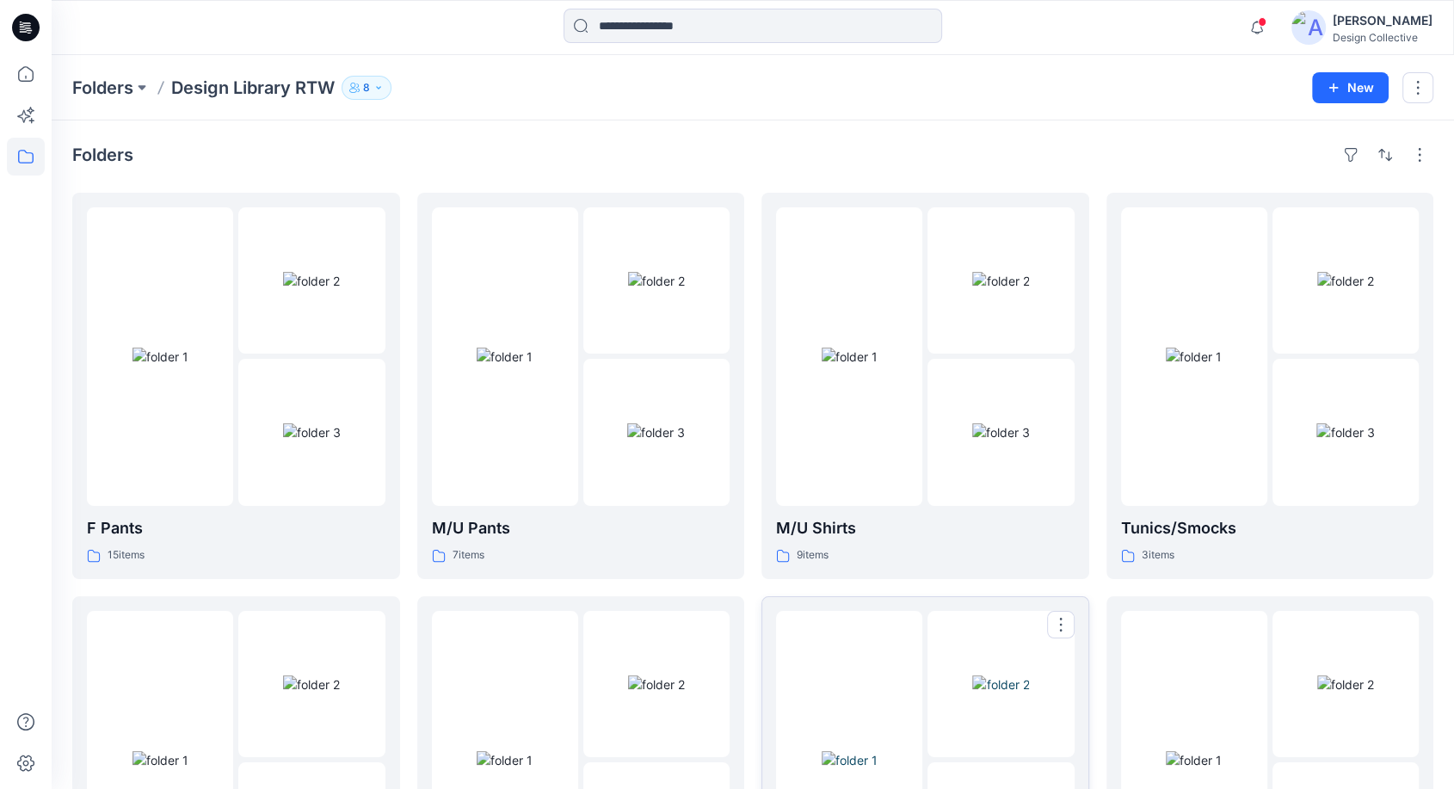
scroll to position [0, 0]
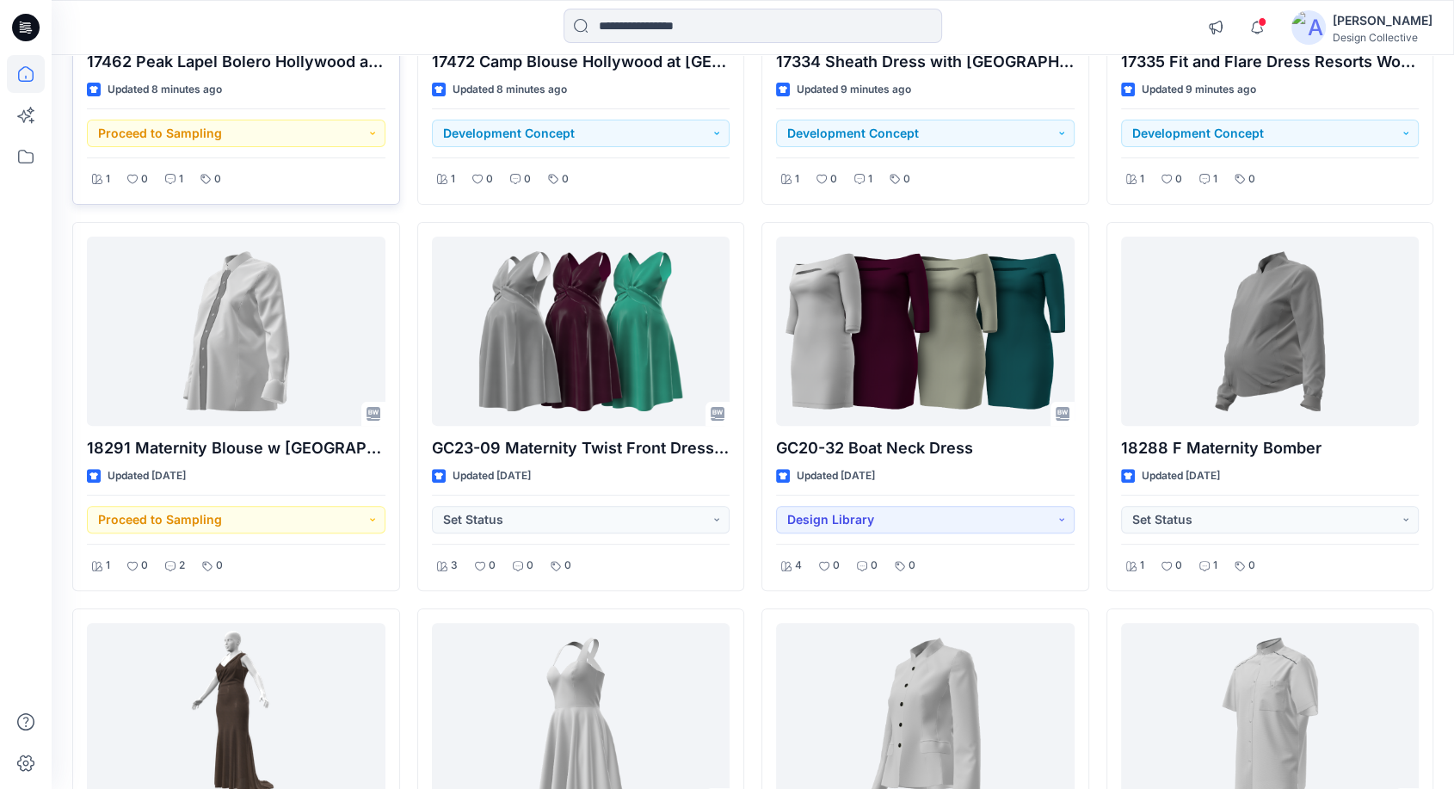
scroll to position [446, 0]
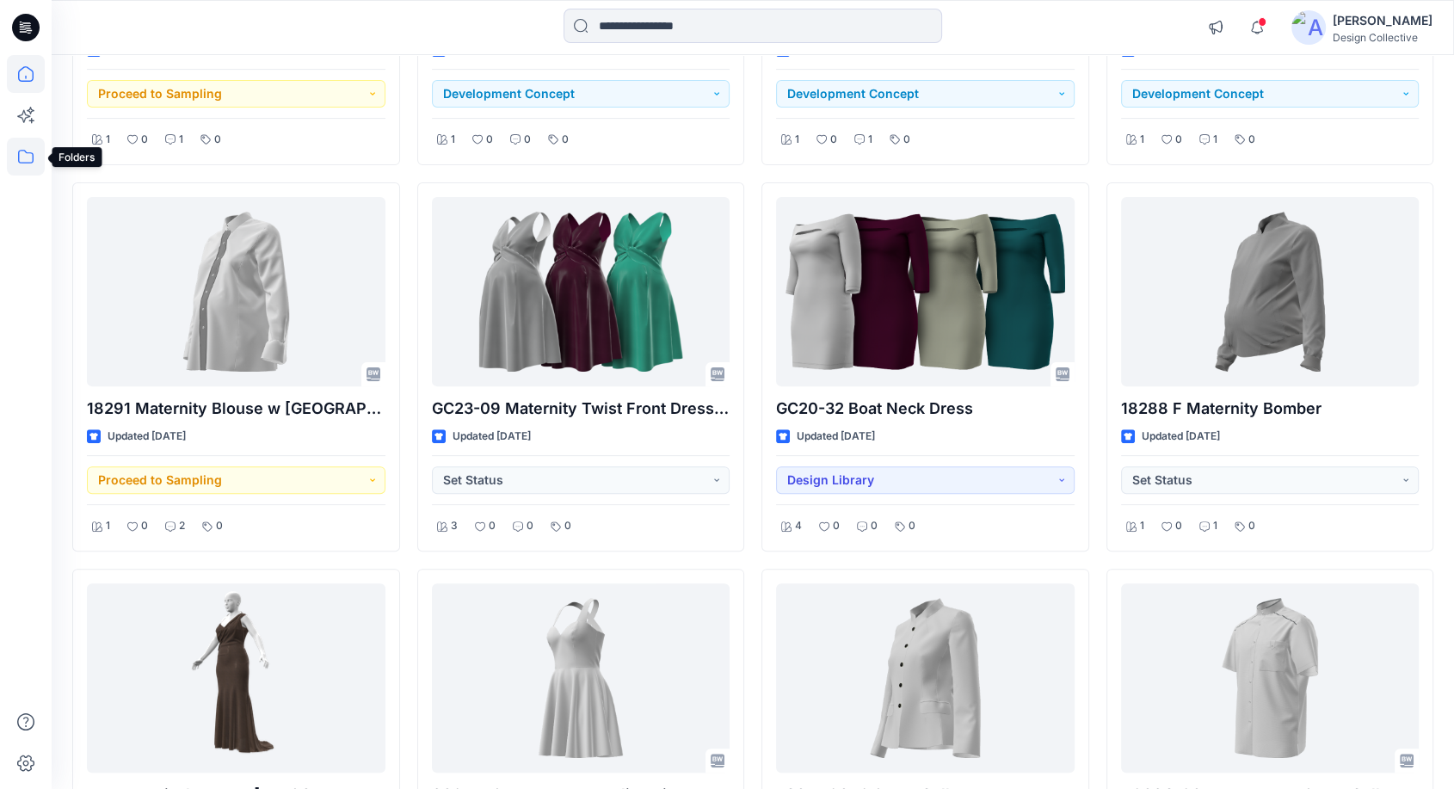
click at [34, 165] on icon at bounding box center [26, 157] width 38 height 38
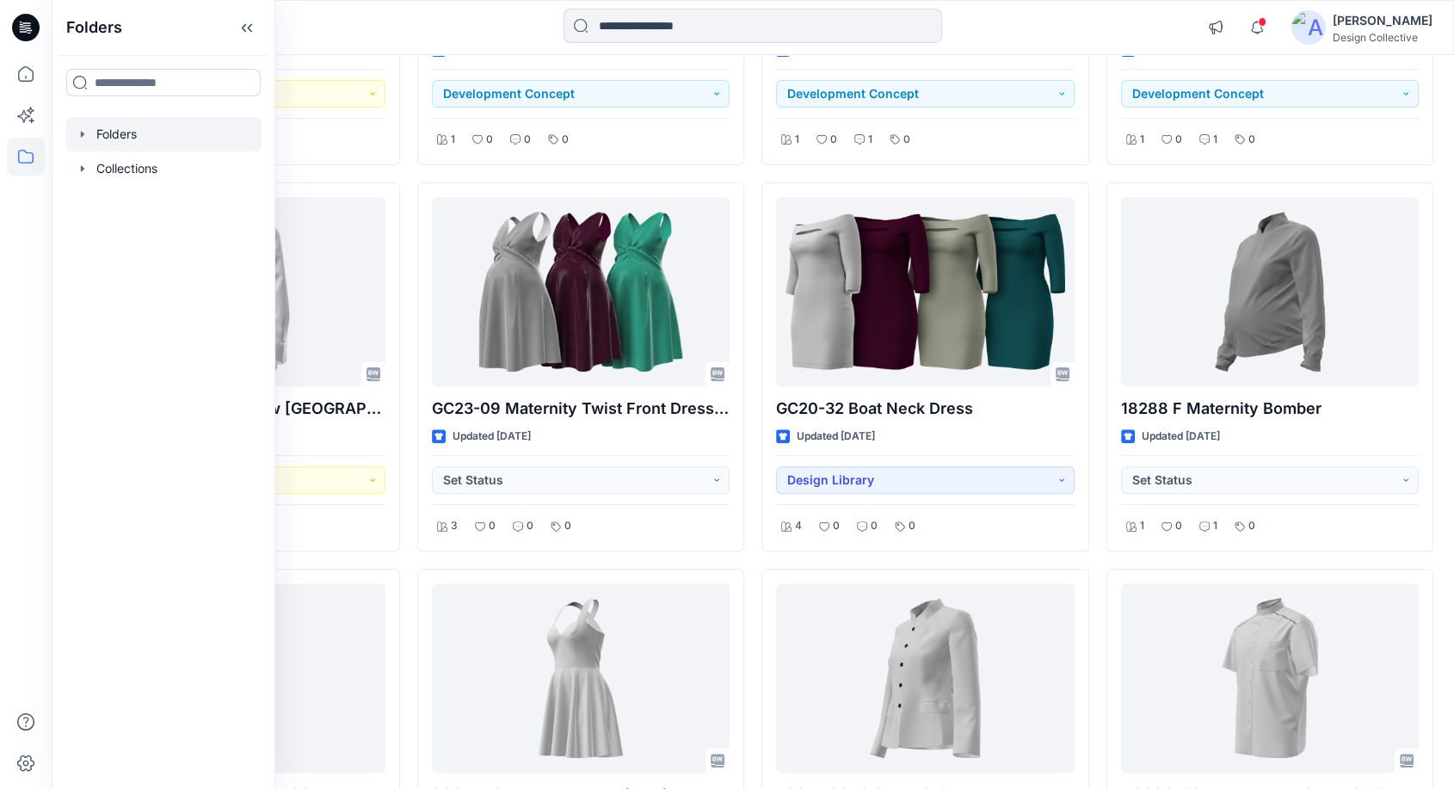
drag, startPoint x: 75, startPoint y: 170, endPoint x: 82, endPoint y: 141, distance: 29.2
click at [82, 143] on div "Folders Collections" at bounding box center [163, 151] width 196 height 69
click at [82, 127] on icon "button" at bounding box center [83, 134] width 14 height 14
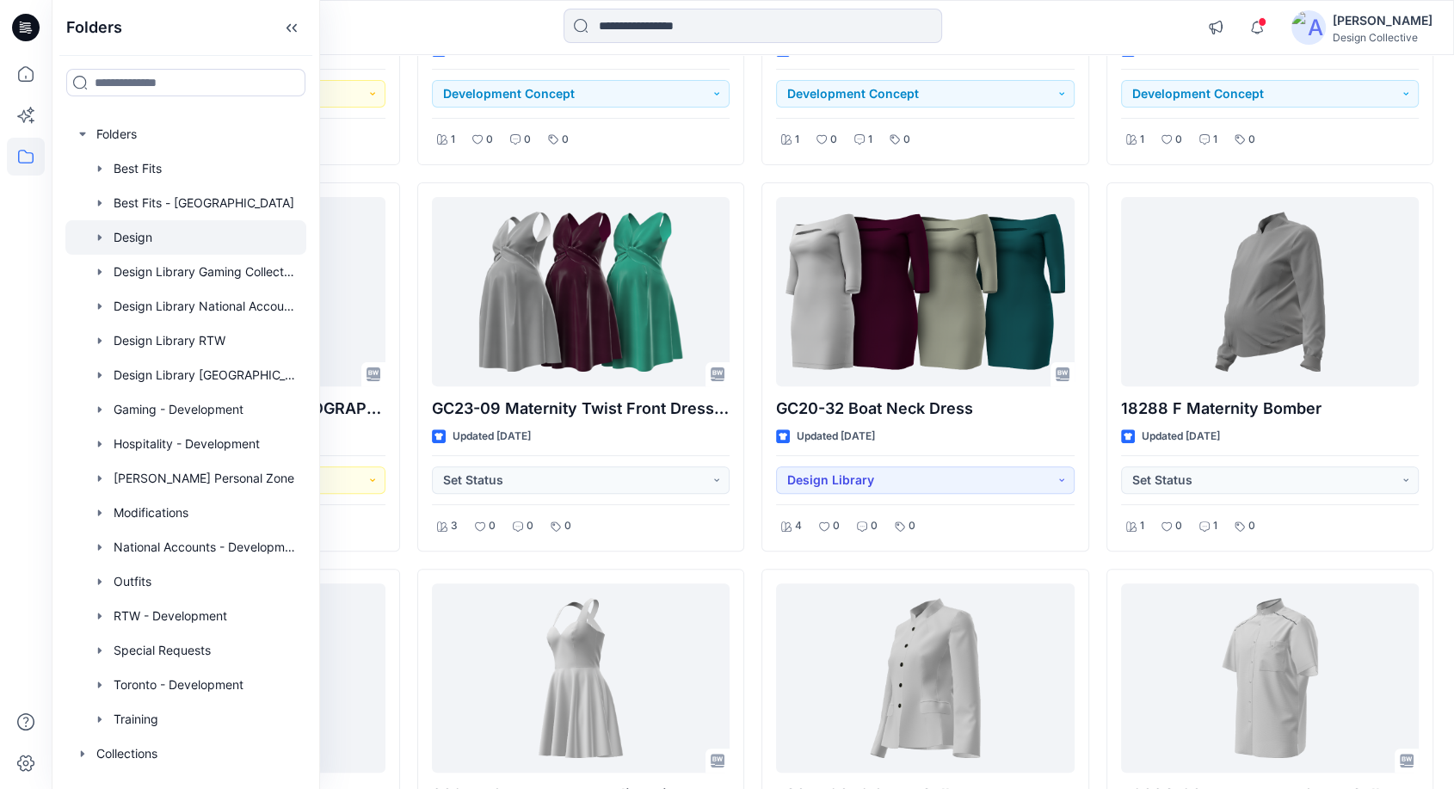
click at [96, 235] on icon "button" at bounding box center [100, 238] width 14 height 14
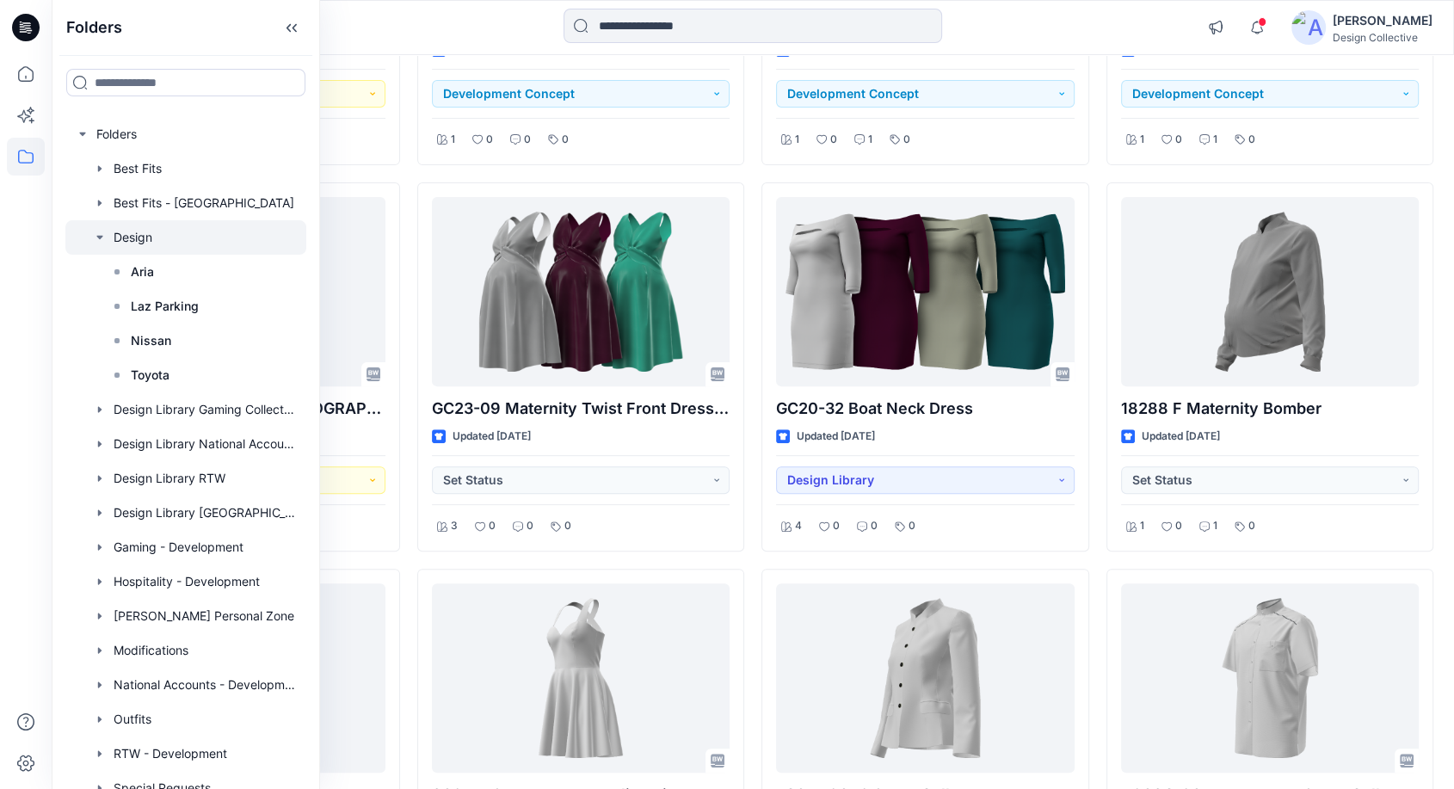
click at [118, 237] on div at bounding box center [185, 237] width 241 height 34
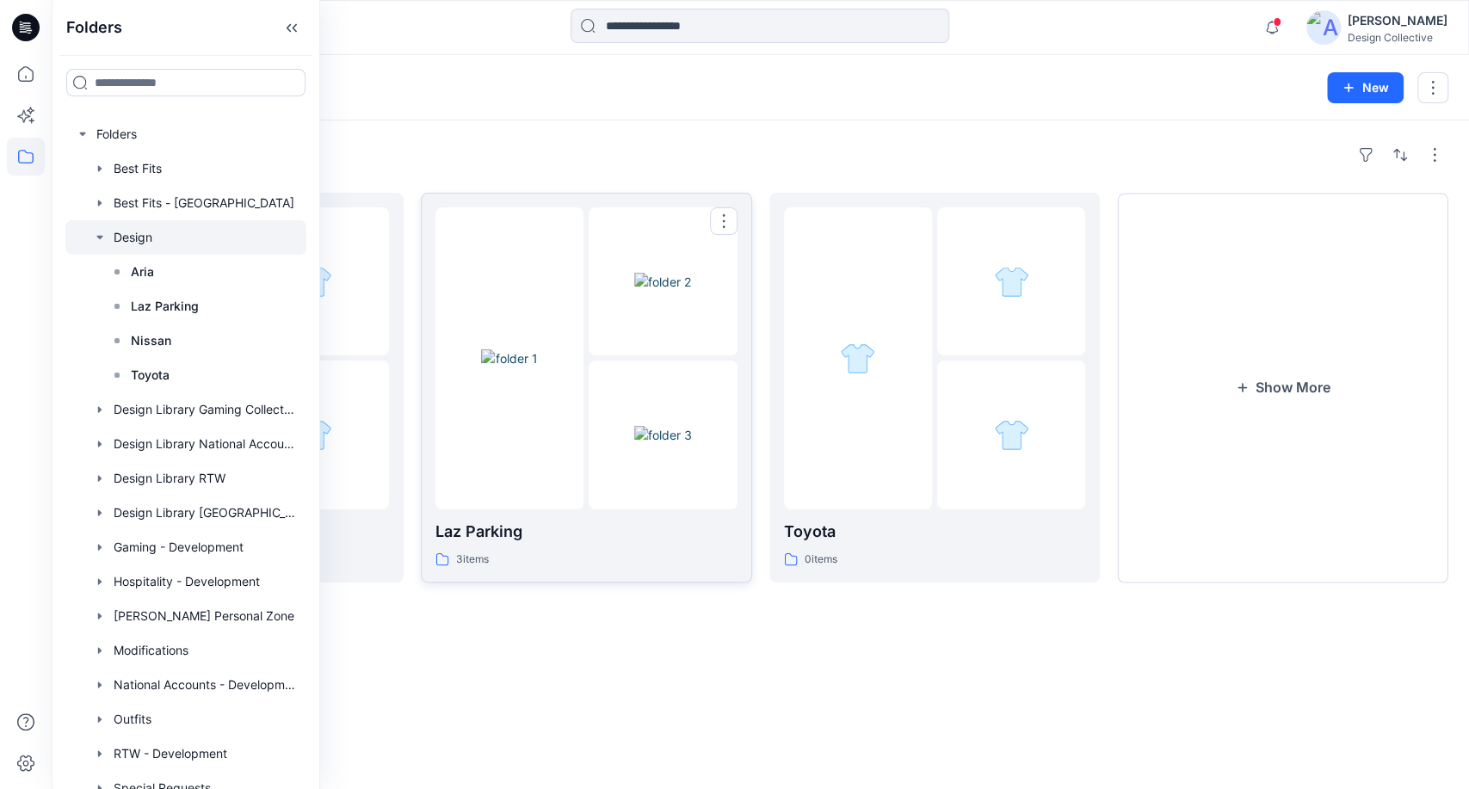
click at [621, 552] on div "3 items" at bounding box center [586, 560] width 302 height 18
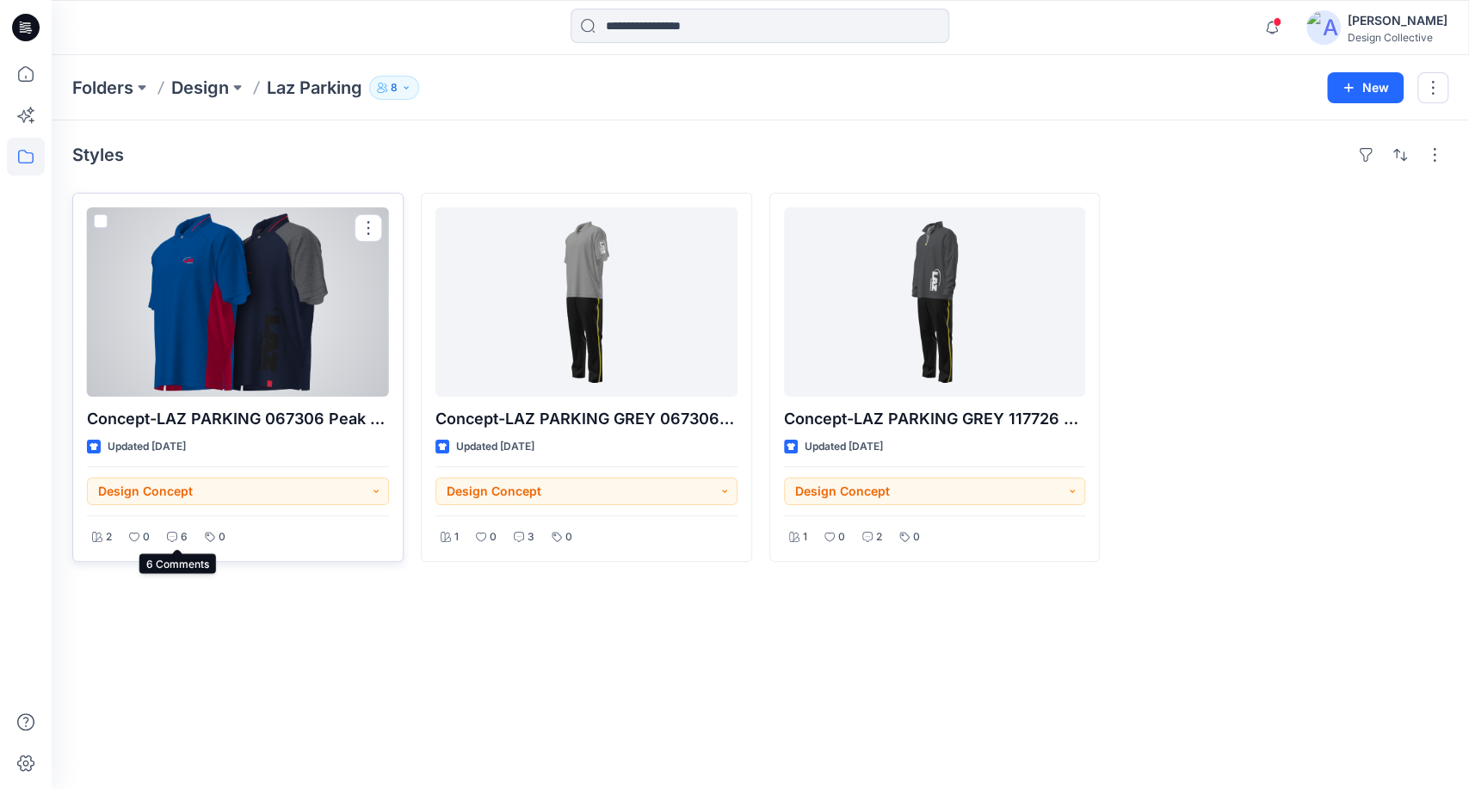
click at [170, 534] on icon at bounding box center [172, 537] width 10 height 10
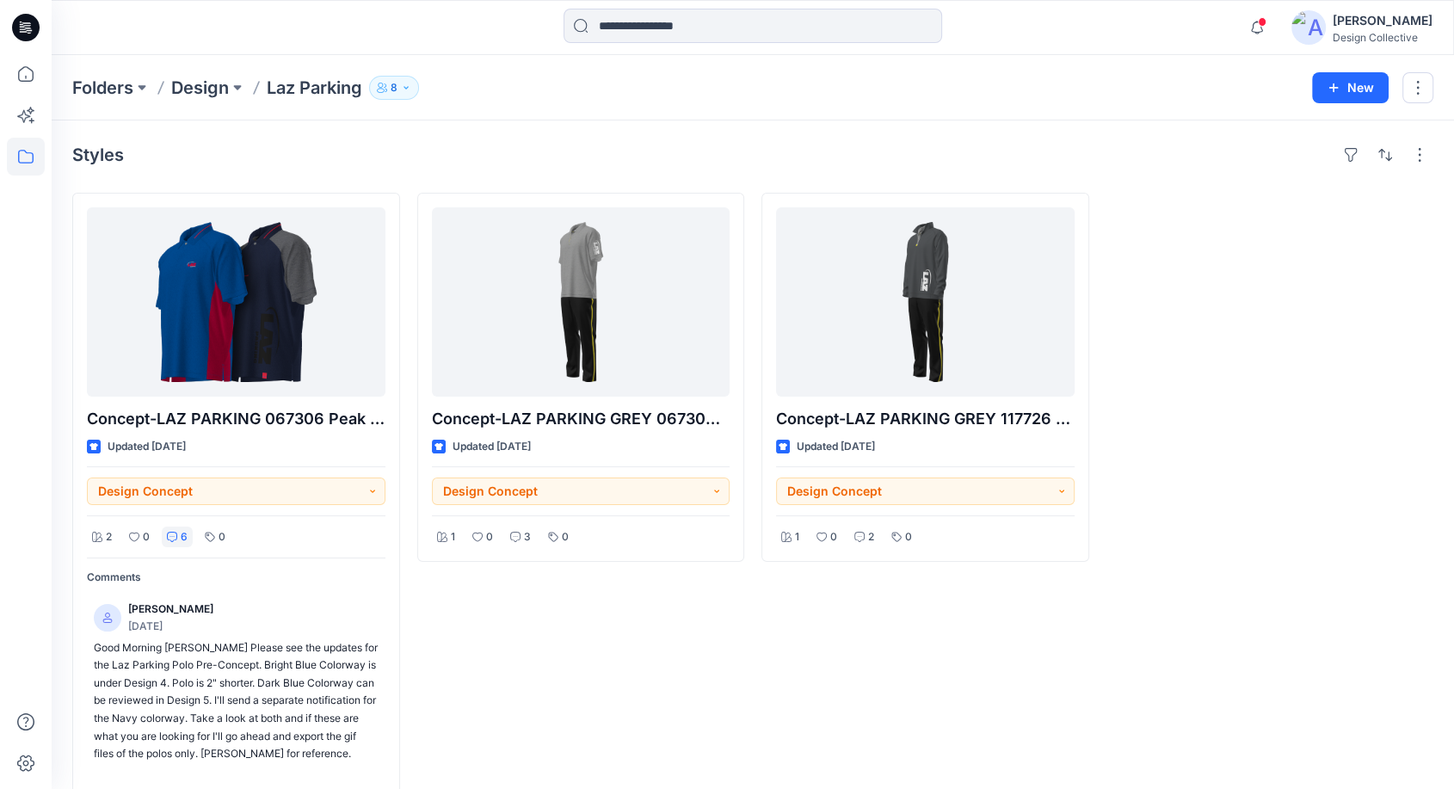
click at [562, 630] on div "Concept-LAZ PARKING GREY 067306 Peak Performance Polo and Pant Updated 3 months…" at bounding box center [581, 495] width 328 height 605
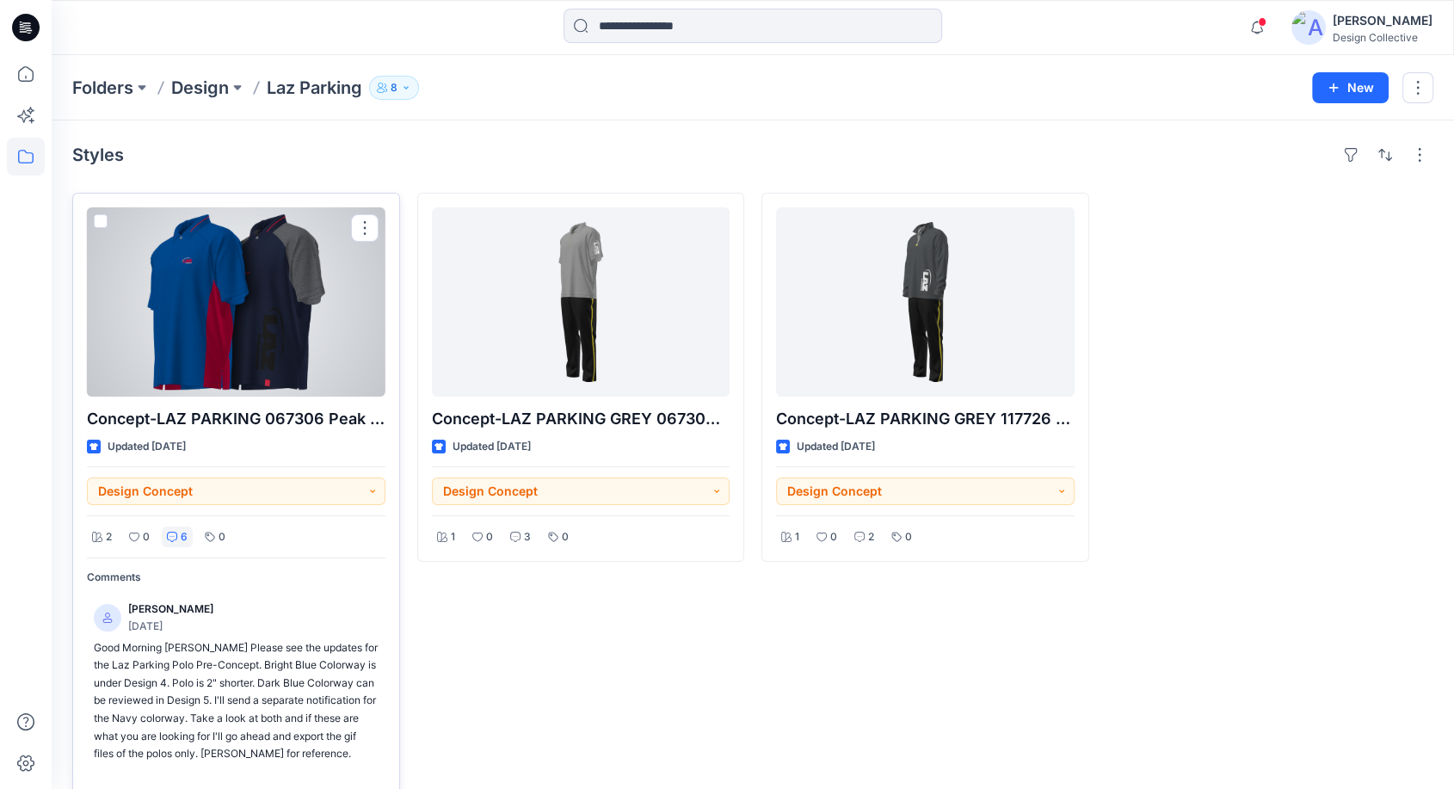
click at [188, 266] on div at bounding box center [236, 301] width 299 height 189
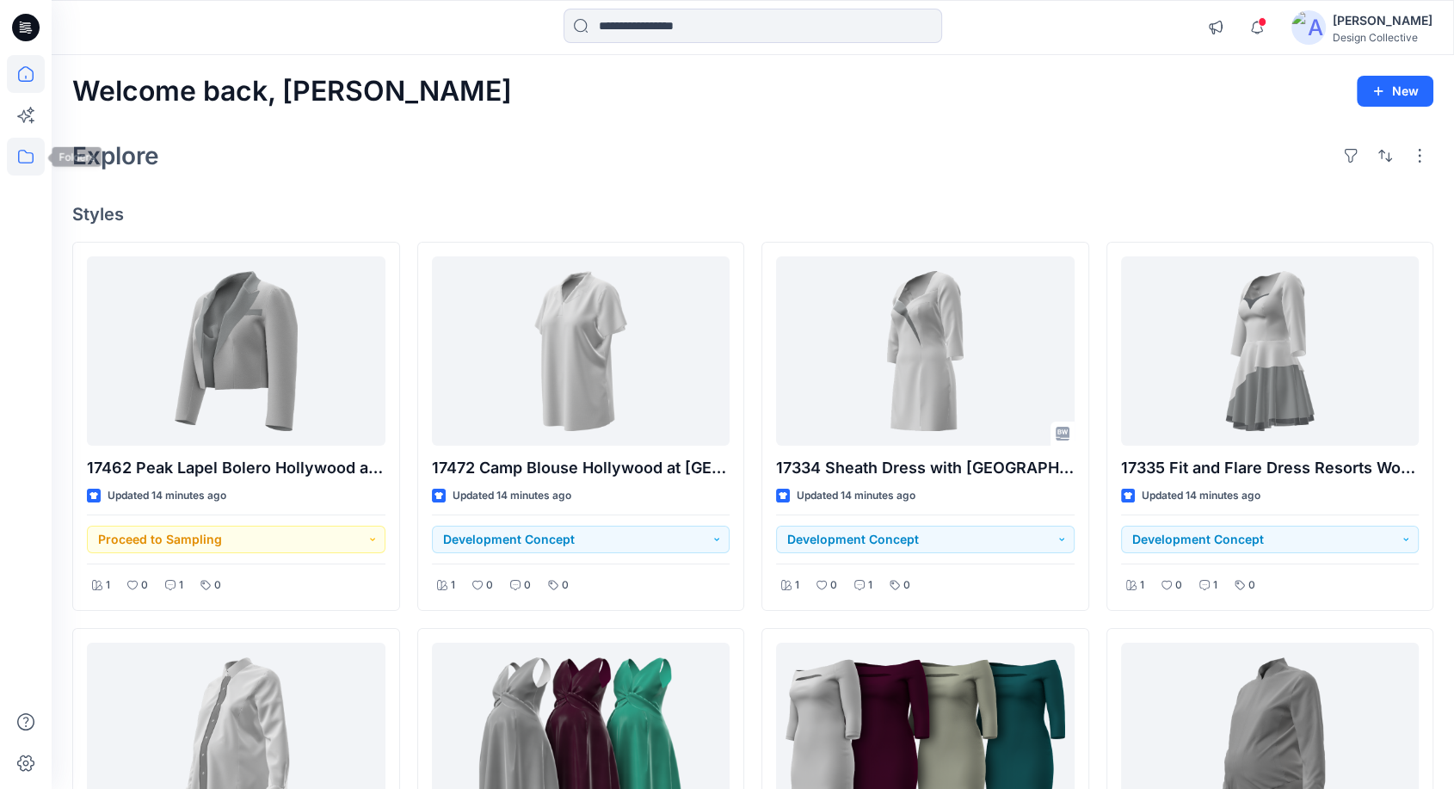
click at [26, 154] on icon at bounding box center [26, 157] width 38 height 38
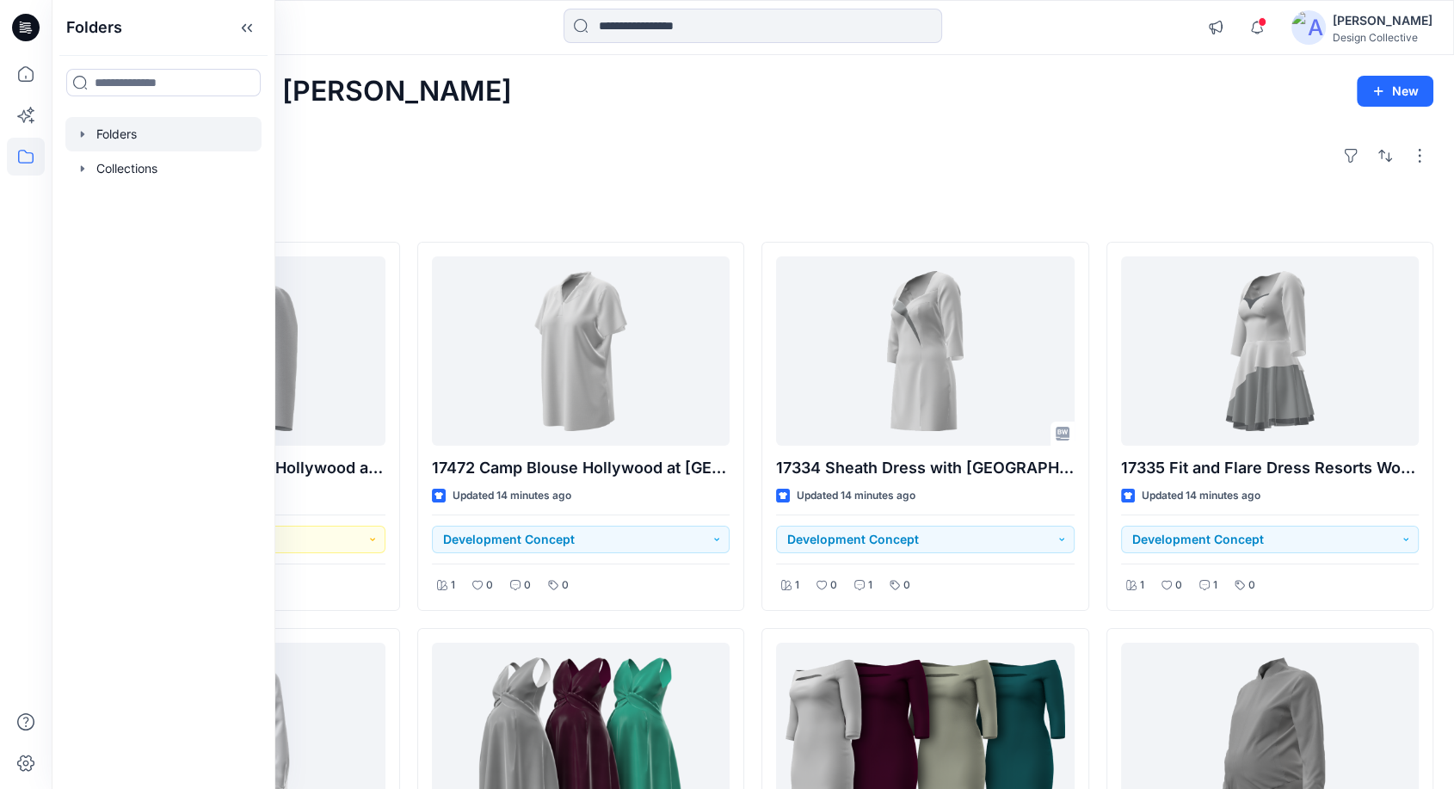
click at [89, 139] on div at bounding box center [163, 134] width 196 height 34
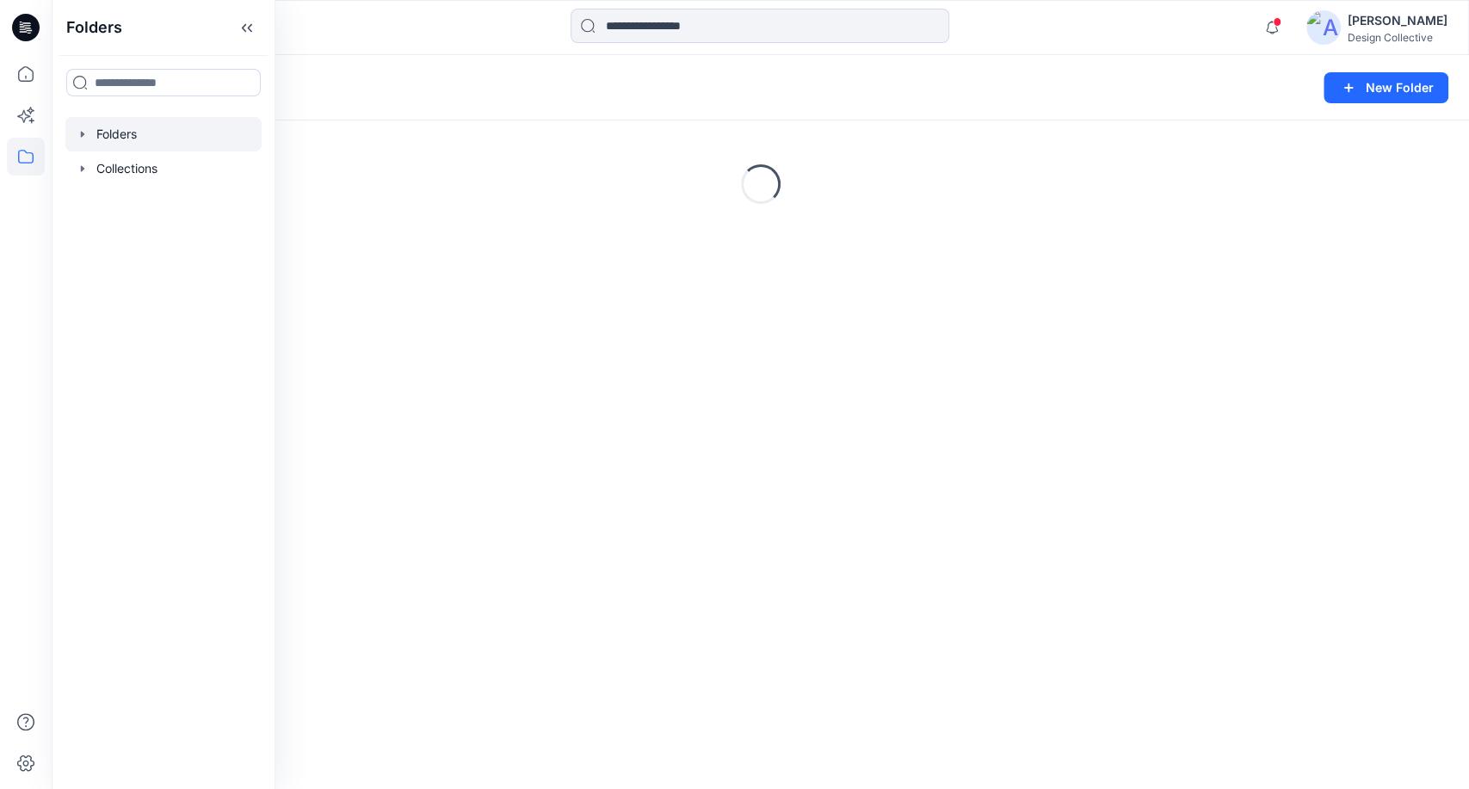
click at [83, 134] on icon "button" at bounding box center [83, 134] width 14 height 14
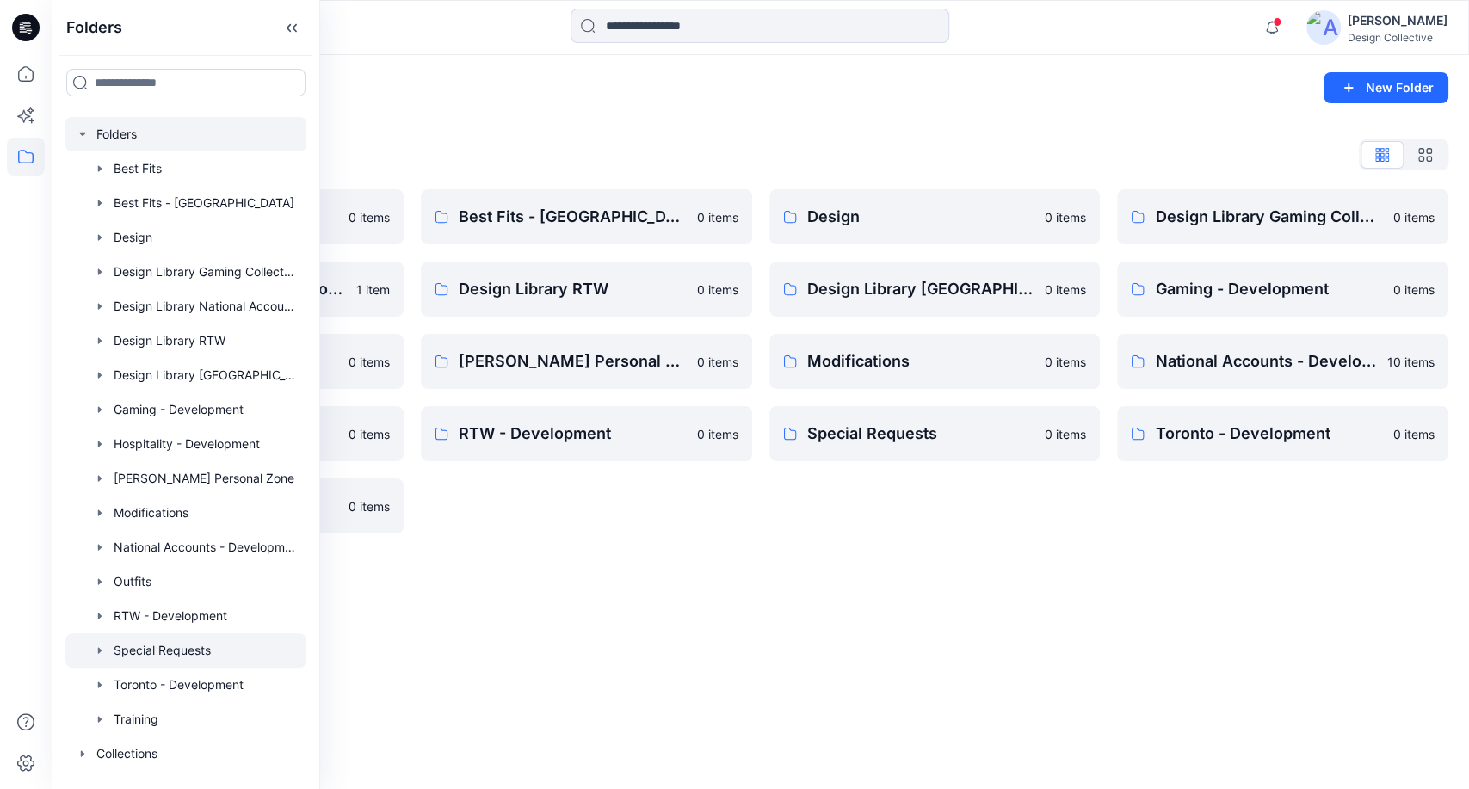
click at [89, 655] on div at bounding box center [185, 650] width 241 height 34
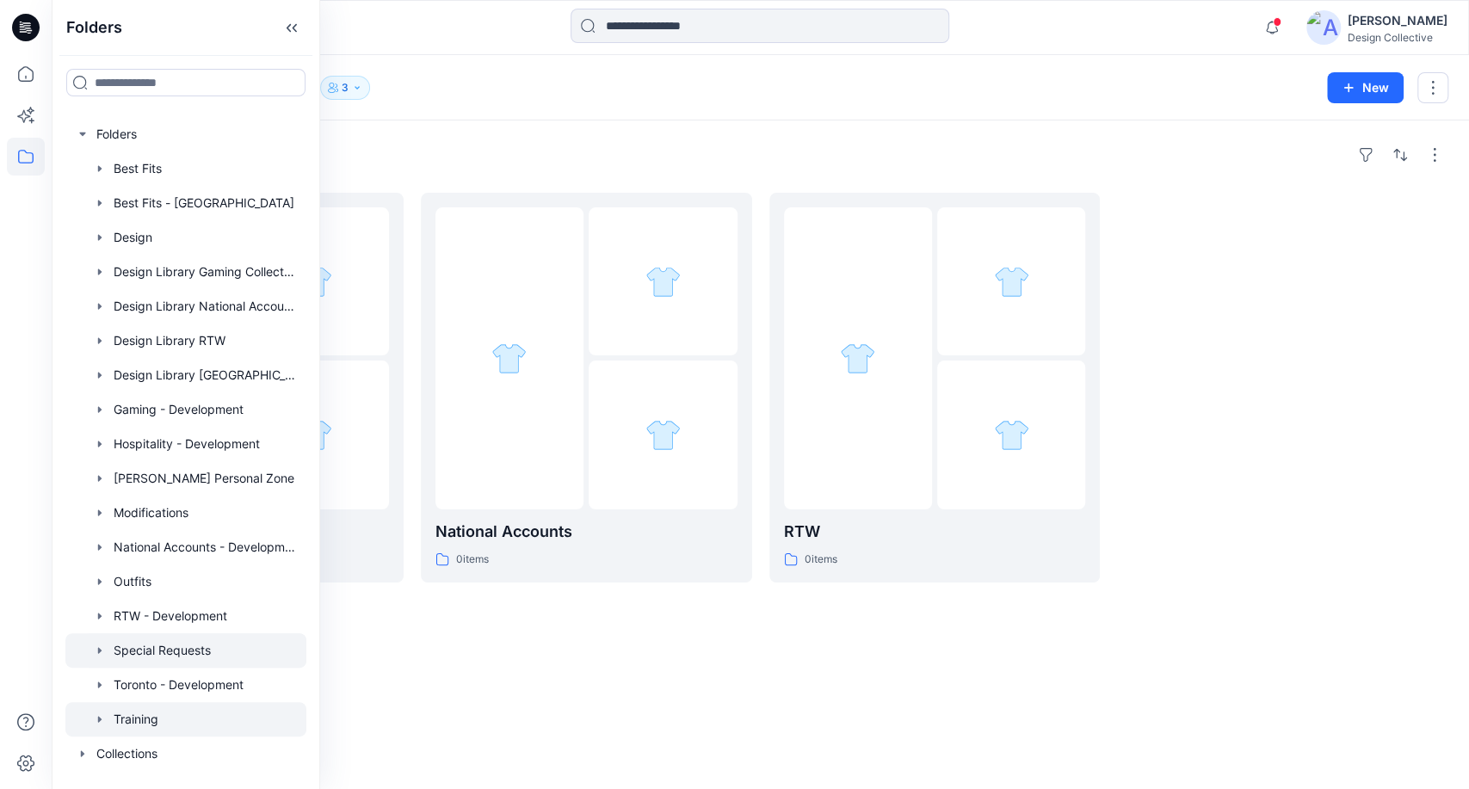
click at [144, 730] on div at bounding box center [185, 719] width 241 height 34
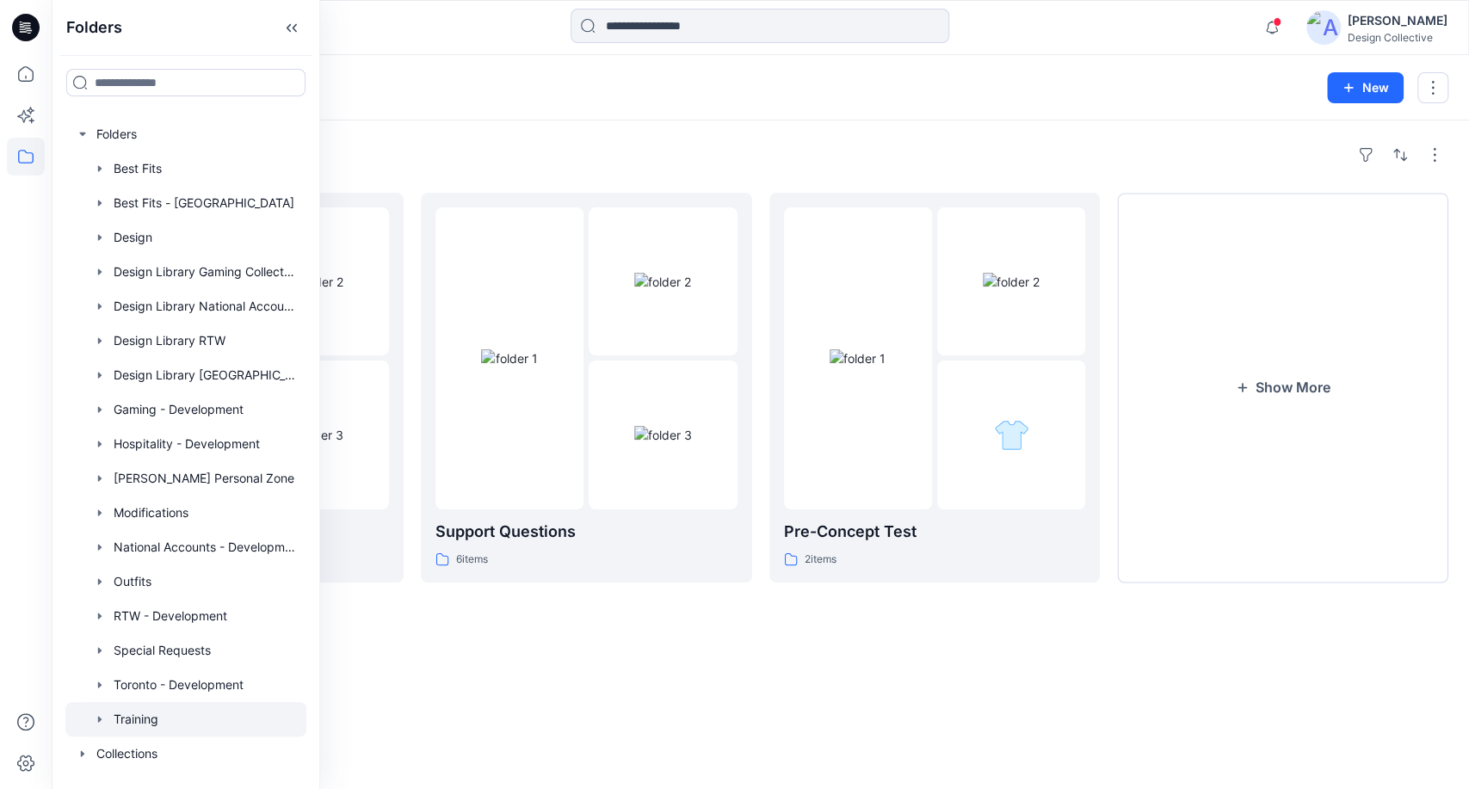
click at [905, 107] on div "Folders Training 9 New" at bounding box center [760, 87] width 1417 height 65
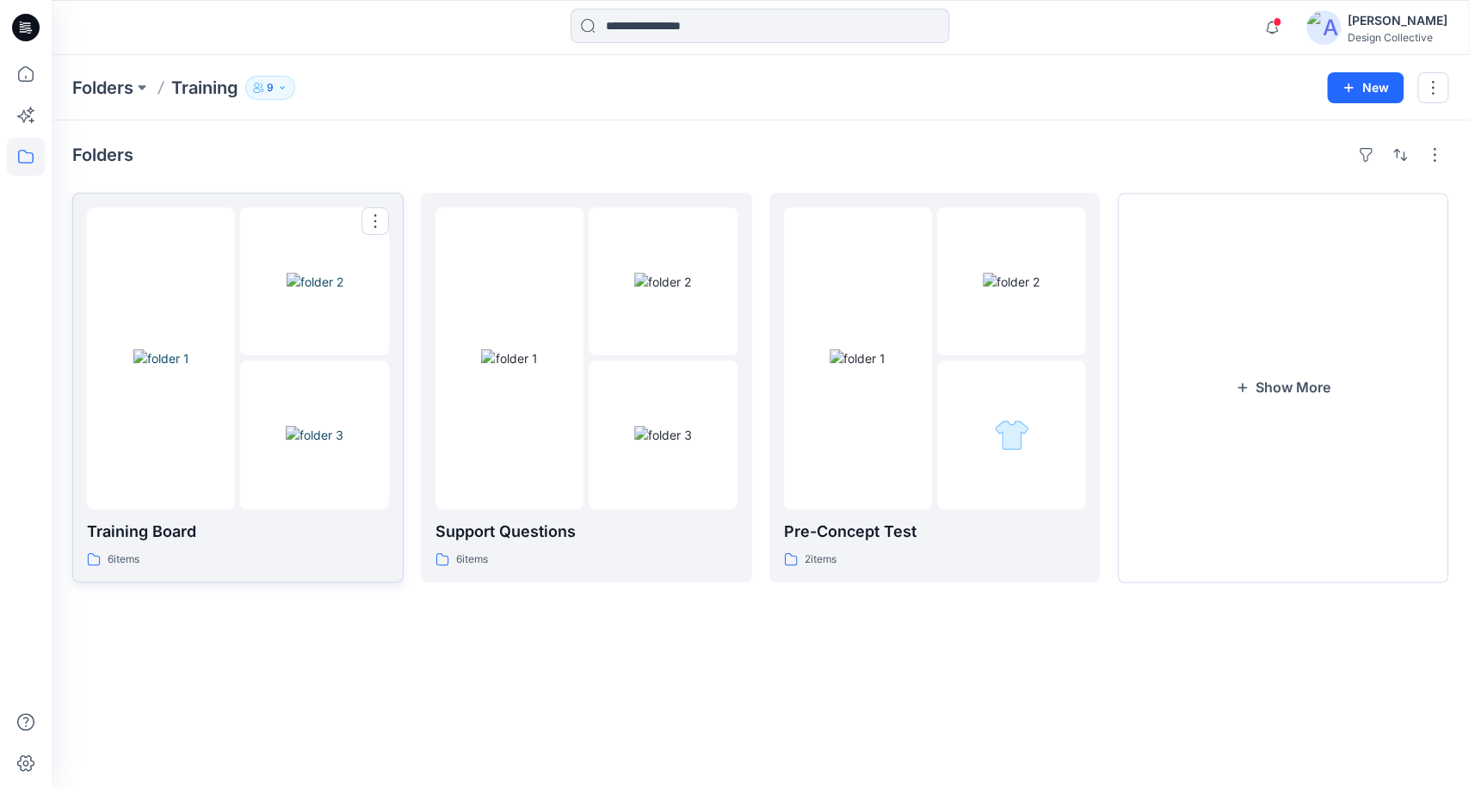
click at [321, 546] on div "Training Board 6 items" at bounding box center [238, 544] width 302 height 49
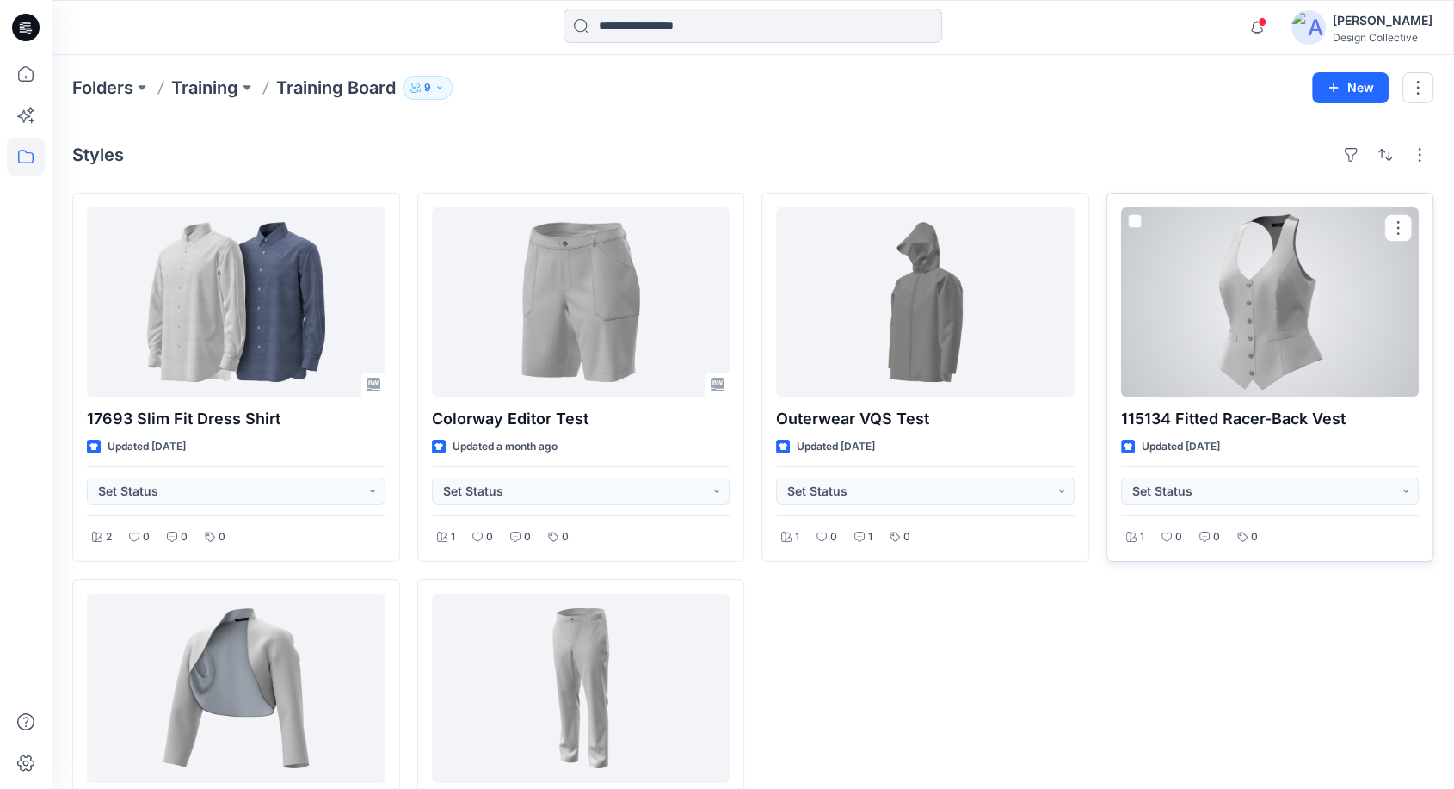
click at [1245, 306] on div at bounding box center [1270, 301] width 299 height 189
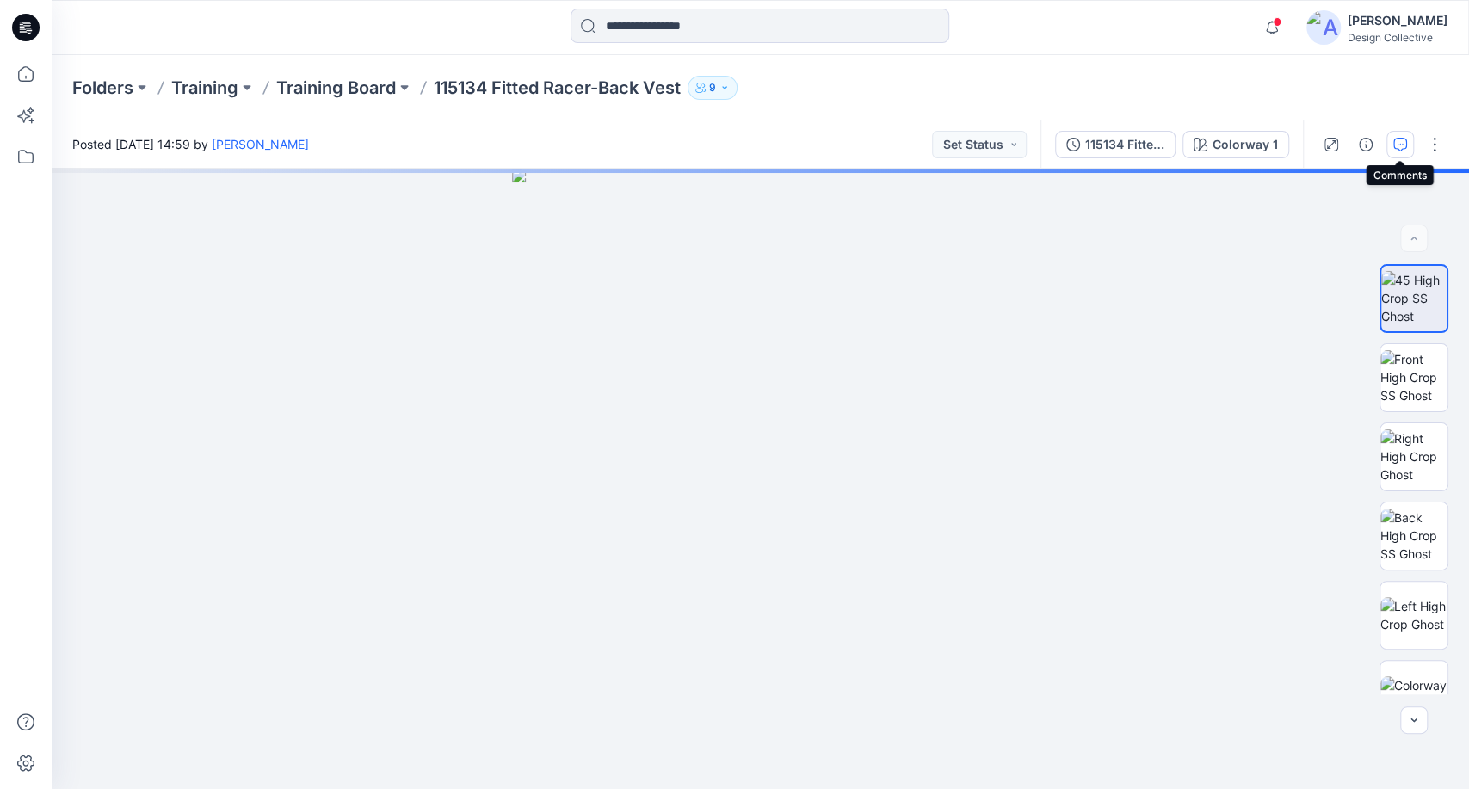
click at [1398, 151] on button "button" at bounding box center [1400, 145] width 28 height 28
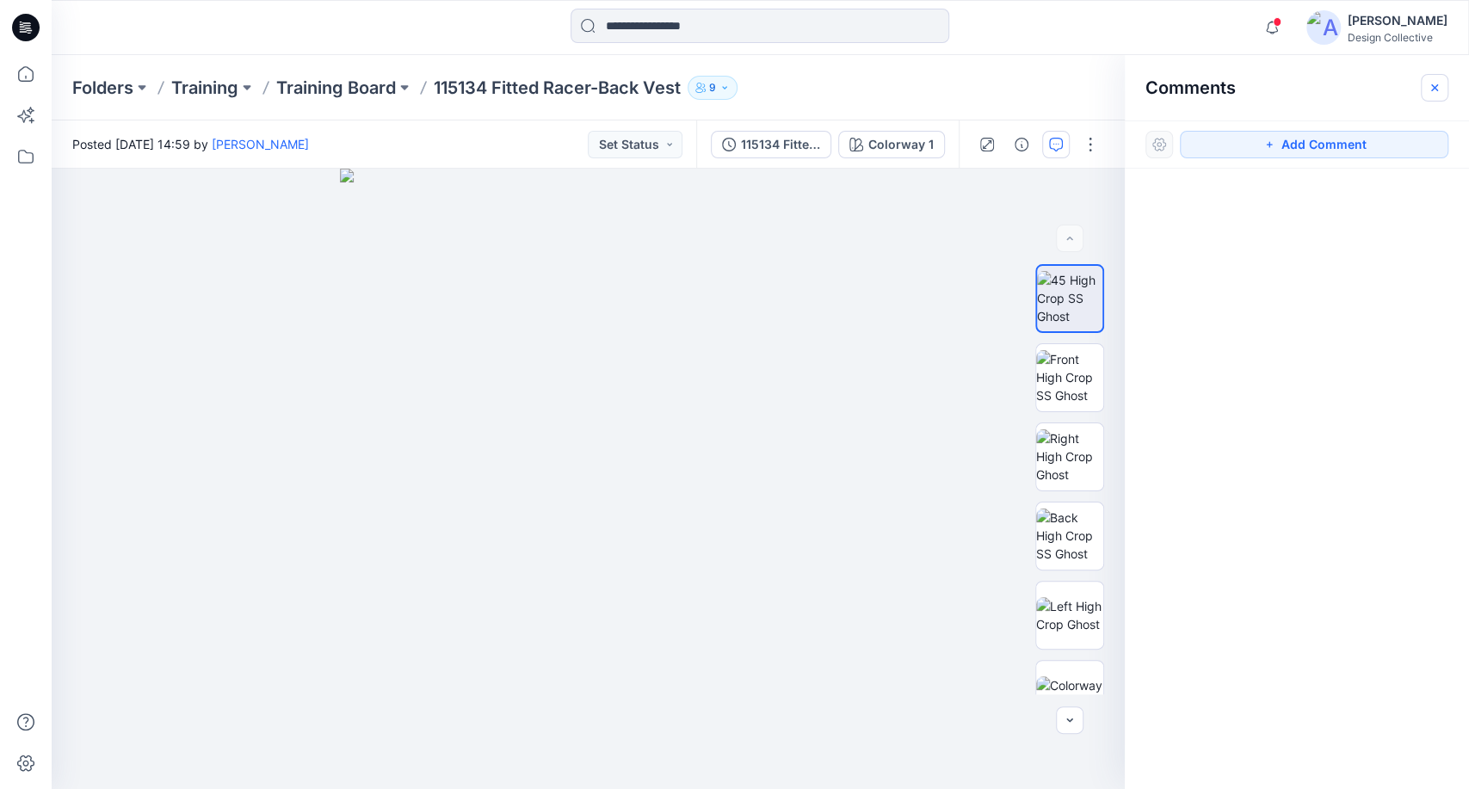
click at [1438, 90] on icon "button" at bounding box center [1435, 88] width 14 height 14
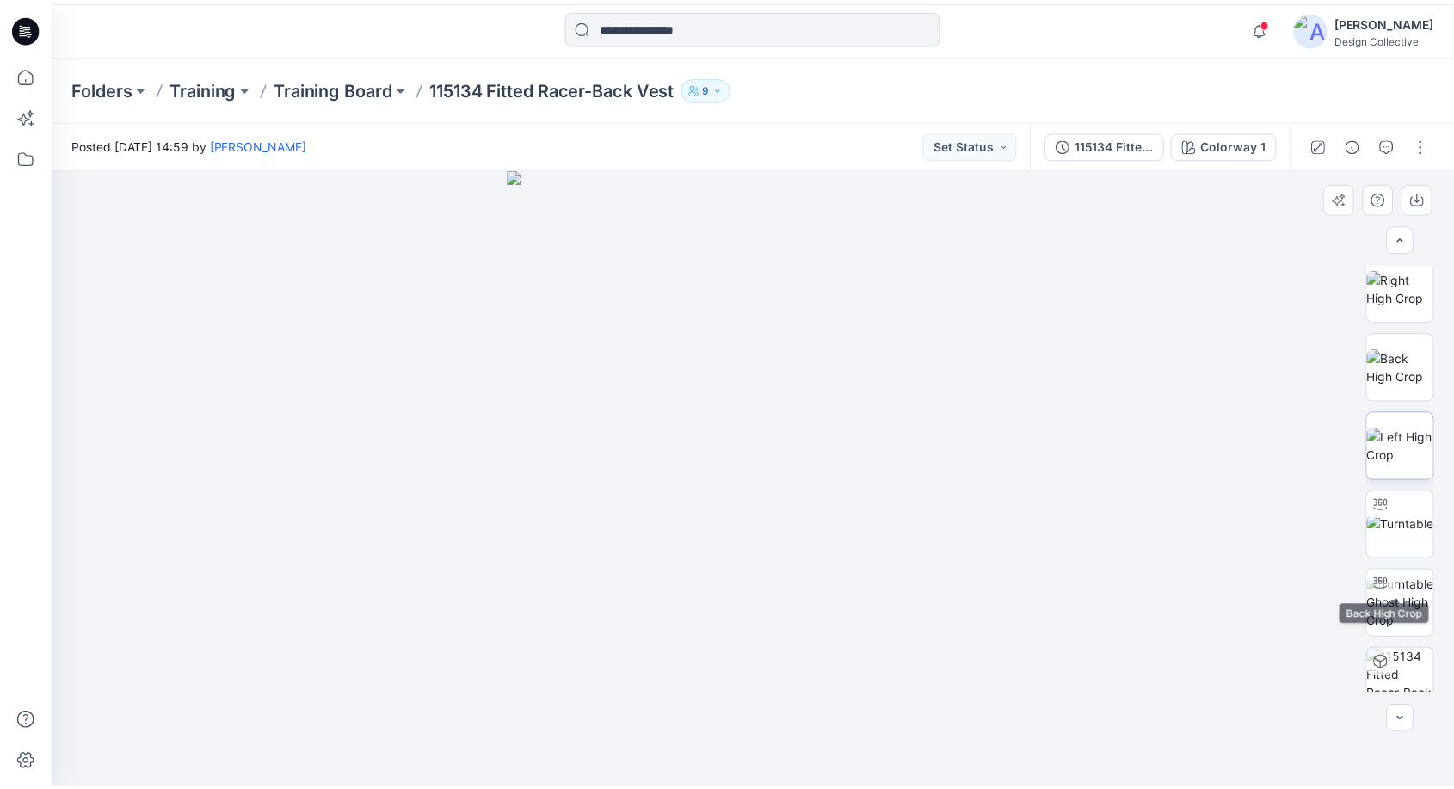
scroll to position [668, 0]
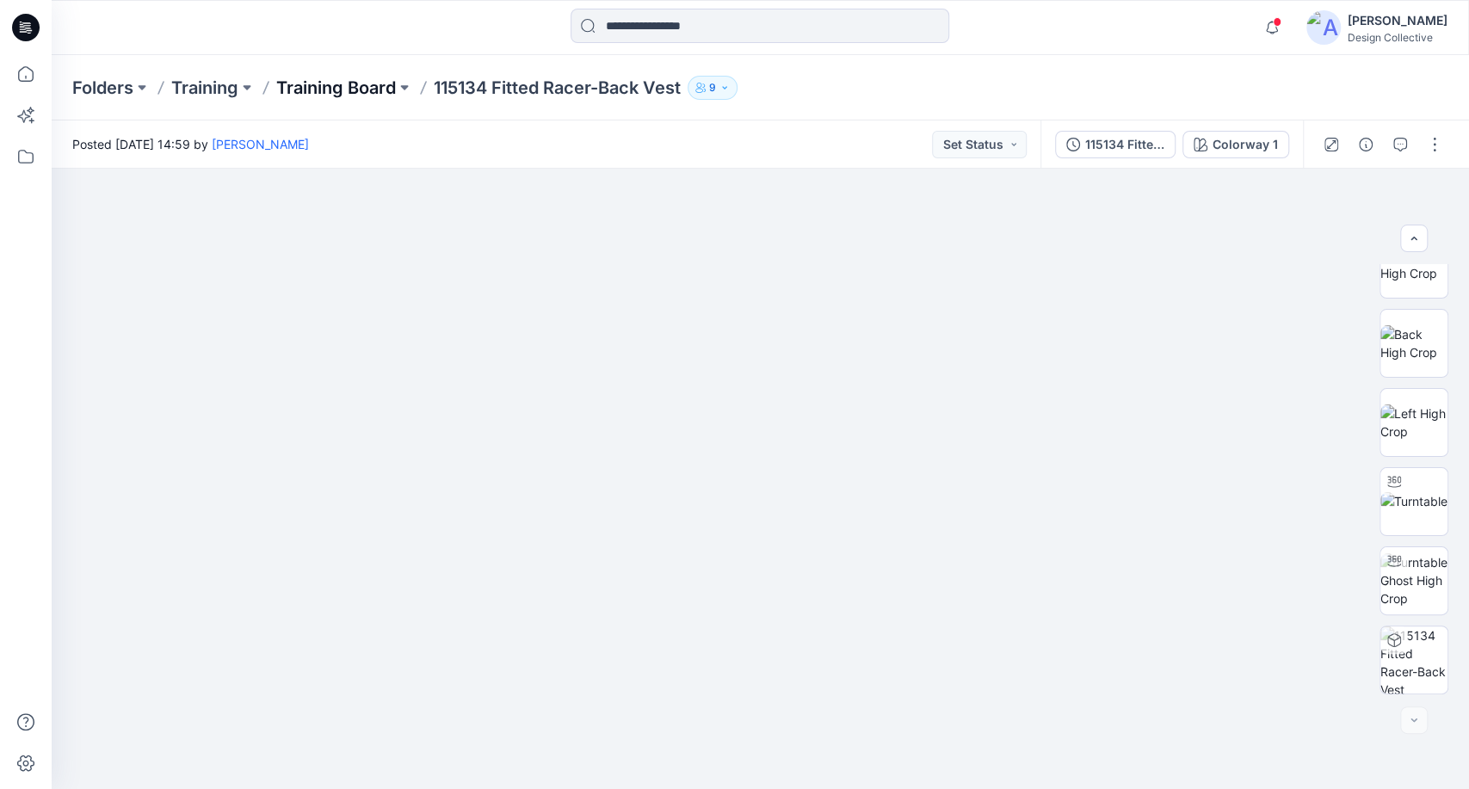
click at [354, 83] on p "Training Board" at bounding box center [336, 88] width 120 height 24
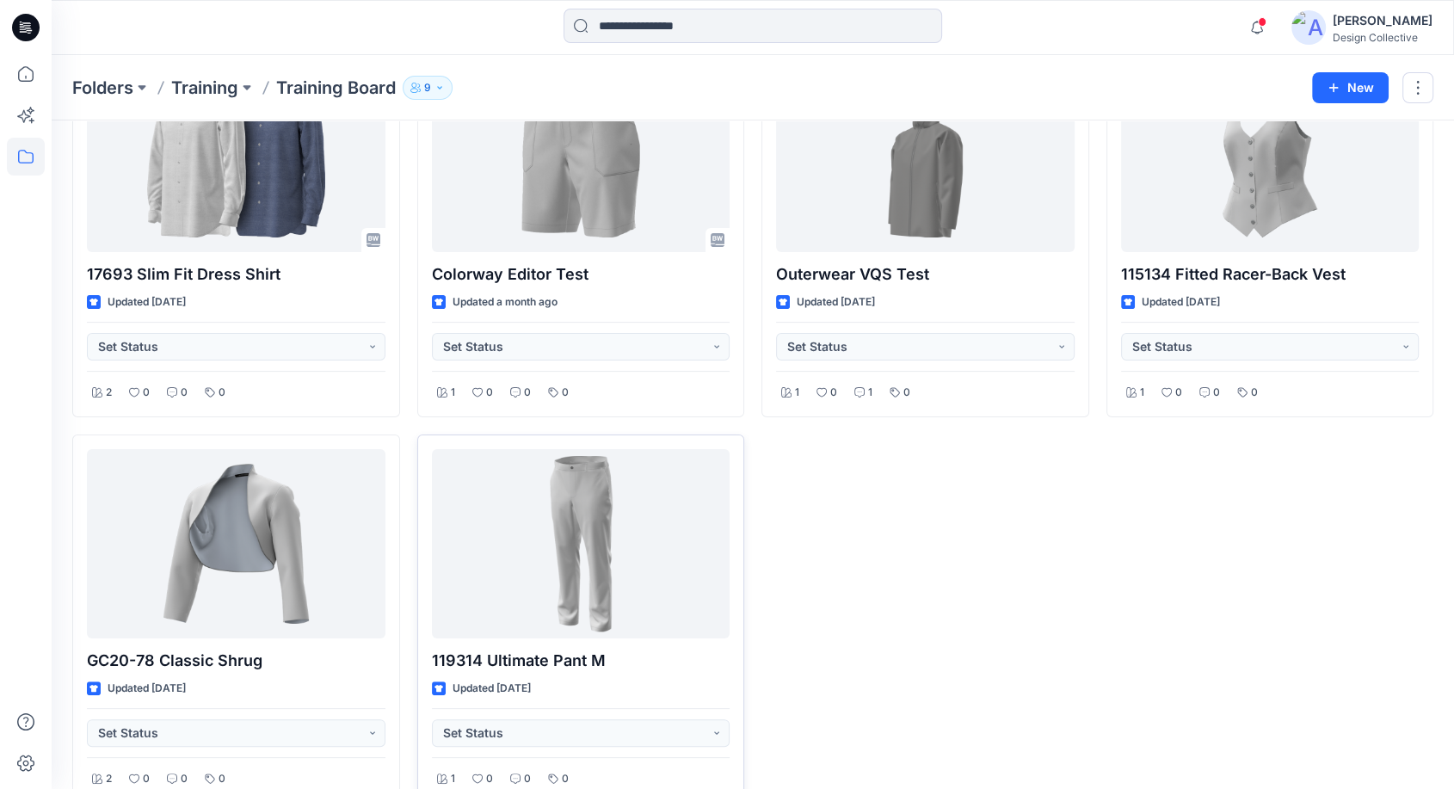
scroll to position [179, 0]
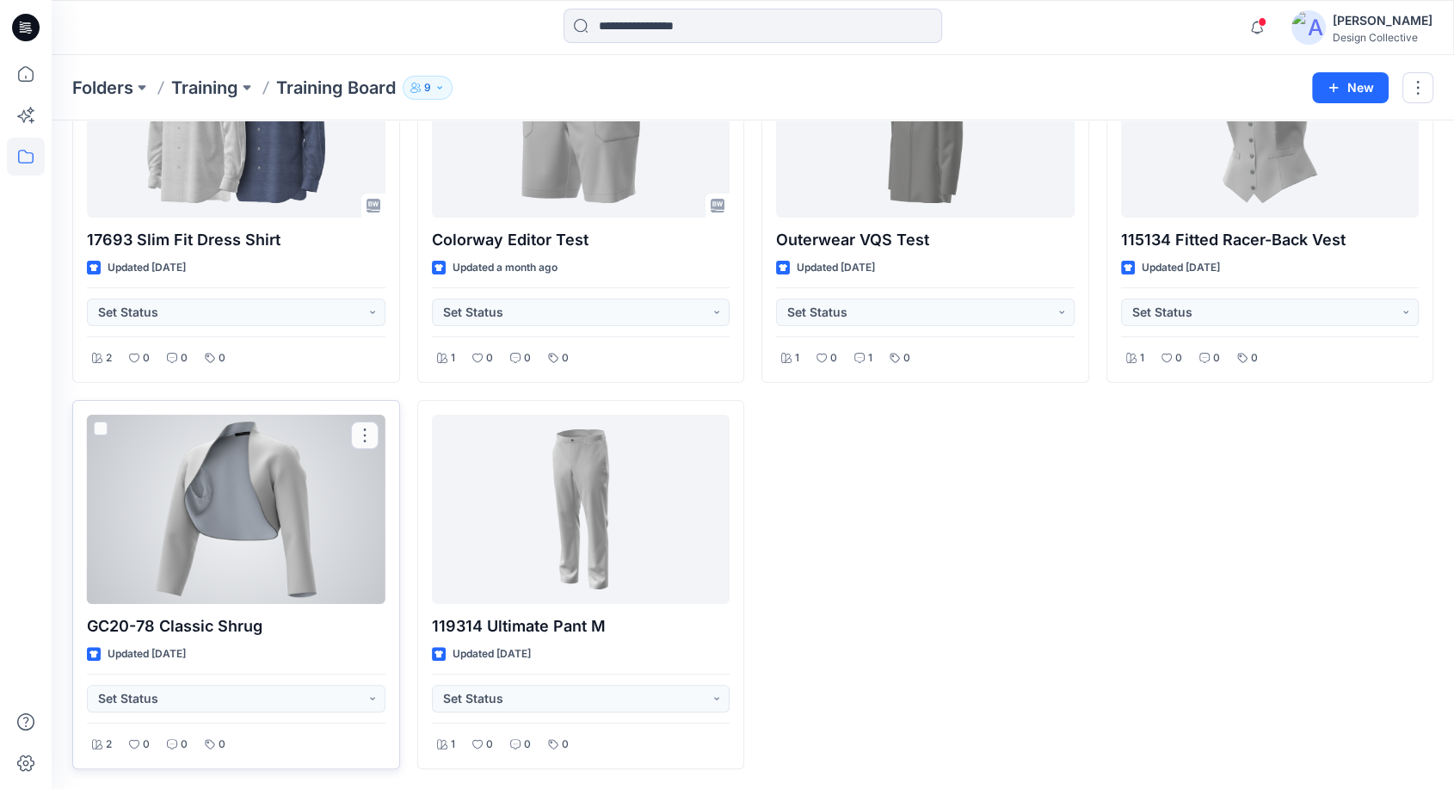
click at [114, 541] on div at bounding box center [236, 509] width 299 height 189
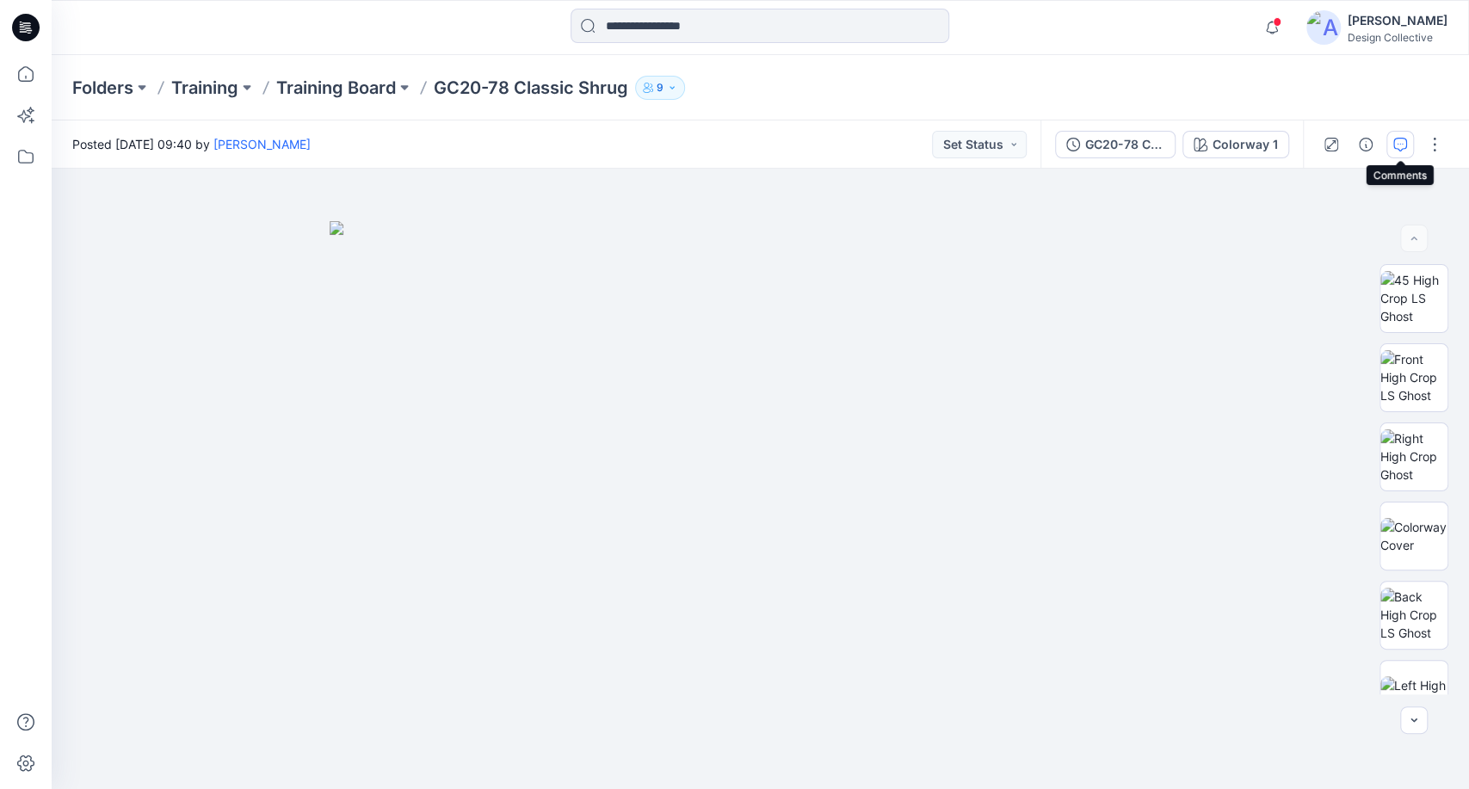
click at [1395, 138] on icon "button" at bounding box center [1400, 145] width 14 height 14
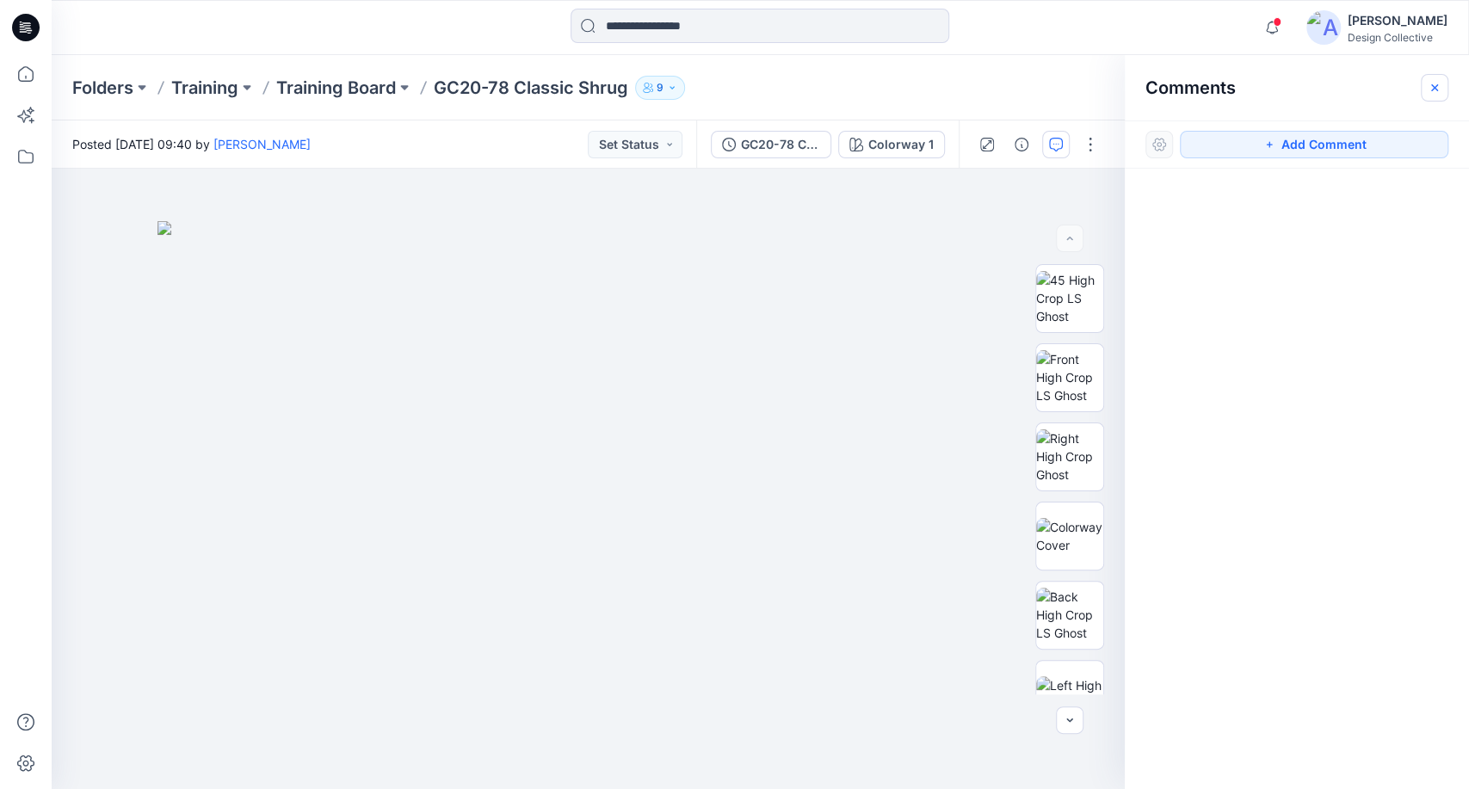
click at [1446, 77] on button "button" at bounding box center [1435, 88] width 28 height 28
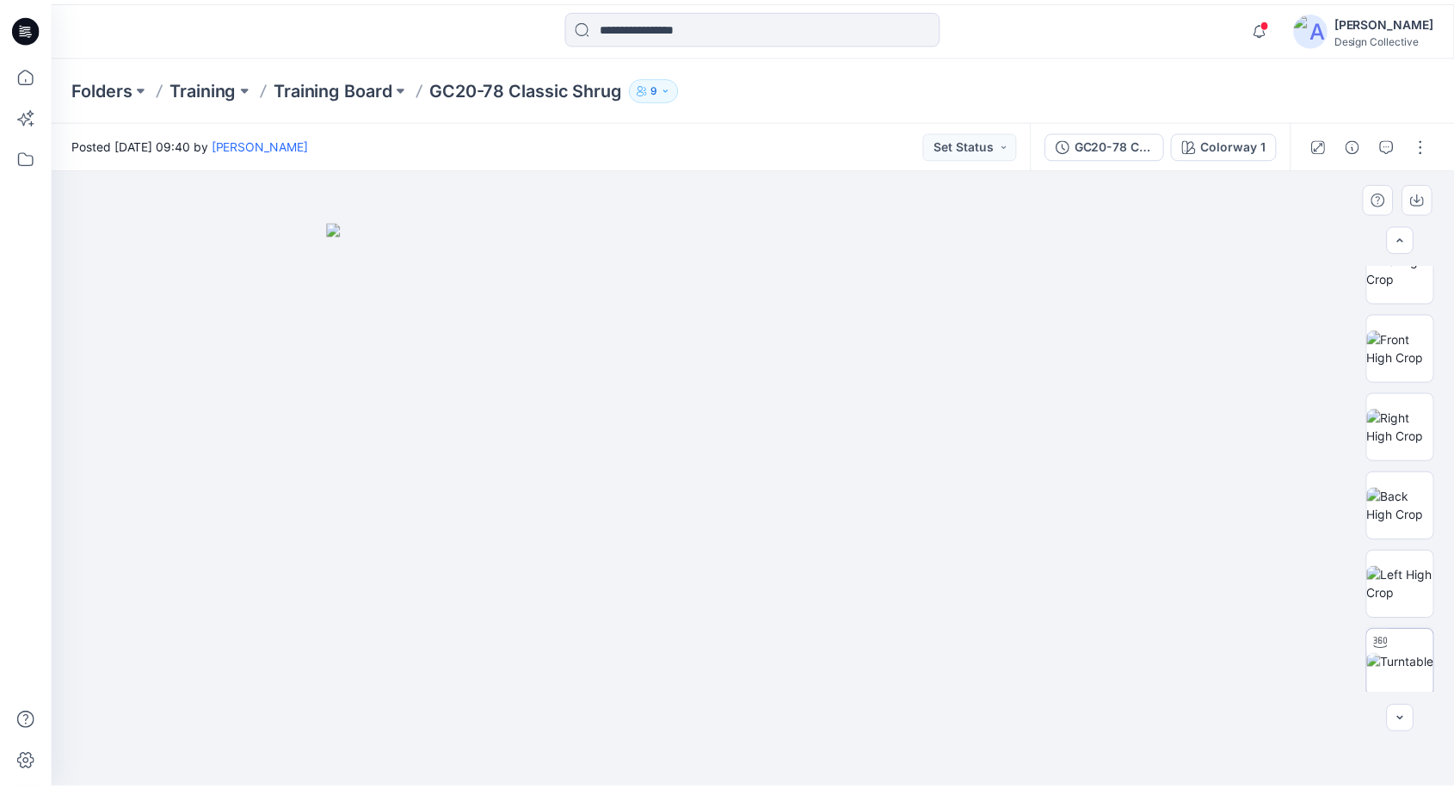
scroll to position [746, 0]
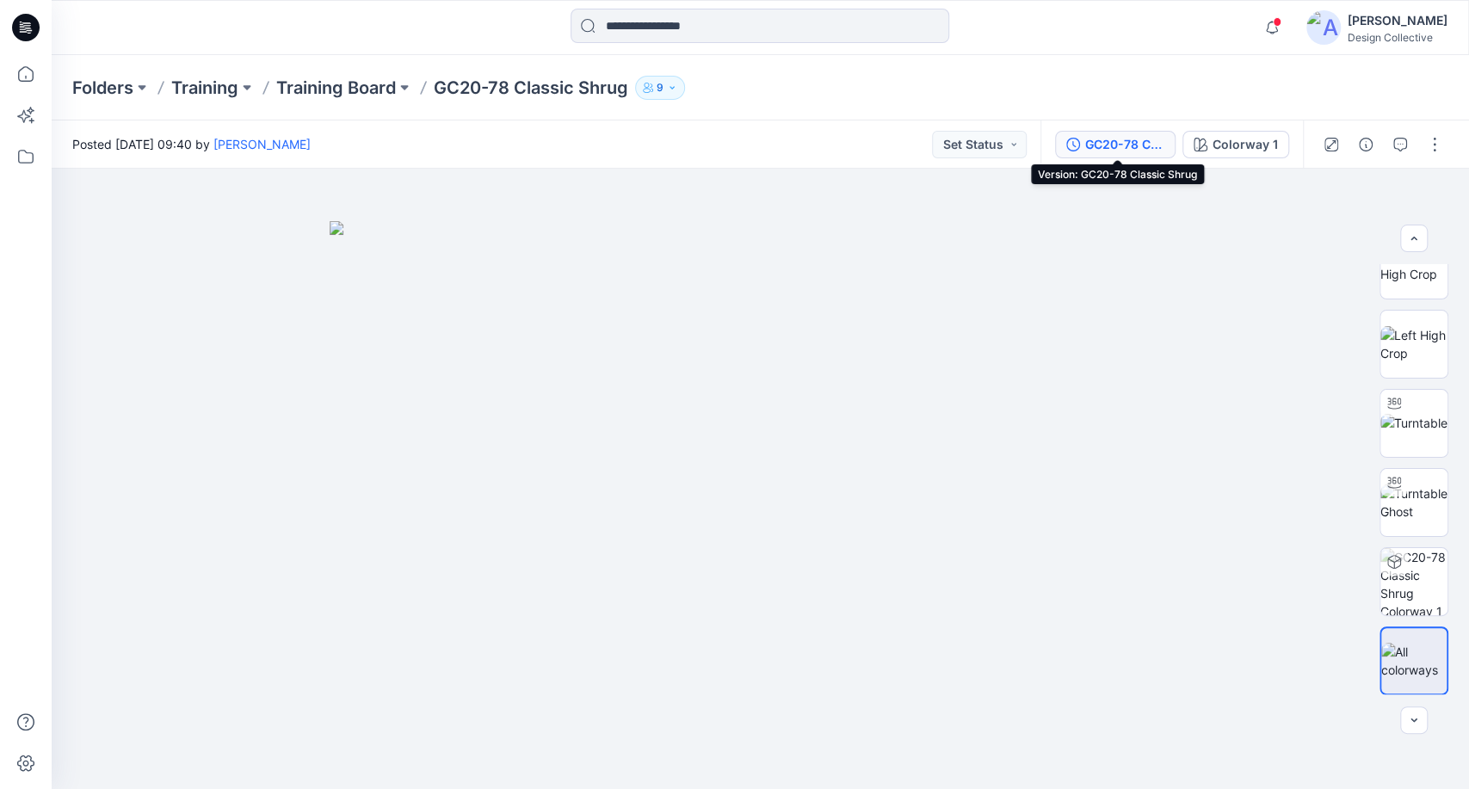
click at [1098, 140] on div "GC20-78 Classic Shrug" at bounding box center [1124, 144] width 79 height 19
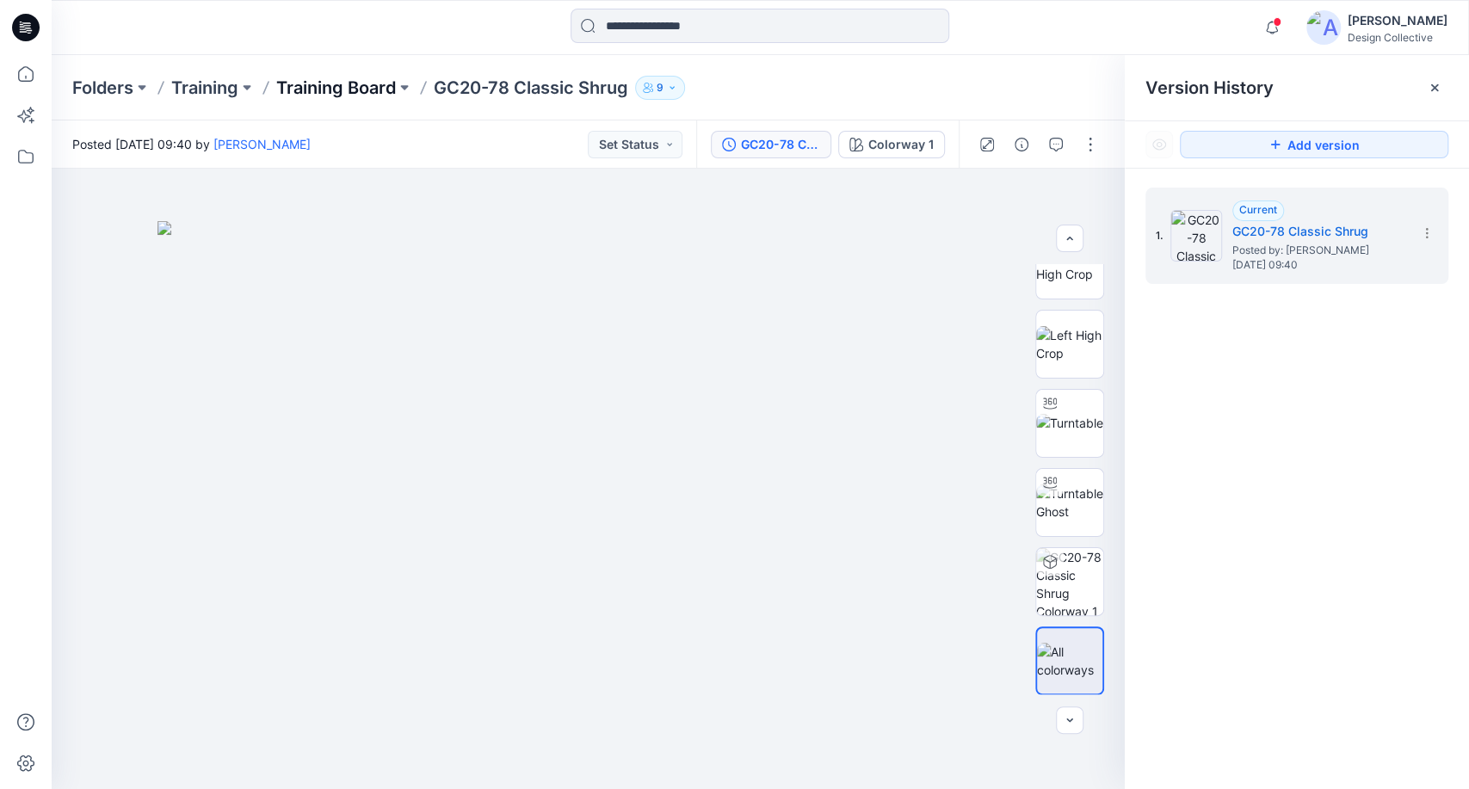
click at [360, 97] on p "Training Board" at bounding box center [336, 88] width 120 height 24
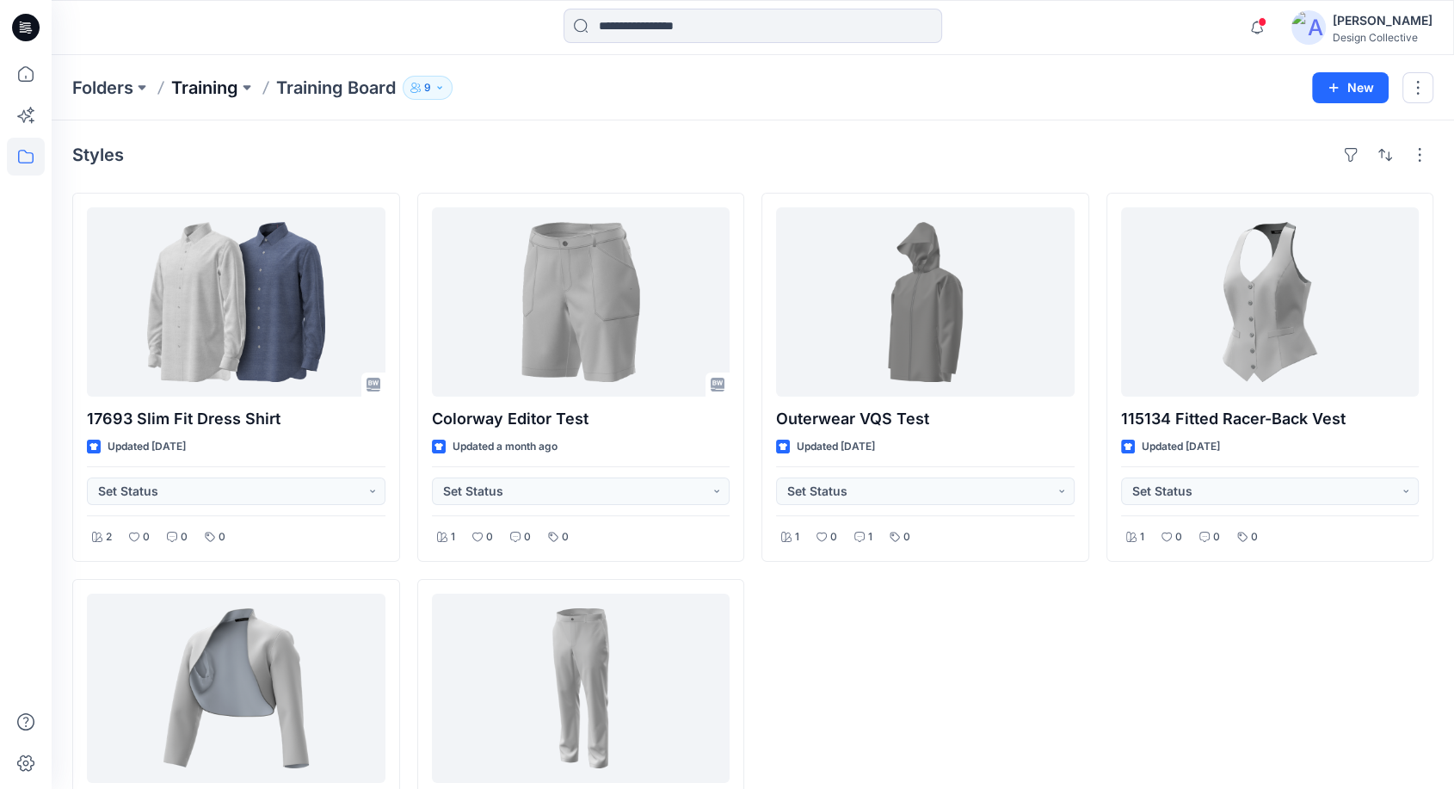
click at [222, 77] on p "Training" at bounding box center [204, 88] width 67 height 24
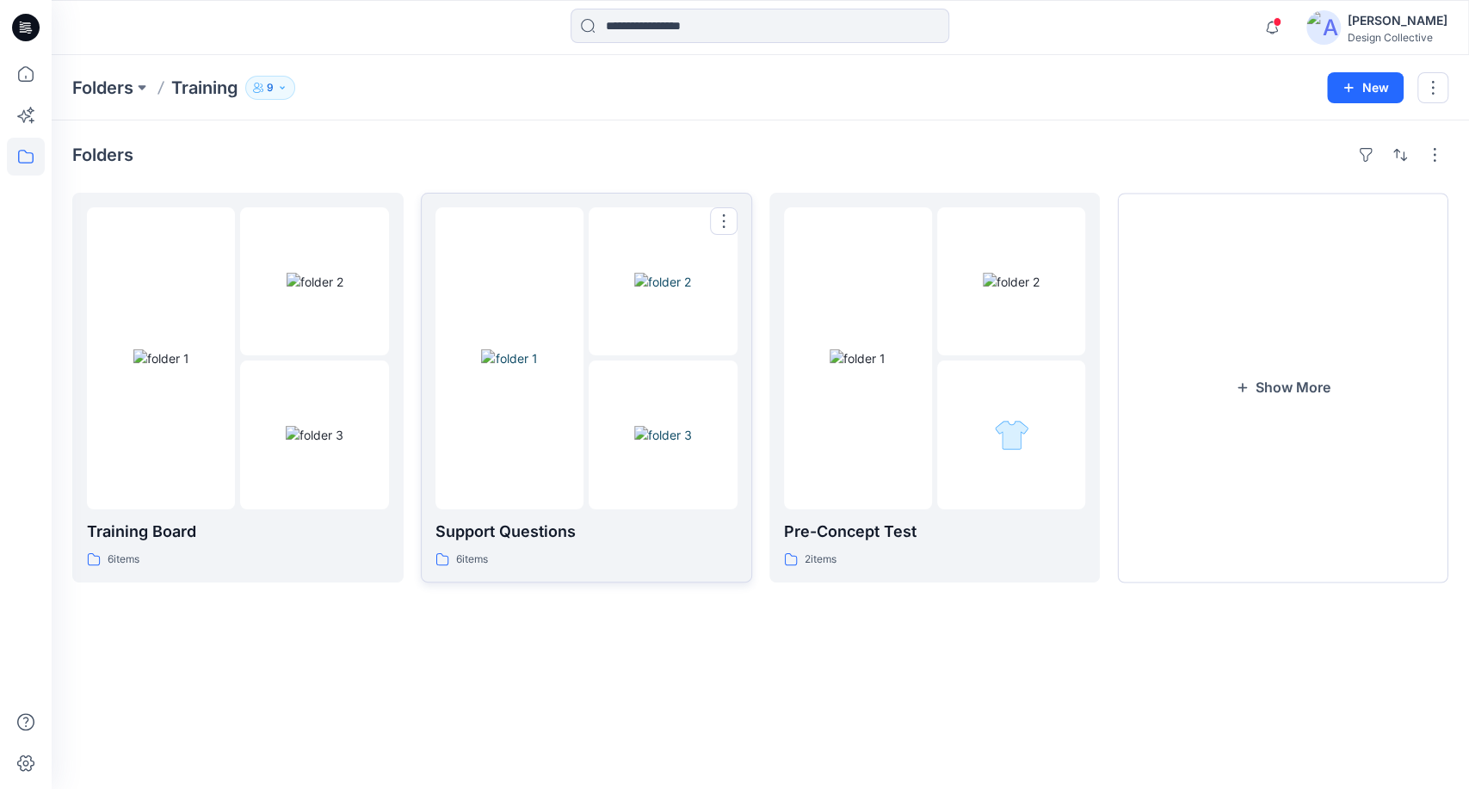
click at [489, 367] on img at bounding box center [509, 358] width 56 height 18
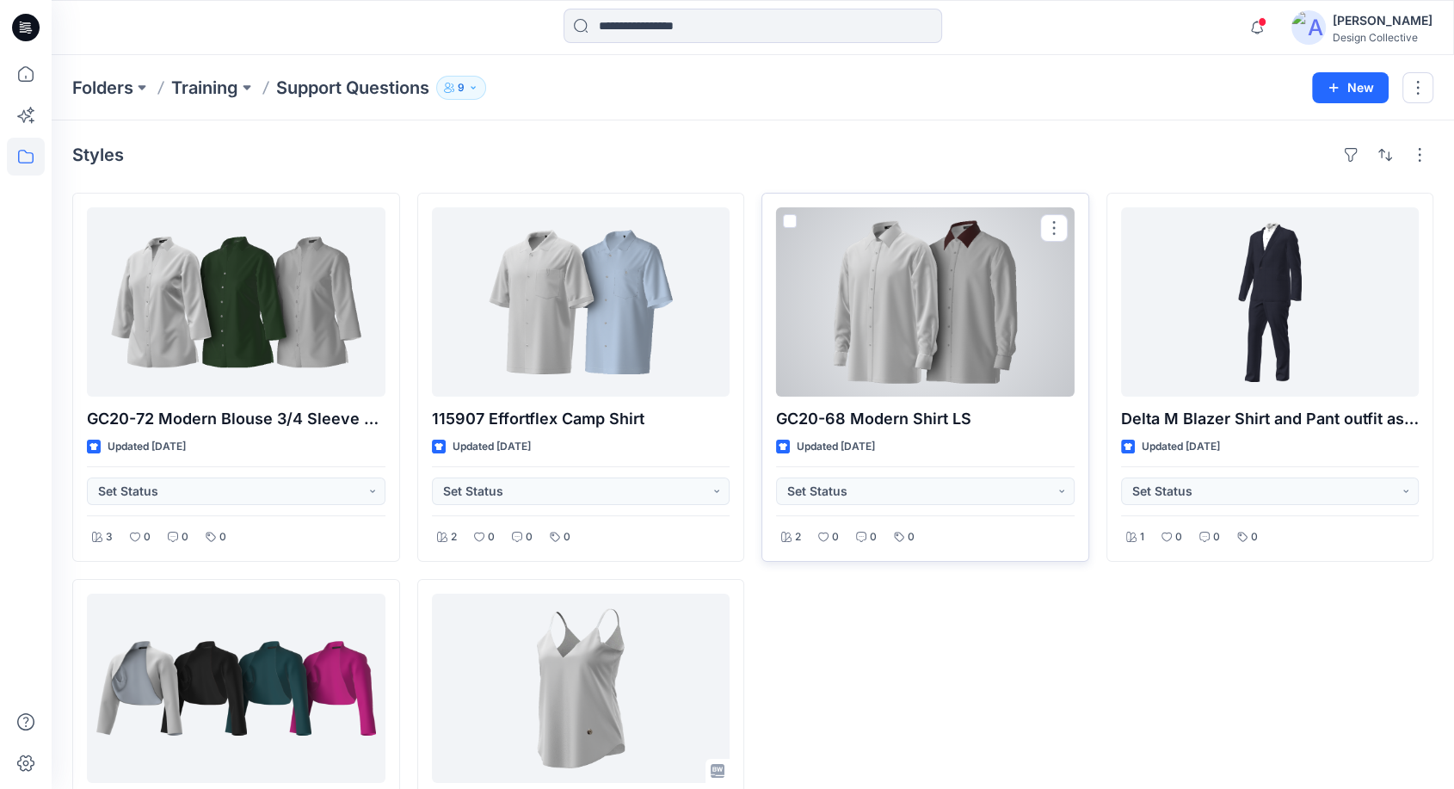
click at [946, 325] on div at bounding box center [925, 301] width 299 height 189
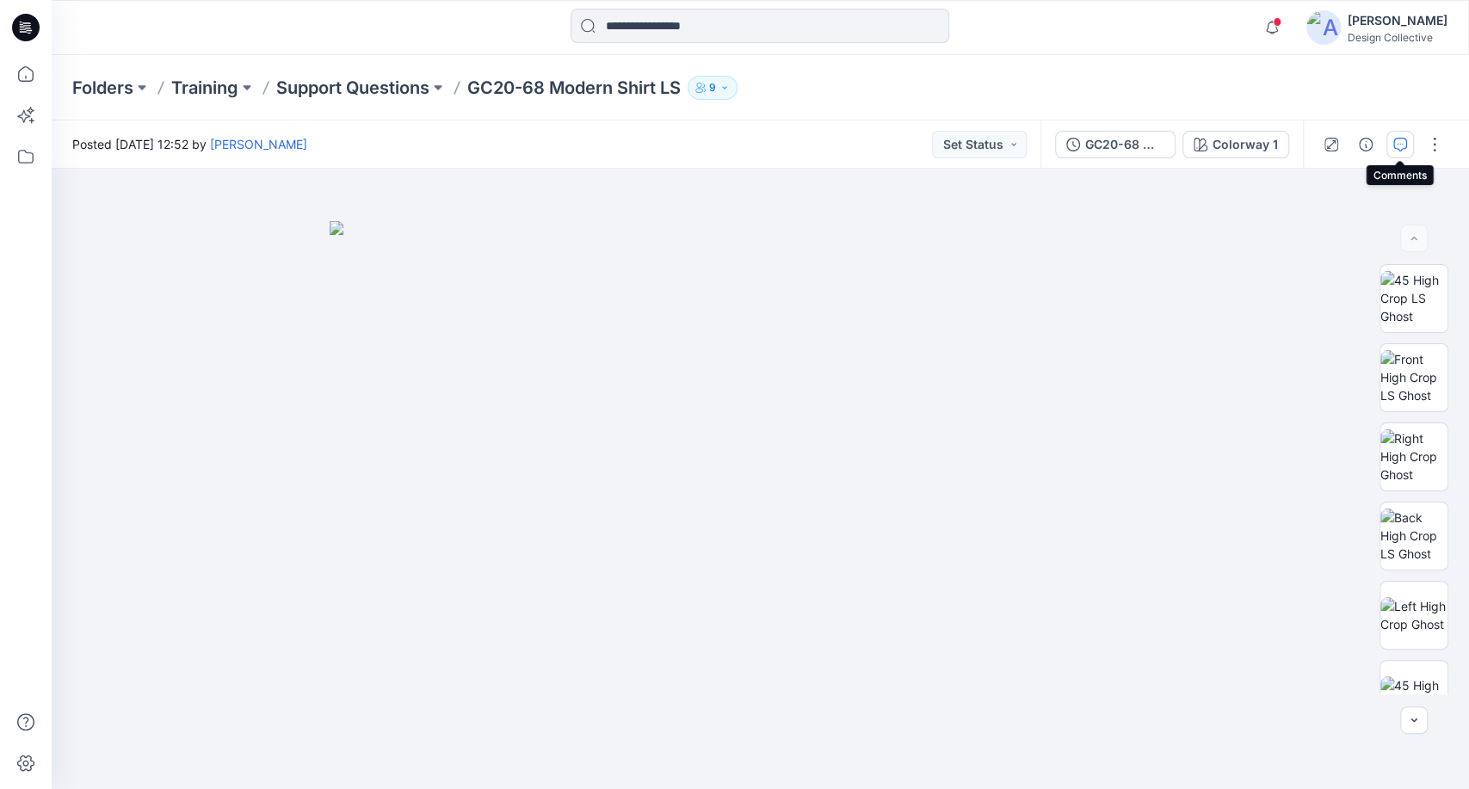
click at [1404, 144] on icon "button" at bounding box center [1400, 145] width 14 height 14
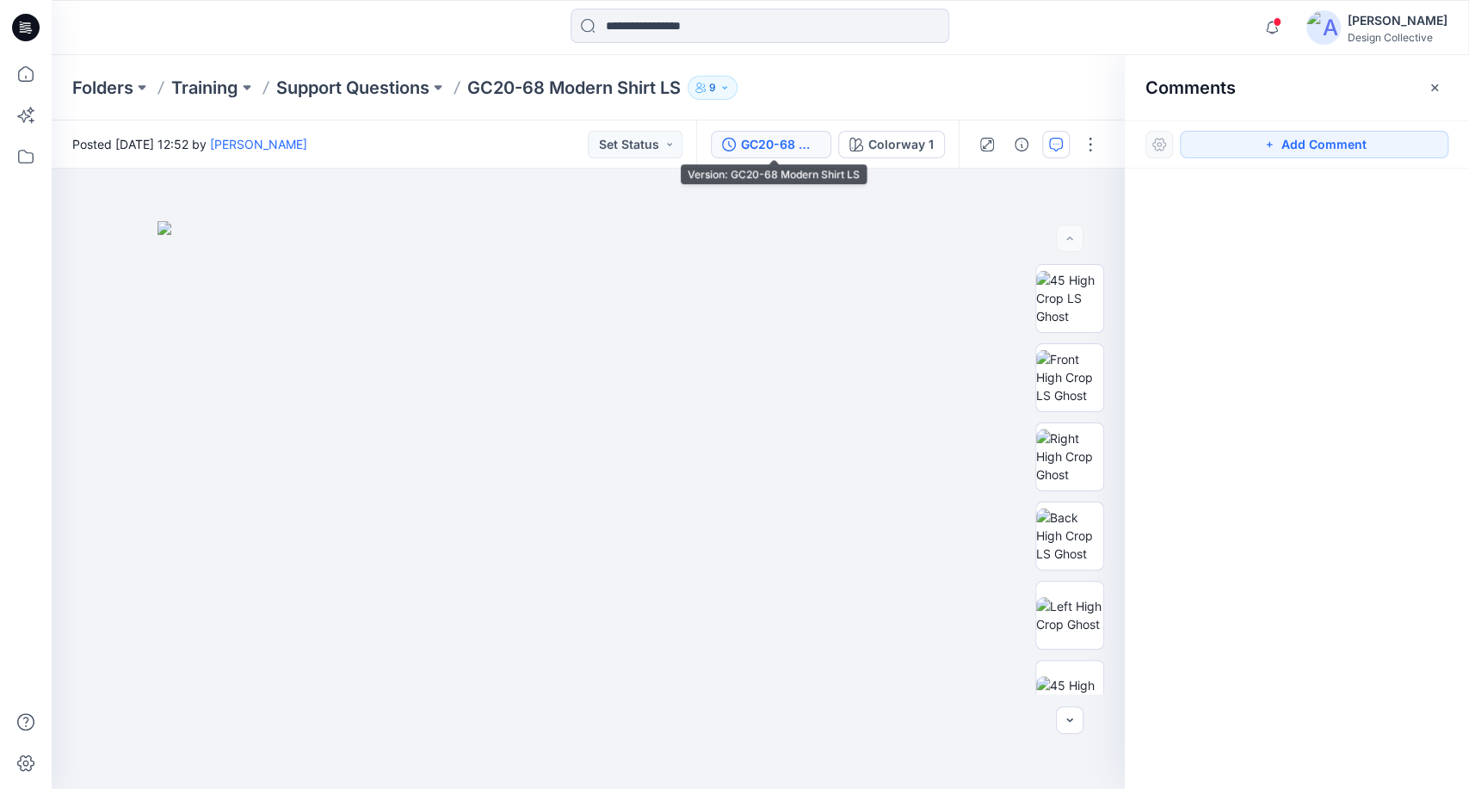
click at [783, 132] on button "GC20-68 Modern Shirt LS" at bounding box center [771, 145] width 120 height 28
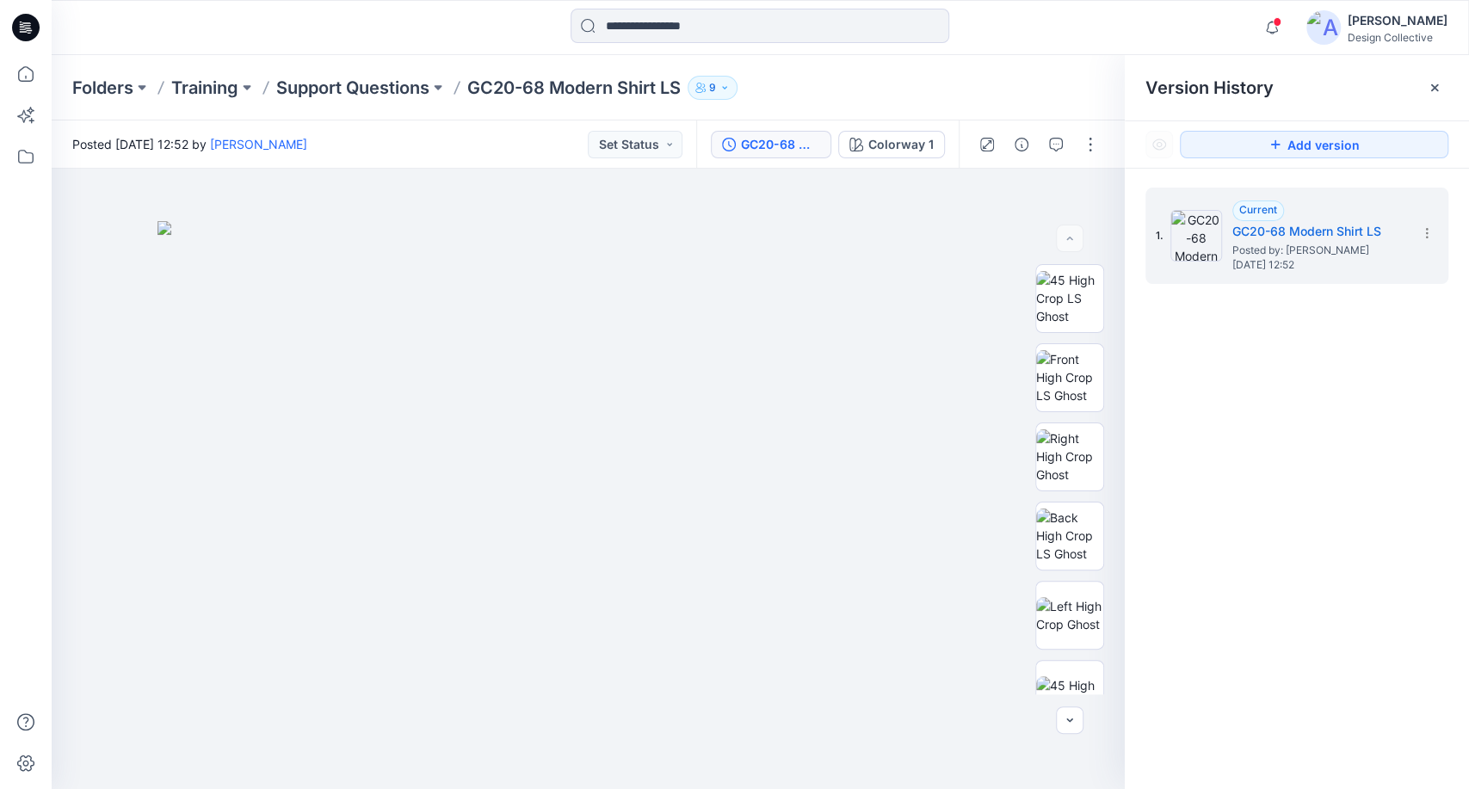
click at [945, 90] on div "Folders Training Support Questions GC20-68 Modern Shirt LS 9" at bounding box center [693, 88] width 1242 height 24
click at [1447, 84] on div at bounding box center [1435, 88] width 28 height 28
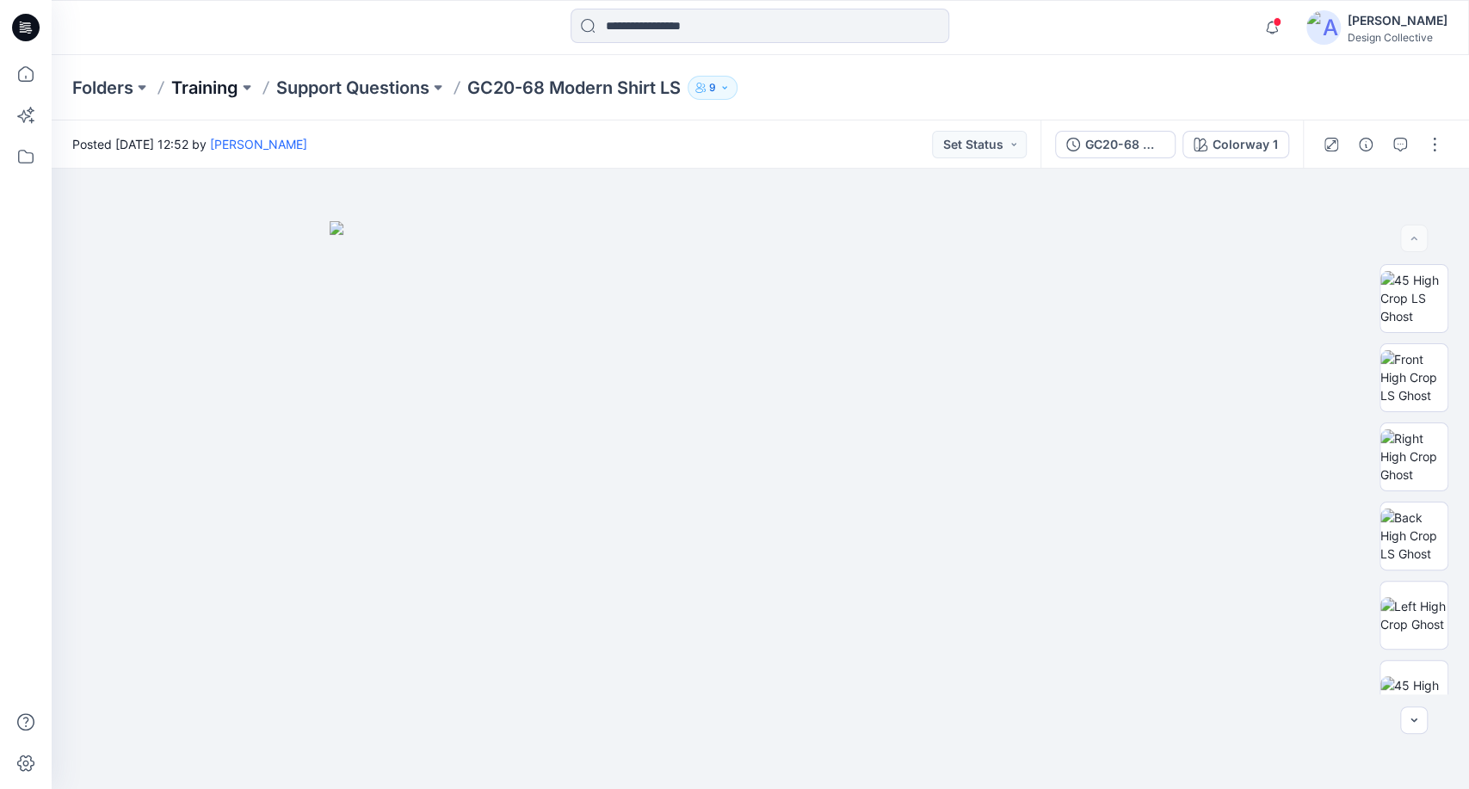
click at [225, 94] on p "Training" at bounding box center [204, 88] width 67 height 24
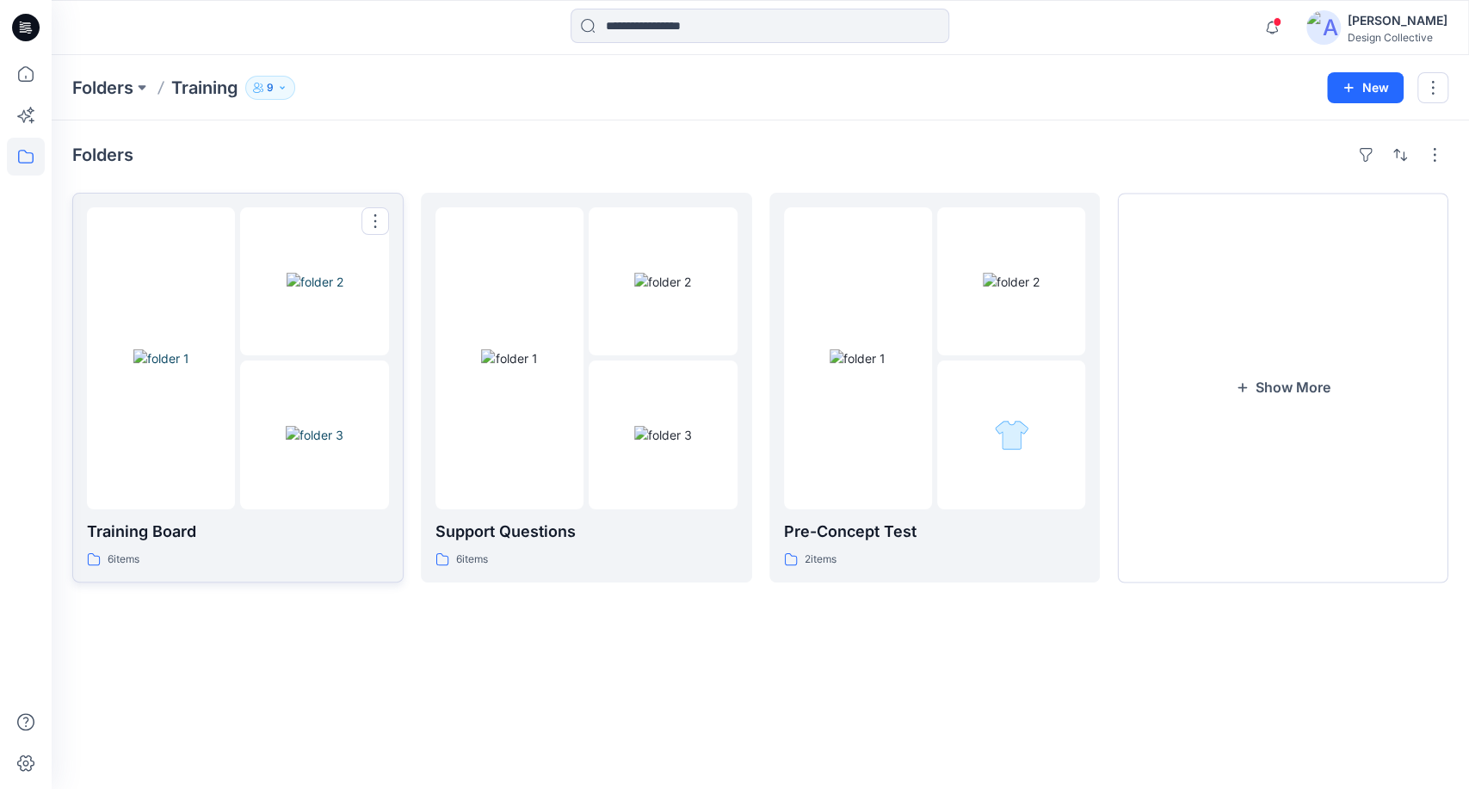
click at [288, 426] on img at bounding box center [315, 435] width 58 height 18
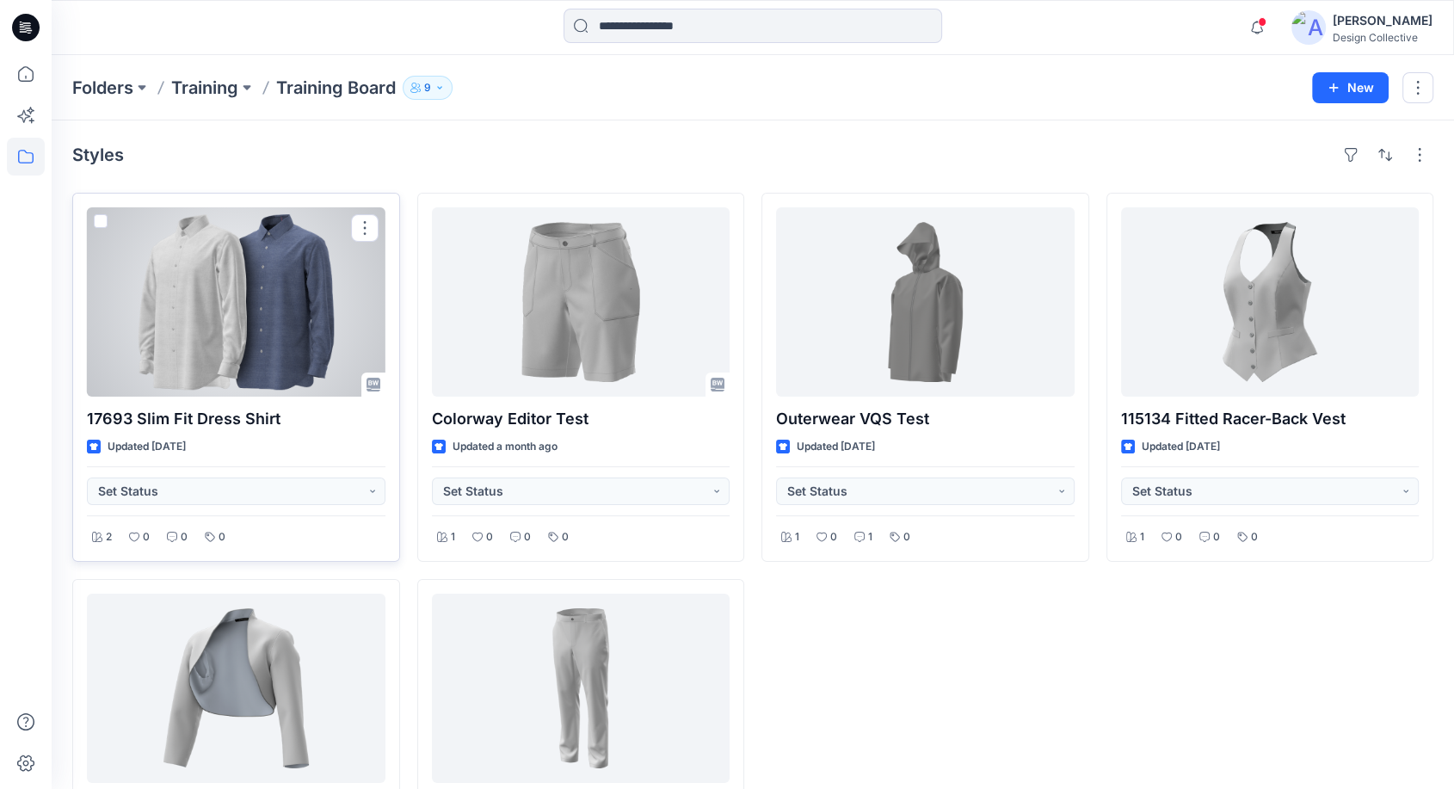
click at [251, 287] on div at bounding box center [236, 301] width 299 height 189
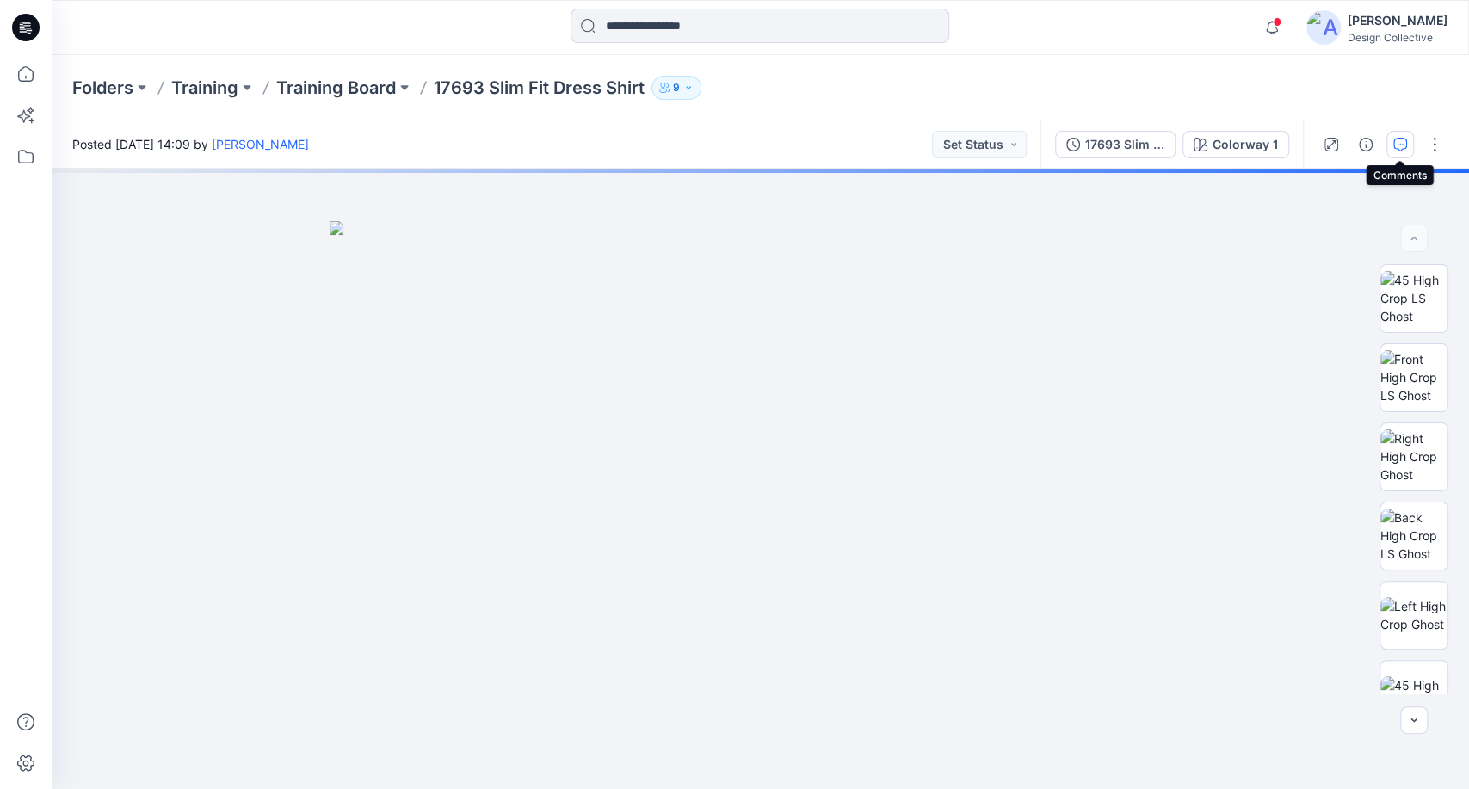
click at [1400, 148] on icon "button" at bounding box center [1400, 145] width 14 height 14
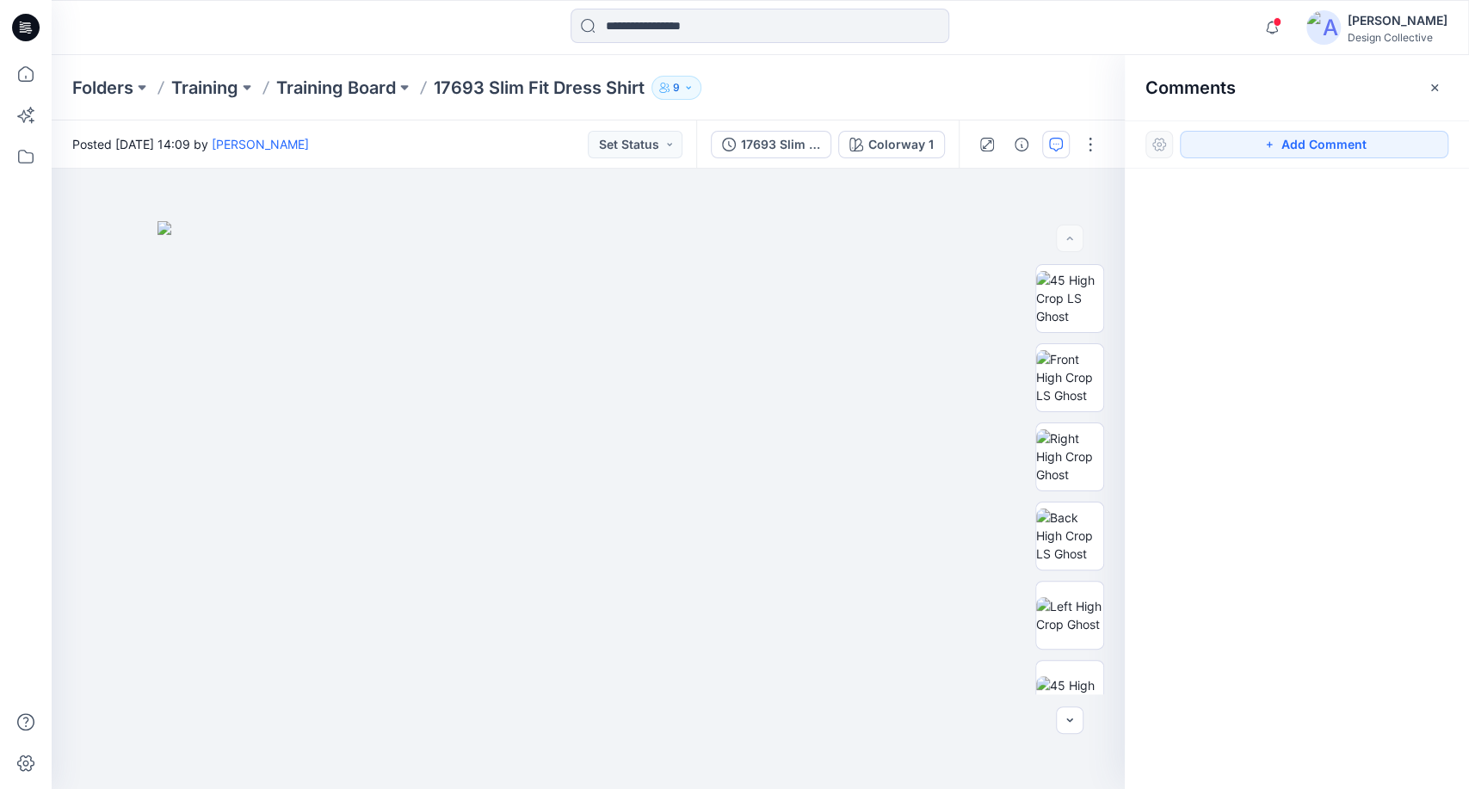
click at [1433, 71] on div "Comments" at bounding box center [1297, 87] width 344 height 65
click at [1433, 88] on icon "button" at bounding box center [1434, 87] width 6 height 6
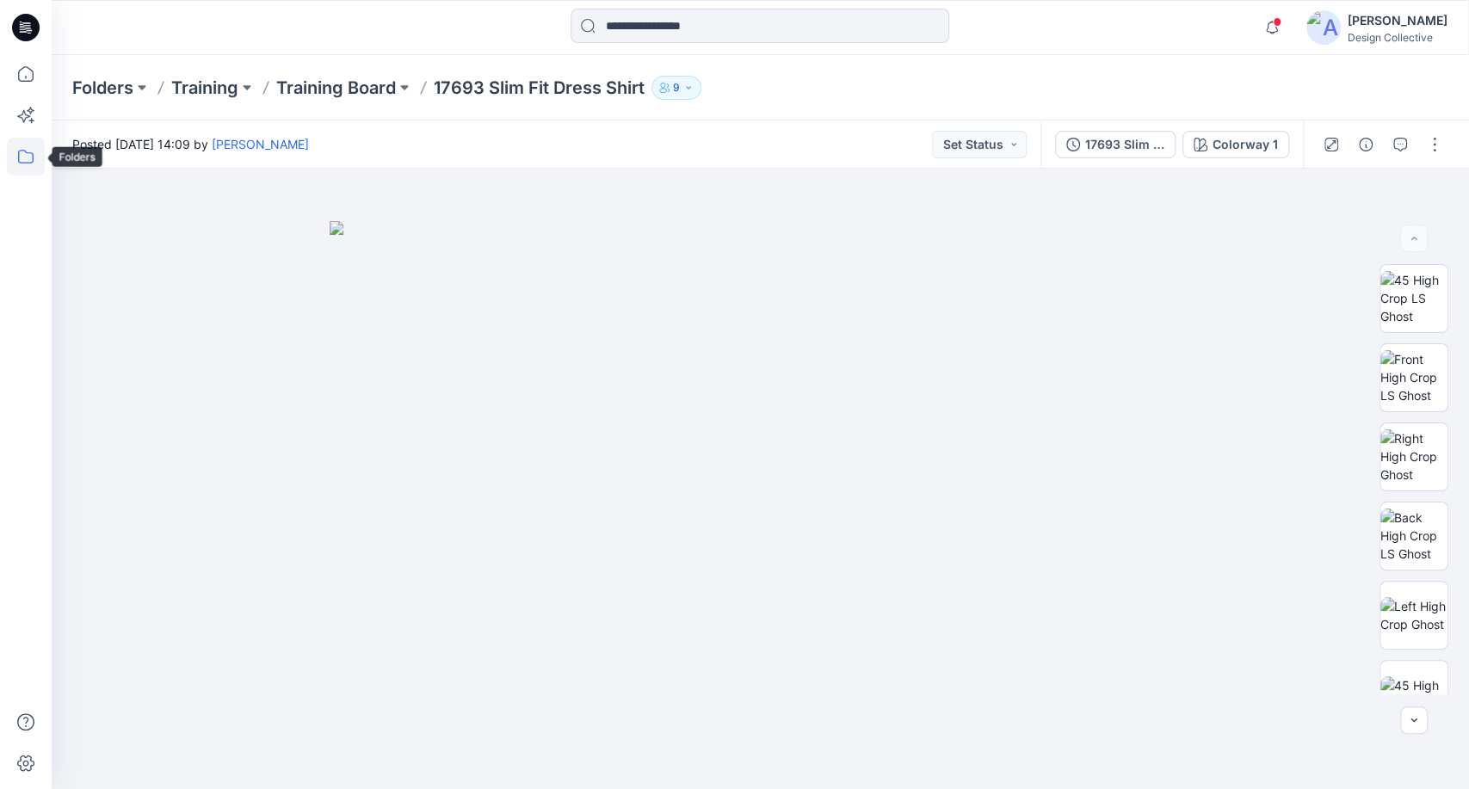
click at [36, 157] on icon at bounding box center [26, 157] width 38 height 38
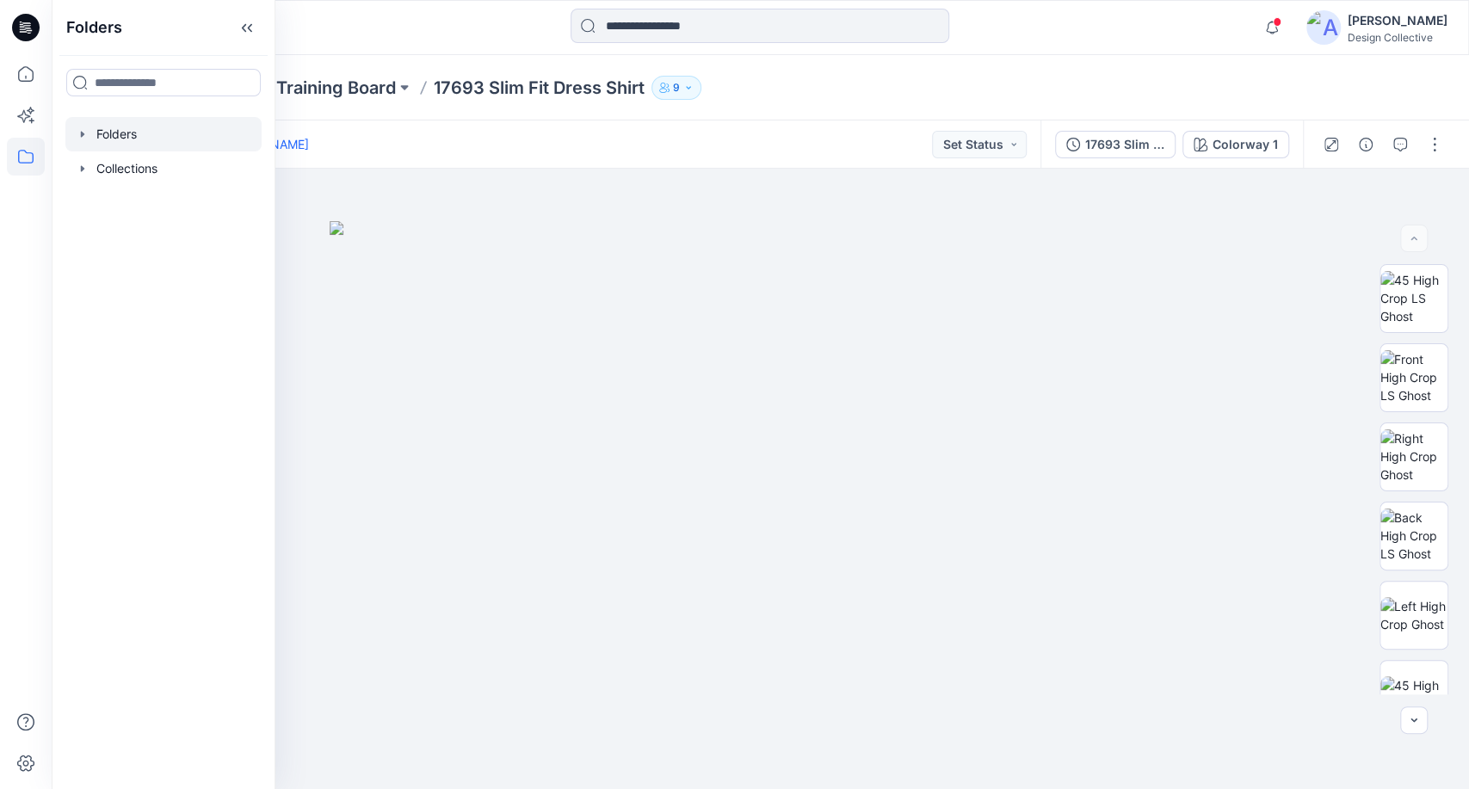
click at [83, 138] on icon "button" at bounding box center [83, 134] width 14 height 14
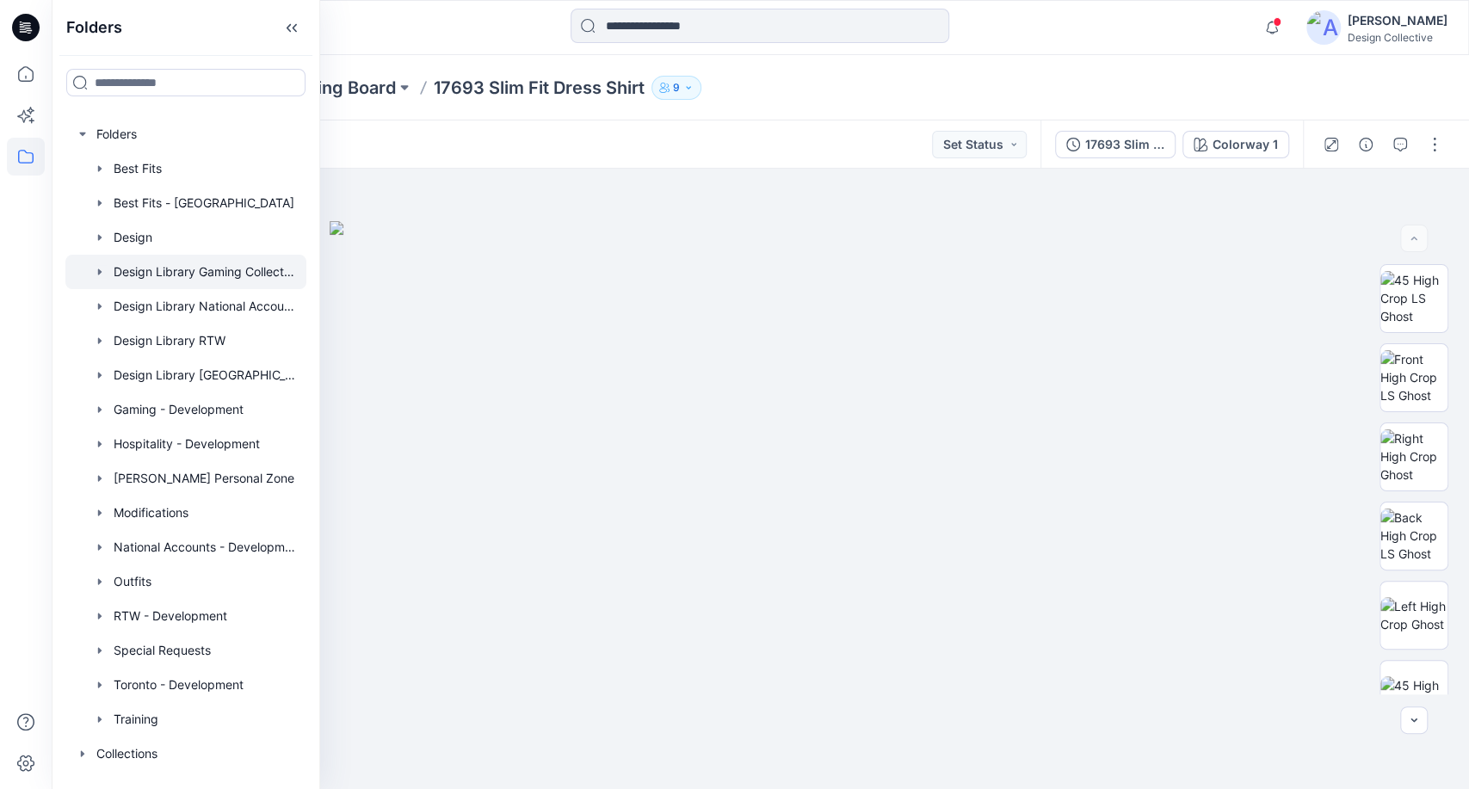
click at [93, 272] on icon "button" at bounding box center [100, 272] width 14 height 14
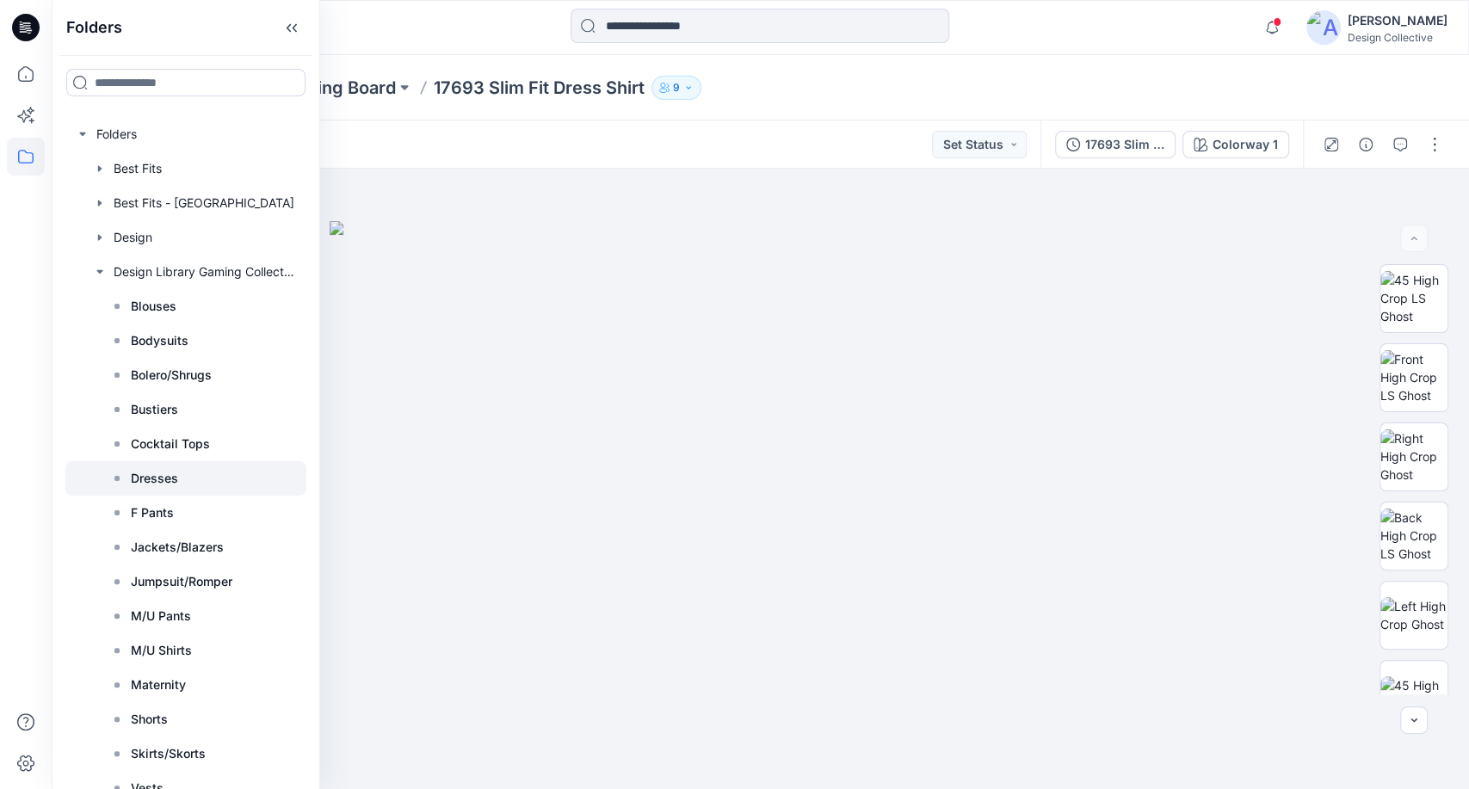
click at [163, 473] on p "Dresses" at bounding box center [154, 478] width 47 height 21
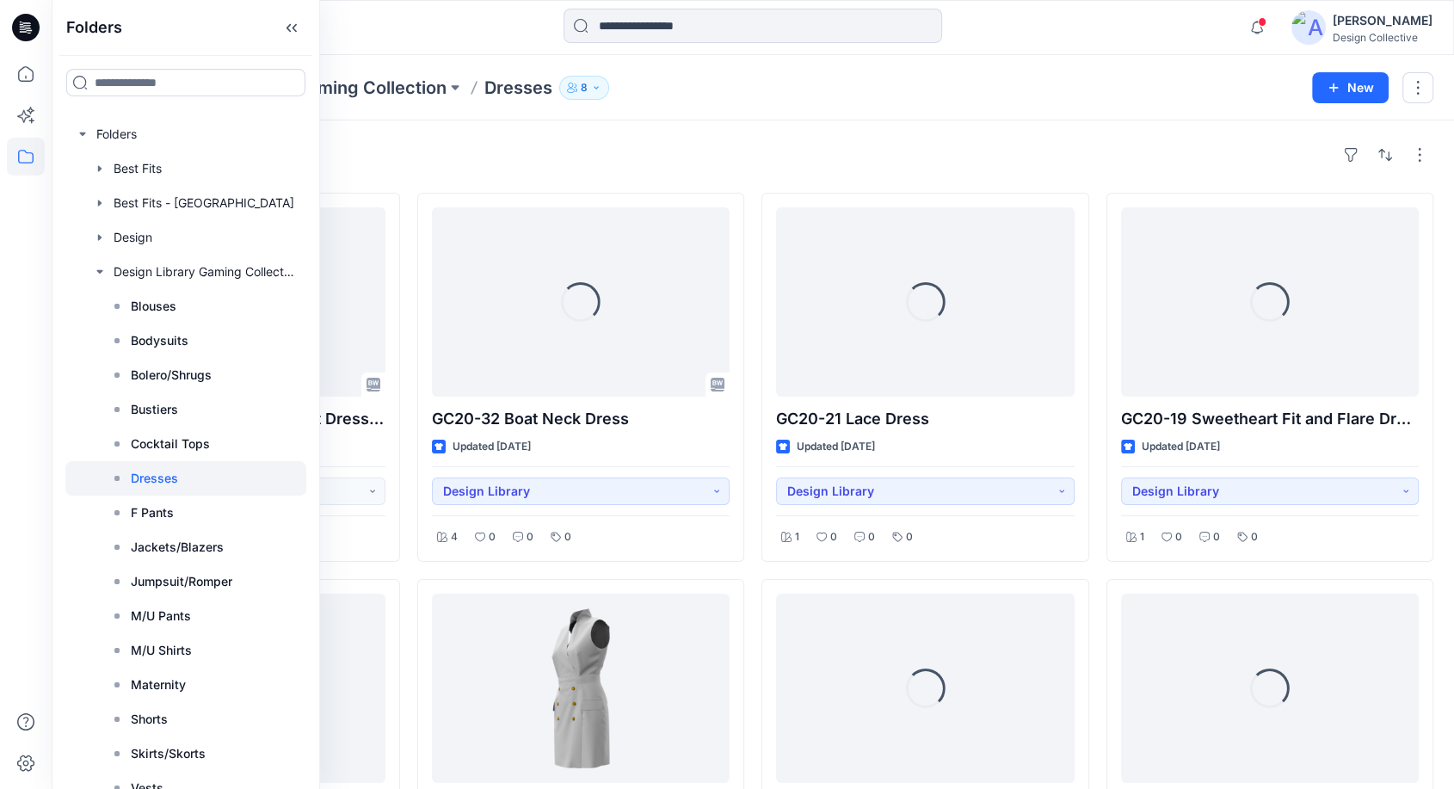
click at [926, 103] on div "Folders Design Library Gaming Collection Dresses 8 New" at bounding box center [753, 87] width 1403 height 65
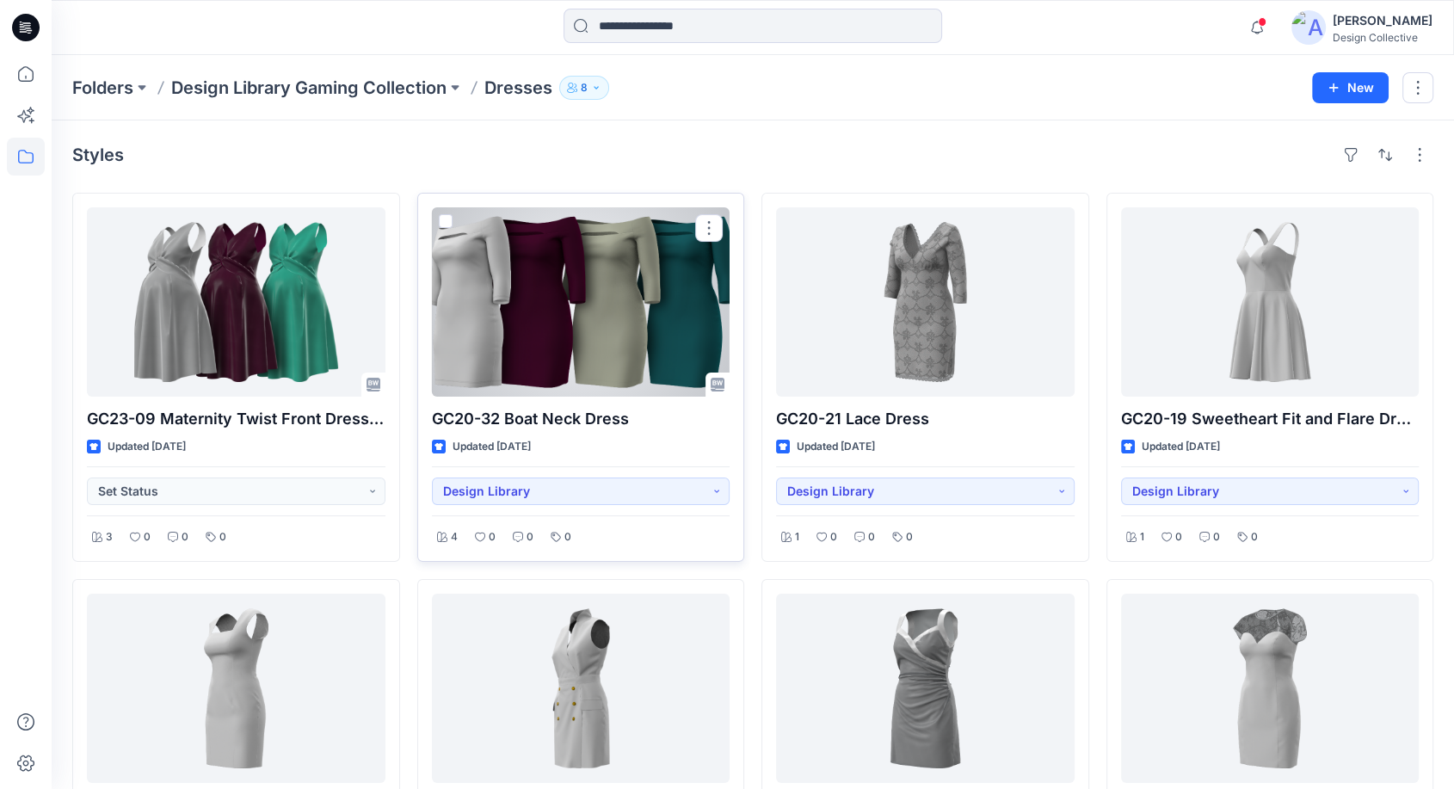
click at [571, 259] on div at bounding box center [581, 301] width 299 height 189
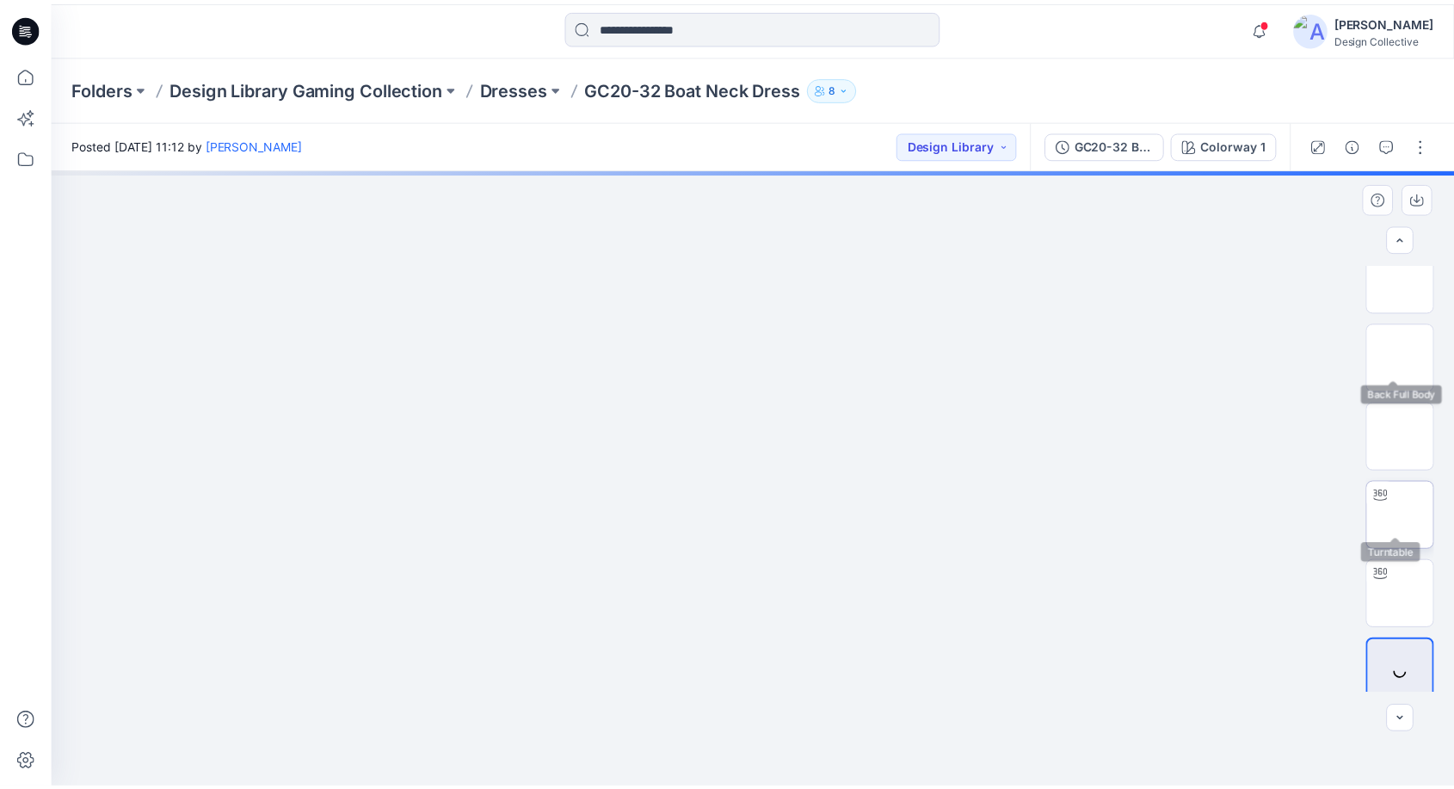
scroll to position [588, 0]
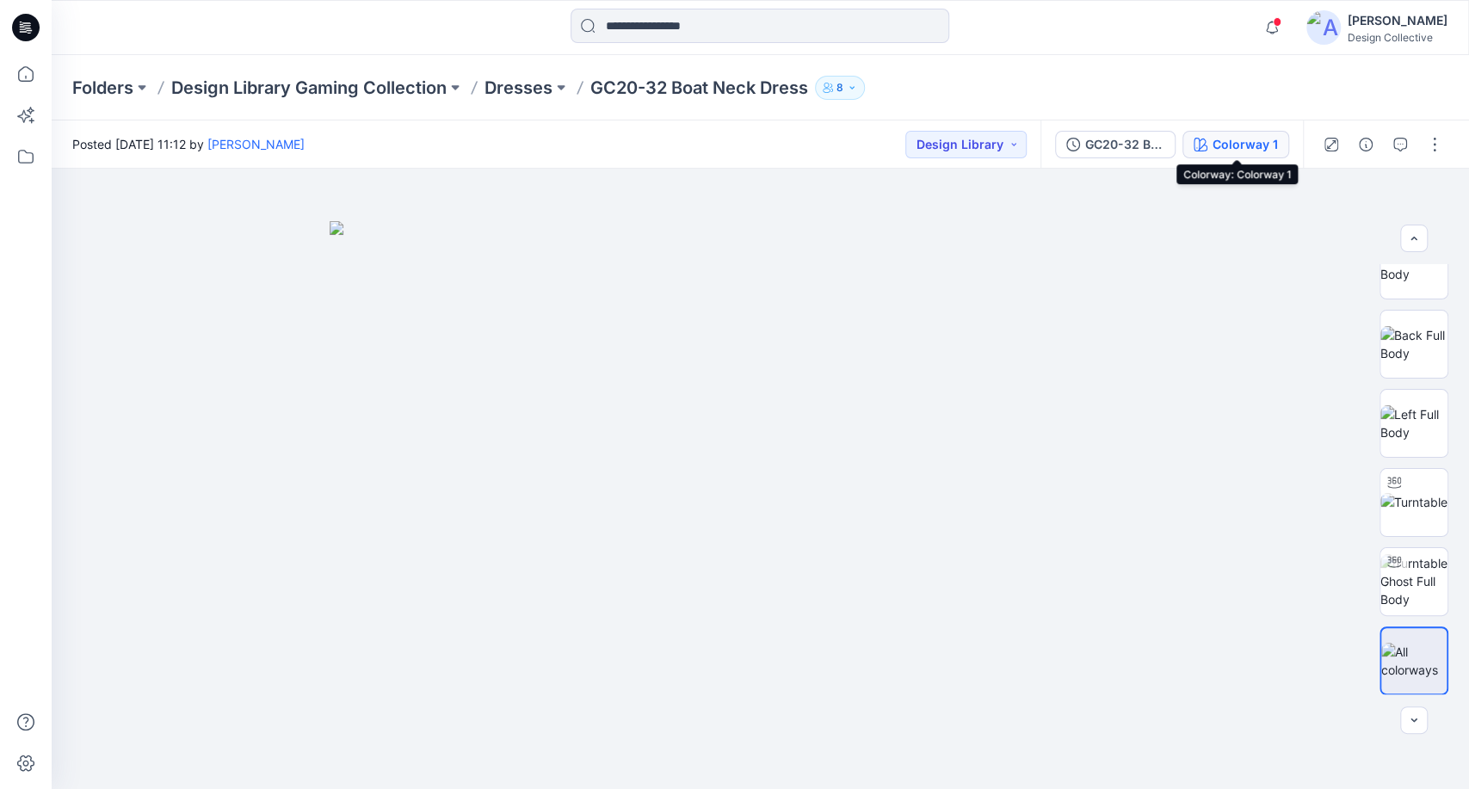
click at [1258, 140] on div "Colorway 1" at bounding box center [1245, 144] width 65 height 19
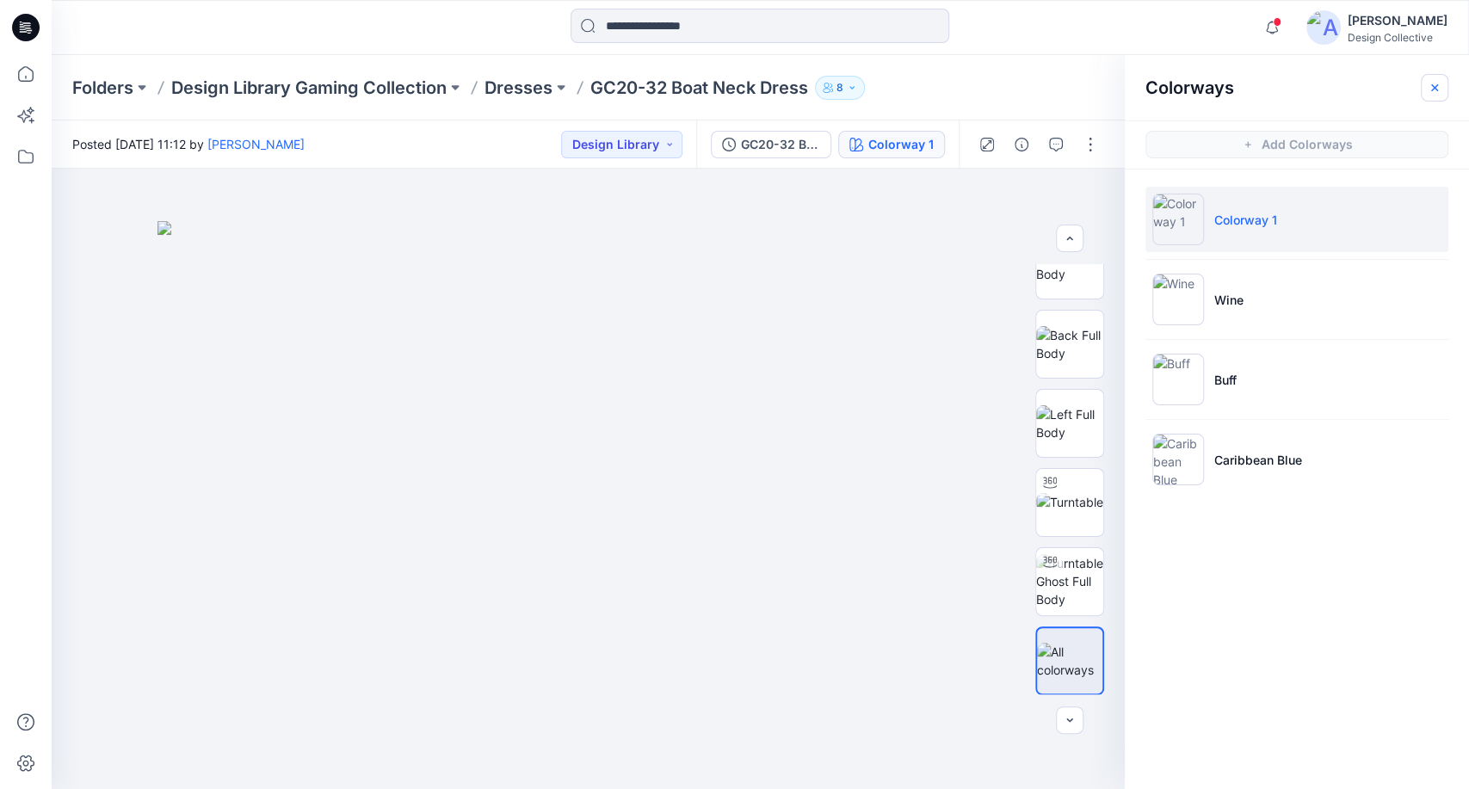
click at [1428, 93] on icon "button" at bounding box center [1435, 88] width 14 height 14
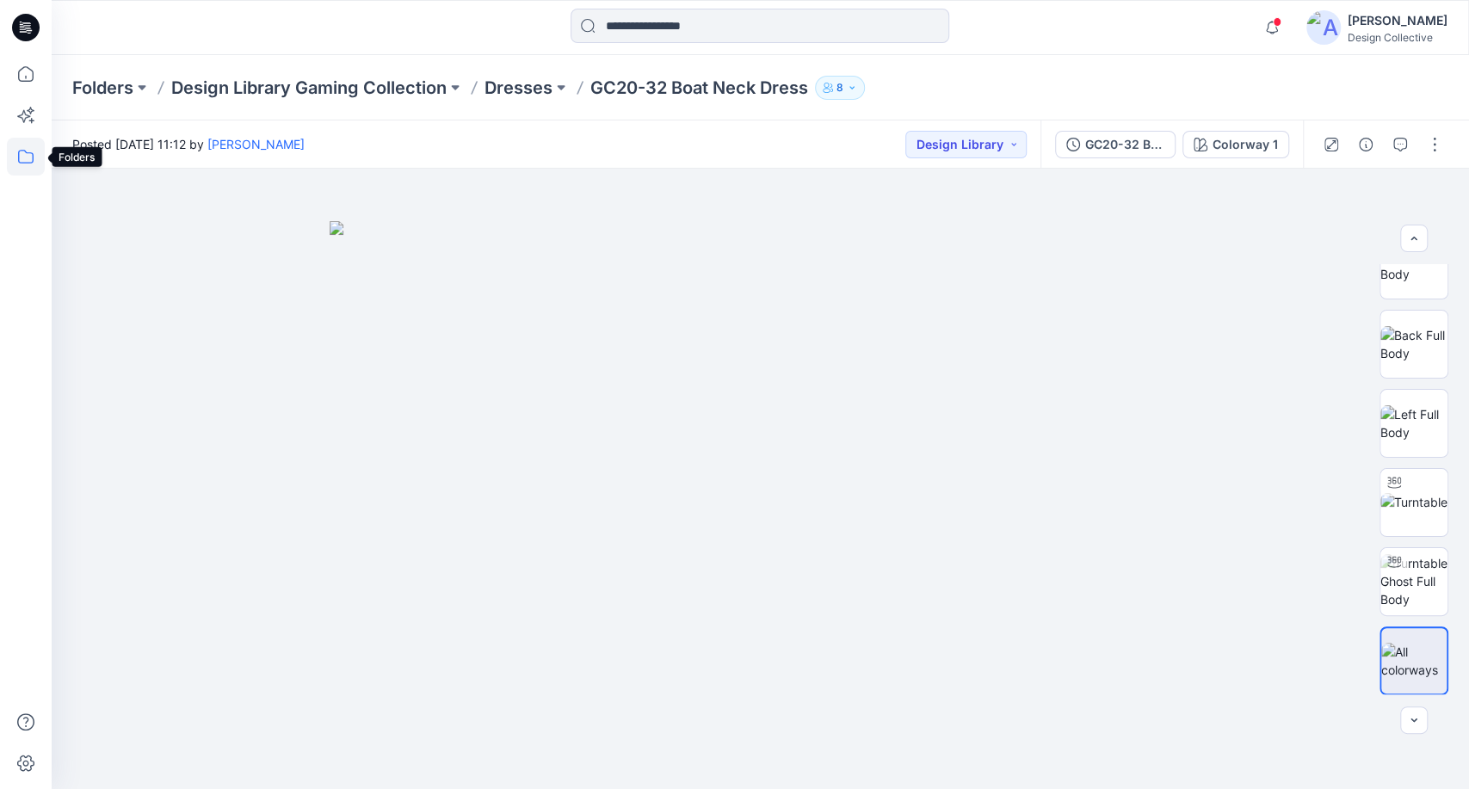
click at [36, 160] on icon at bounding box center [26, 157] width 38 height 38
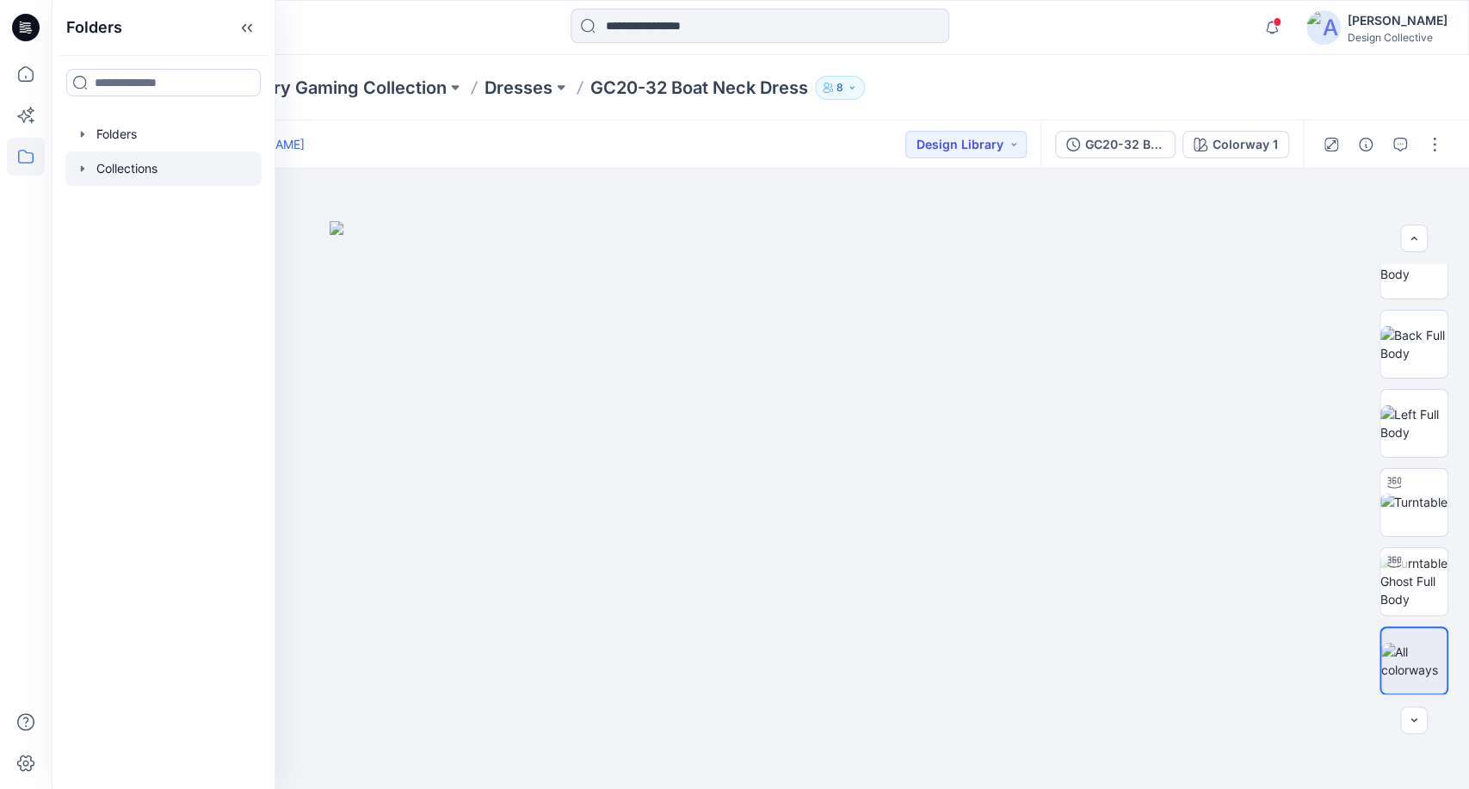
click at [72, 164] on div at bounding box center [163, 168] width 196 height 34
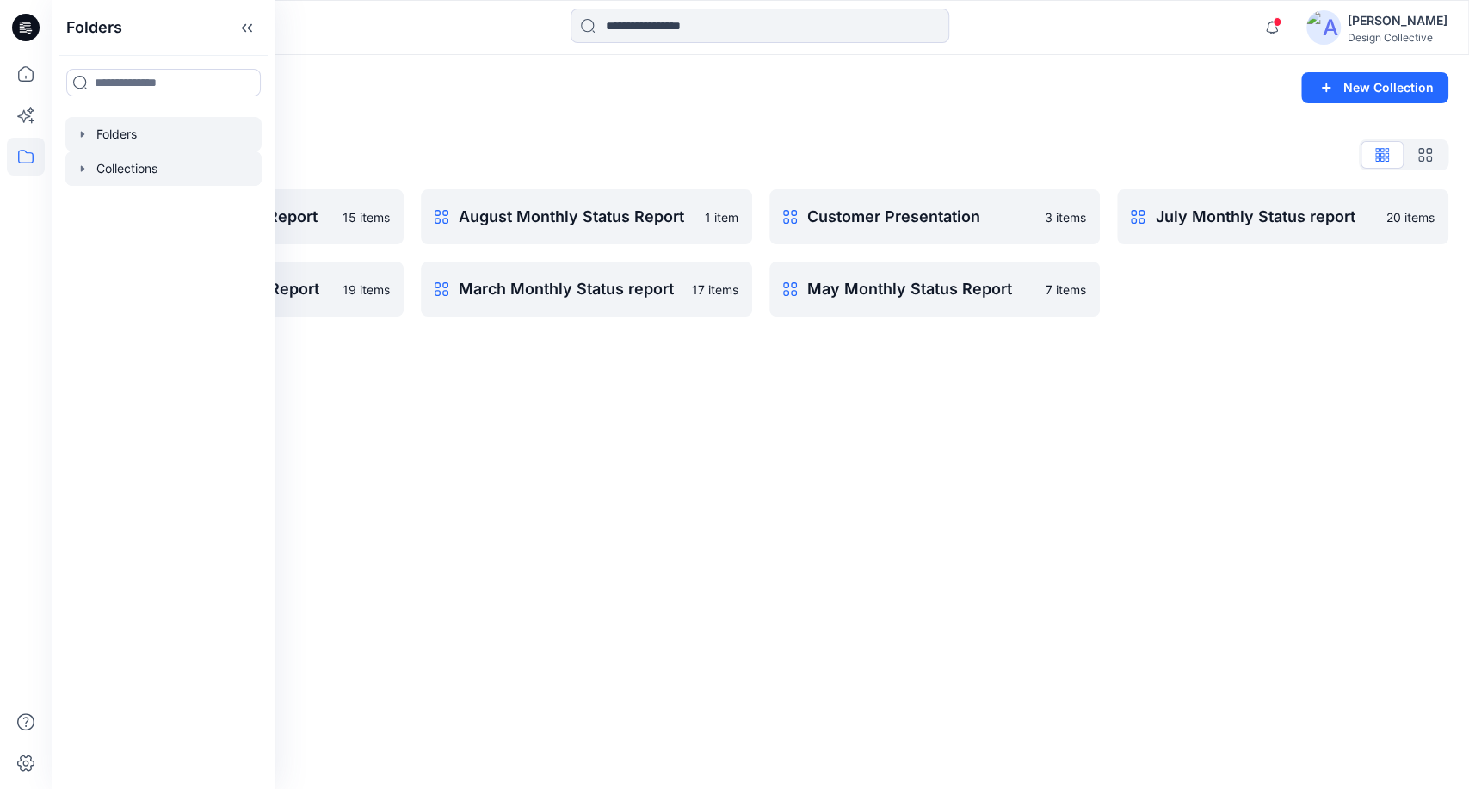
click at [79, 137] on icon "button" at bounding box center [83, 134] width 14 height 14
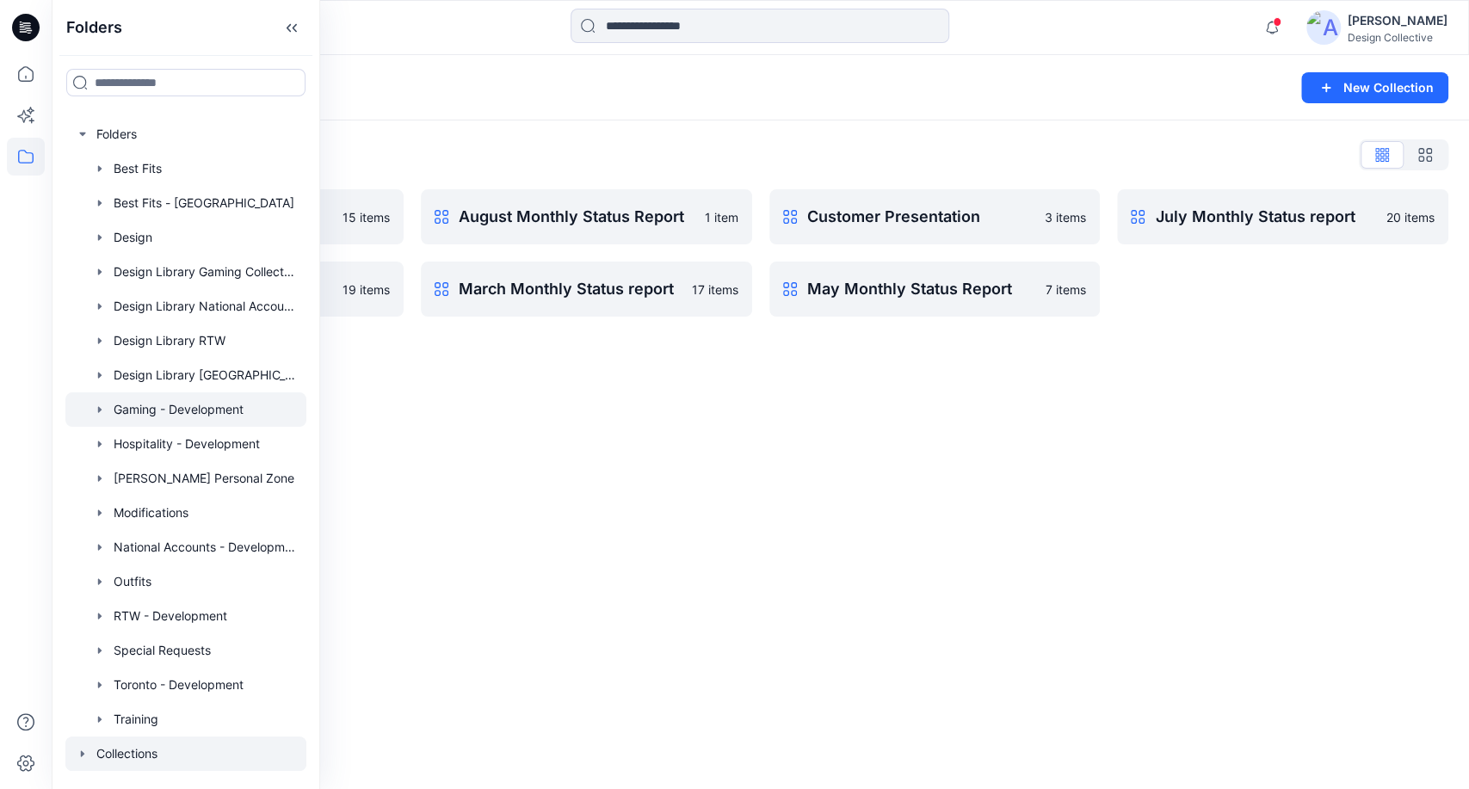
click at [144, 413] on div at bounding box center [185, 409] width 241 height 34
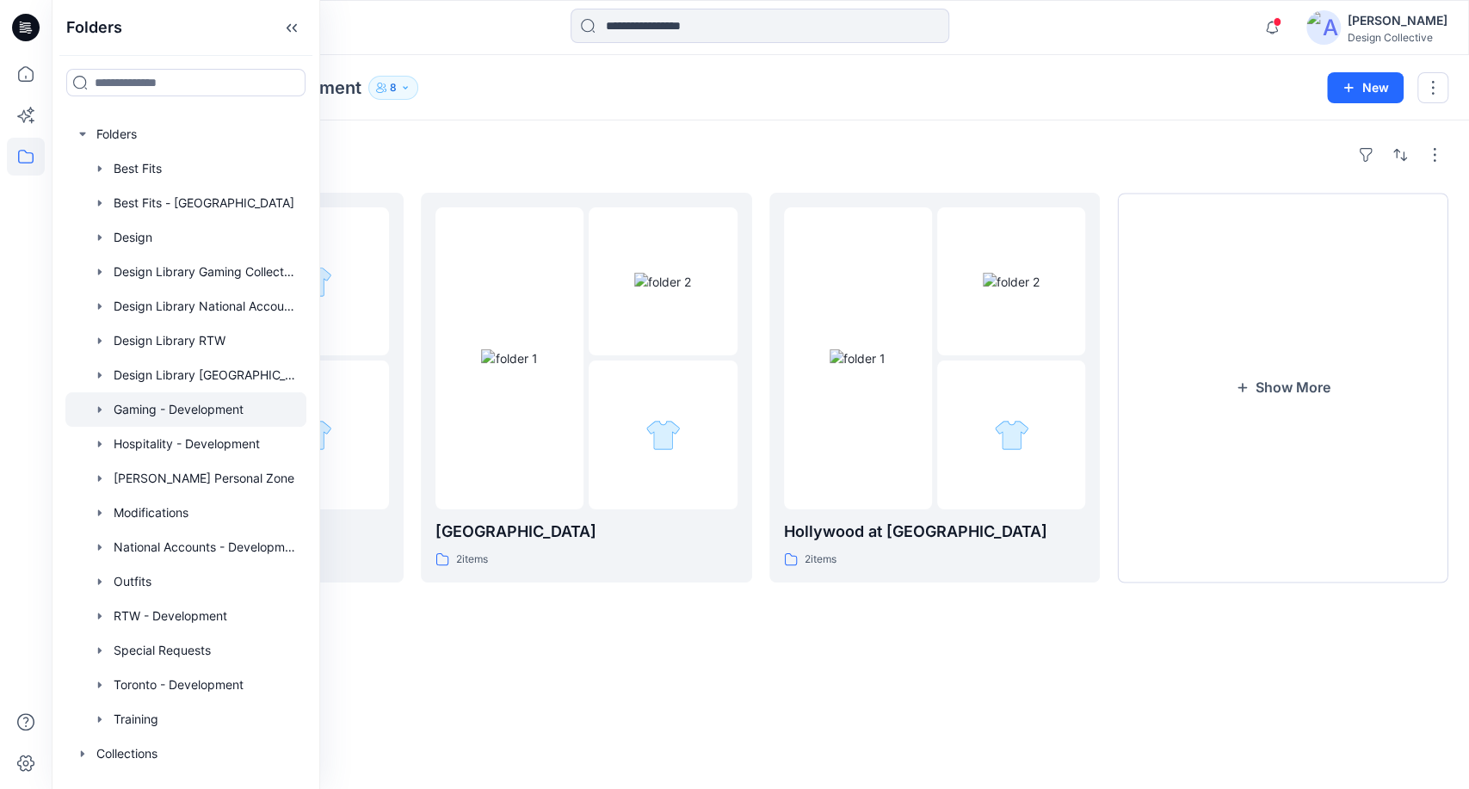
click at [897, 105] on div "Folders Gaming - Development 8 New" at bounding box center [760, 87] width 1417 height 65
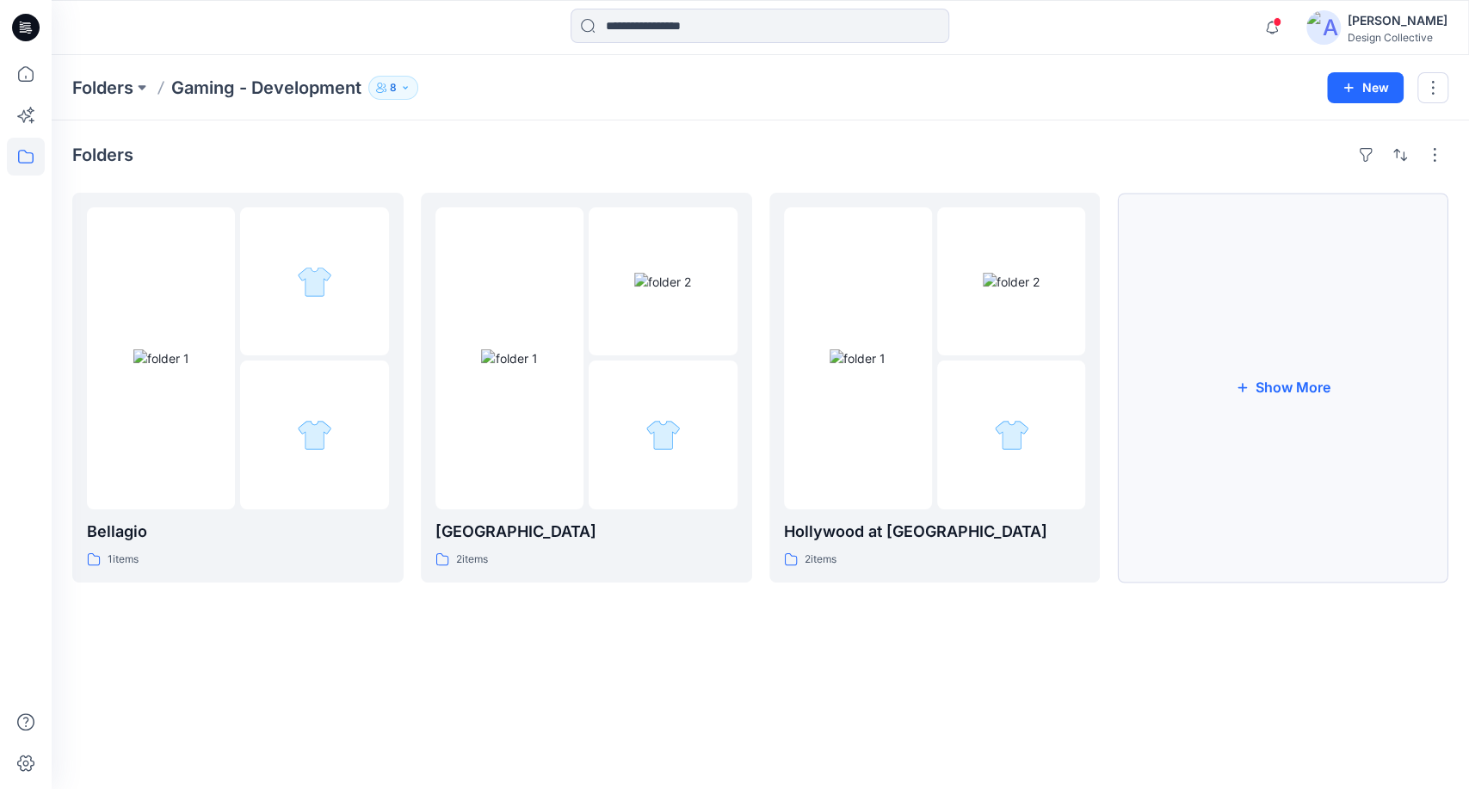
click at [1259, 370] on button "Show More" at bounding box center [1282, 388] width 331 height 390
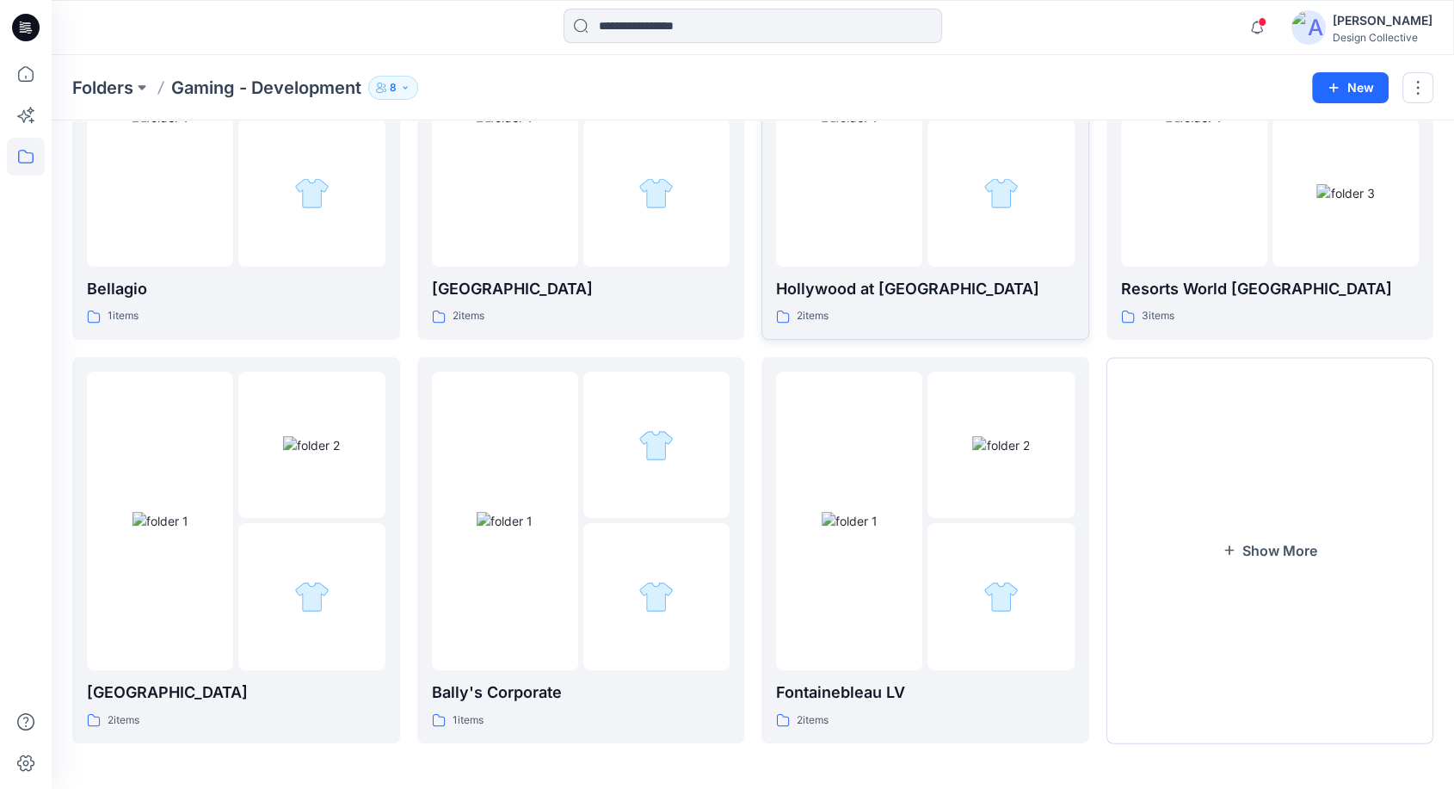
scroll to position [241, 0]
click at [146, 528] on img at bounding box center [161, 519] width 56 height 18
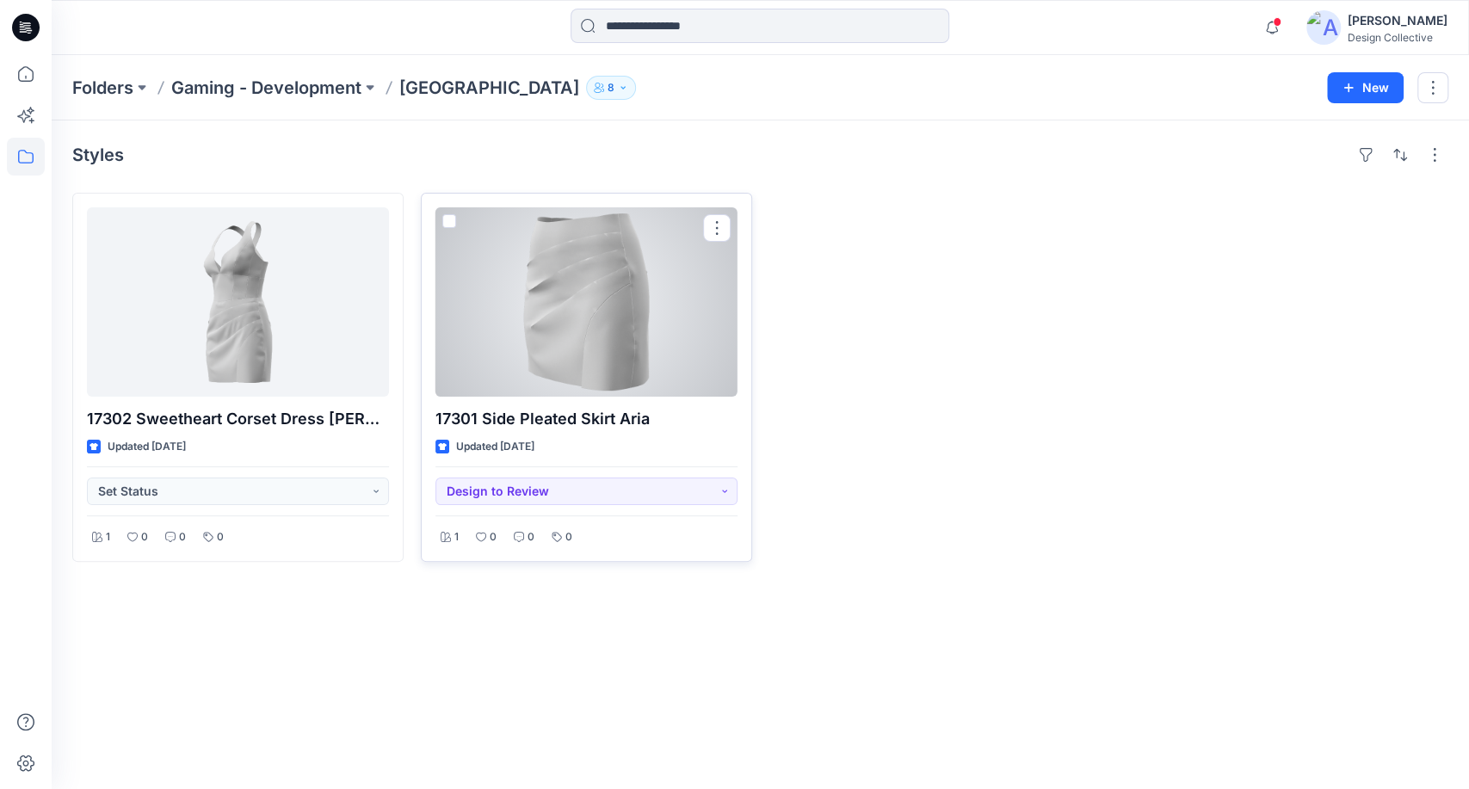
click at [602, 322] on div at bounding box center [586, 301] width 302 height 189
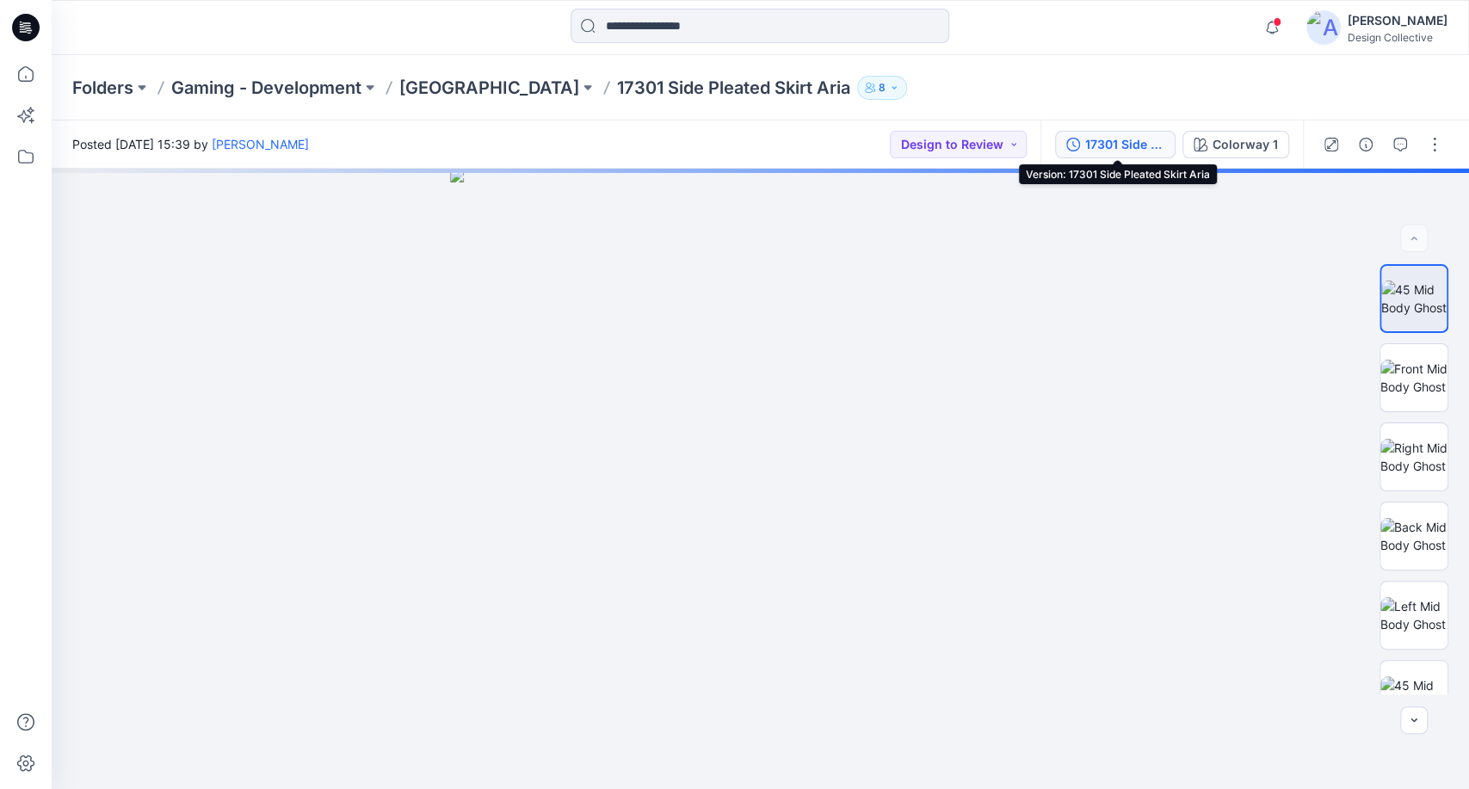
click at [1127, 150] on div "17301 Side Pleated Skirt Aria" at bounding box center [1124, 144] width 79 height 19
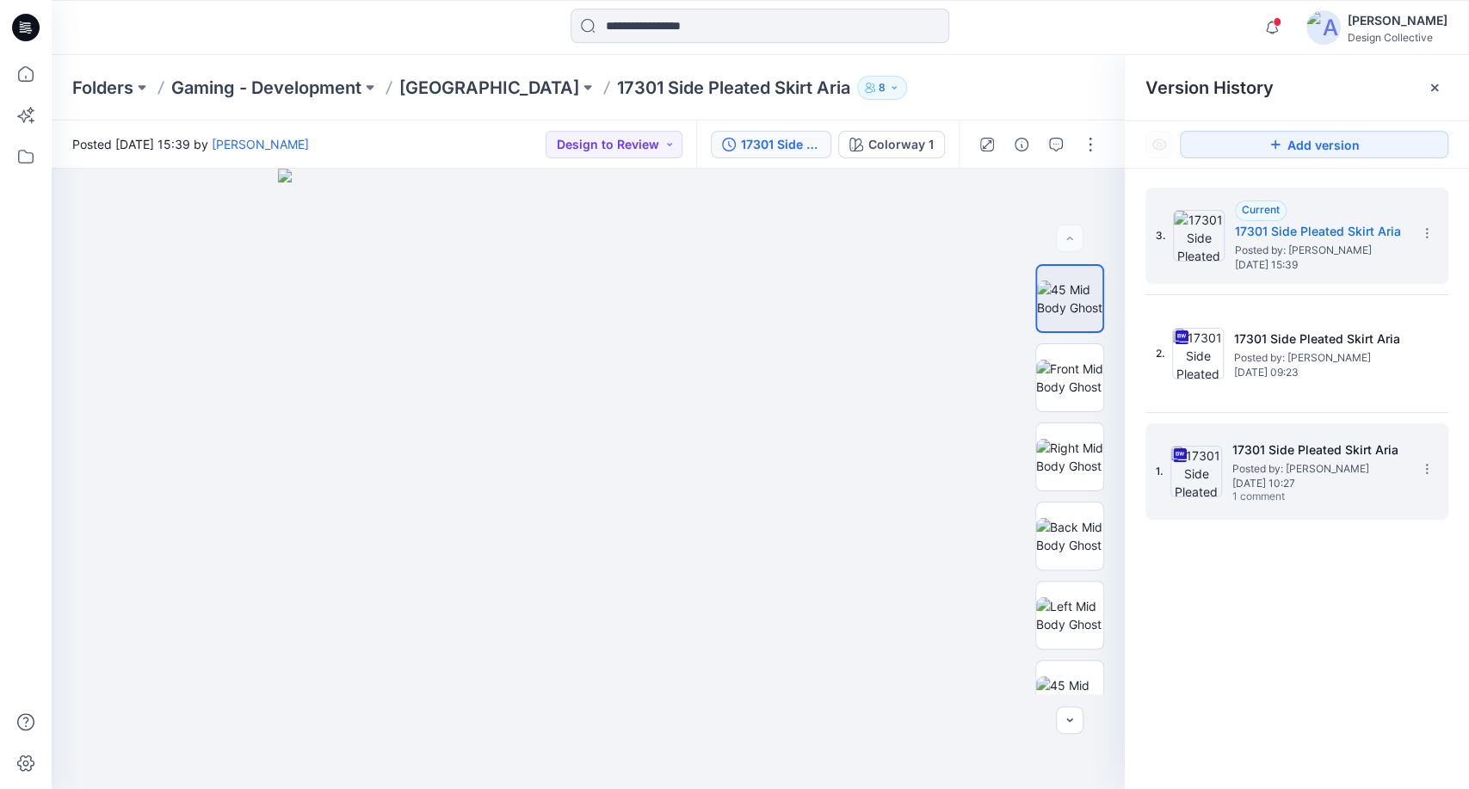
click at [1309, 503] on div "1. 17301 Side Pleated Skirt Aria Posted by: Taryn Calvey Tuesday, March 25, 202…" at bounding box center [1285, 471] width 258 height 83
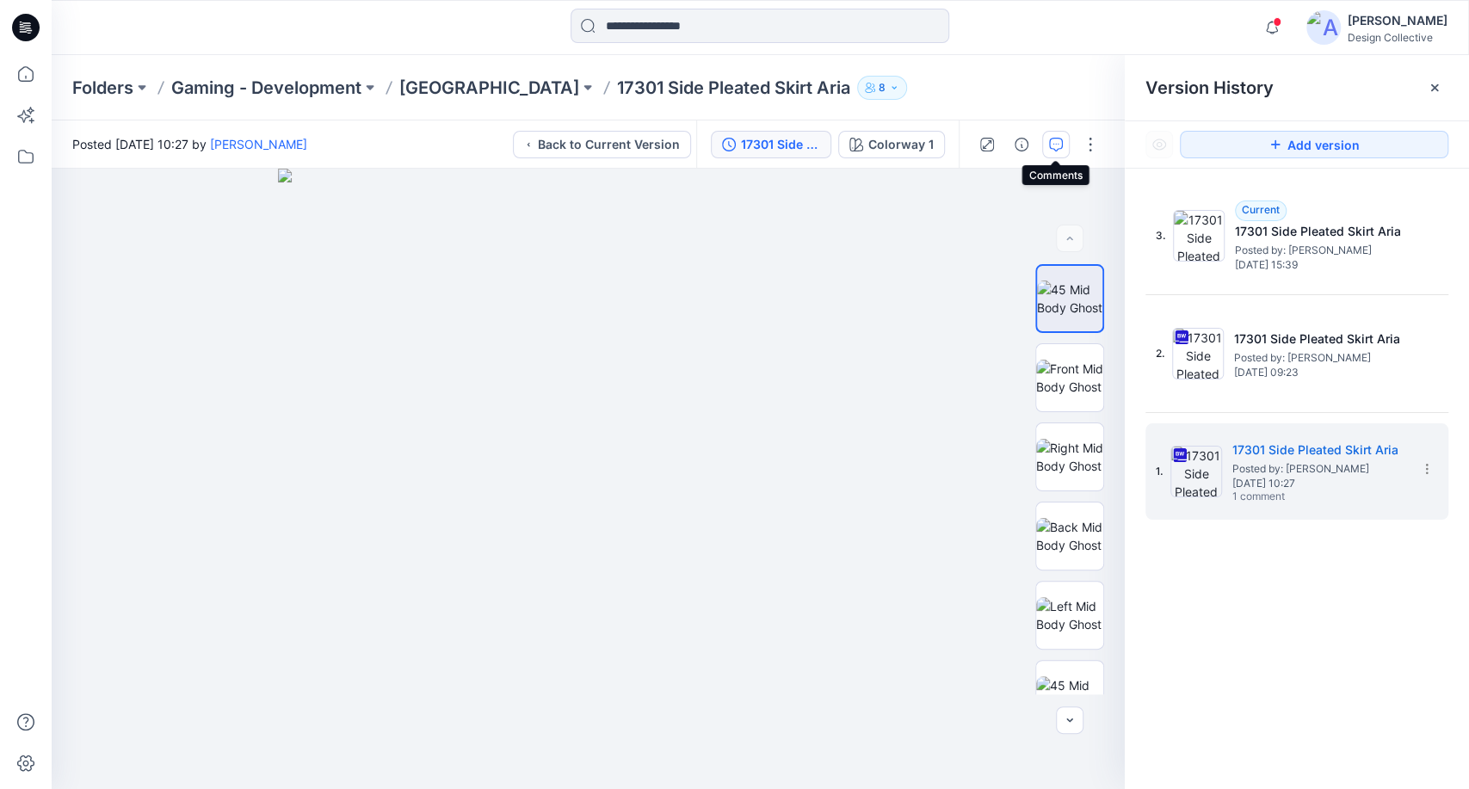
click at [1053, 144] on icon "button" at bounding box center [1056, 145] width 14 height 14
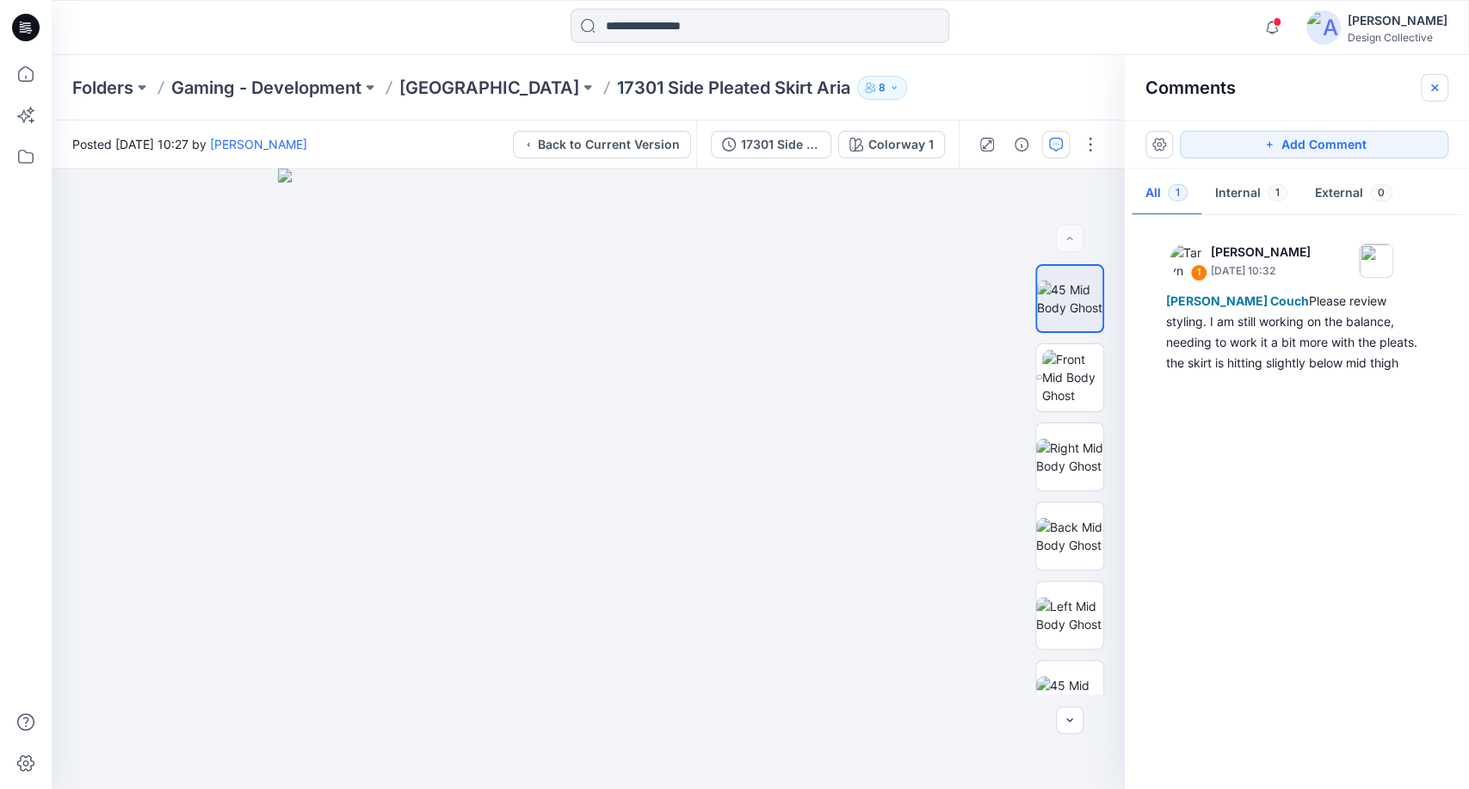
click at [1425, 81] on button "button" at bounding box center [1435, 88] width 28 height 28
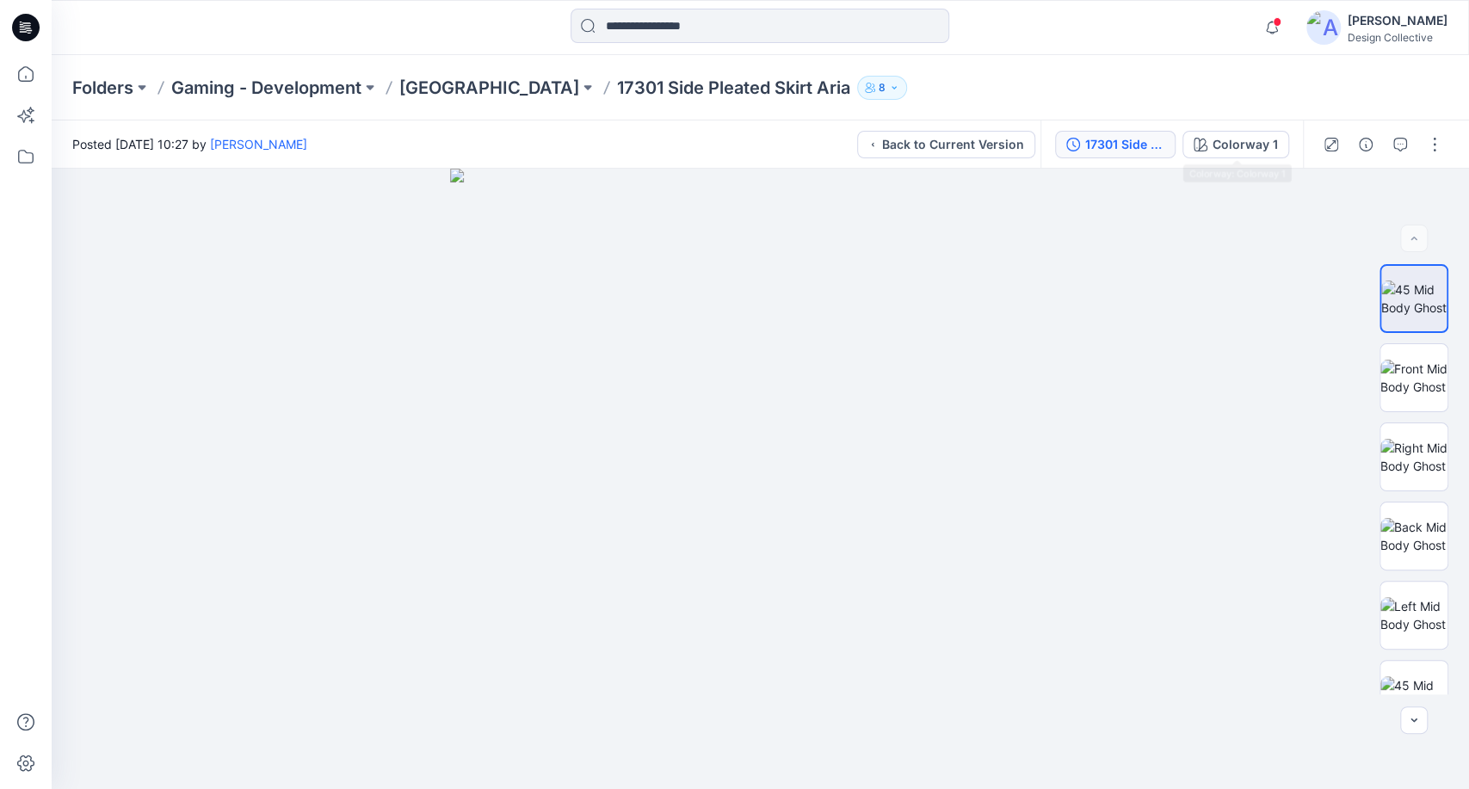
click at [1120, 153] on button "17301 Side Pleated Skirt Aria" at bounding box center [1115, 145] width 120 height 28
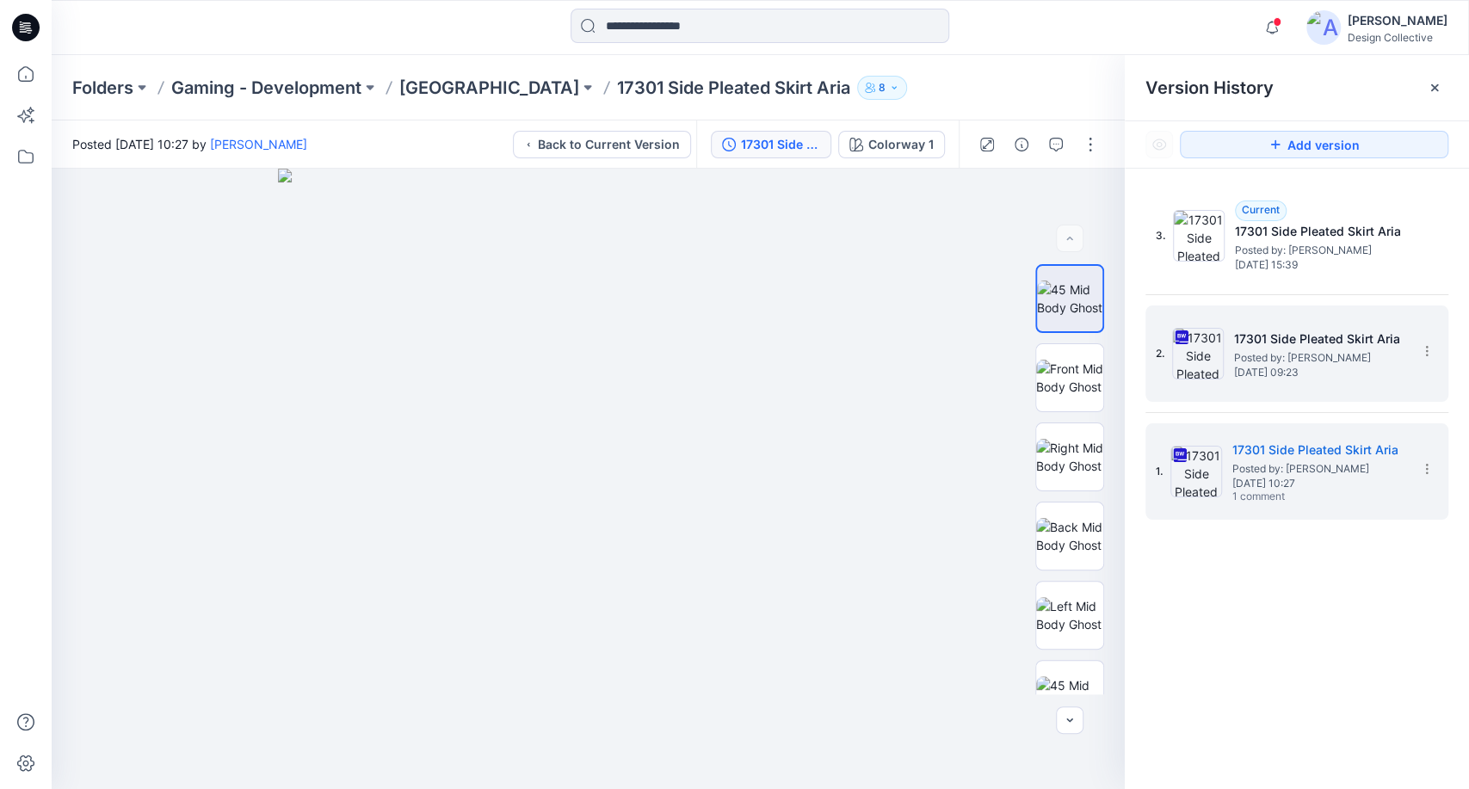
click at [1281, 343] on h5 "17301 Side Pleated Skirt Aria" at bounding box center [1320, 339] width 172 height 21
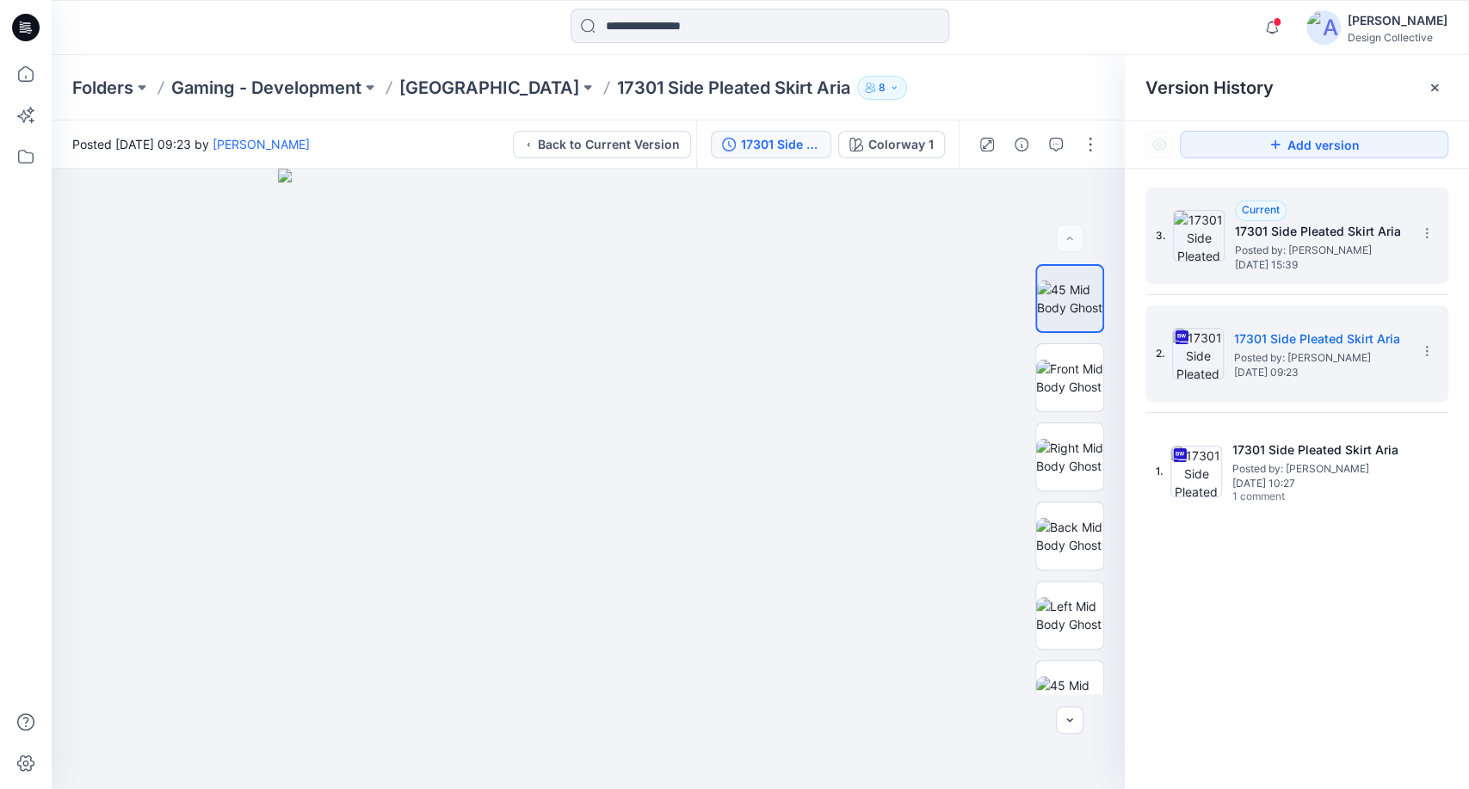
click at [1354, 253] on span "Posted by: Taryn Calvey" at bounding box center [1321, 250] width 172 height 17
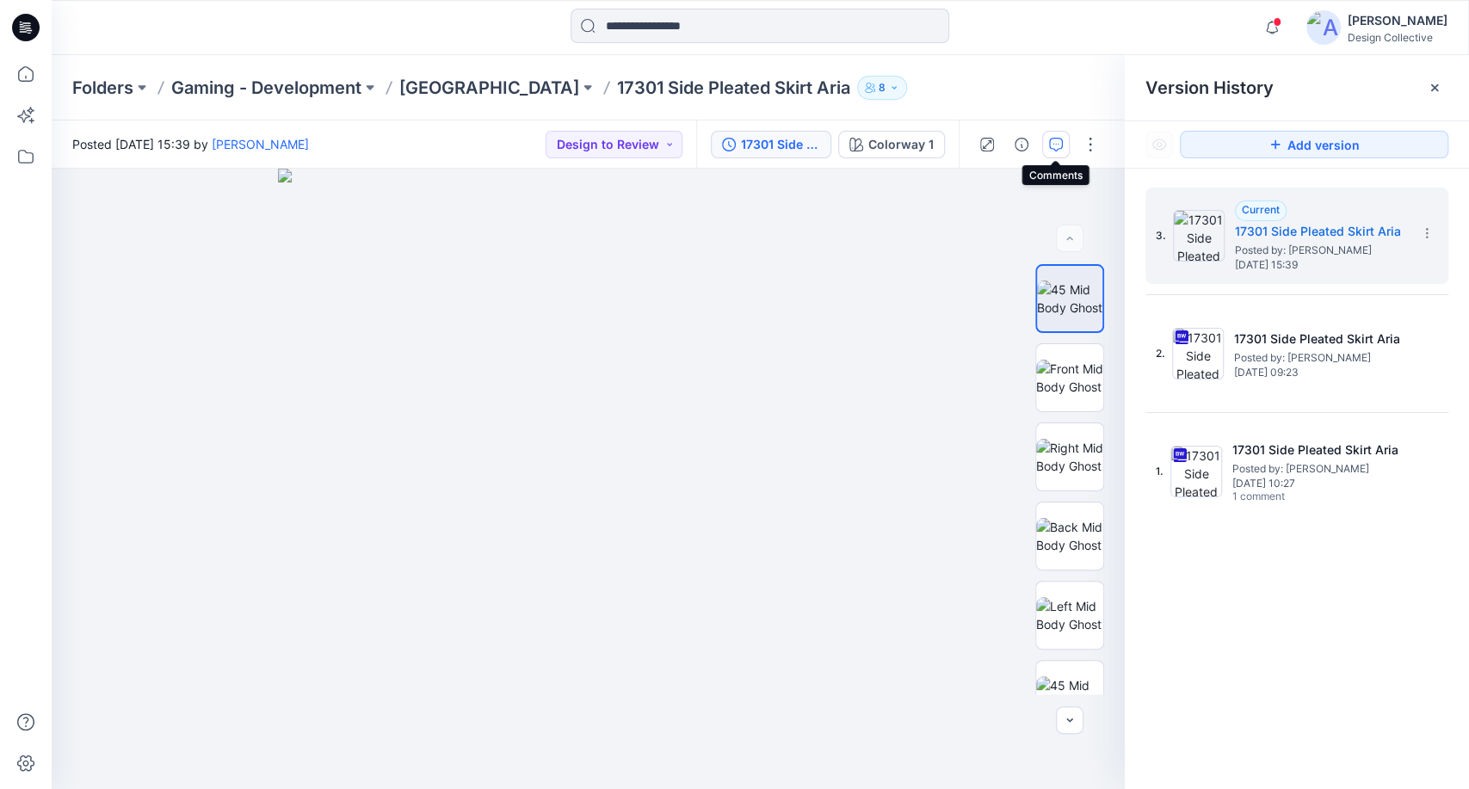
click at [1049, 146] on icon "button" at bounding box center [1056, 145] width 14 height 14
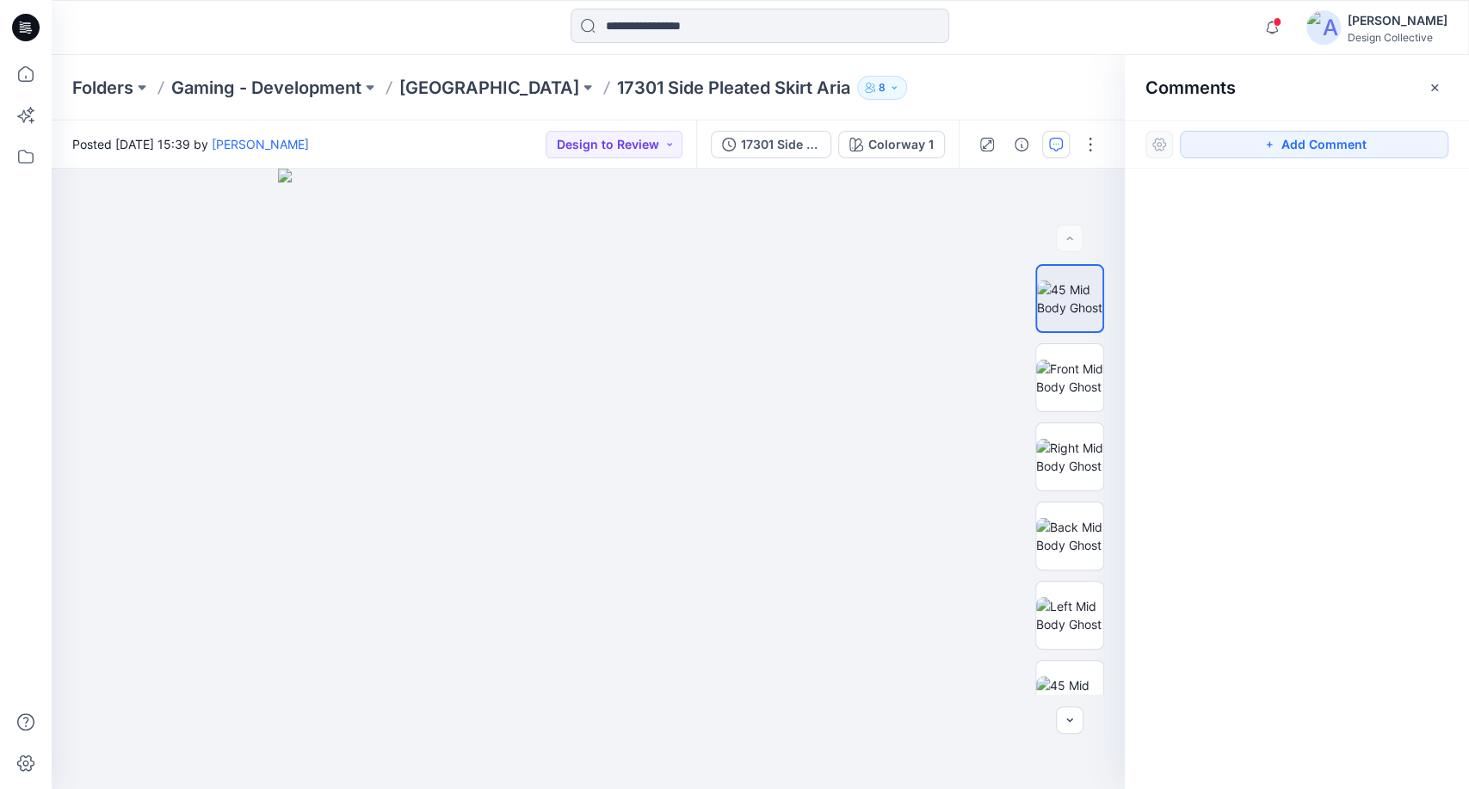
click at [1046, 146] on button "button" at bounding box center [1056, 145] width 28 height 28
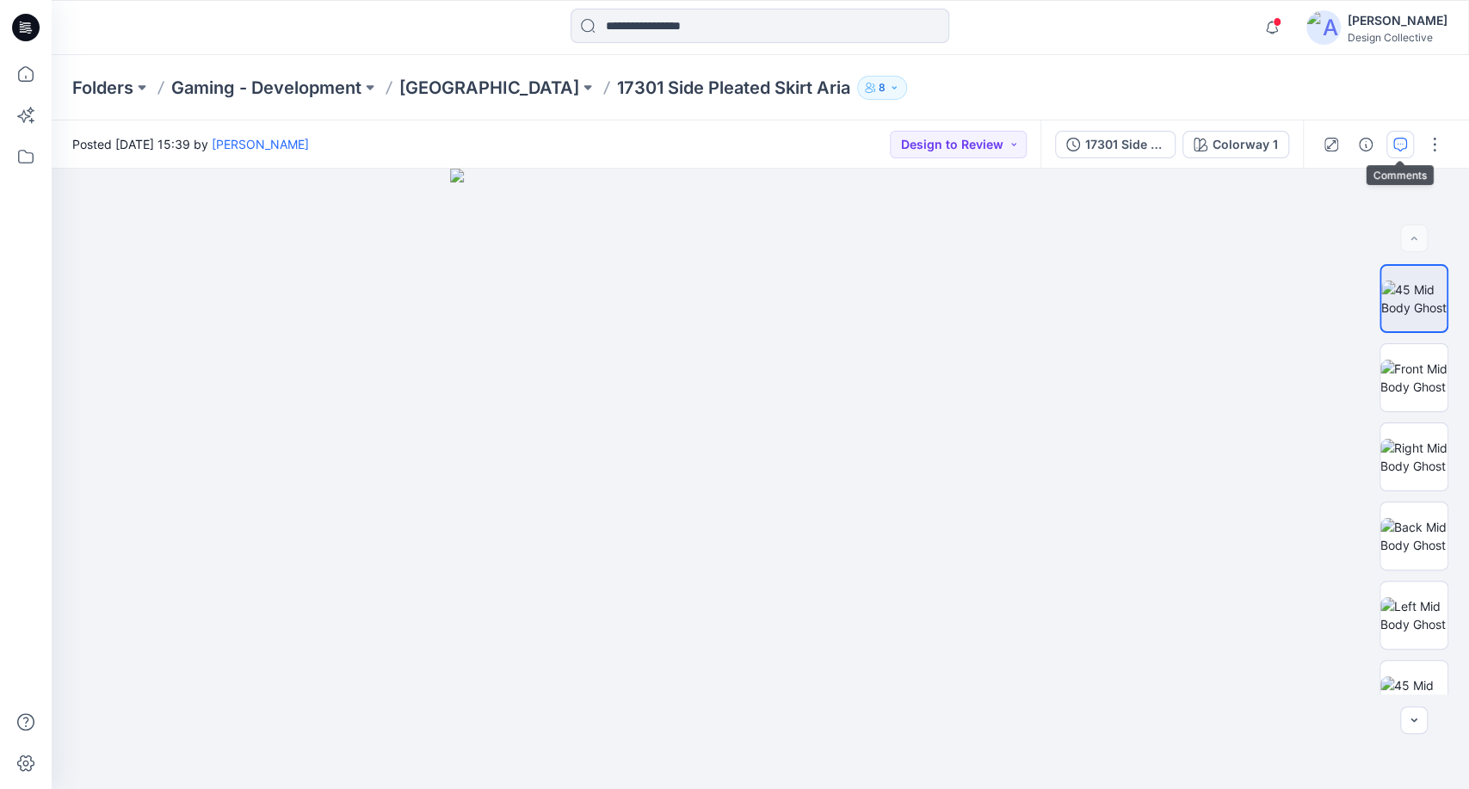
click at [1389, 142] on button "button" at bounding box center [1400, 145] width 28 height 28
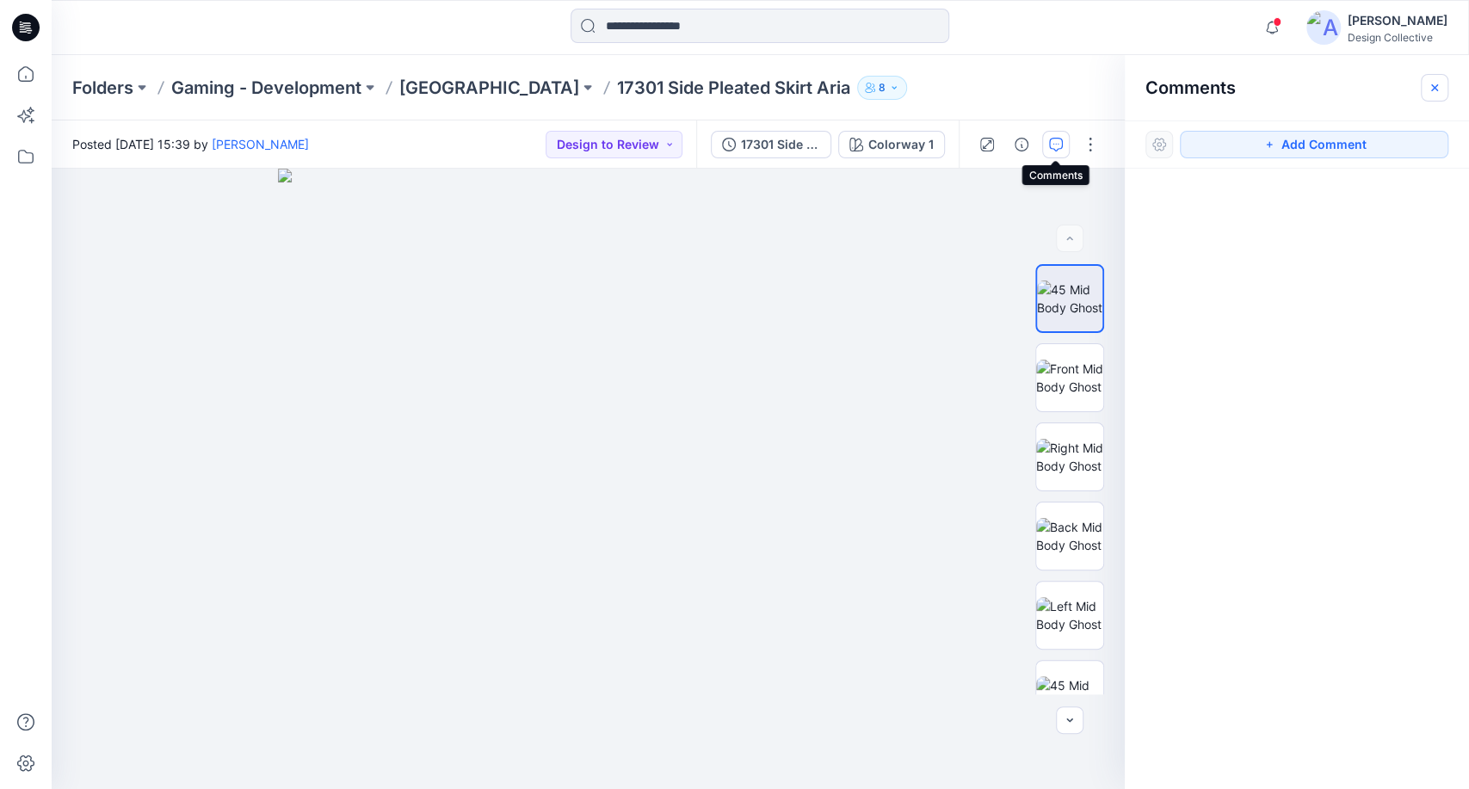
click at [1432, 81] on icon "button" at bounding box center [1435, 88] width 14 height 14
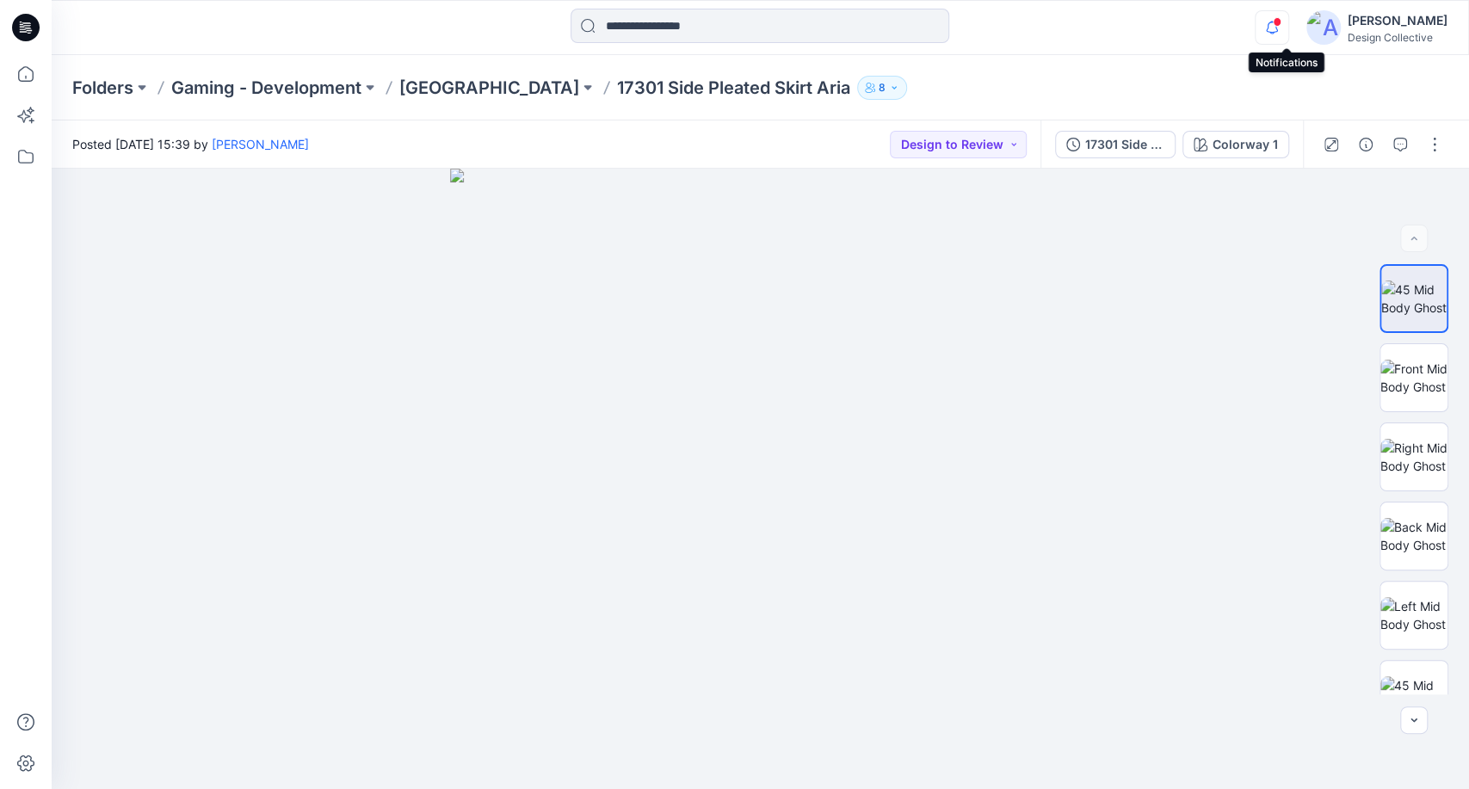
click at [1281, 33] on icon "button" at bounding box center [1272, 27] width 33 height 34
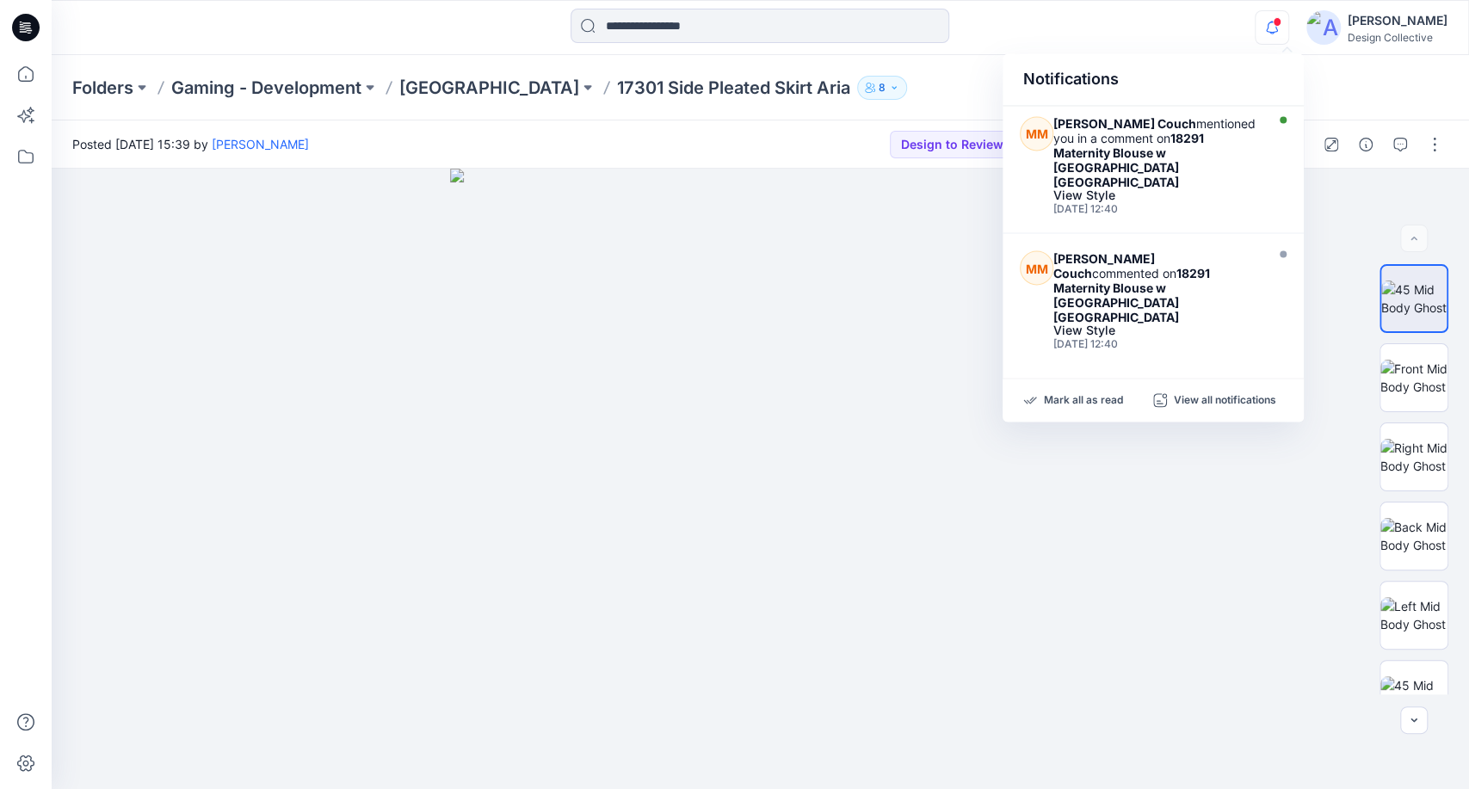
click at [1285, 28] on icon "button" at bounding box center [1272, 27] width 33 height 34
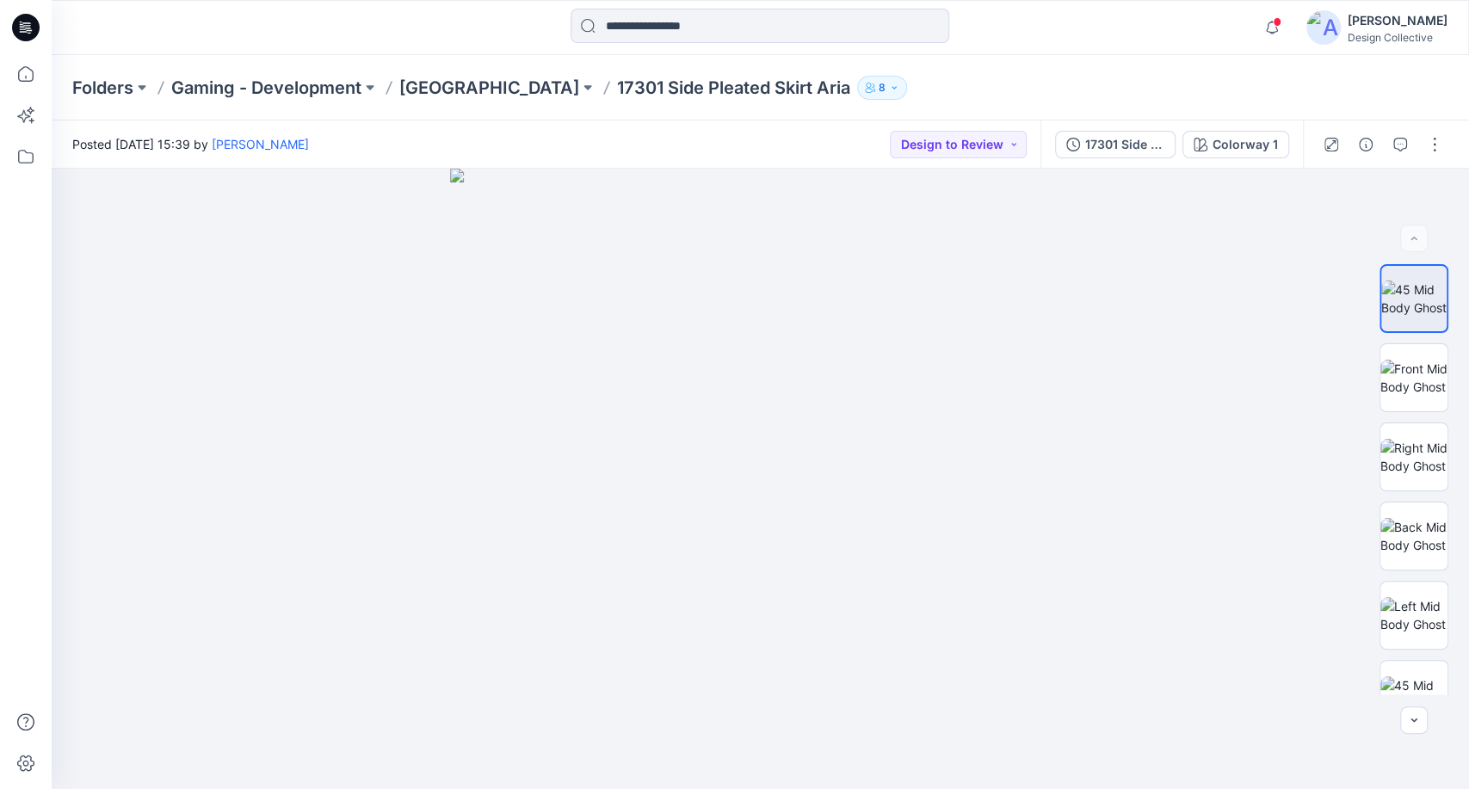
click at [1047, 89] on div "Folders Gaming - Development Aria Resort & Casino 17301 Side Pleated Skirt Aria…" at bounding box center [693, 88] width 1242 height 24
click at [1285, 22] on span "1" at bounding box center [1278, 22] width 14 height 14
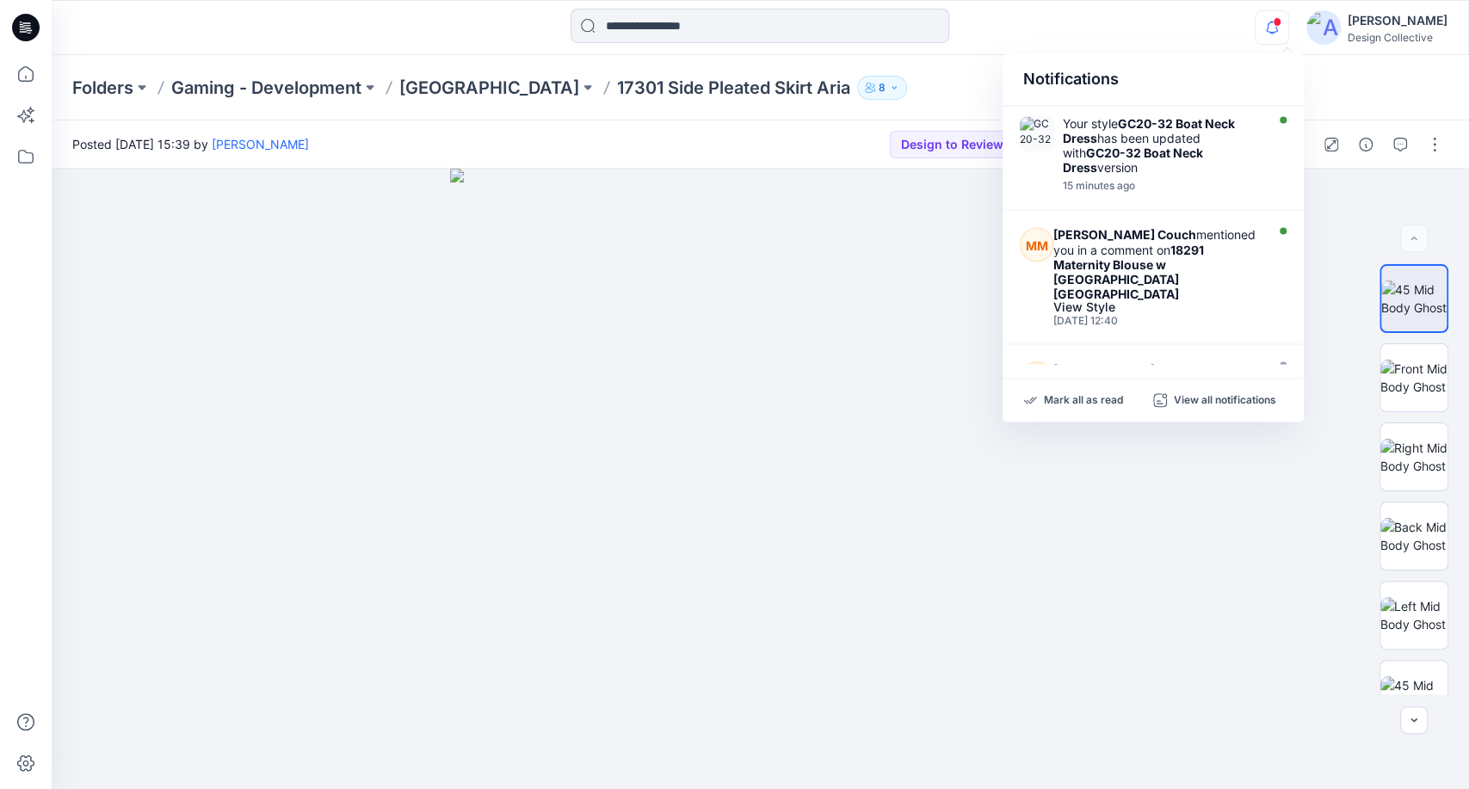
click at [1286, 22] on icon "button" at bounding box center [1272, 27] width 33 height 34
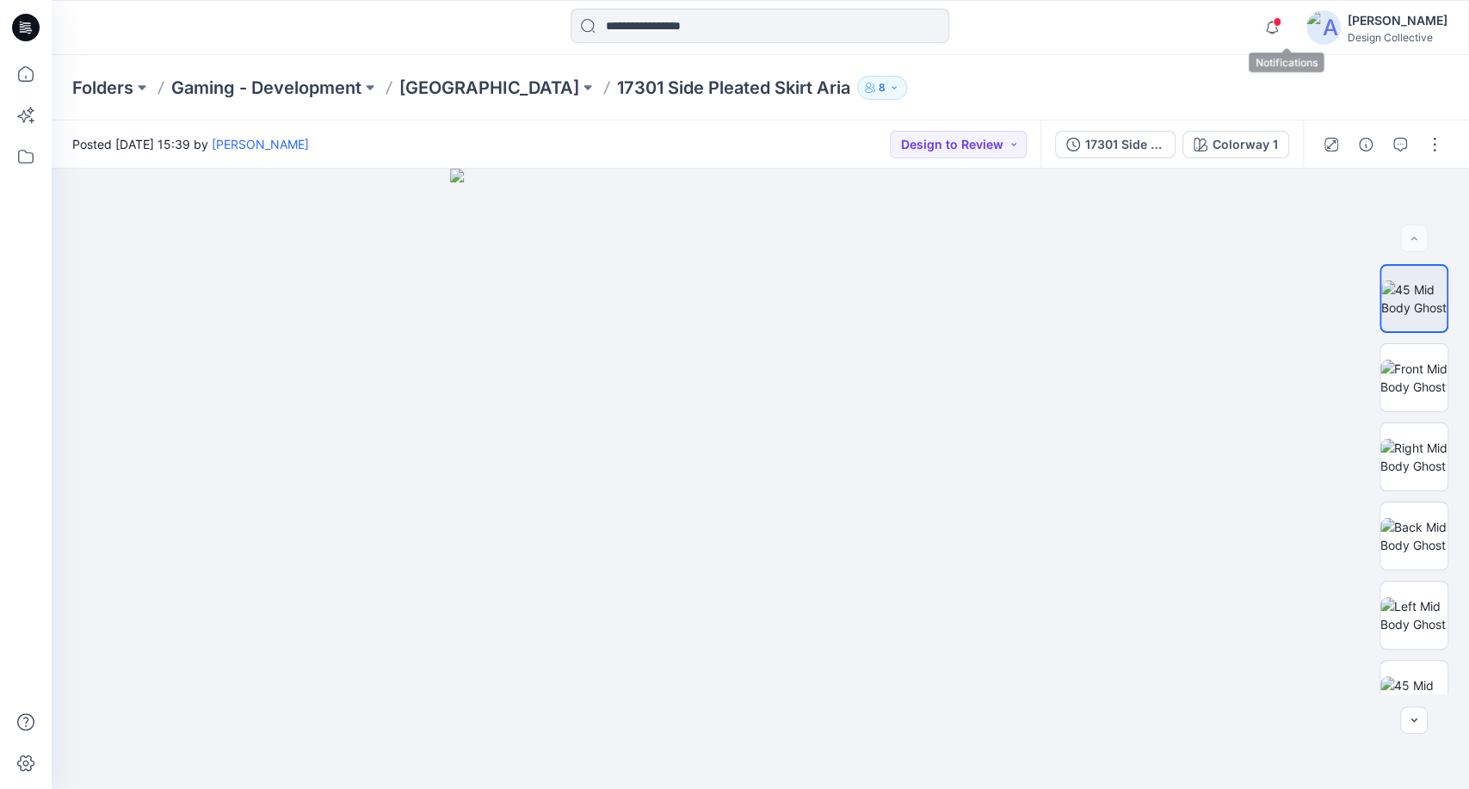
click at [1281, 19] on span at bounding box center [1277, 21] width 9 height 9
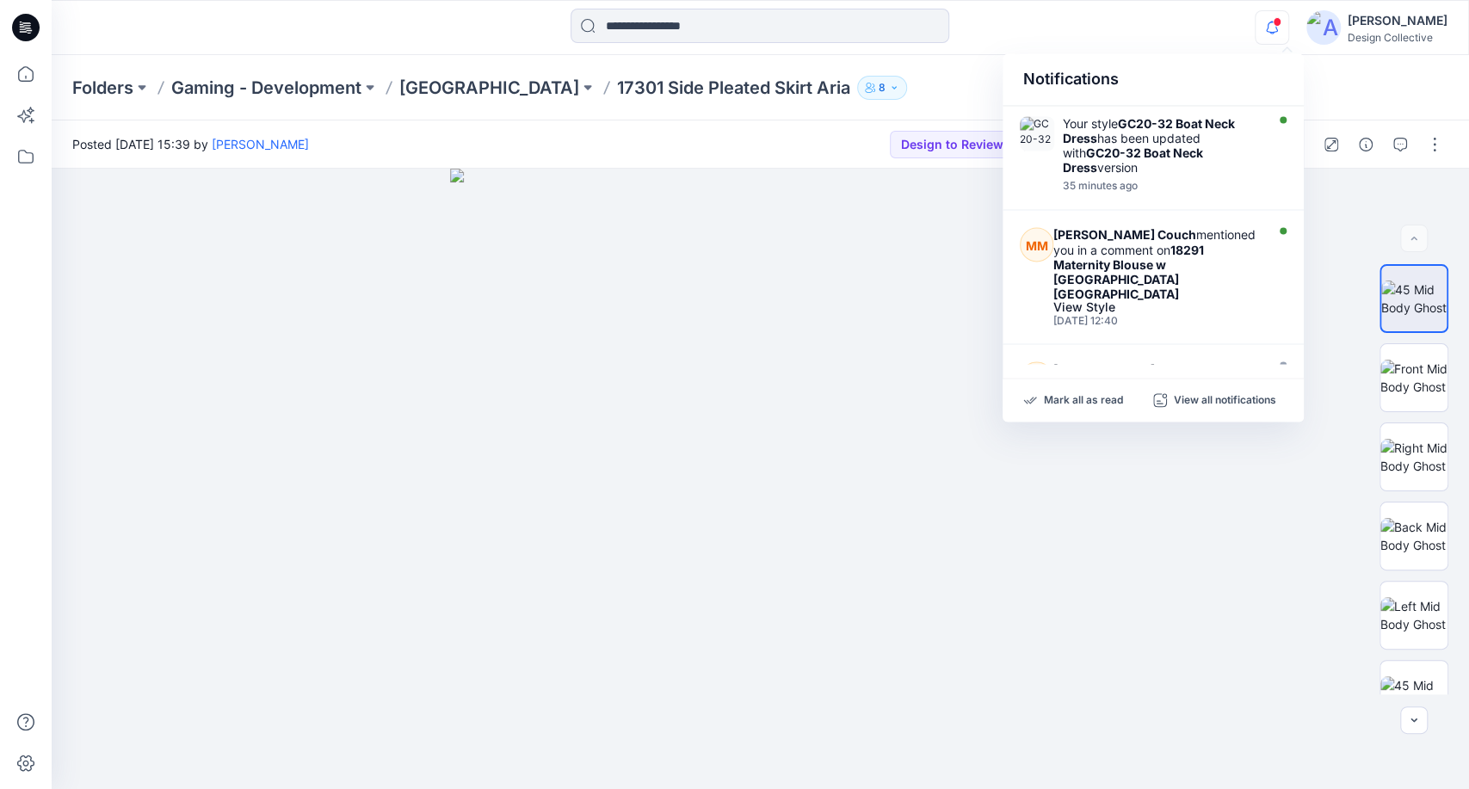
click at [1281, 20] on span at bounding box center [1277, 21] width 9 height 9
